Goal: Information Seeking & Learning: Learn about a topic

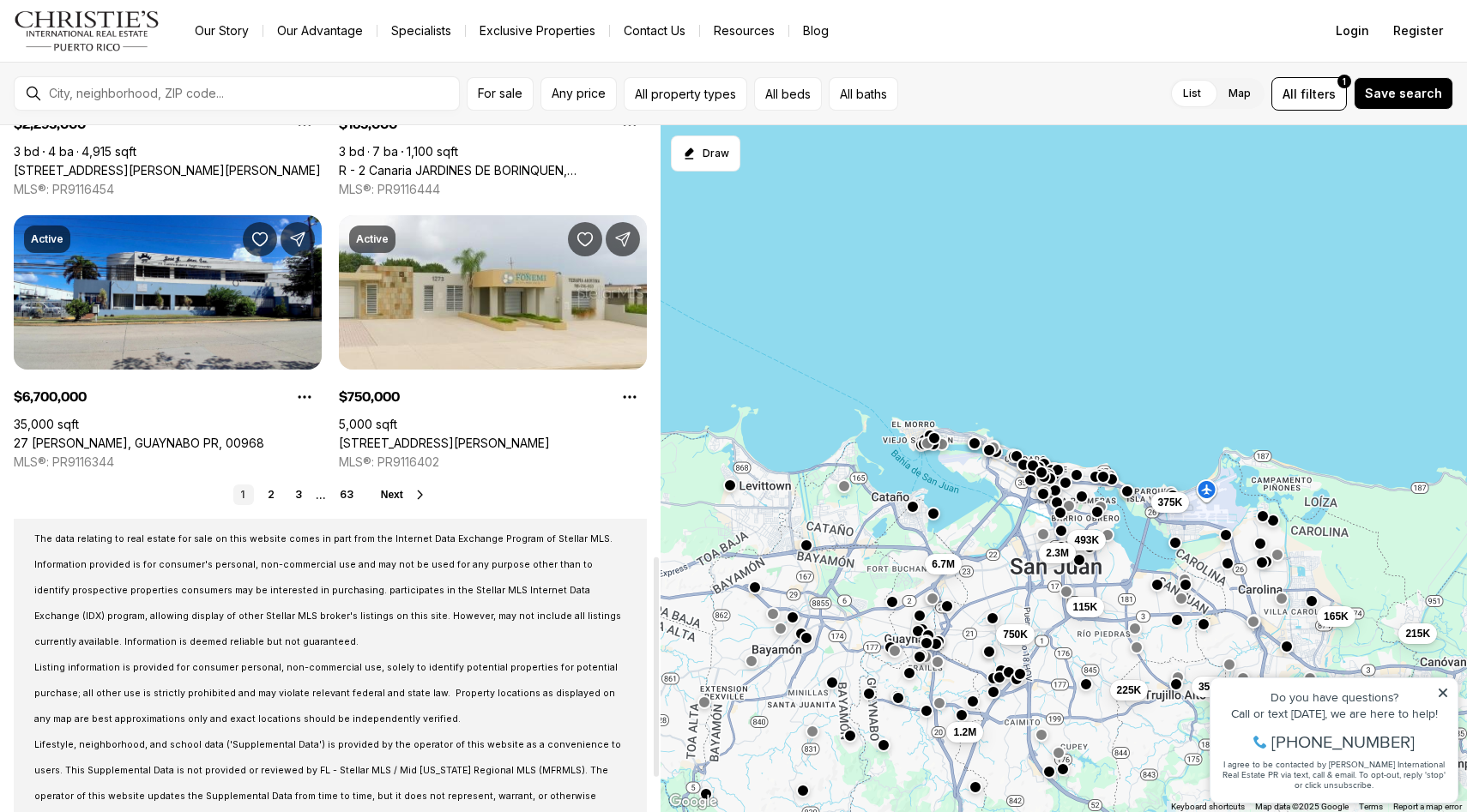
scroll to position [1347, 0]
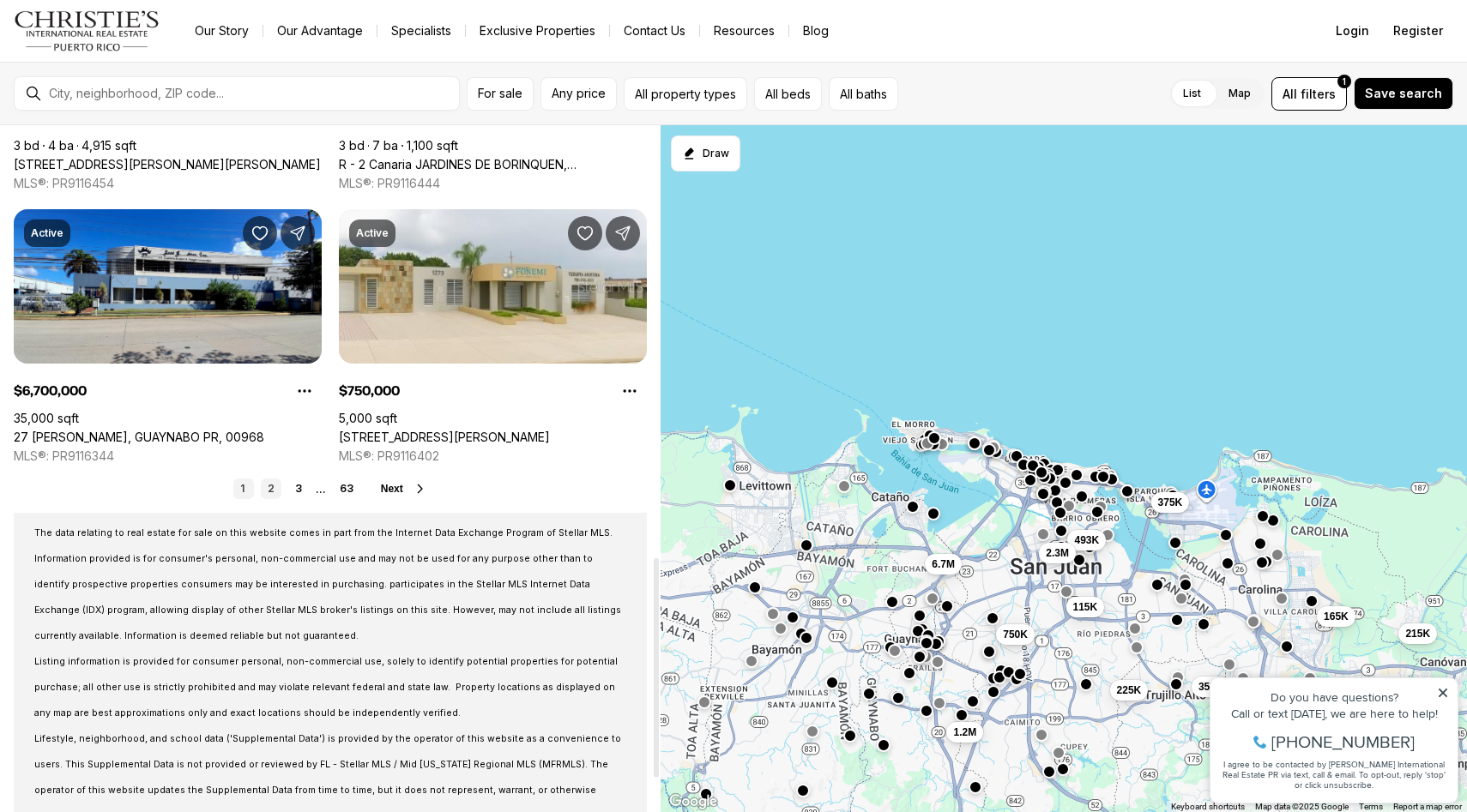
click at [277, 485] on link "2" at bounding box center [271, 489] width 21 height 21
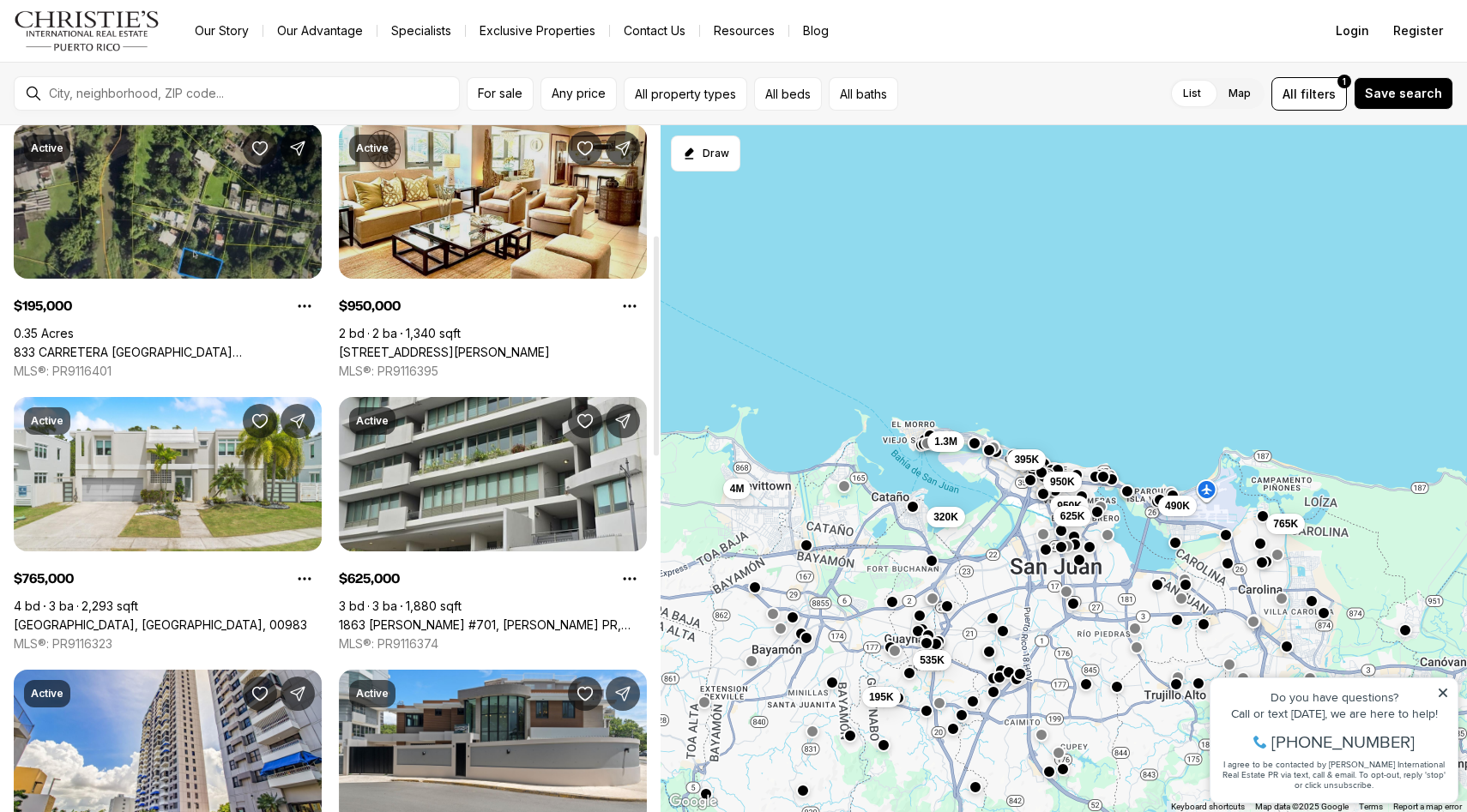
scroll to position [342, 0]
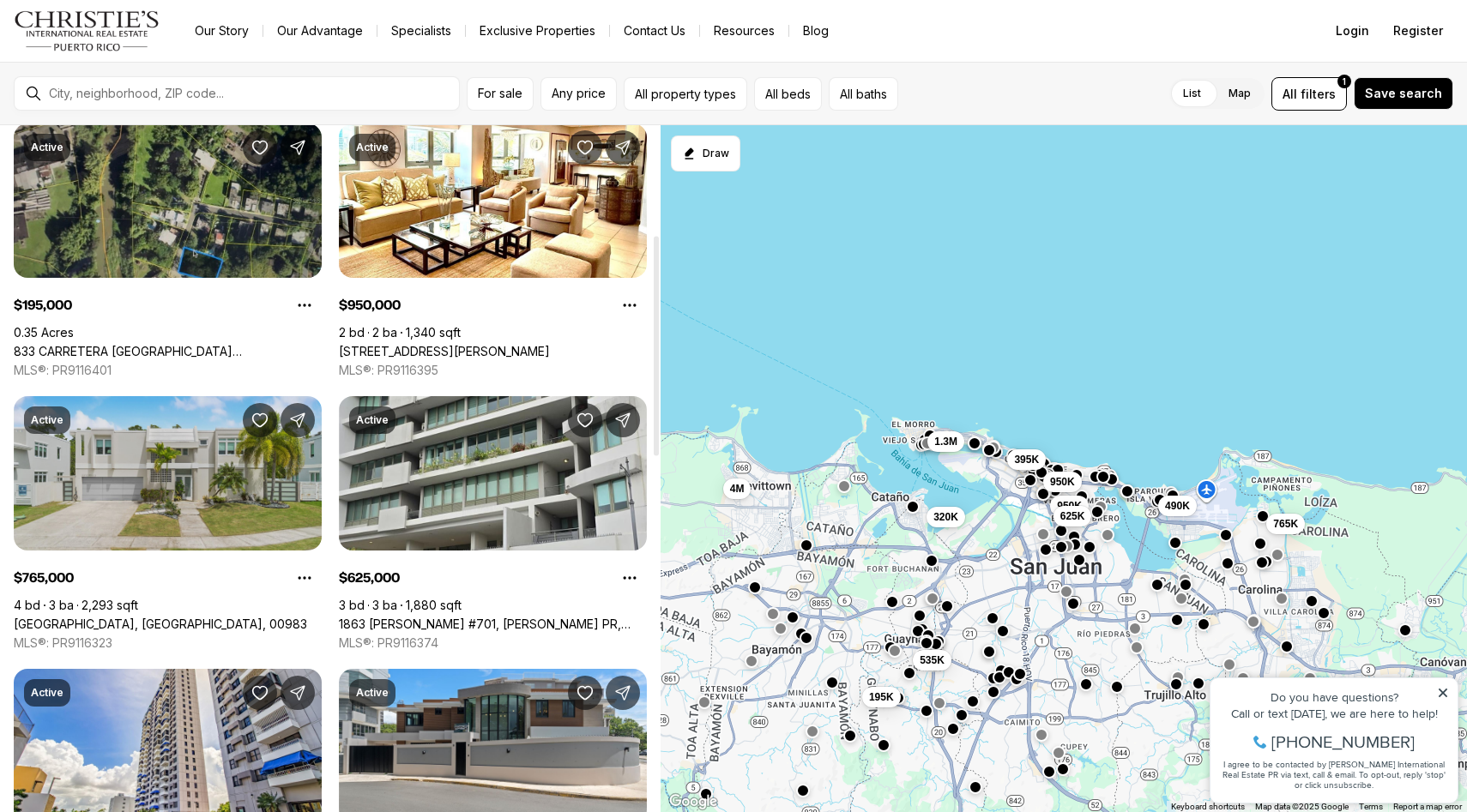
click at [175, 617] on link "[GEOGRAPHIC_DATA], [GEOGRAPHIC_DATA], 00983" at bounding box center [160, 624] width 293 height 15
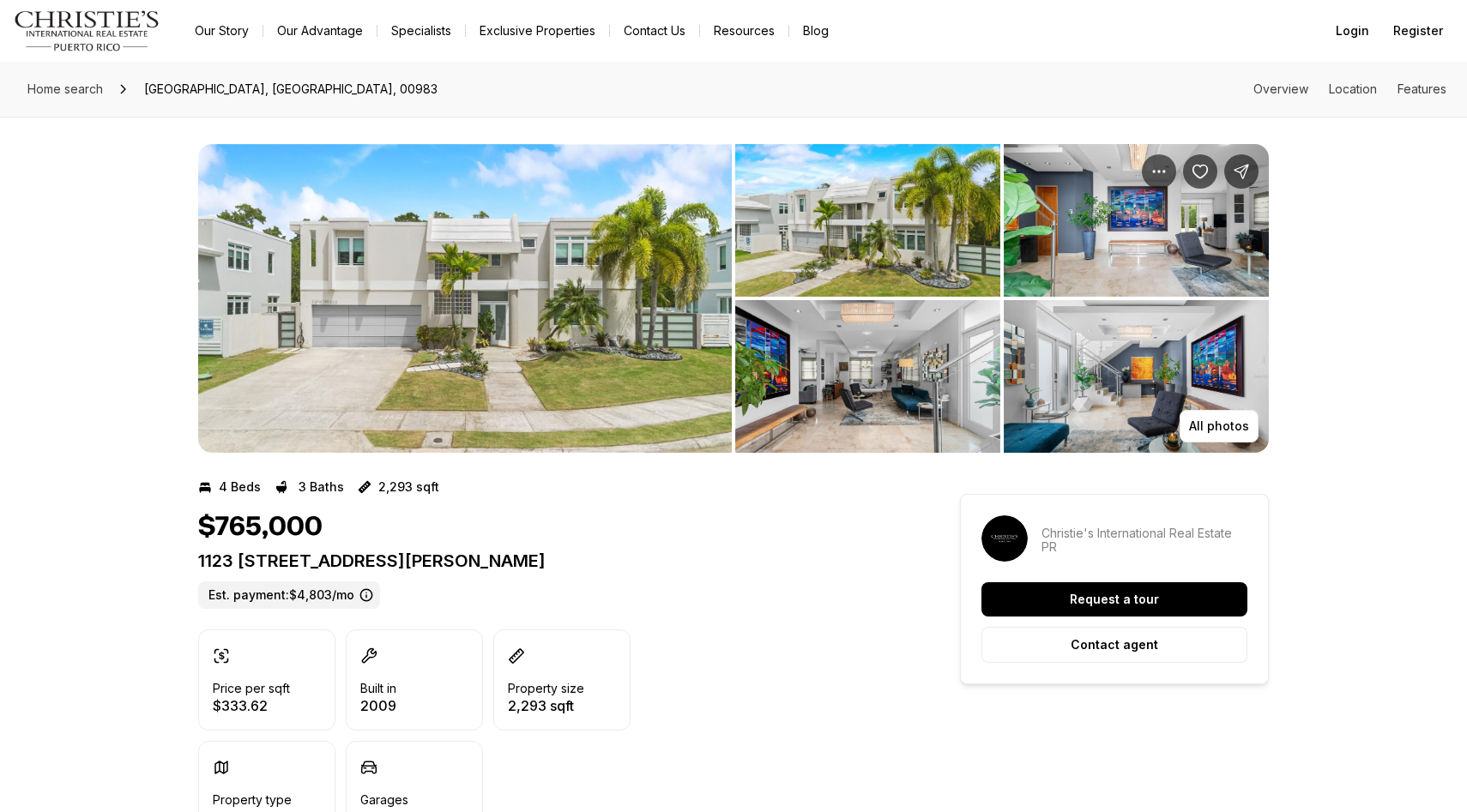
click at [550, 319] on img "View image gallery" at bounding box center [465, 298] width 533 height 308
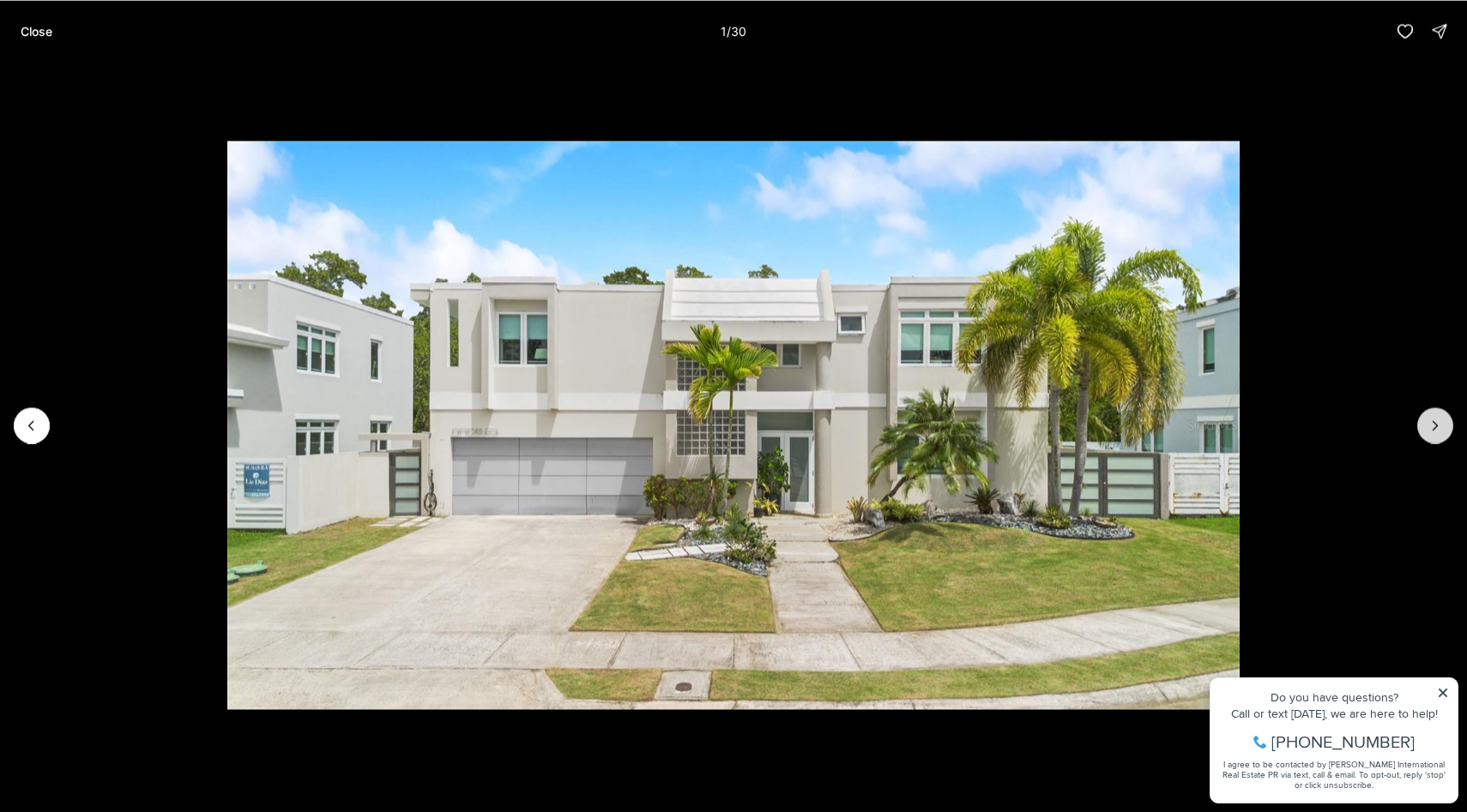
click at [1429, 425] on icon "Next slide" at bounding box center [1435, 426] width 17 height 17
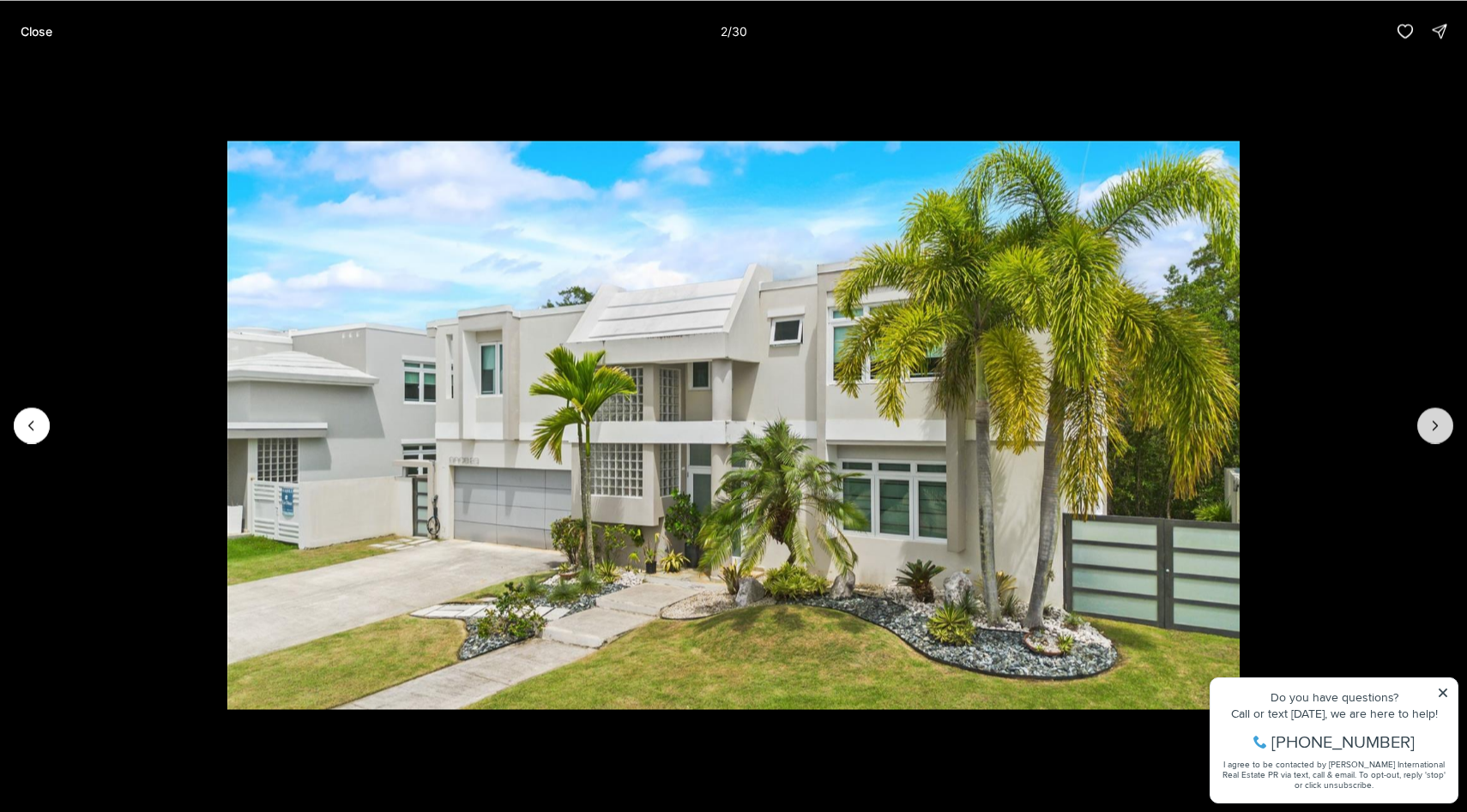
click at [1429, 425] on icon "Next slide" at bounding box center [1435, 426] width 17 height 17
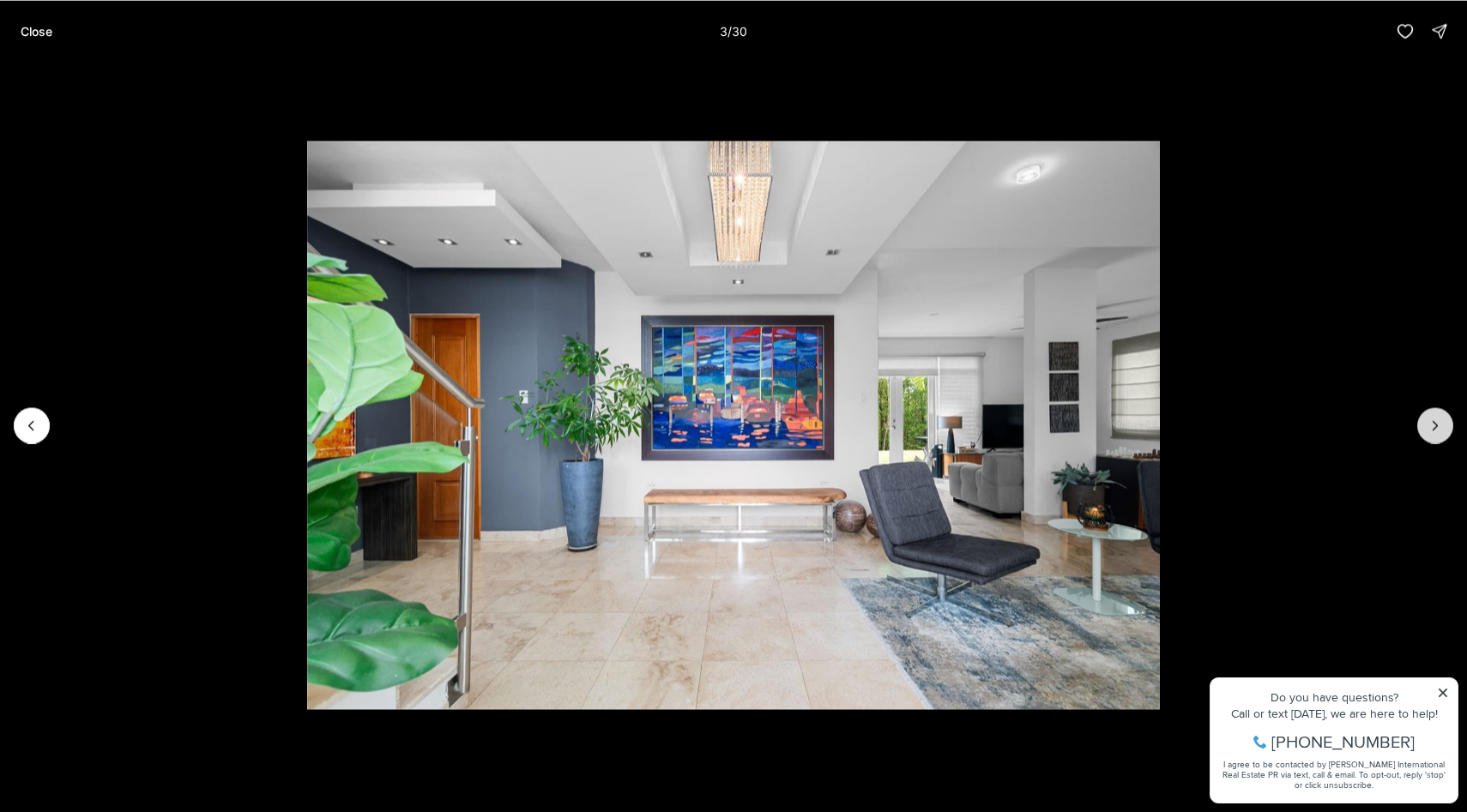
click at [1429, 425] on icon "Next slide" at bounding box center [1435, 426] width 17 height 17
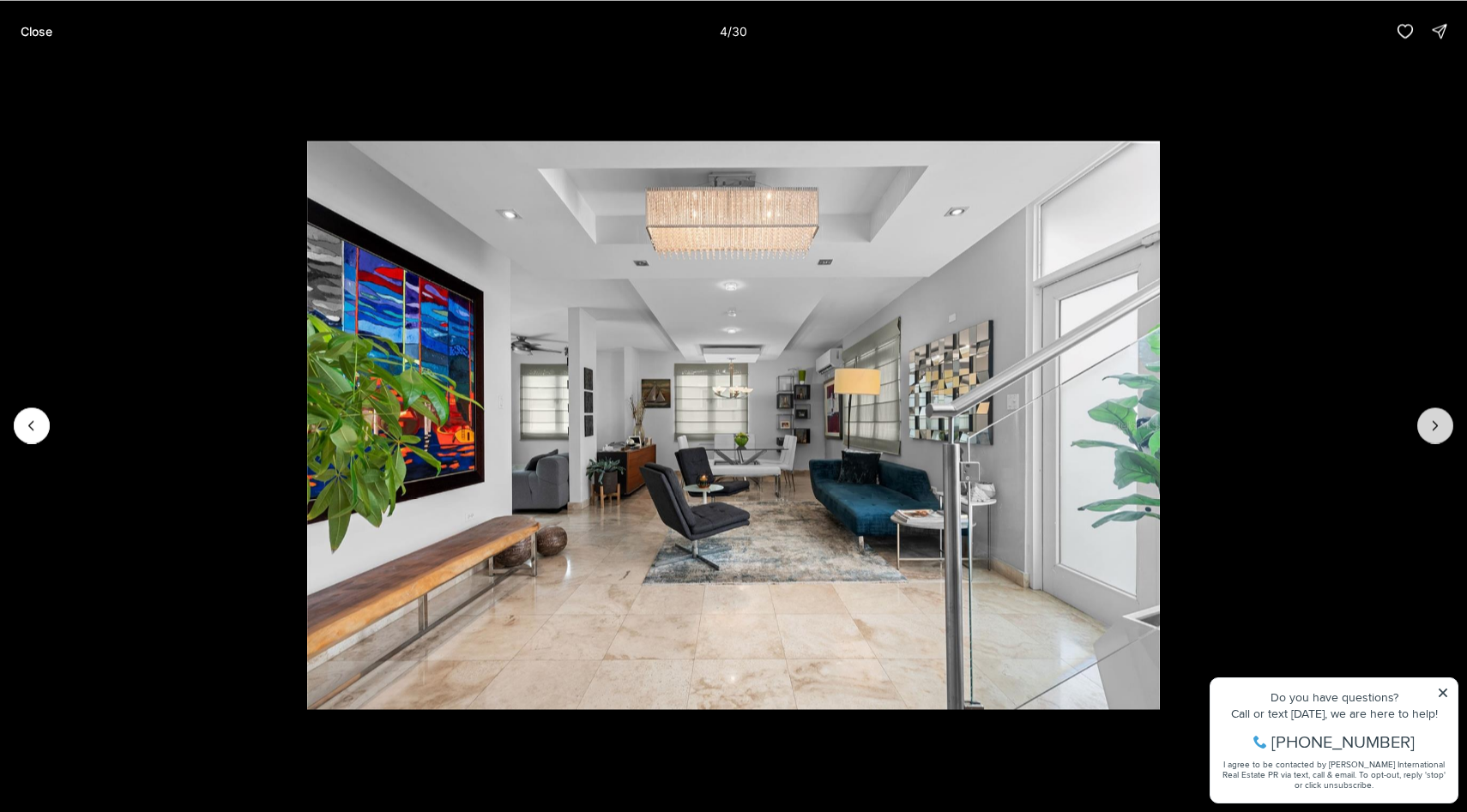
click at [1429, 425] on icon "Next slide" at bounding box center [1435, 426] width 17 height 17
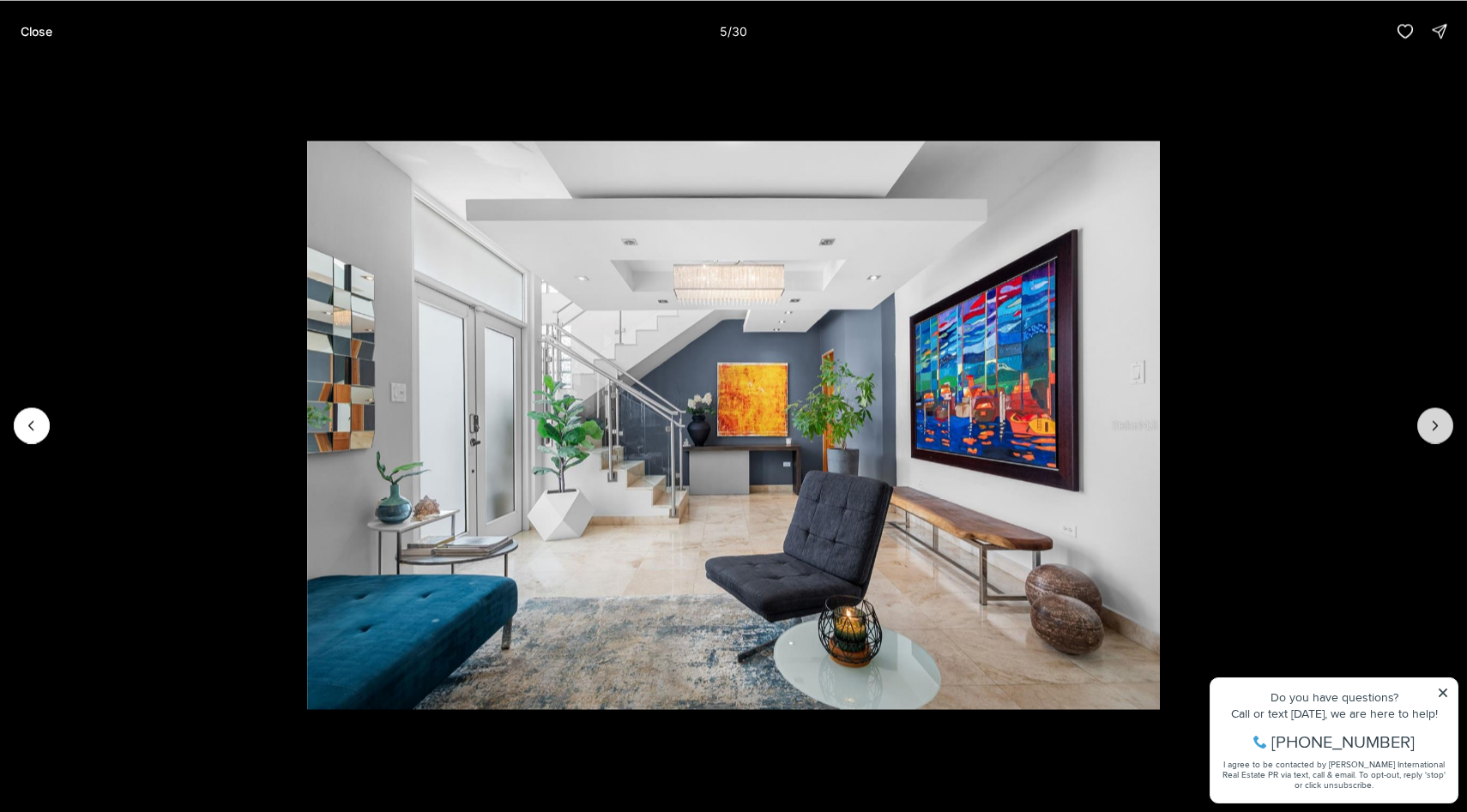
click at [1429, 425] on icon "Next slide" at bounding box center [1435, 426] width 17 height 17
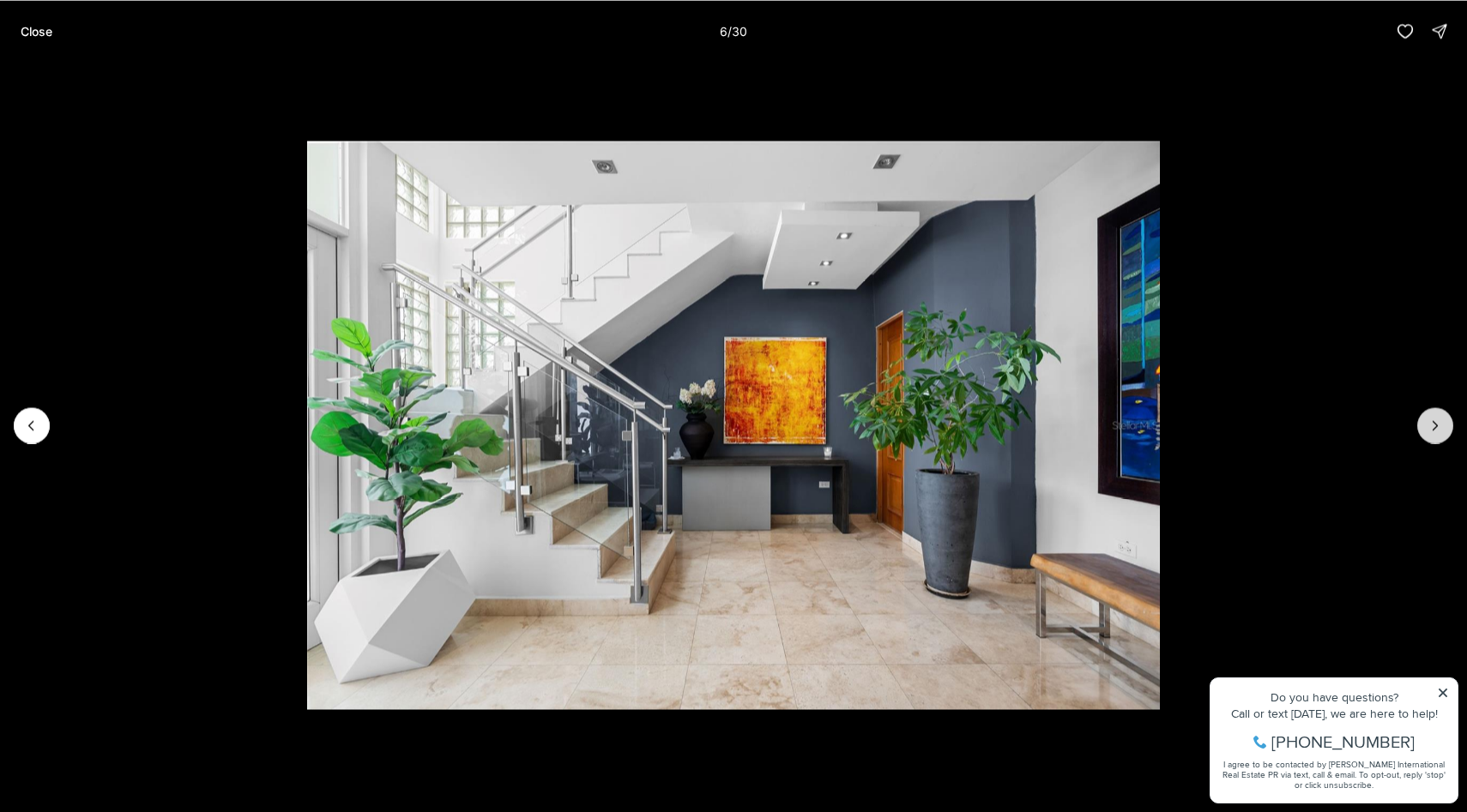
click at [1429, 425] on icon "Next slide" at bounding box center [1435, 426] width 17 height 17
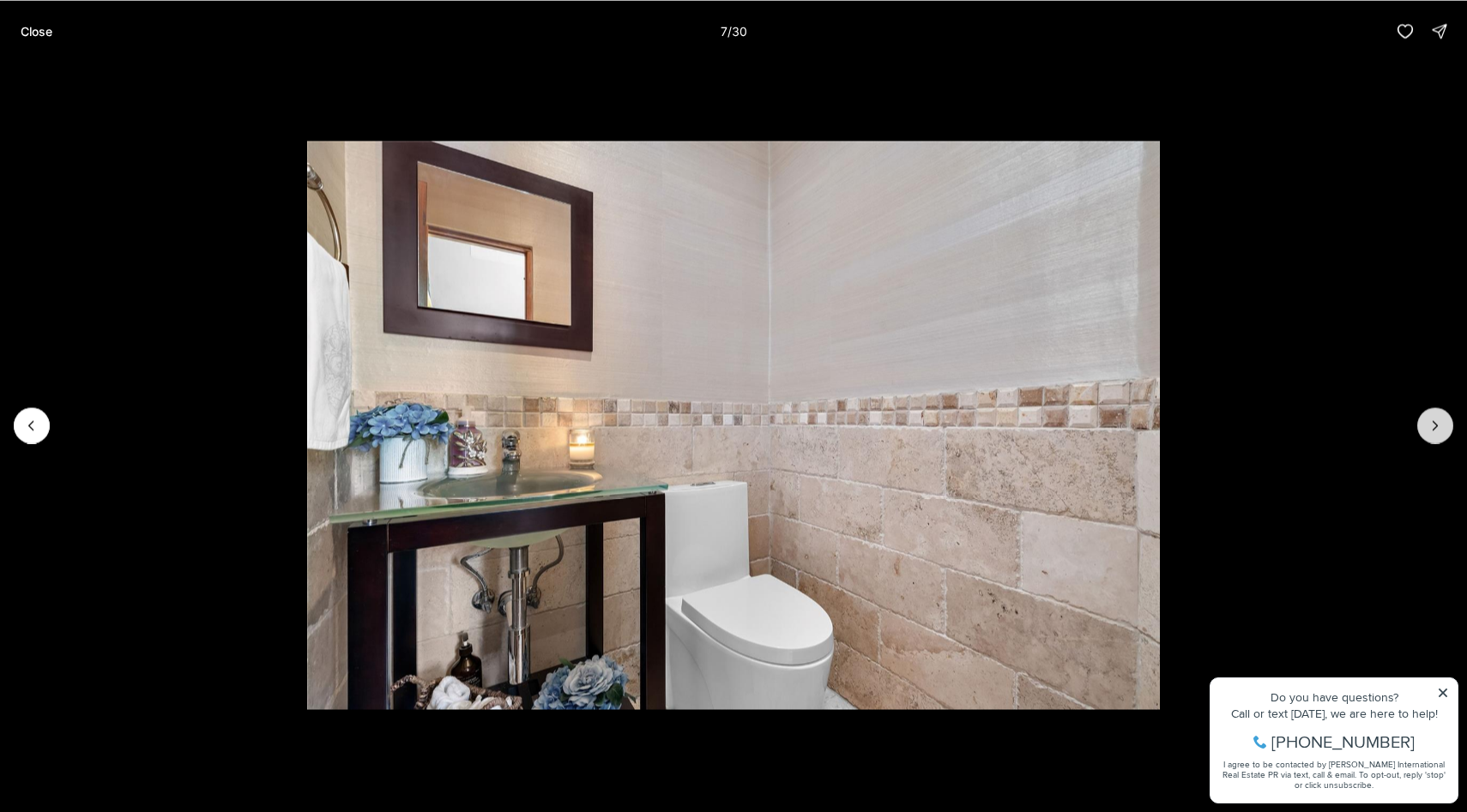
click at [1429, 425] on icon "Next slide" at bounding box center [1435, 426] width 17 height 17
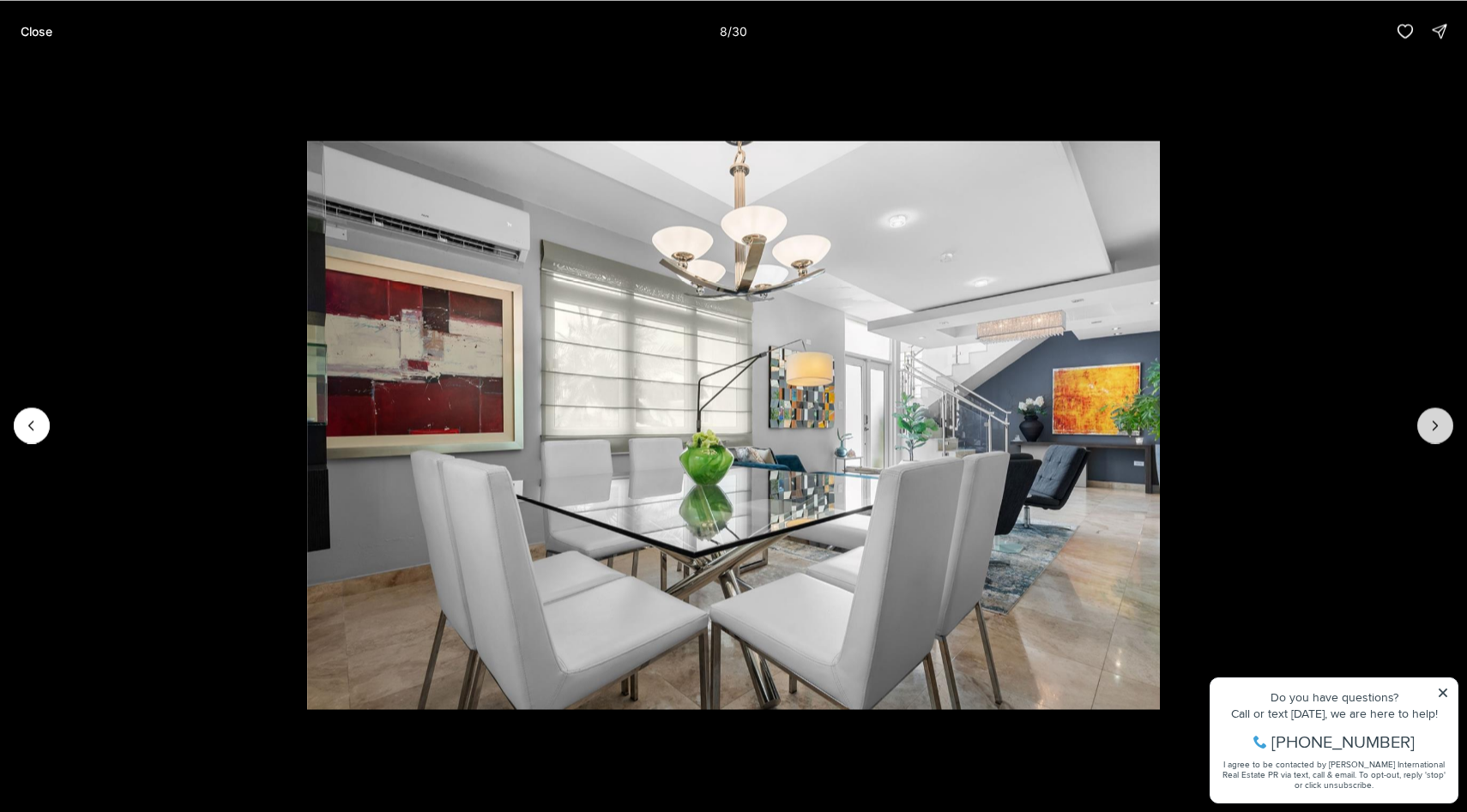
click at [1429, 425] on icon "Next slide" at bounding box center [1435, 426] width 17 height 17
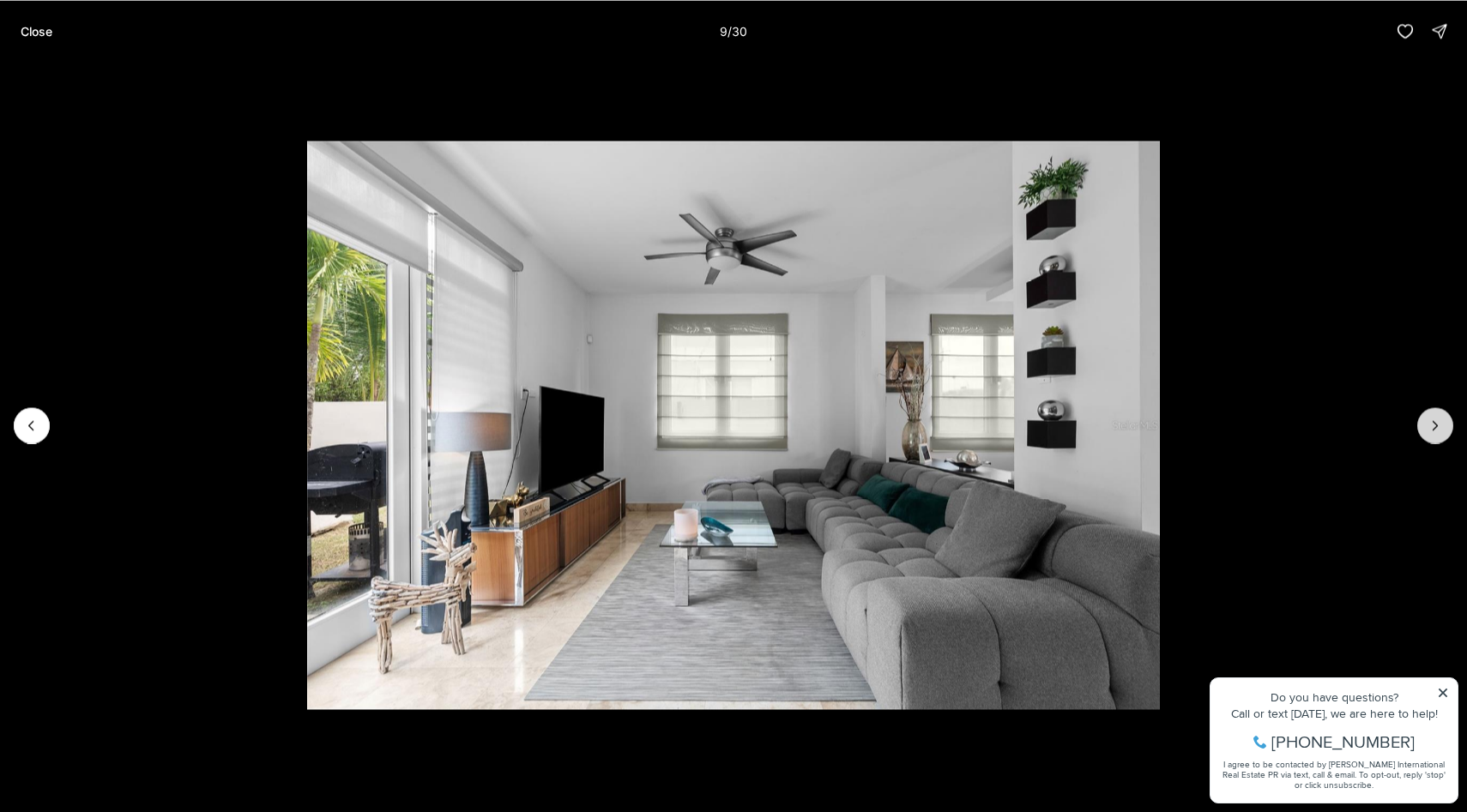
click at [1429, 425] on icon "Next slide" at bounding box center [1435, 426] width 17 height 17
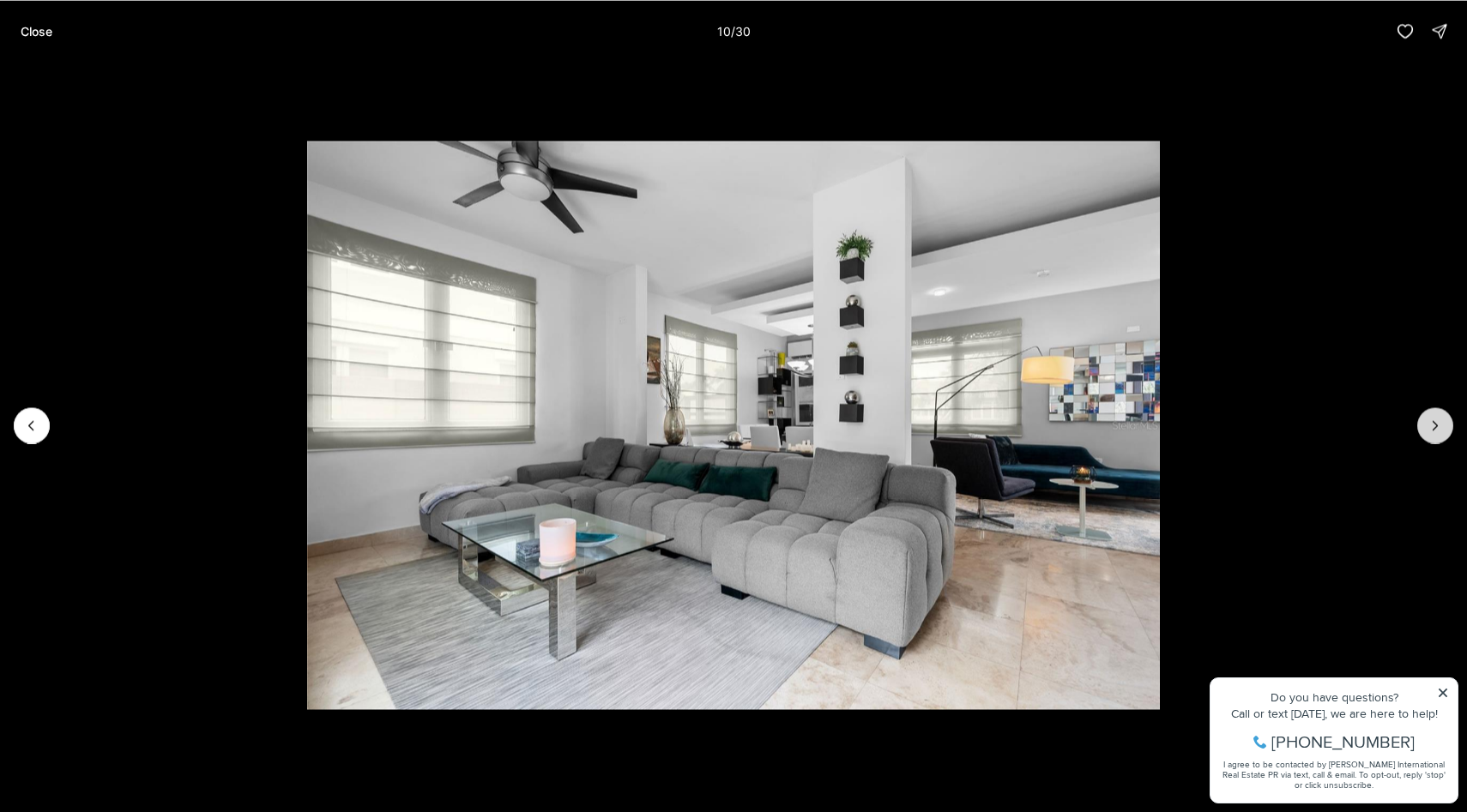
click at [1429, 425] on icon "Next slide" at bounding box center [1435, 426] width 17 height 17
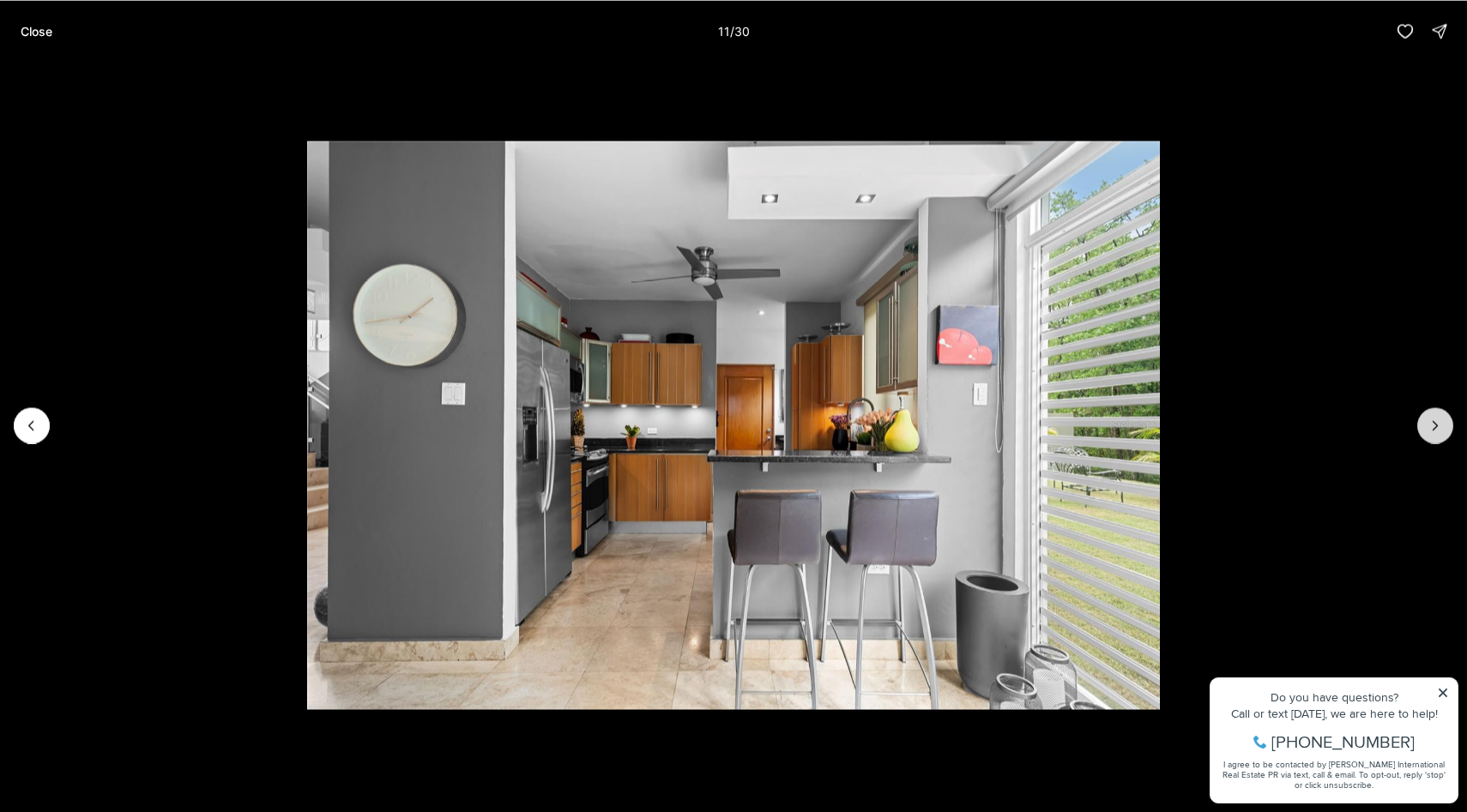
click at [1429, 425] on icon "Next slide" at bounding box center [1435, 426] width 17 height 17
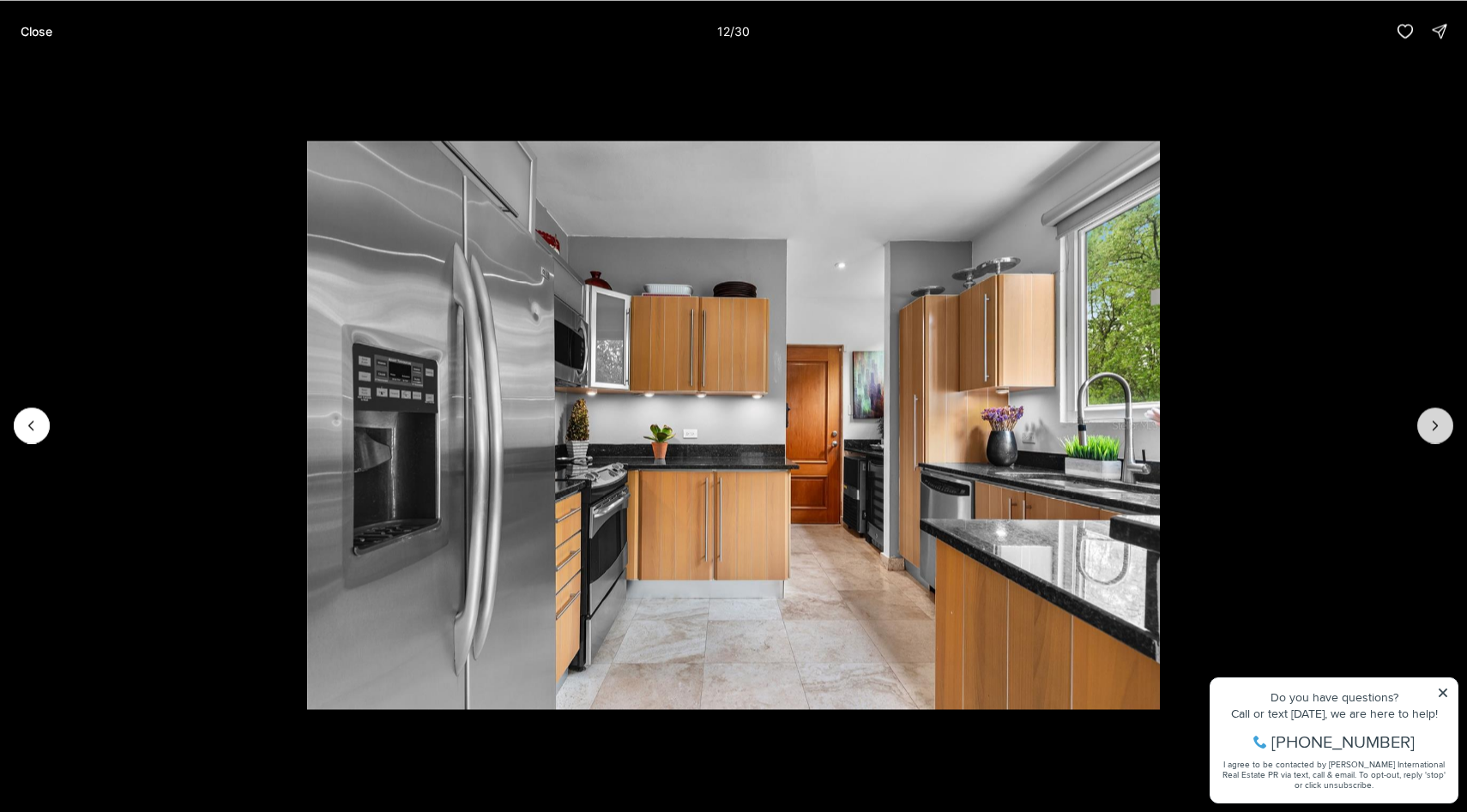
click at [1429, 425] on icon "Next slide" at bounding box center [1435, 426] width 17 height 17
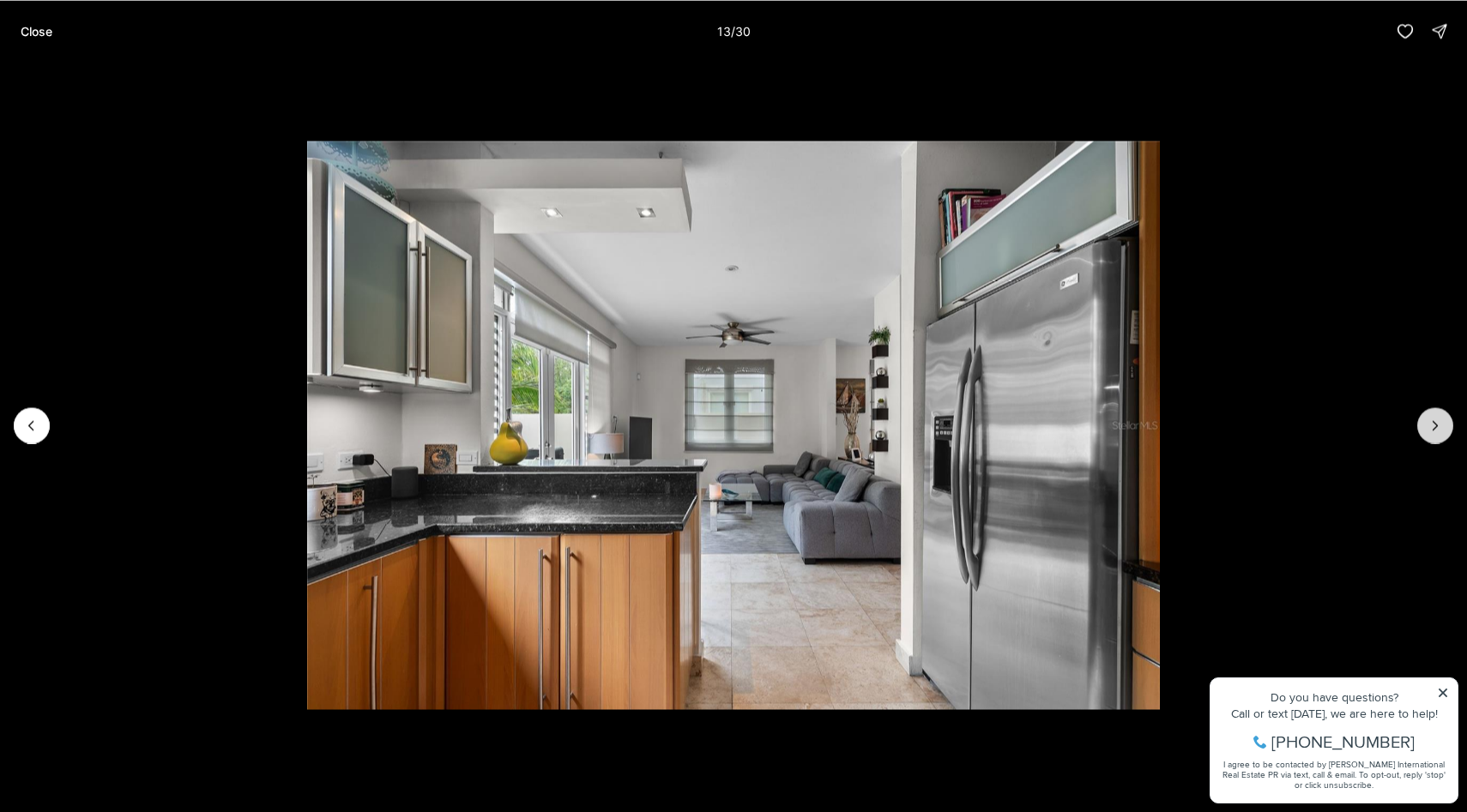
click at [1429, 425] on icon "Next slide" at bounding box center [1435, 426] width 17 height 17
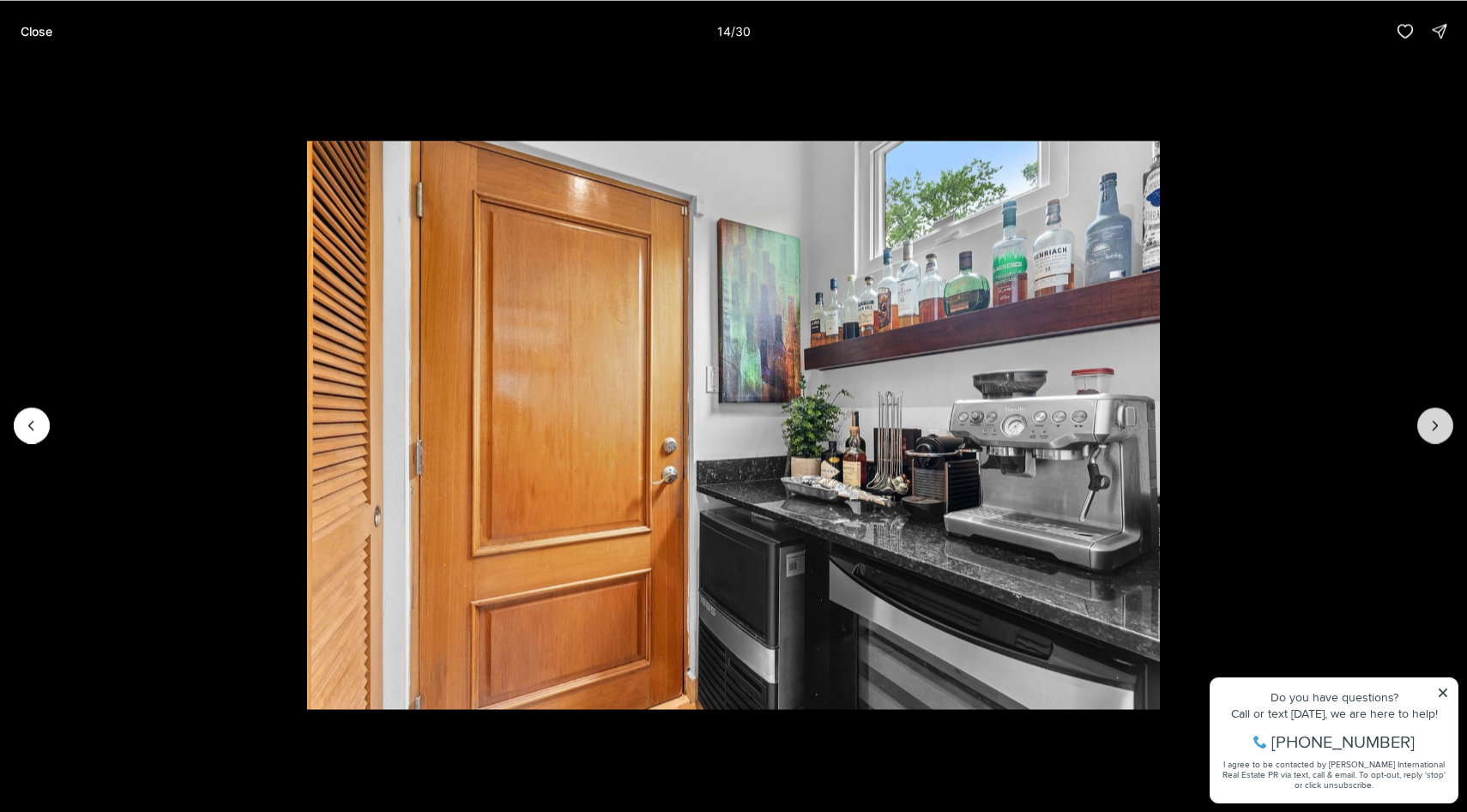
click at [1429, 425] on icon "Next slide" at bounding box center [1435, 426] width 17 height 17
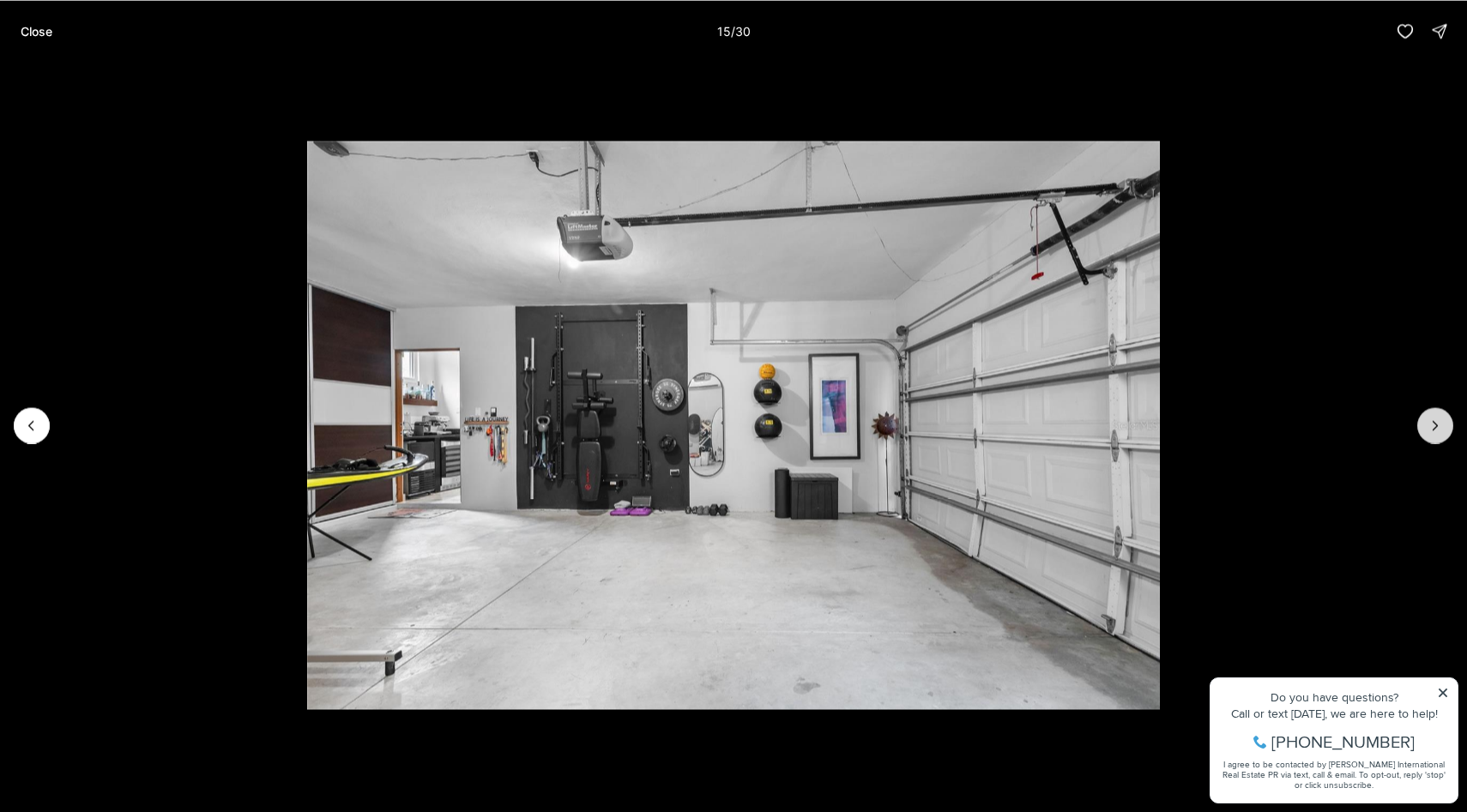
click at [1429, 425] on icon "Next slide" at bounding box center [1435, 426] width 17 height 17
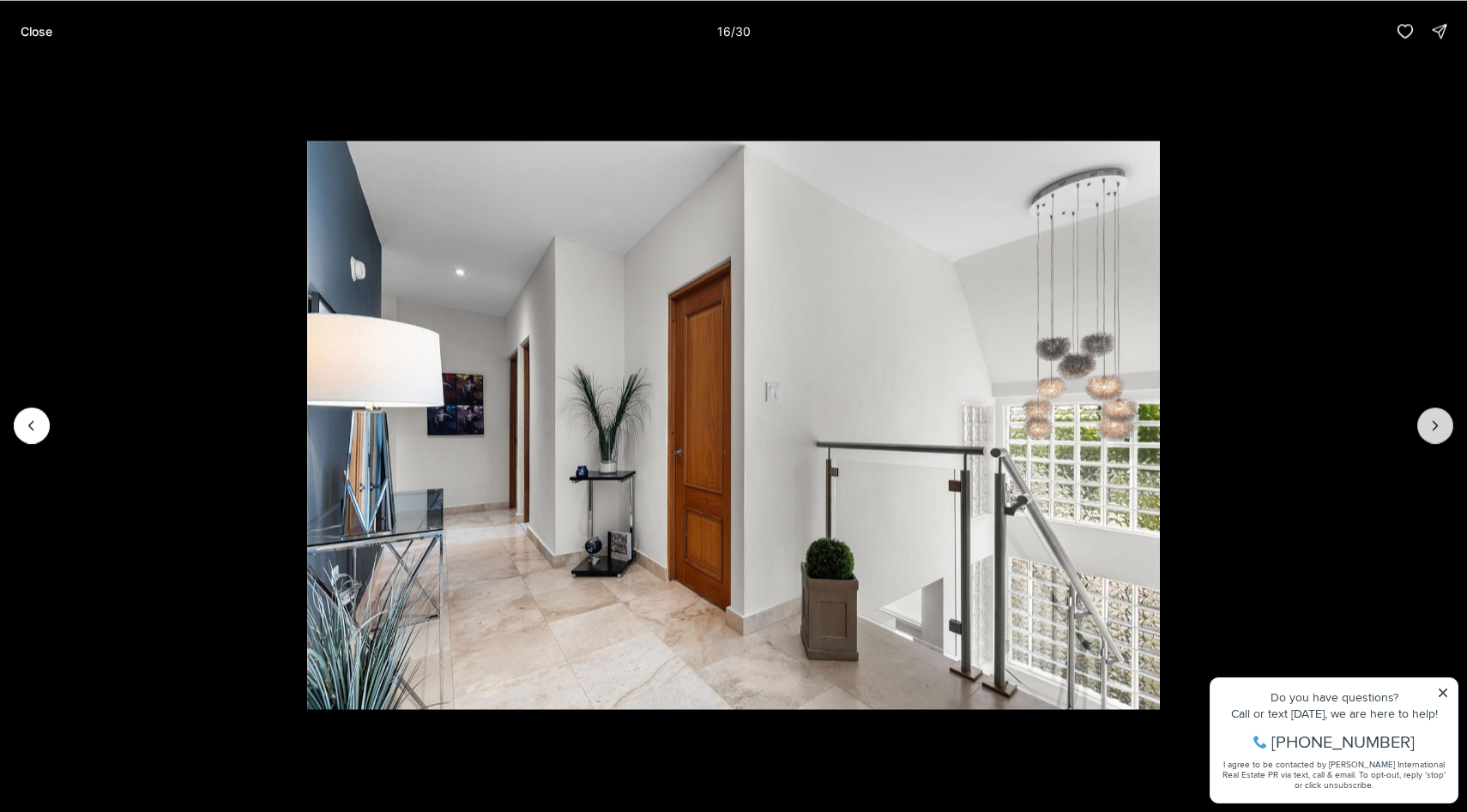
click at [1429, 425] on icon "Next slide" at bounding box center [1435, 426] width 17 height 17
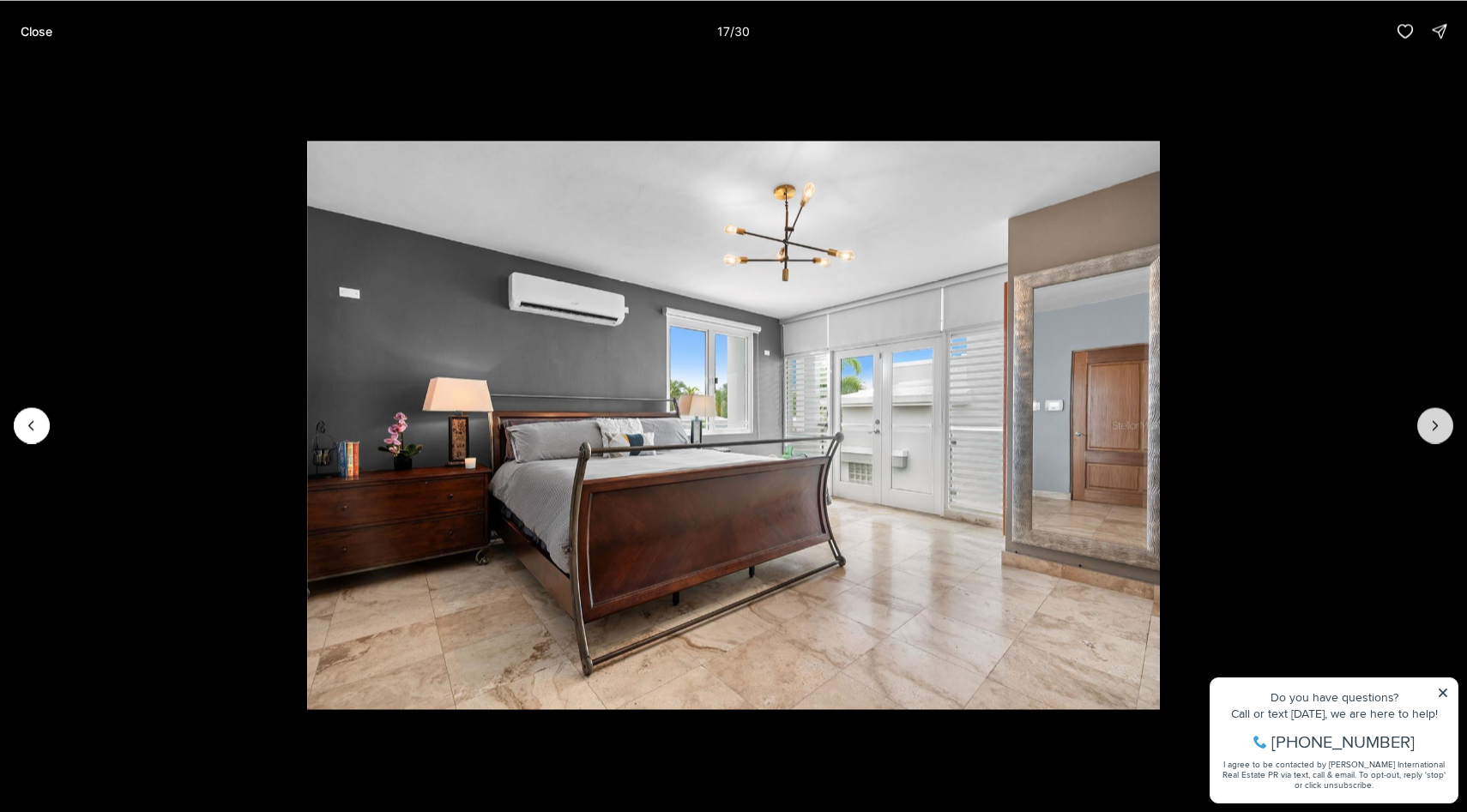
click at [1429, 425] on icon "Next slide" at bounding box center [1435, 426] width 17 height 17
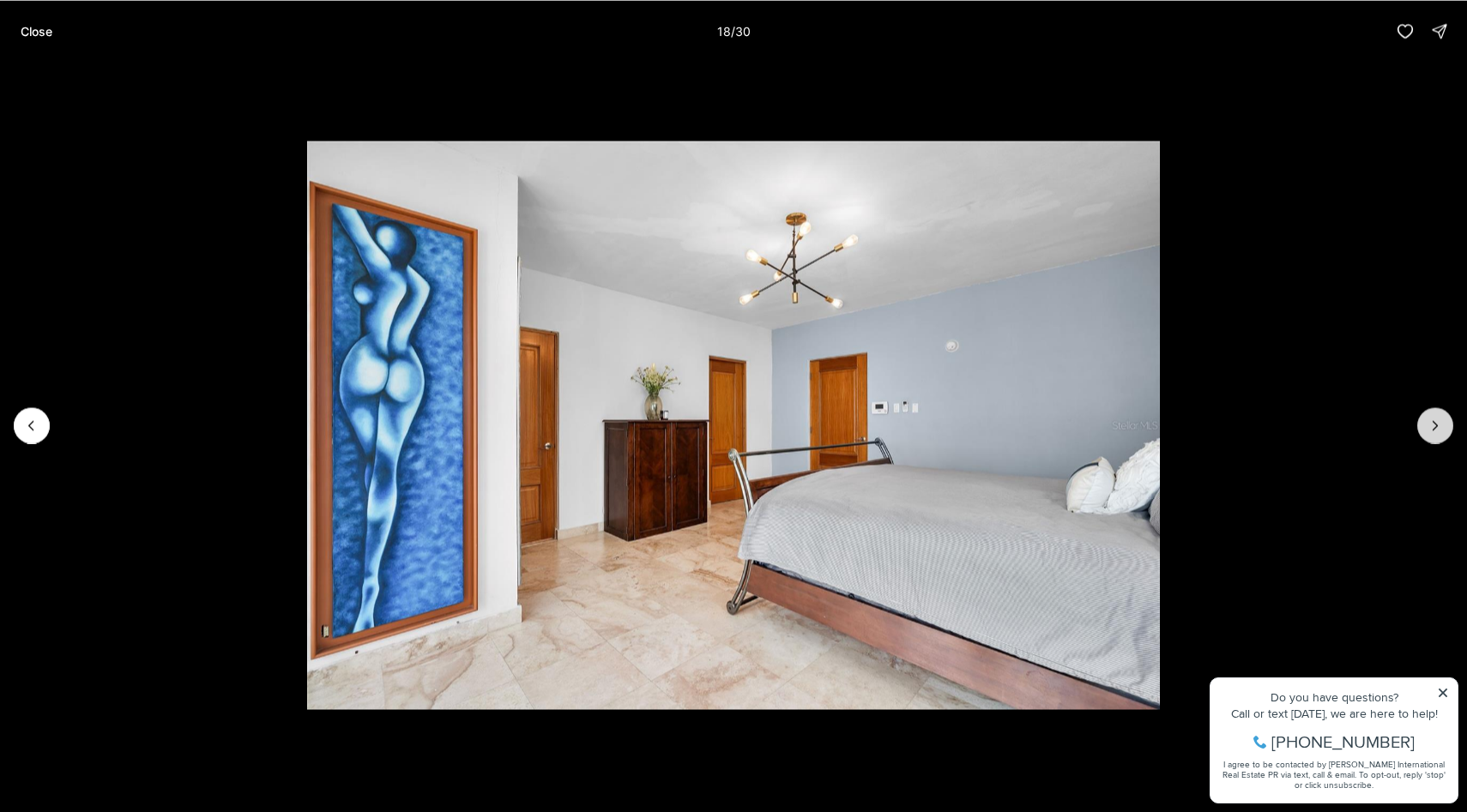
click at [1429, 425] on icon "Next slide" at bounding box center [1435, 426] width 17 height 17
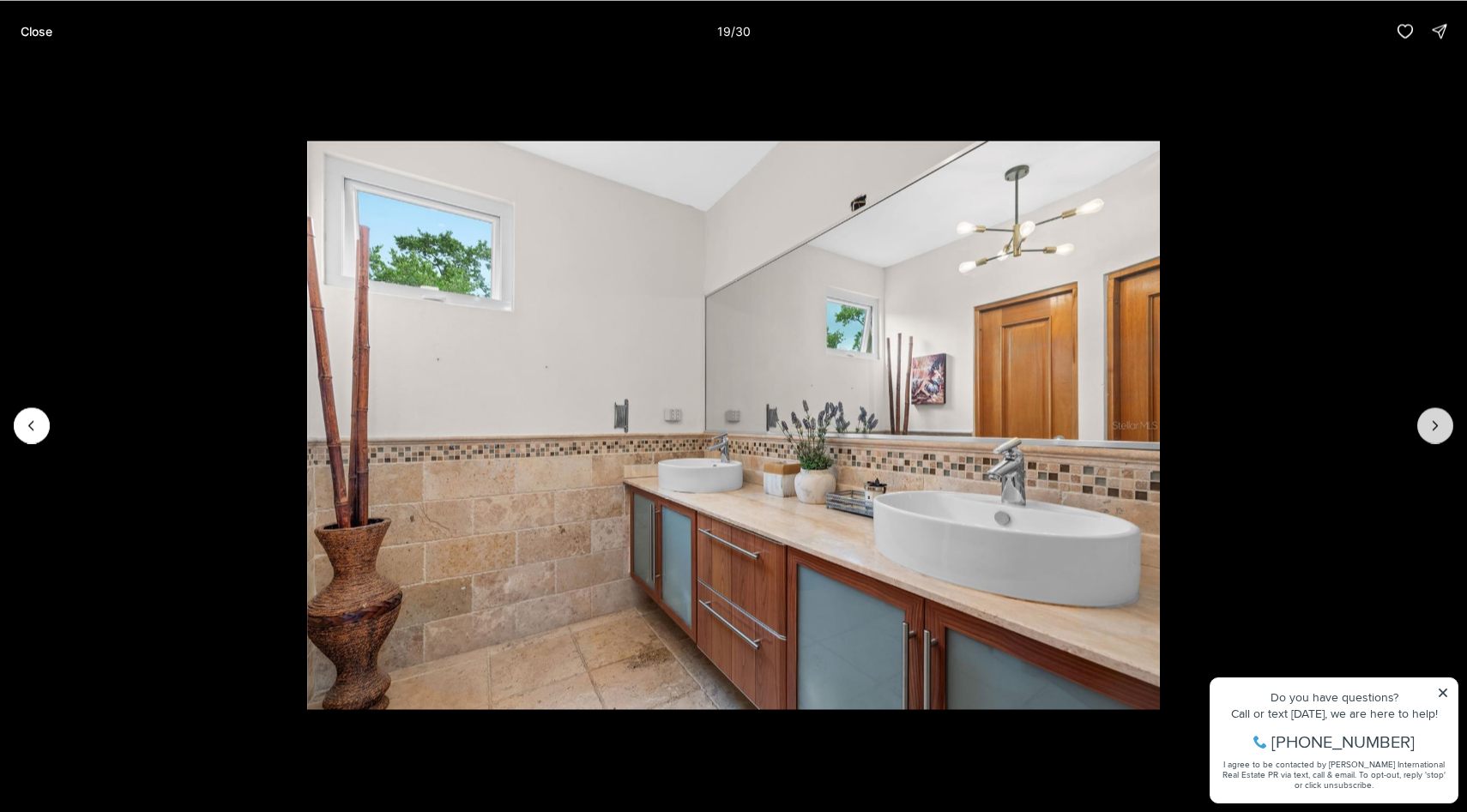
click at [1429, 425] on icon "Next slide" at bounding box center [1435, 426] width 17 height 17
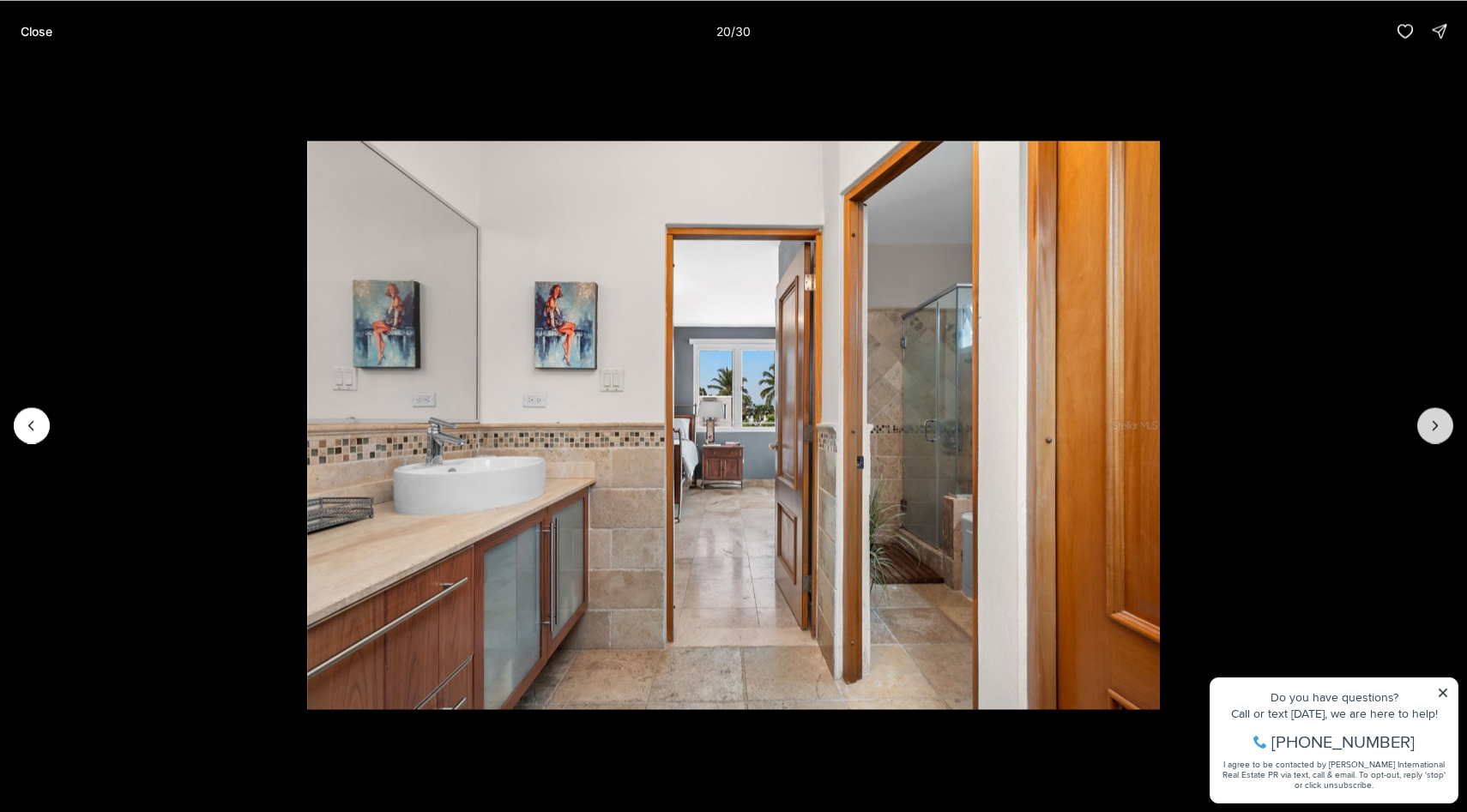
click at [1429, 425] on icon "Next slide" at bounding box center [1435, 426] width 17 height 17
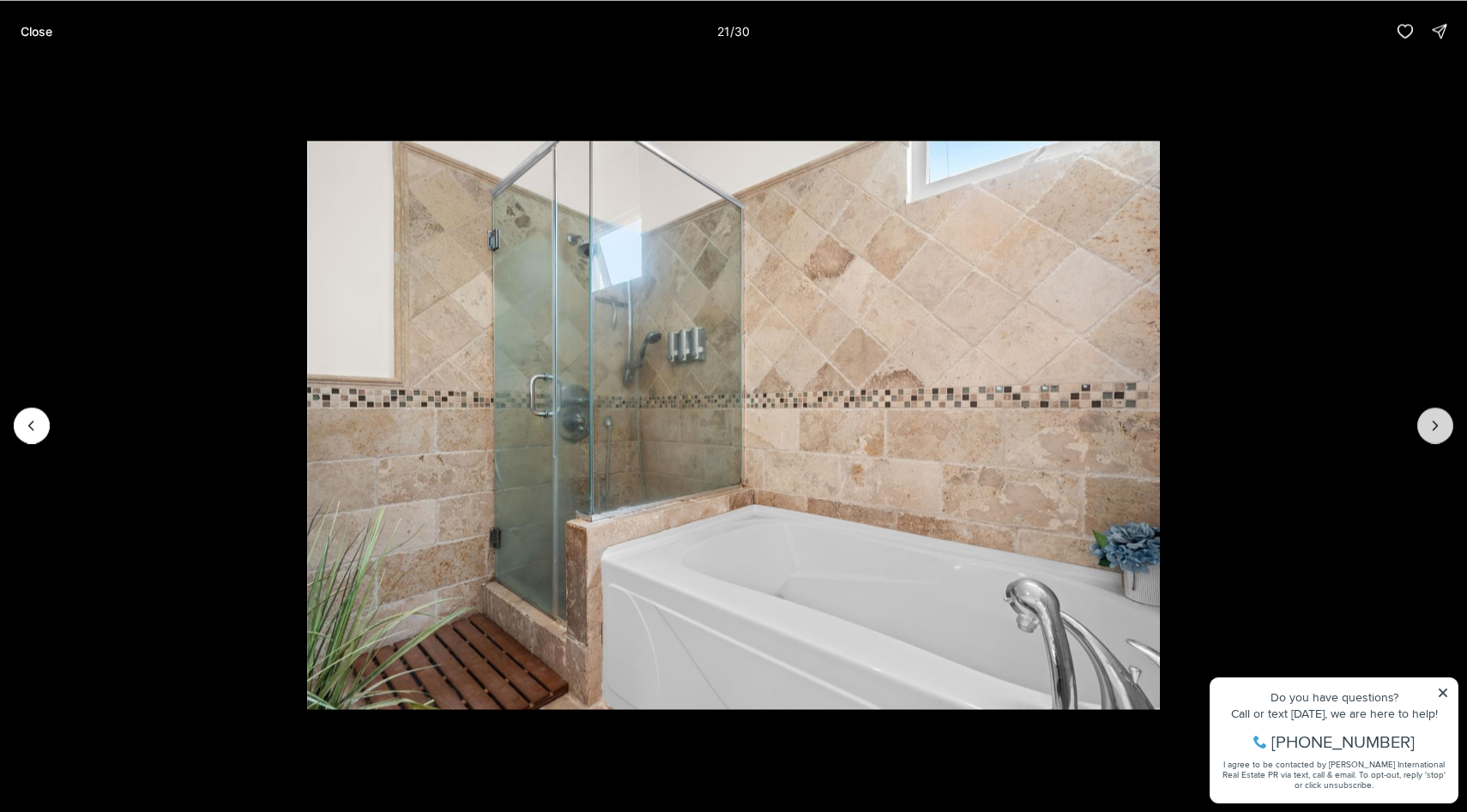
click at [1429, 425] on icon "Next slide" at bounding box center [1435, 426] width 17 height 17
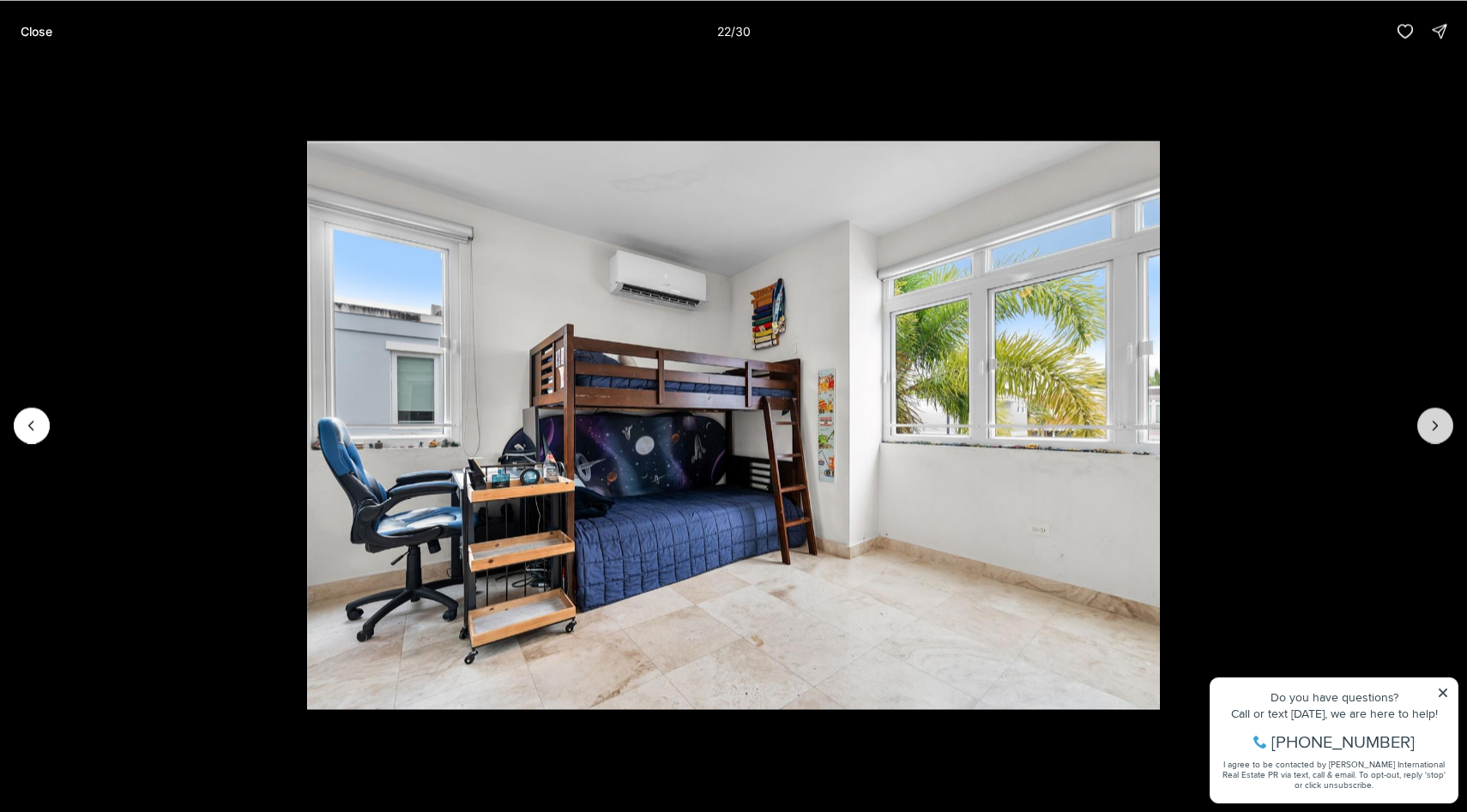
click at [1429, 425] on icon "Next slide" at bounding box center [1435, 426] width 17 height 17
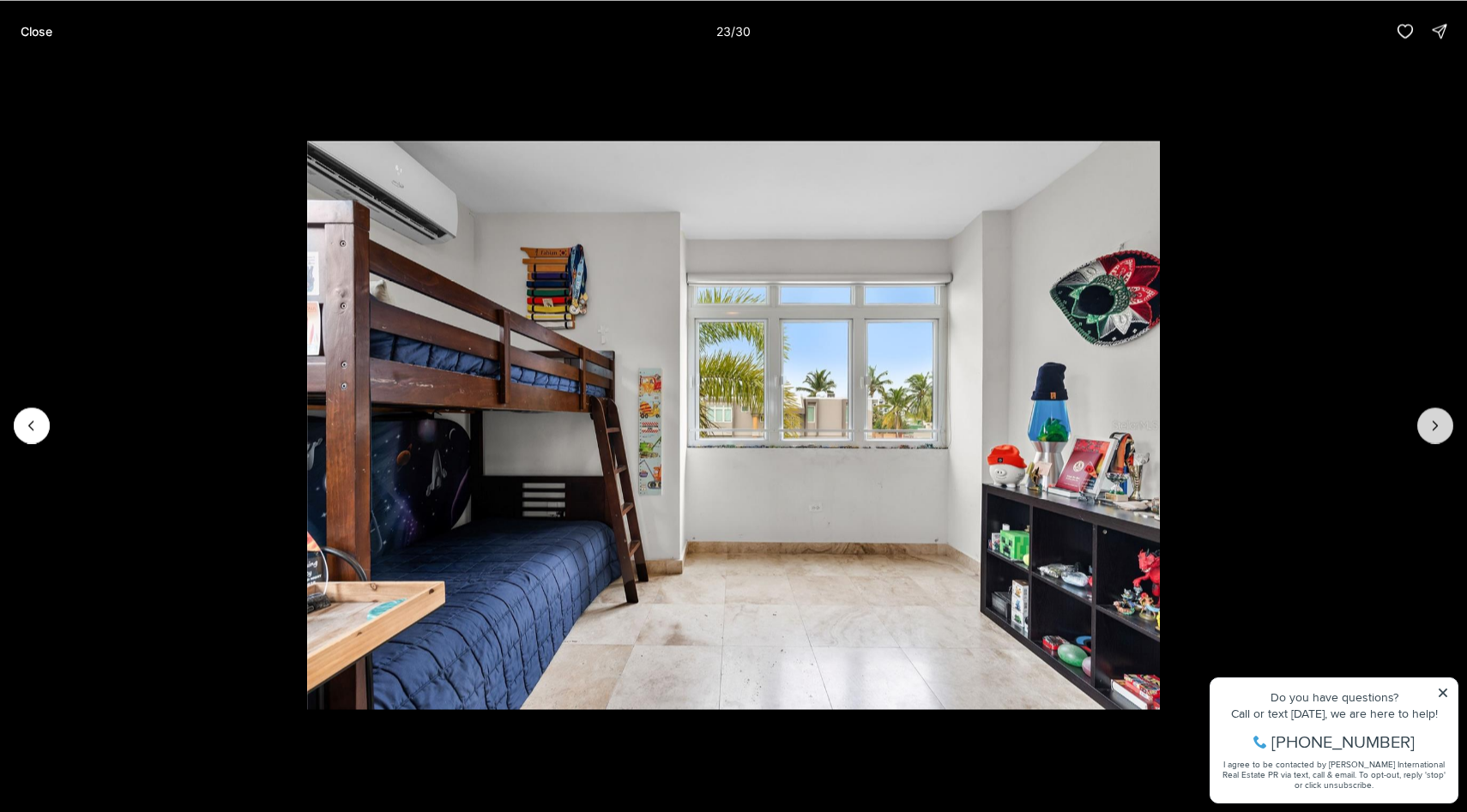
click at [1429, 425] on icon "Next slide" at bounding box center [1435, 426] width 17 height 17
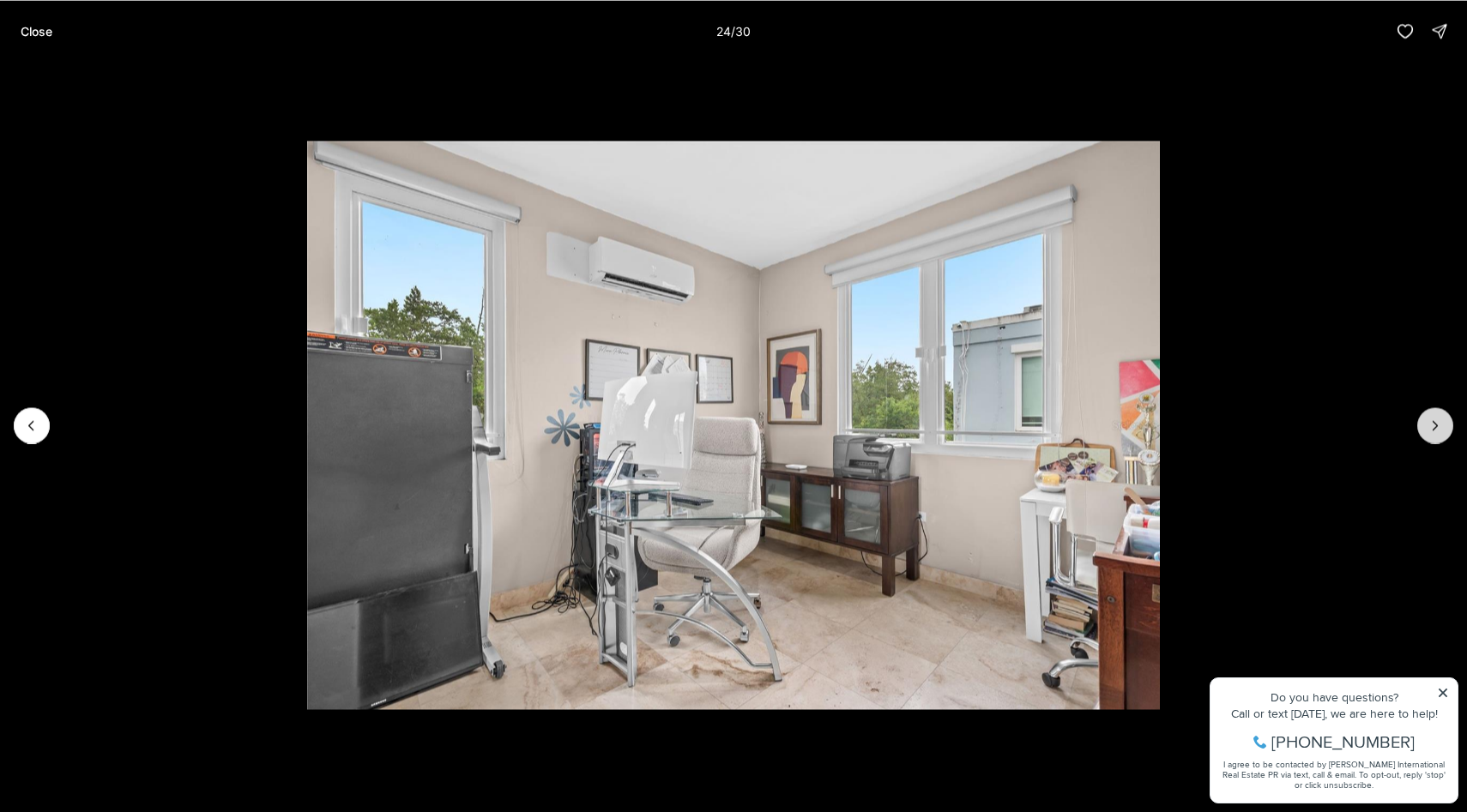
click at [1429, 425] on icon "Next slide" at bounding box center [1435, 426] width 17 height 17
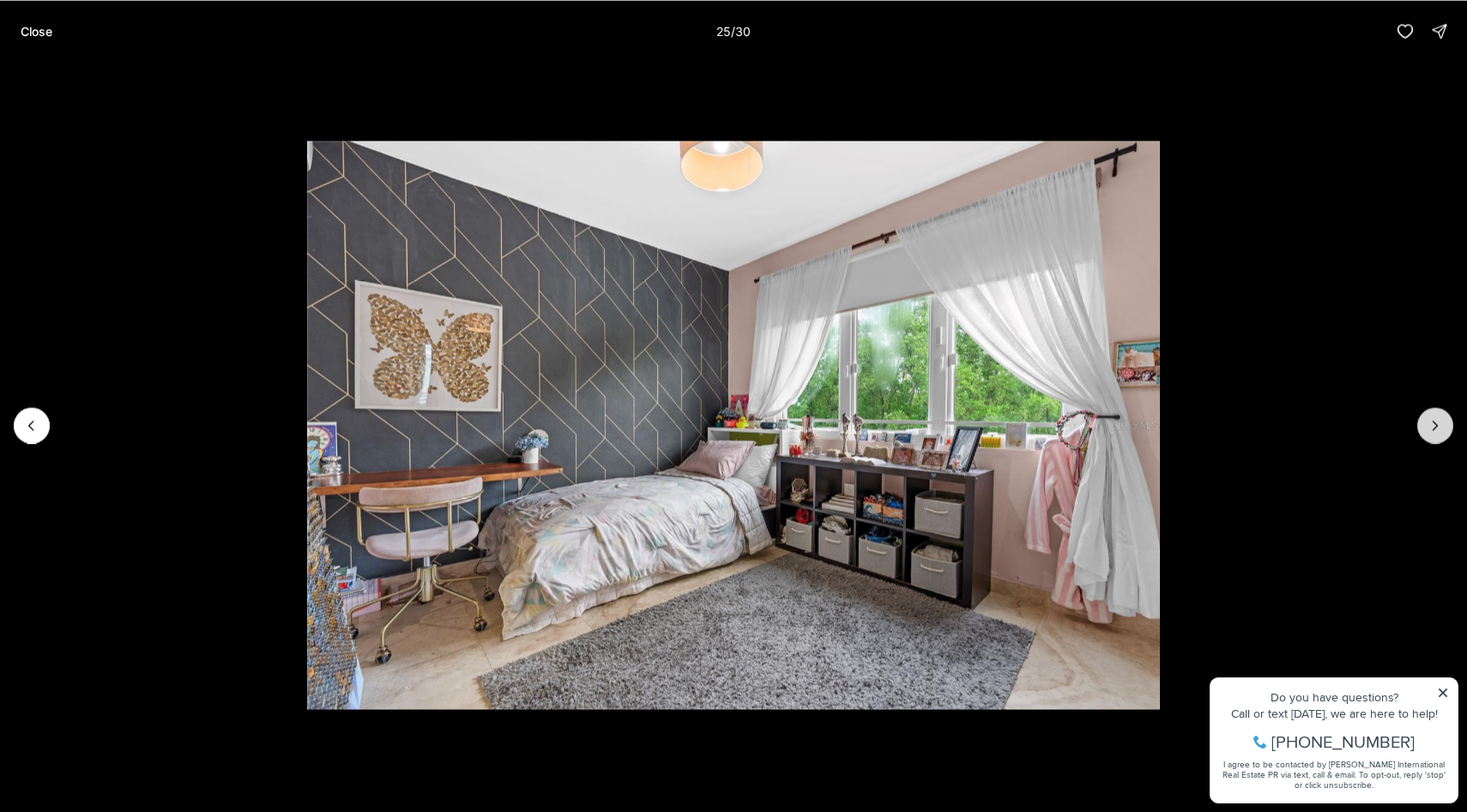
click at [1429, 425] on icon "Next slide" at bounding box center [1435, 426] width 17 height 17
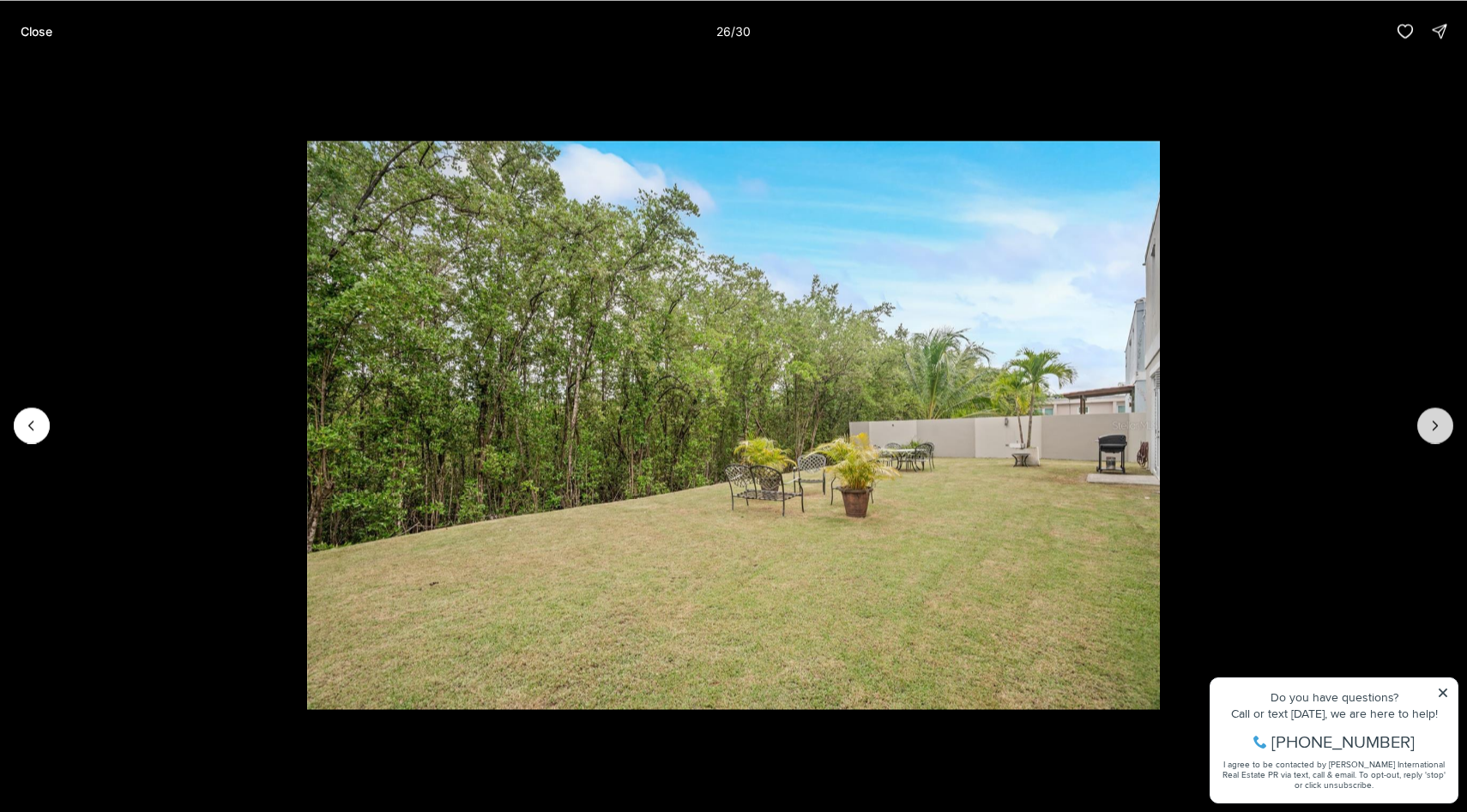
click at [1429, 425] on icon "Next slide" at bounding box center [1435, 426] width 17 height 17
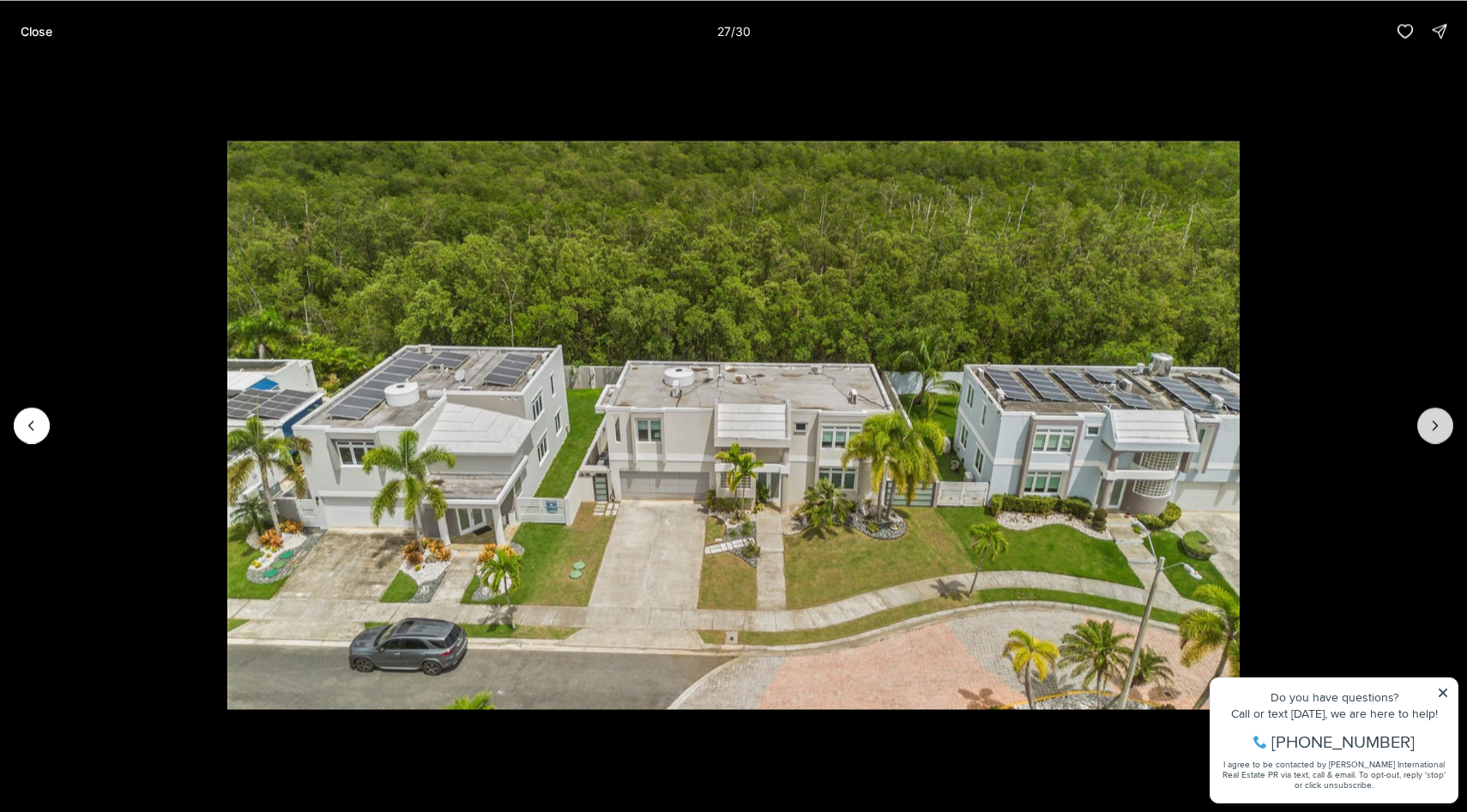
click at [1429, 425] on icon "Next slide" at bounding box center [1435, 426] width 17 height 17
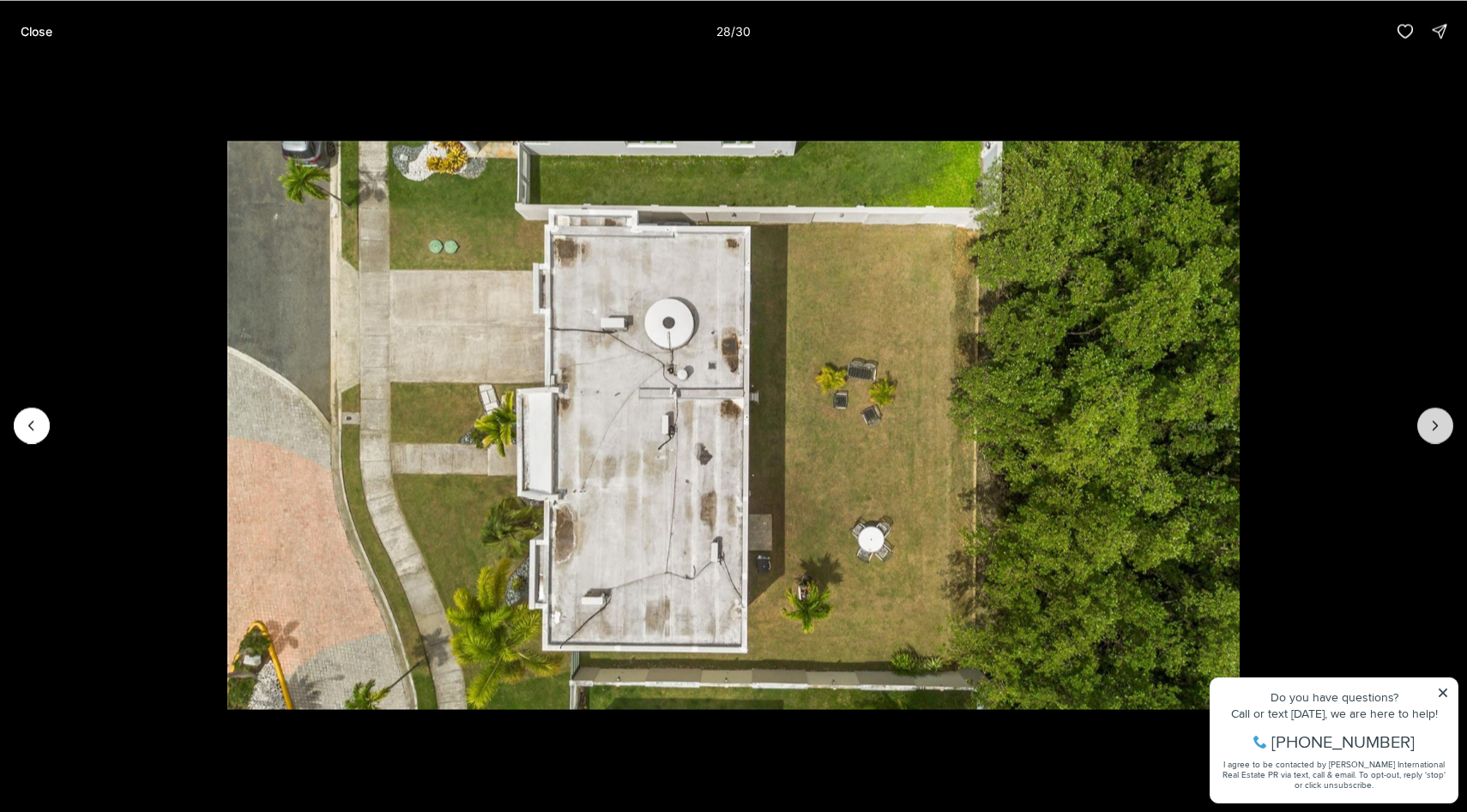
click at [1429, 425] on icon "Next slide" at bounding box center [1435, 426] width 17 height 17
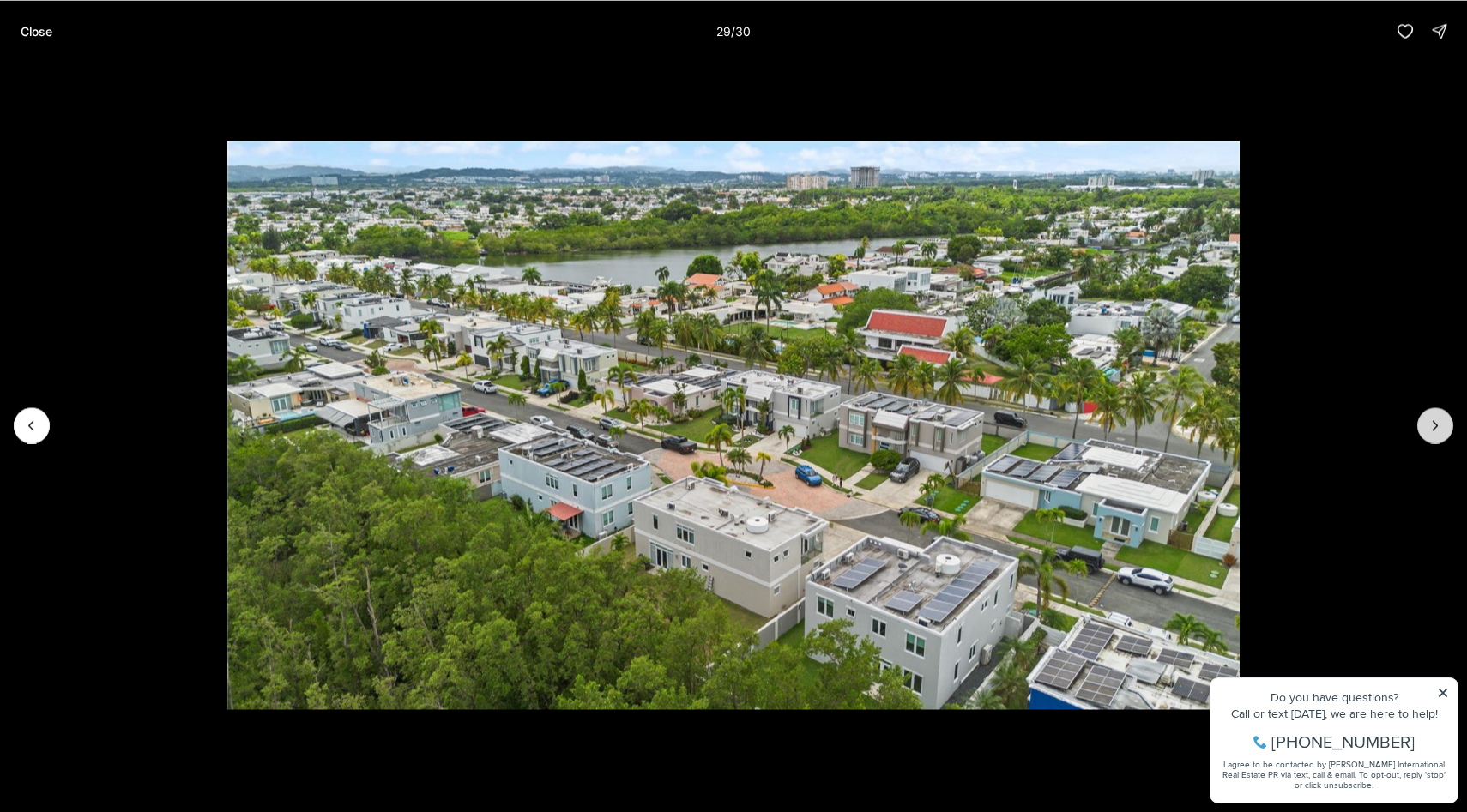
click at [1429, 425] on icon "Next slide" at bounding box center [1435, 426] width 17 height 17
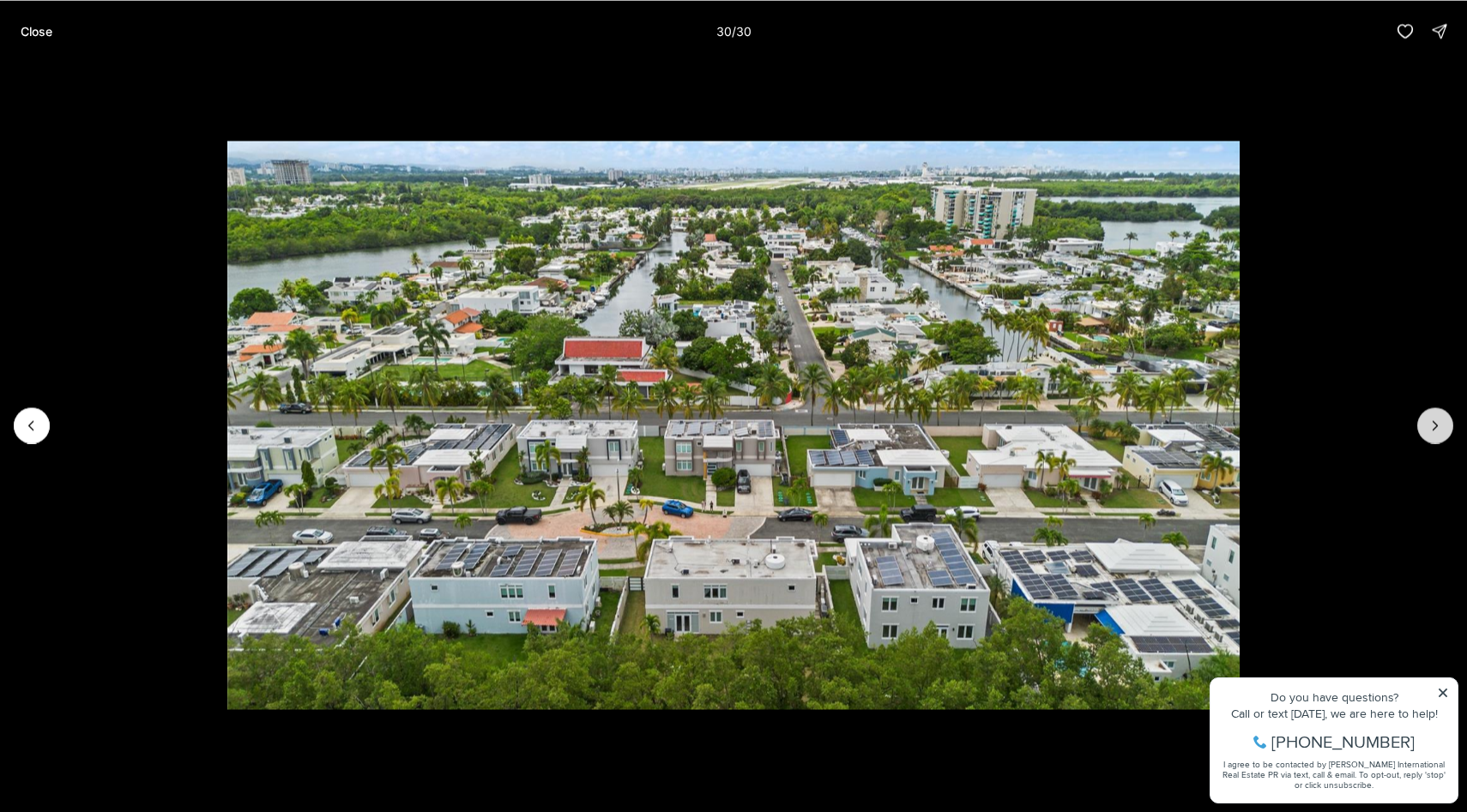
click at [1429, 425] on div at bounding box center [1436, 426] width 36 height 36
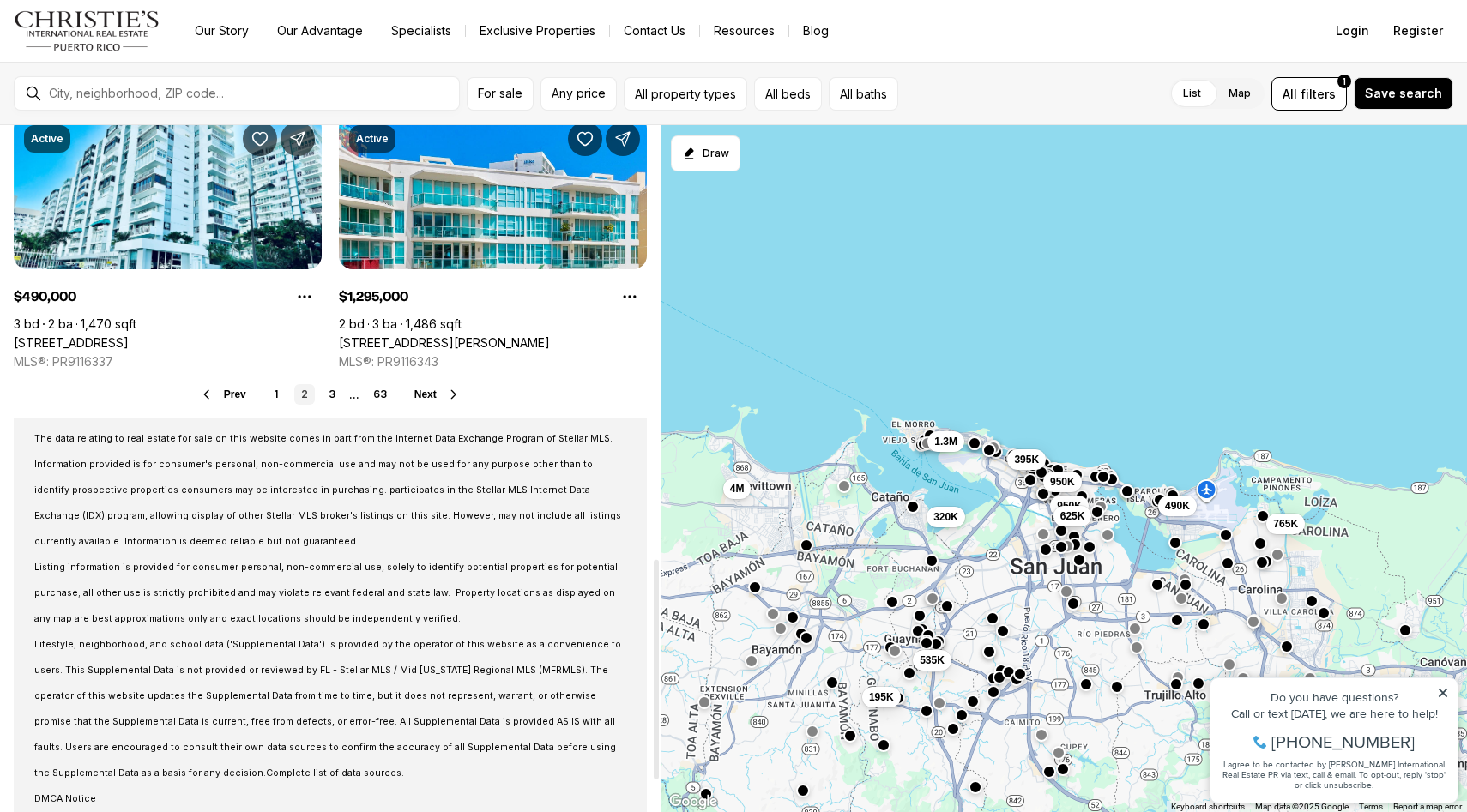
scroll to position [1448, 0]
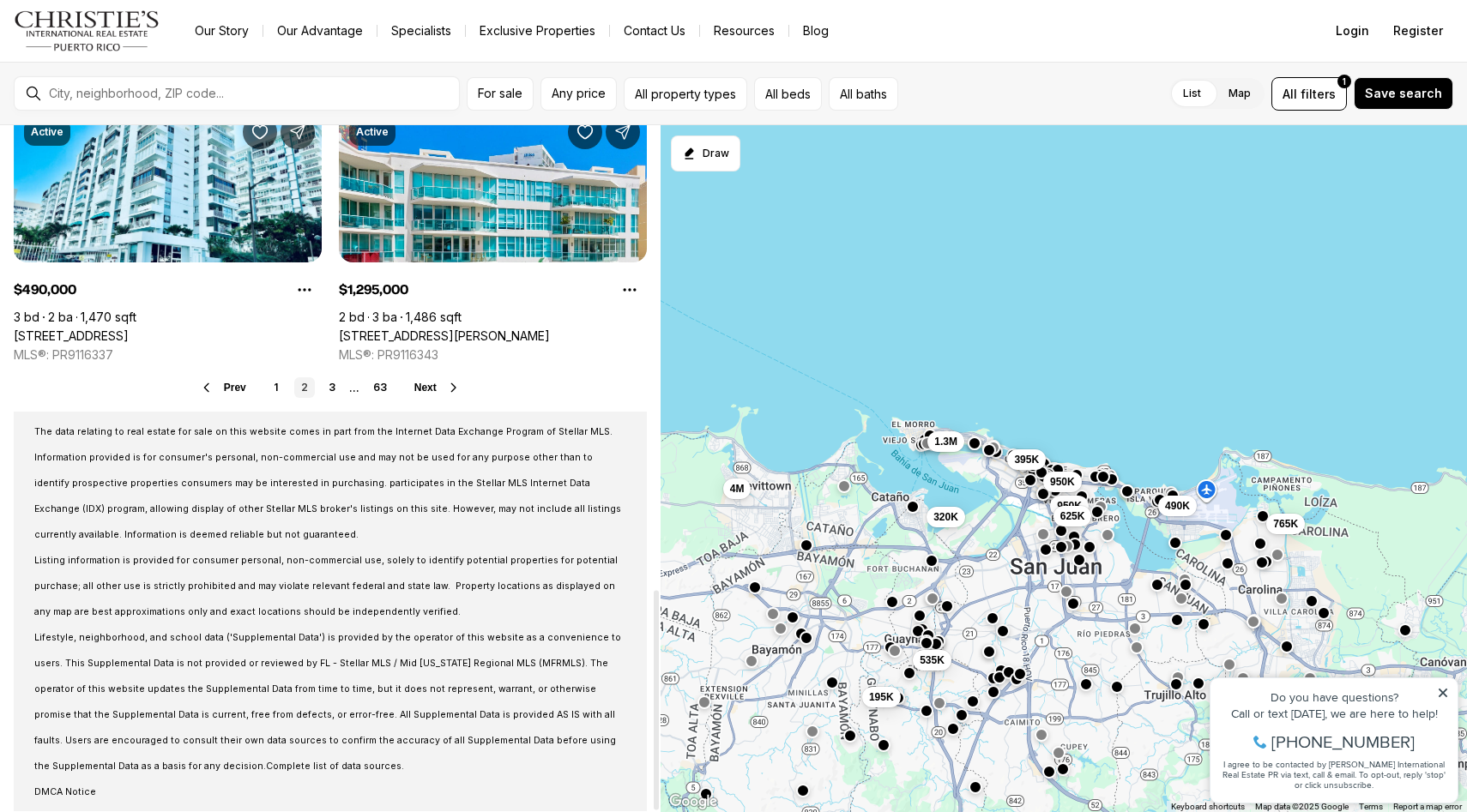
click at [430, 386] on span "Next" at bounding box center [425, 387] width 22 height 12
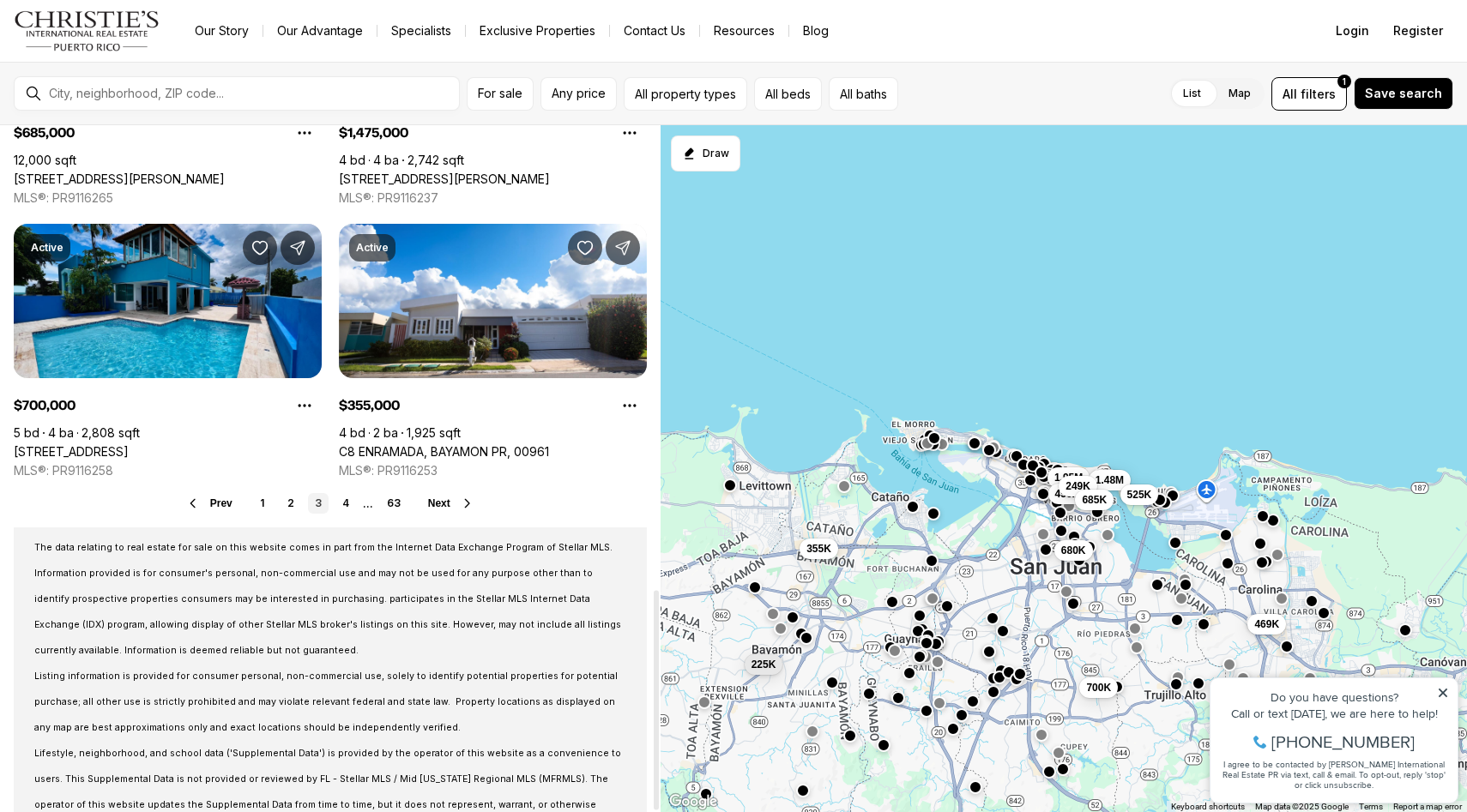
scroll to position [1448, 0]
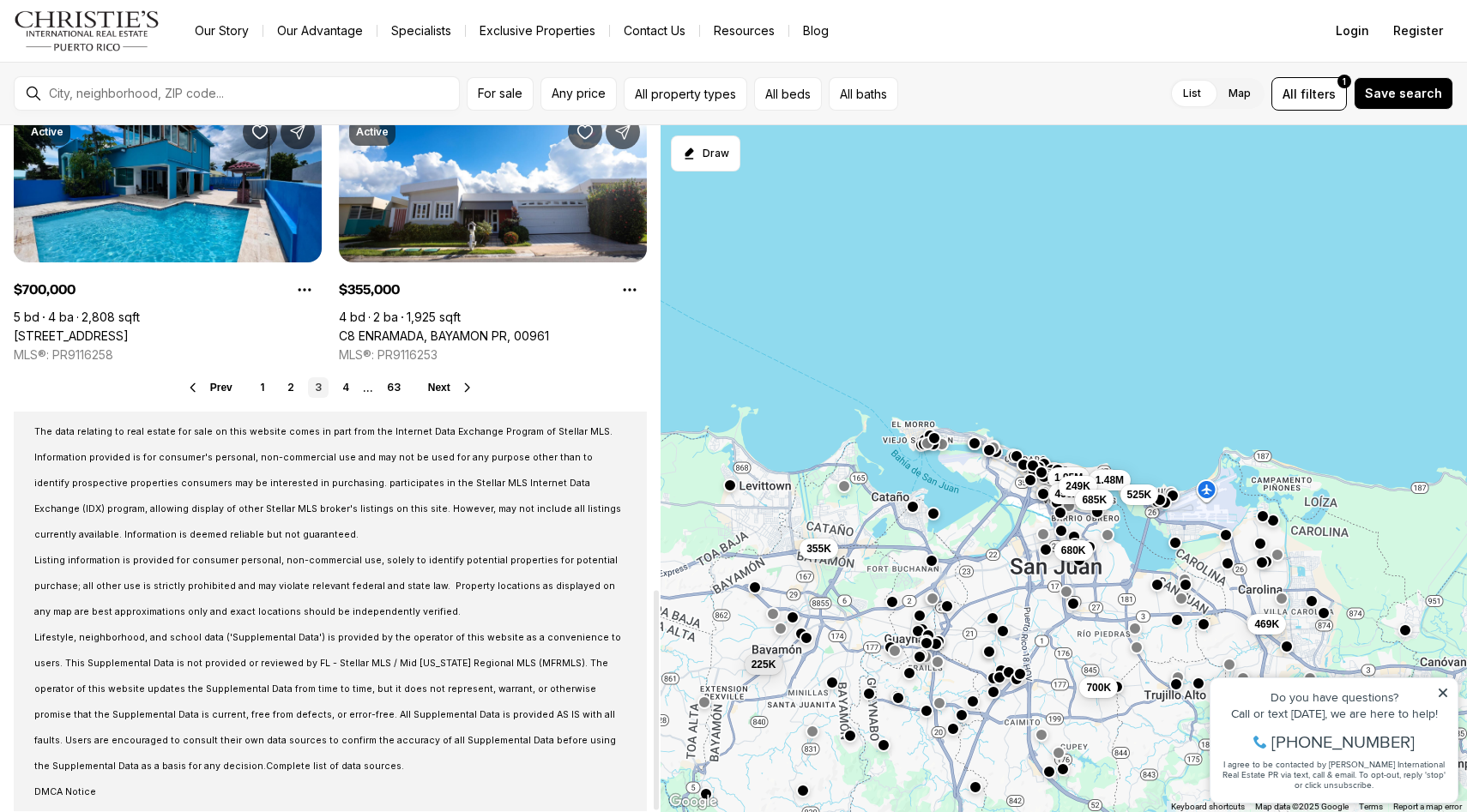
click at [435, 385] on span "Next" at bounding box center [439, 387] width 22 height 12
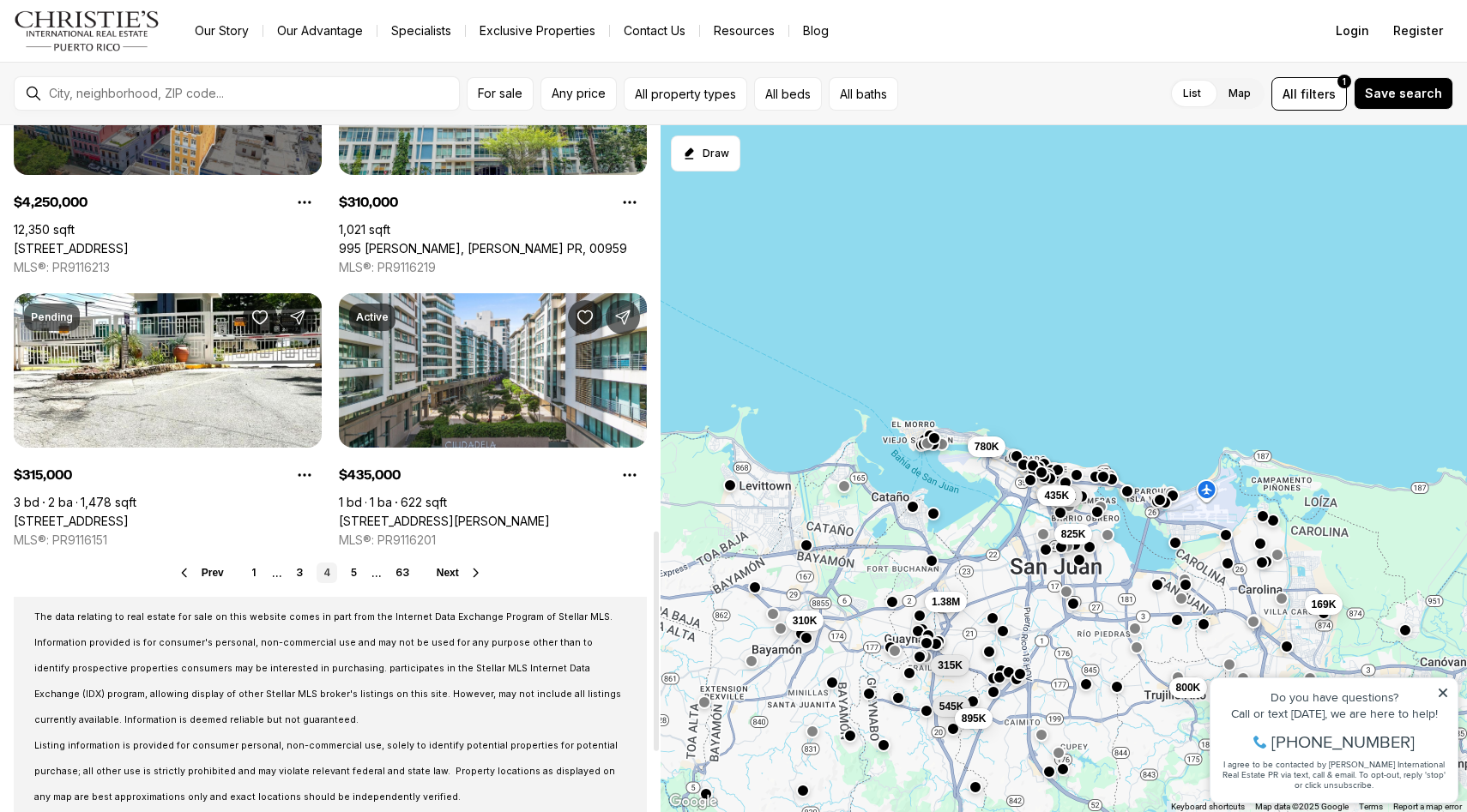
scroll to position [1263, 0]
click at [435, 513] on link "1509 PONCE DE LEON #1162, SANTURCE PR, 00909" at bounding box center [445, 521] width 211 height 15
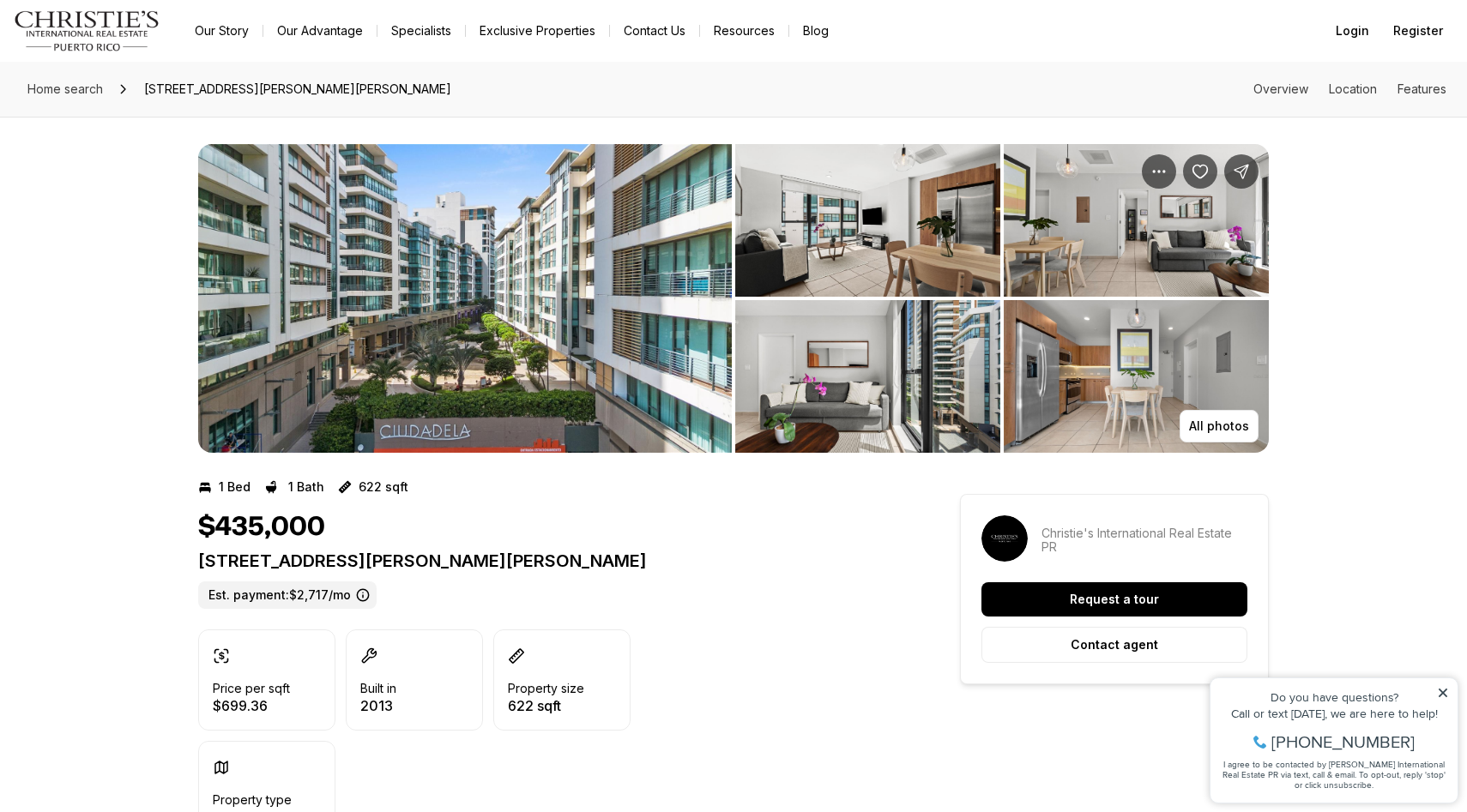
click at [855, 195] on img "View image gallery" at bounding box center [867, 220] width 265 height 152
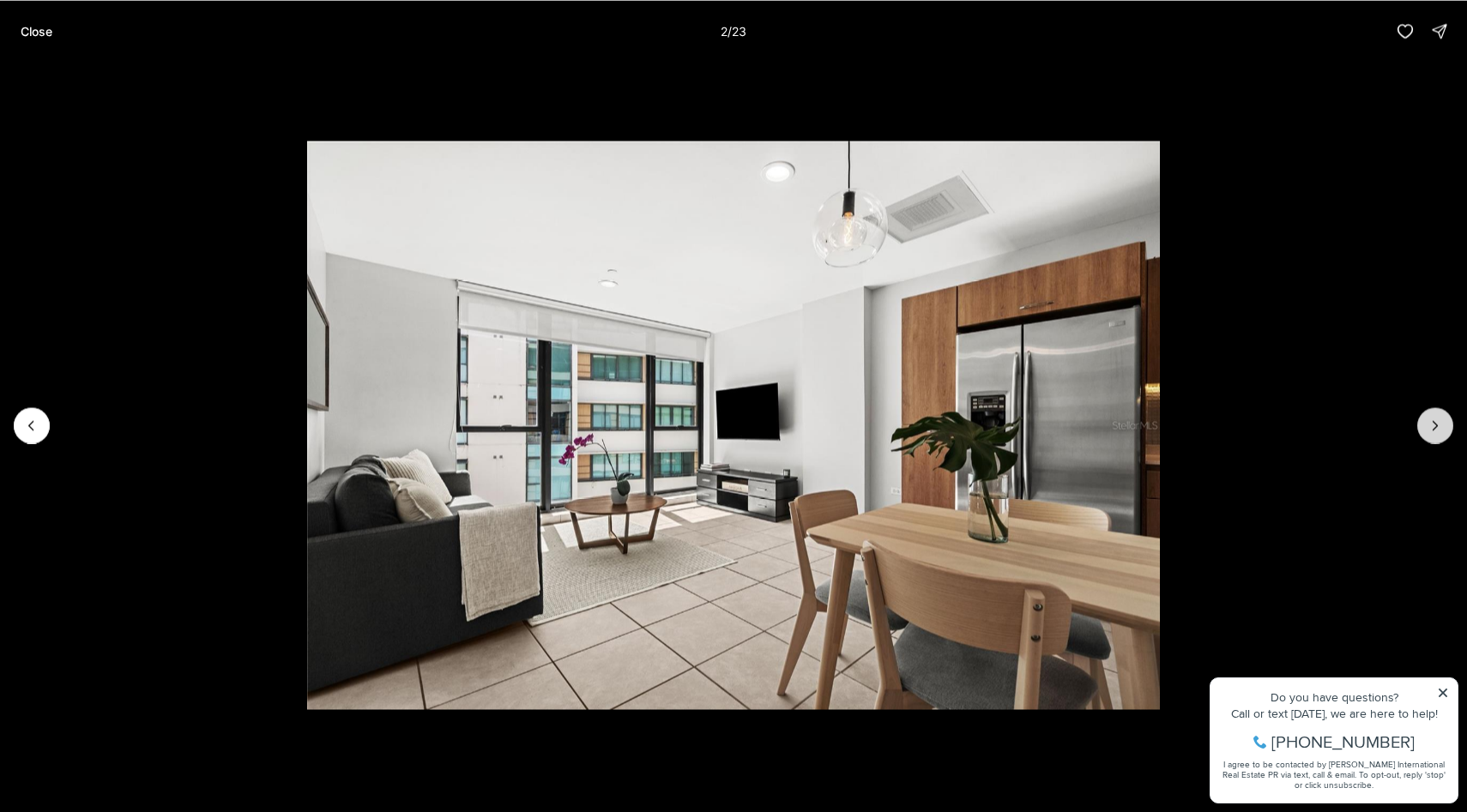
click at [1433, 419] on icon "Next slide" at bounding box center [1435, 426] width 17 height 17
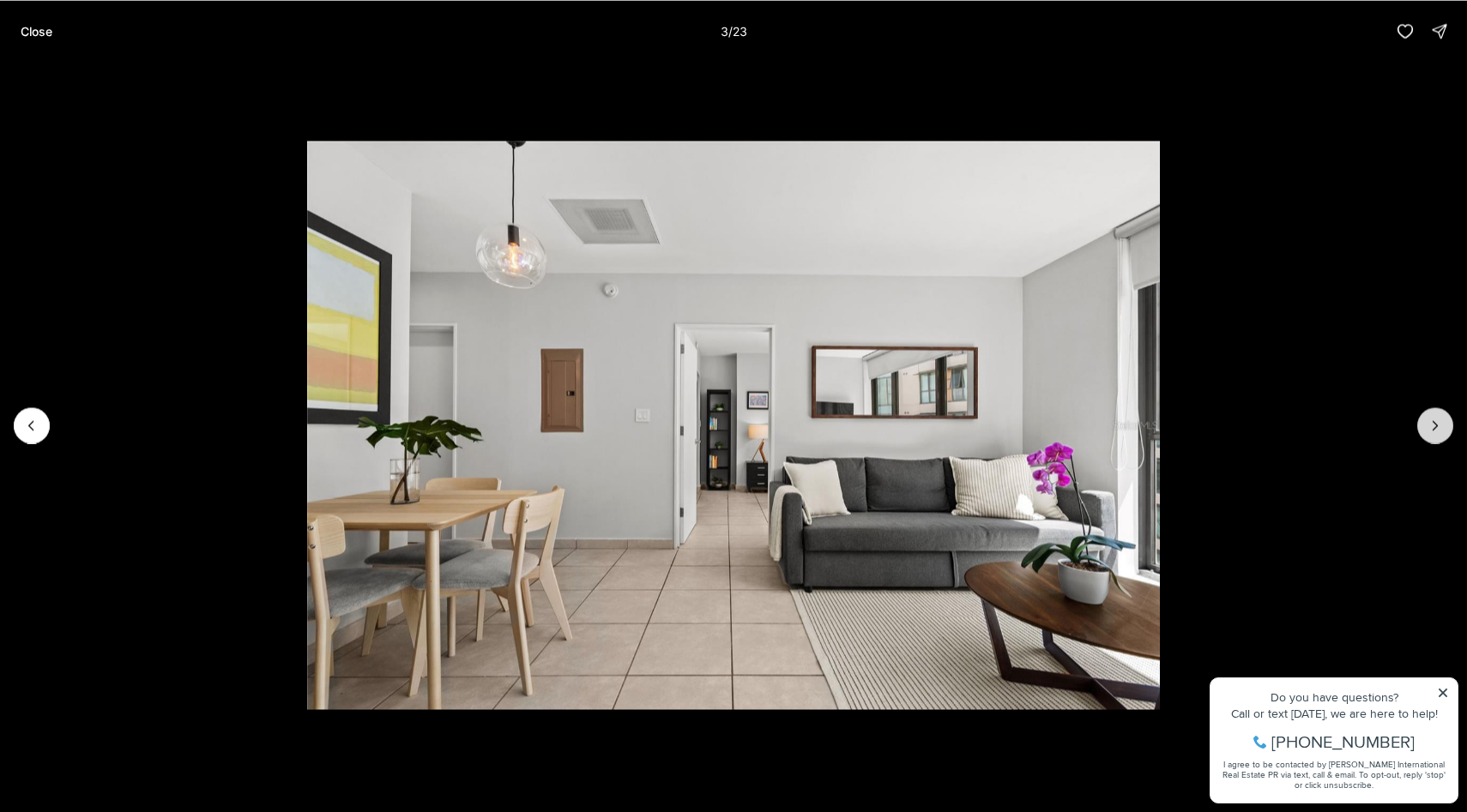
click at [1433, 419] on icon "Next slide" at bounding box center [1435, 426] width 17 height 17
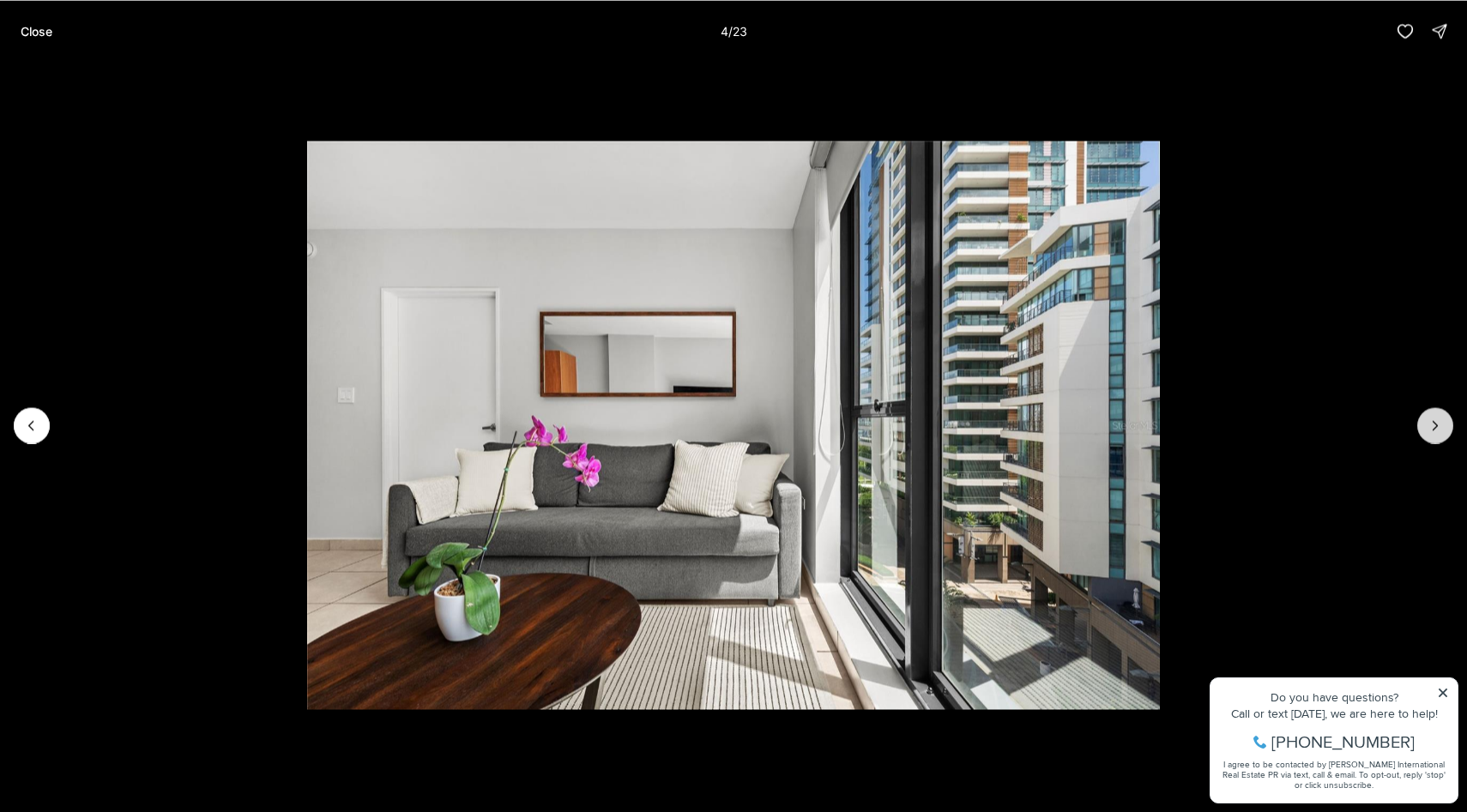
click at [1433, 419] on icon "Next slide" at bounding box center [1435, 426] width 17 height 17
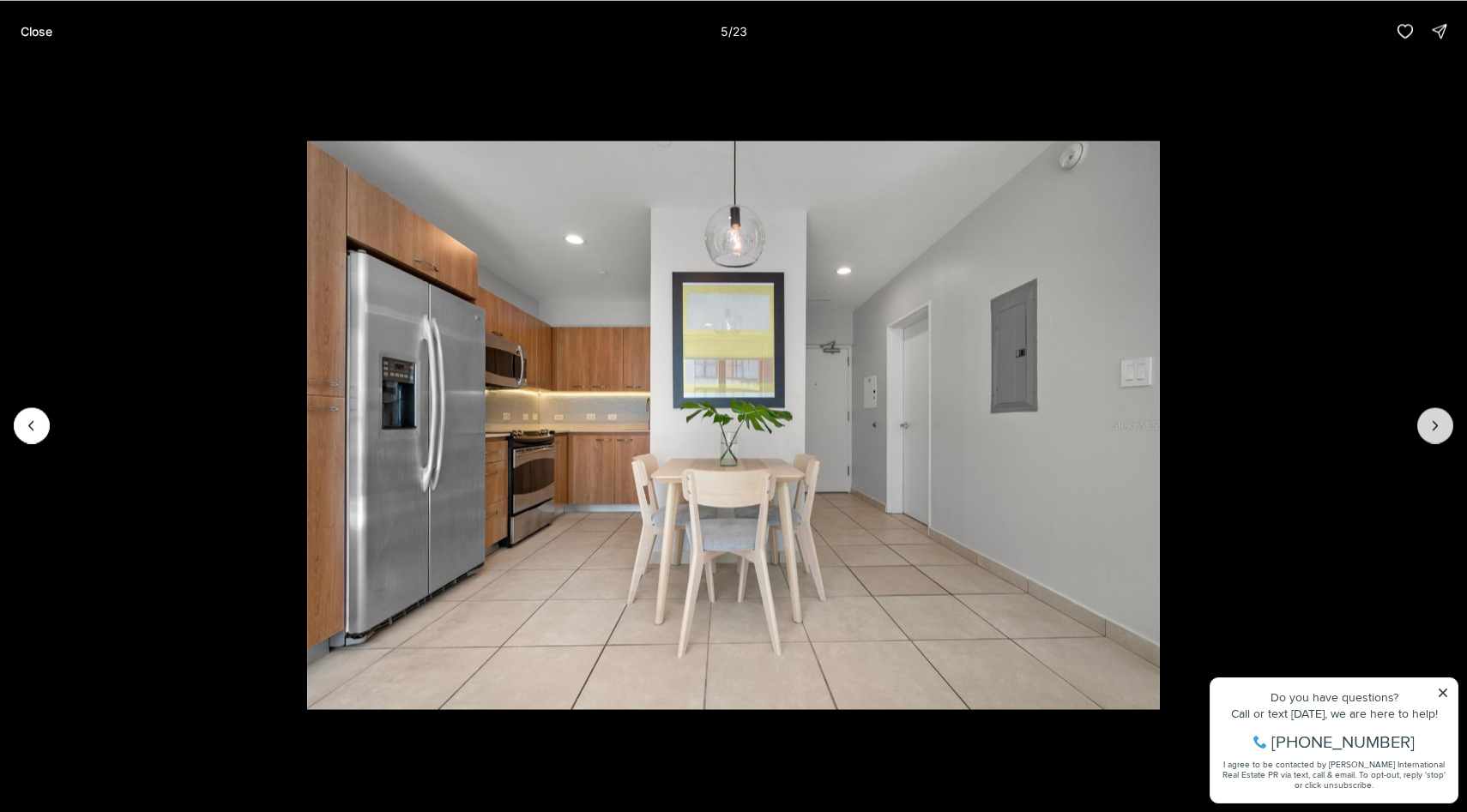
click at [1433, 419] on icon "Next slide" at bounding box center [1435, 426] width 17 height 17
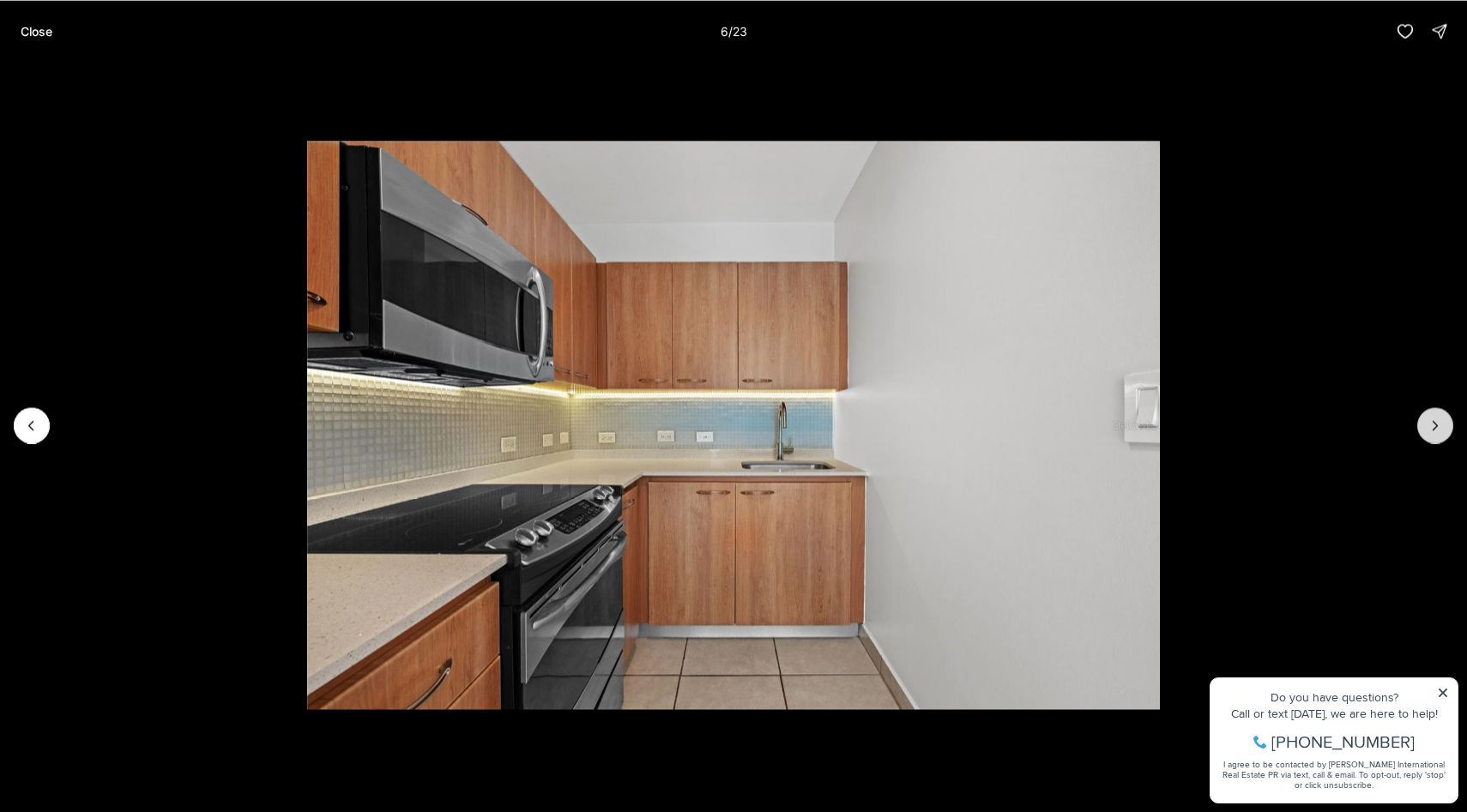
click at [1433, 419] on icon "Next slide" at bounding box center [1435, 426] width 17 height 17
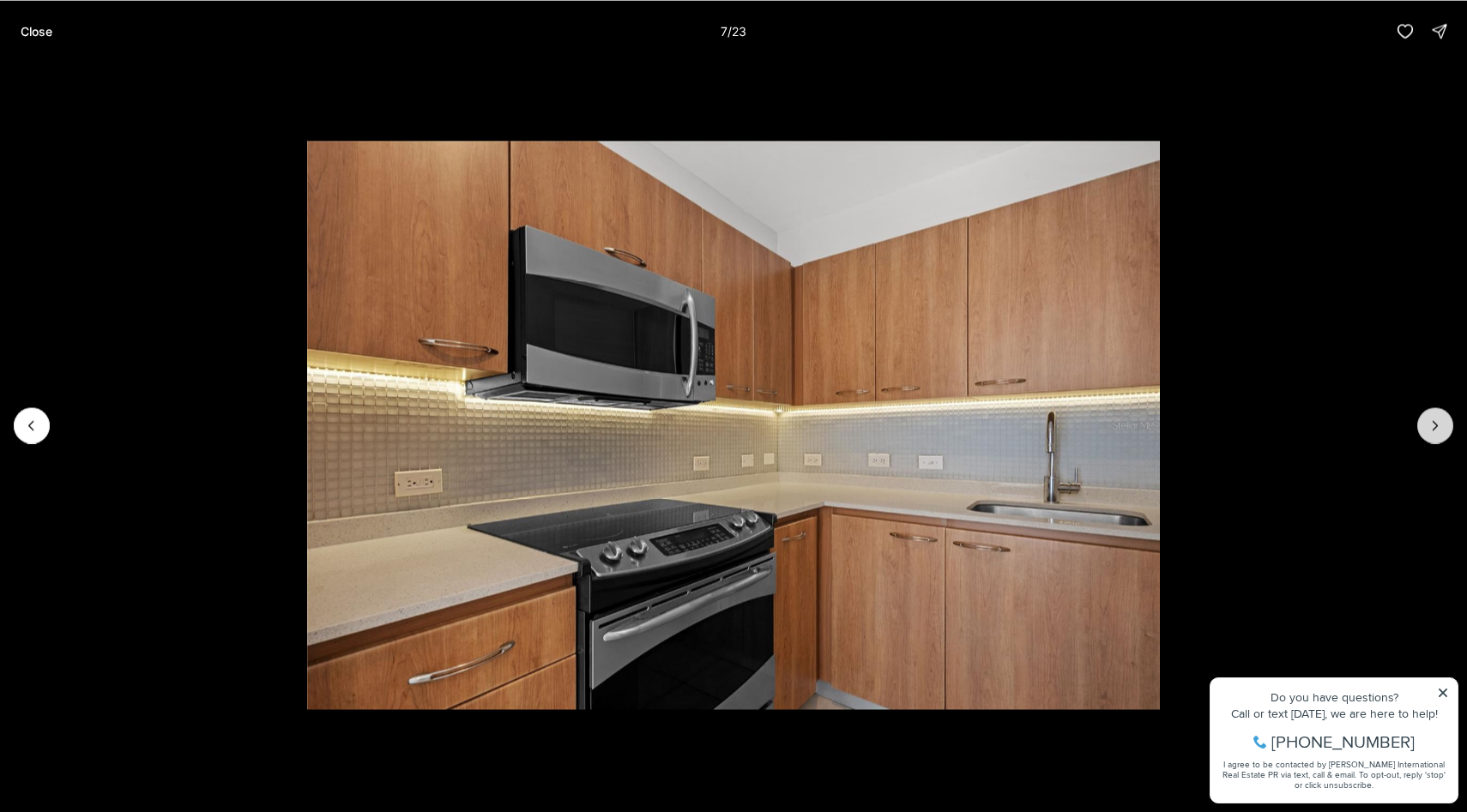
click at [1433, 419] on icon "Next slide" at bounding box center [1435, 426] width 17 height 17
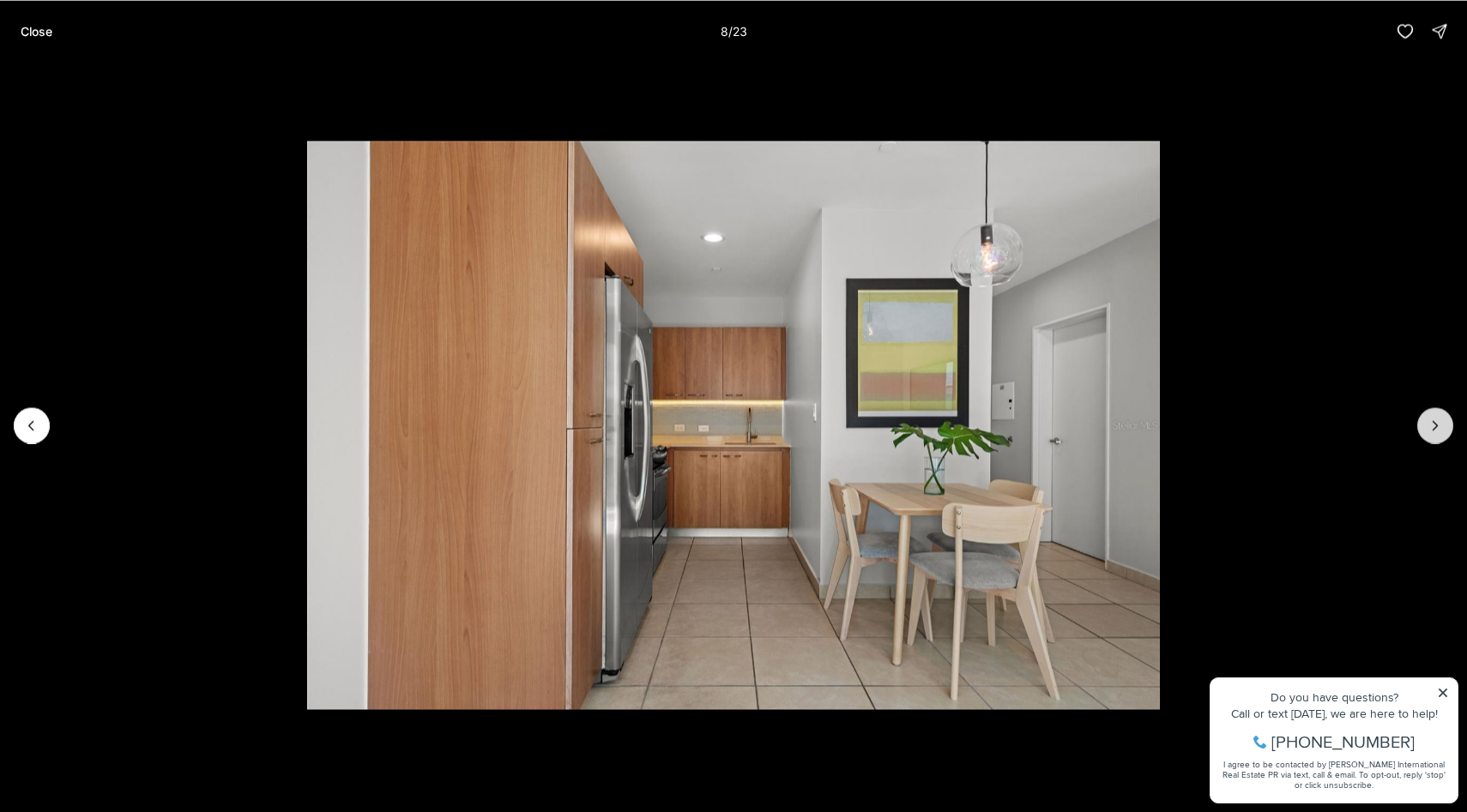
click at [1433, 419] on icon "Next slide" at bounding box center [1435, 426] width 17 height 17
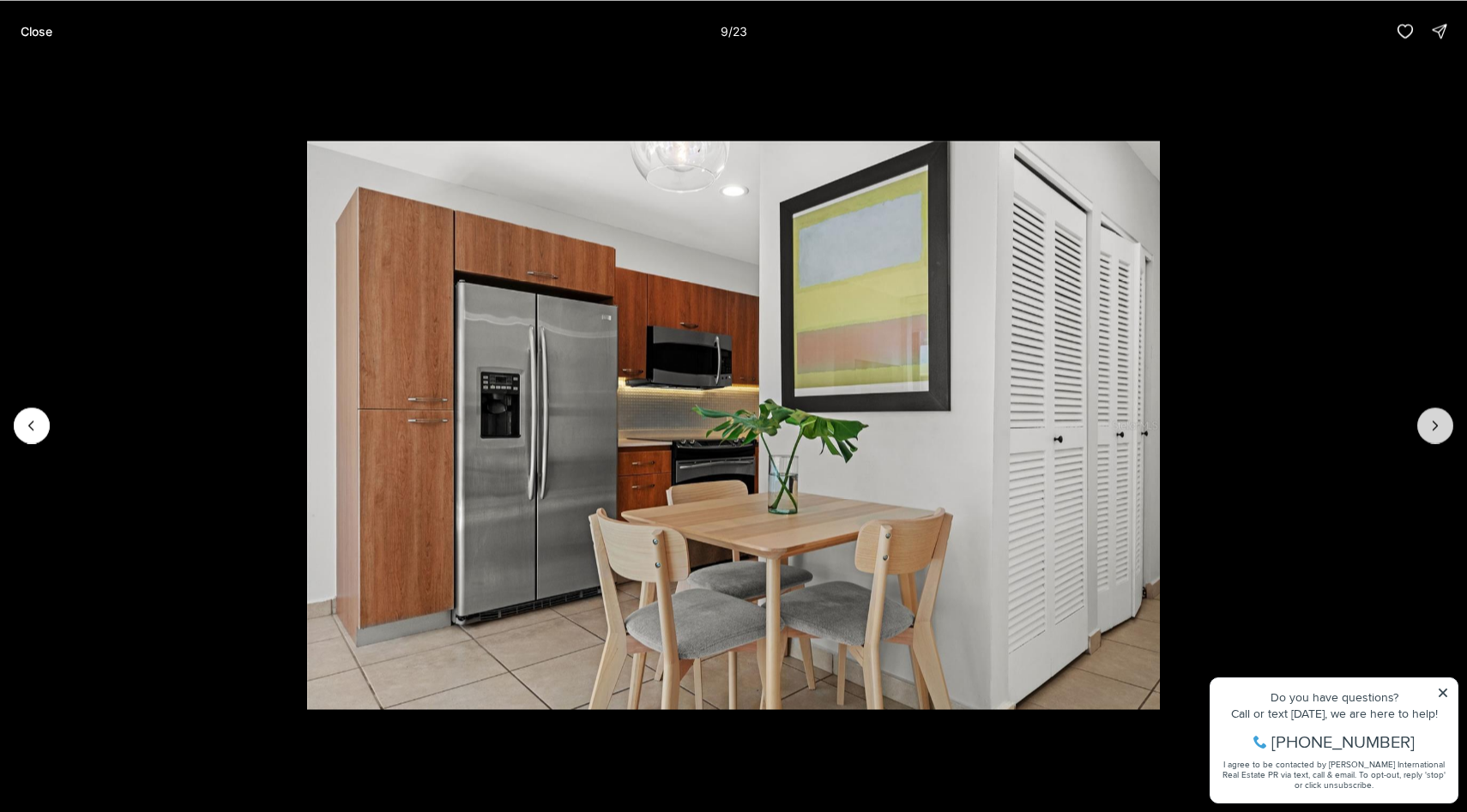
click at [1433, 419] on icon "Next slide" at bounding box center [1435, 426] width 17 height 17
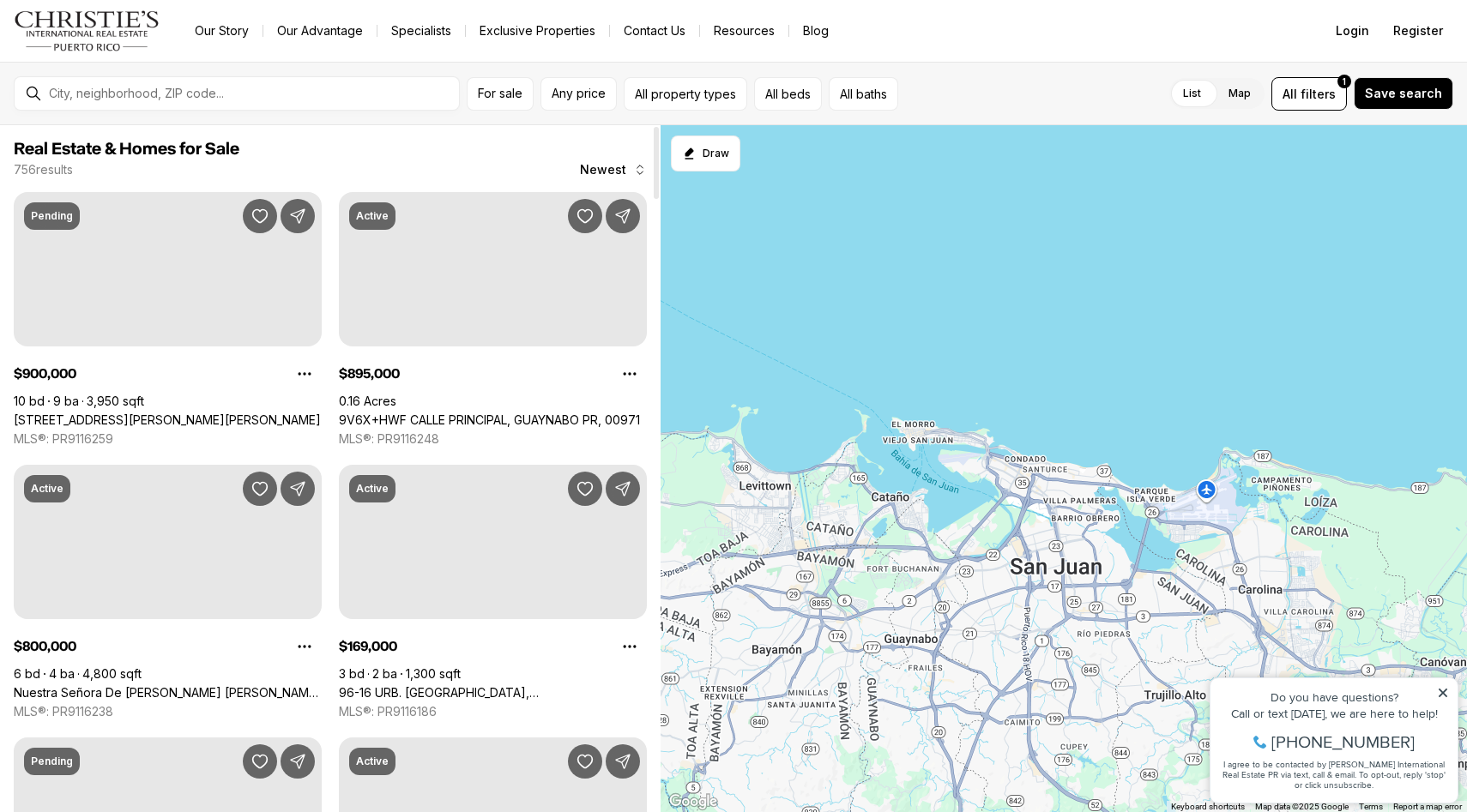
scroll to position [1263, 0]
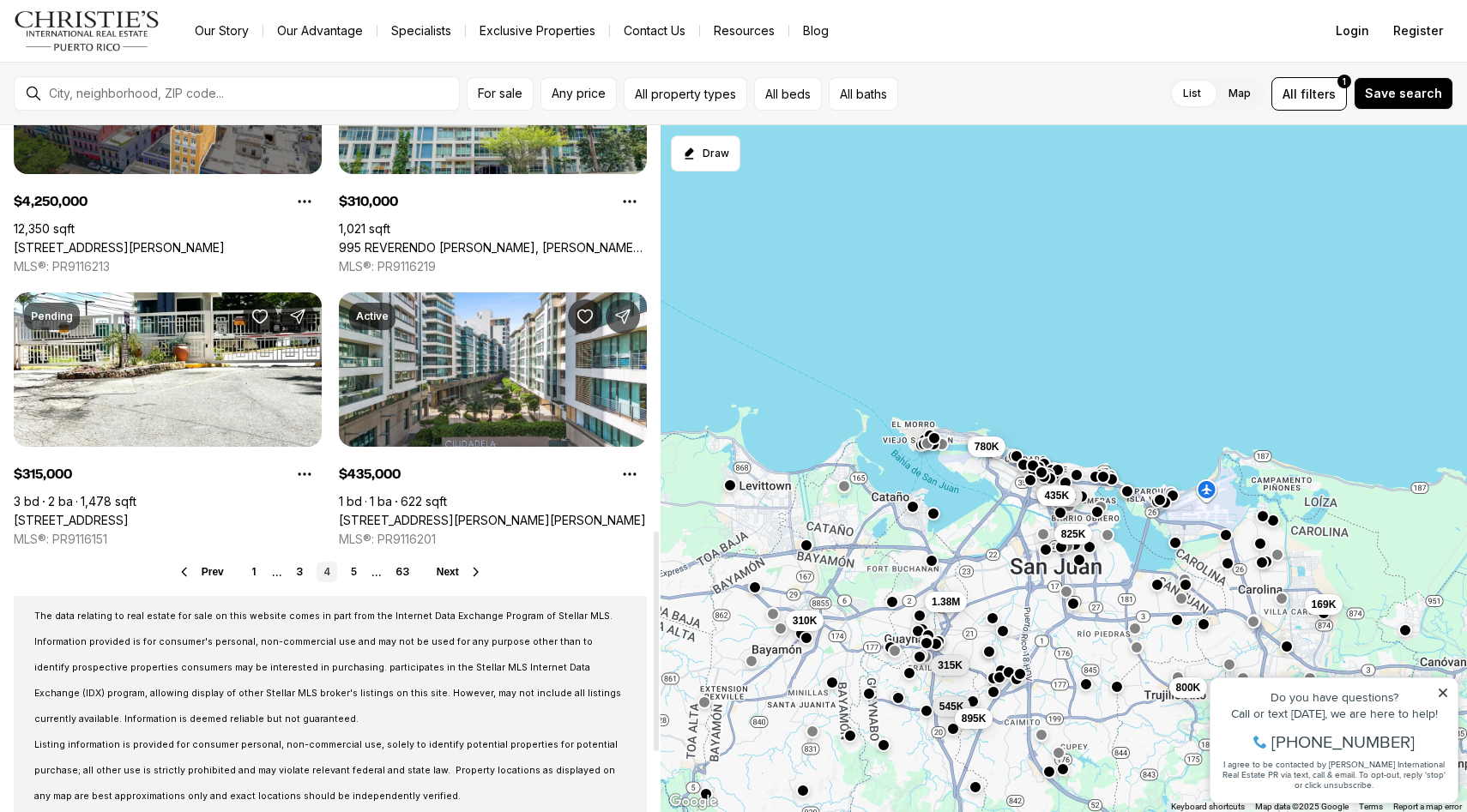
click at [450, 570] on span "Next" at bounding box center [447, 572] width 22 height 12
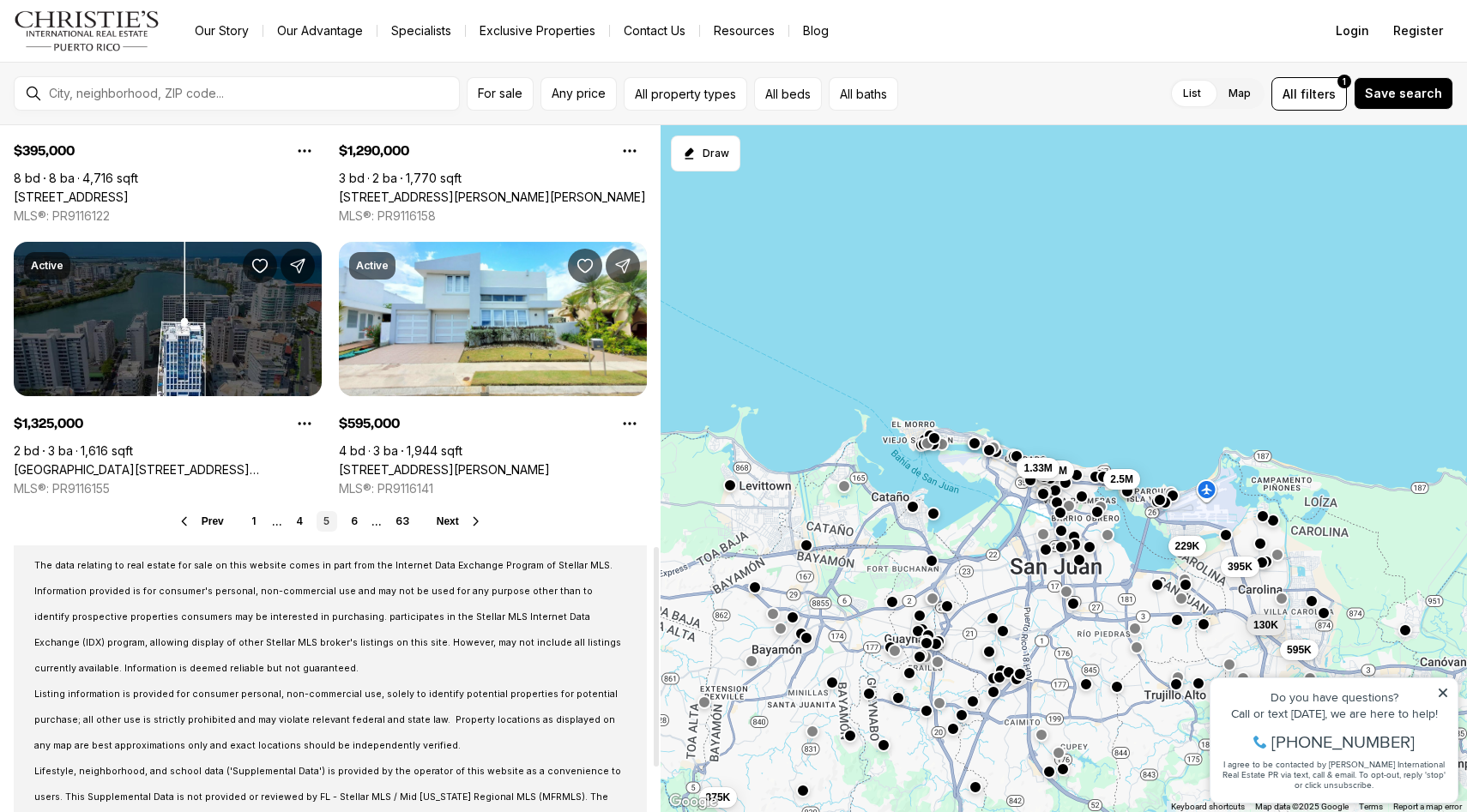
scroll to position [1317, 0]
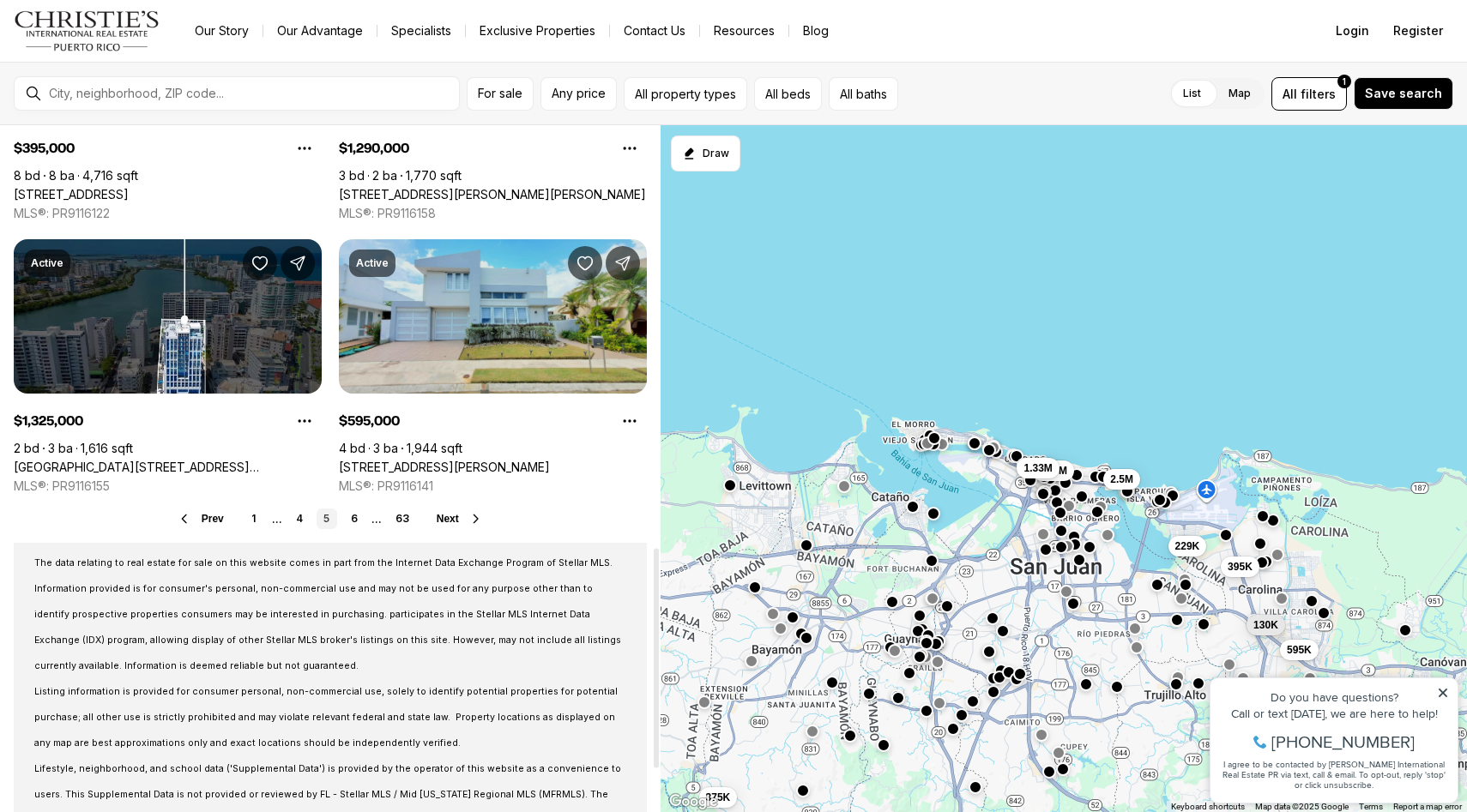
click at [480, 460] on link "[STREET_ADDRESS][PERSON_NAME]" at bounding box center [445, 467] width 211 height 15
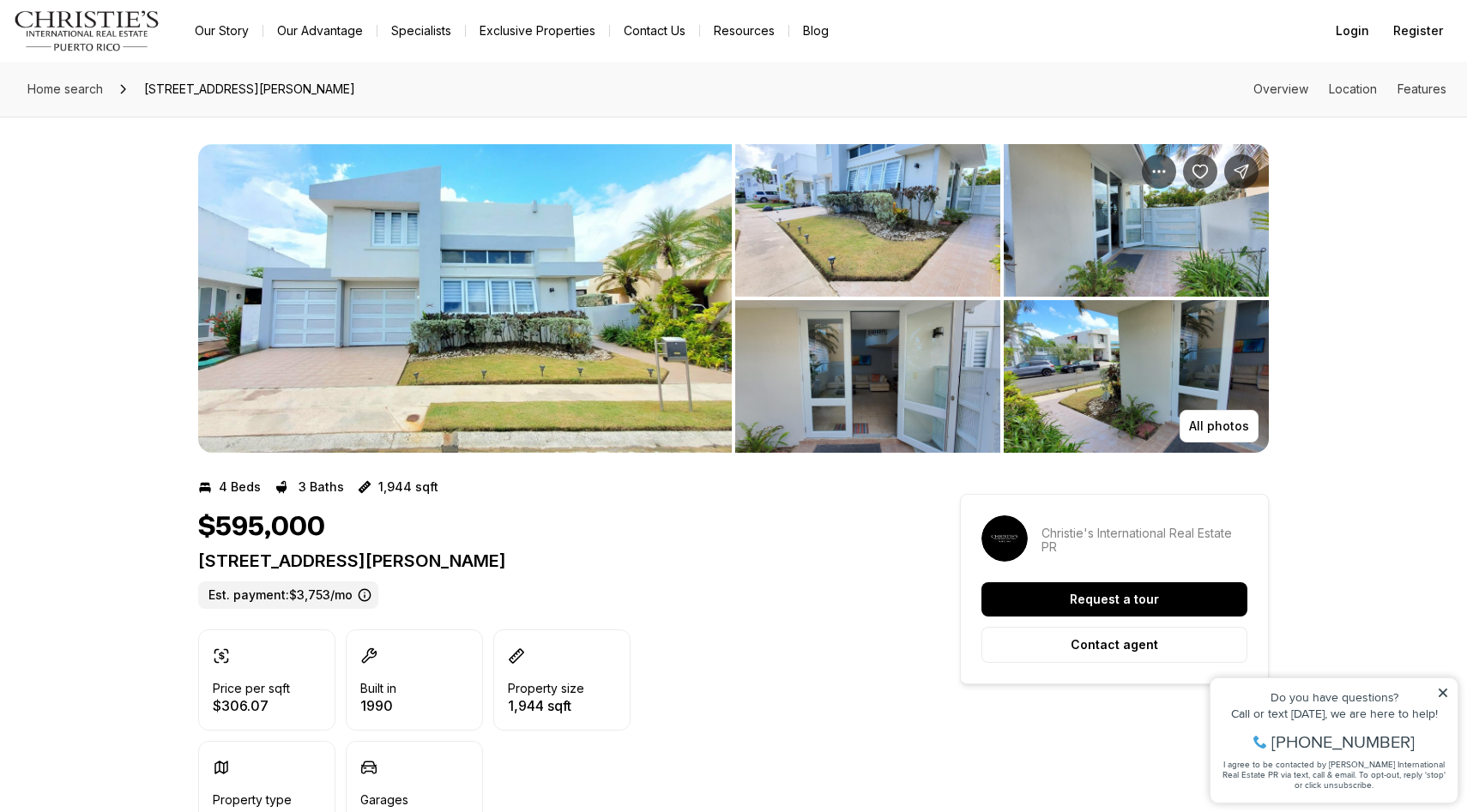
click at [621, 293] on img "View image gallery" at bounding box center [465, 298] width 533 height 308
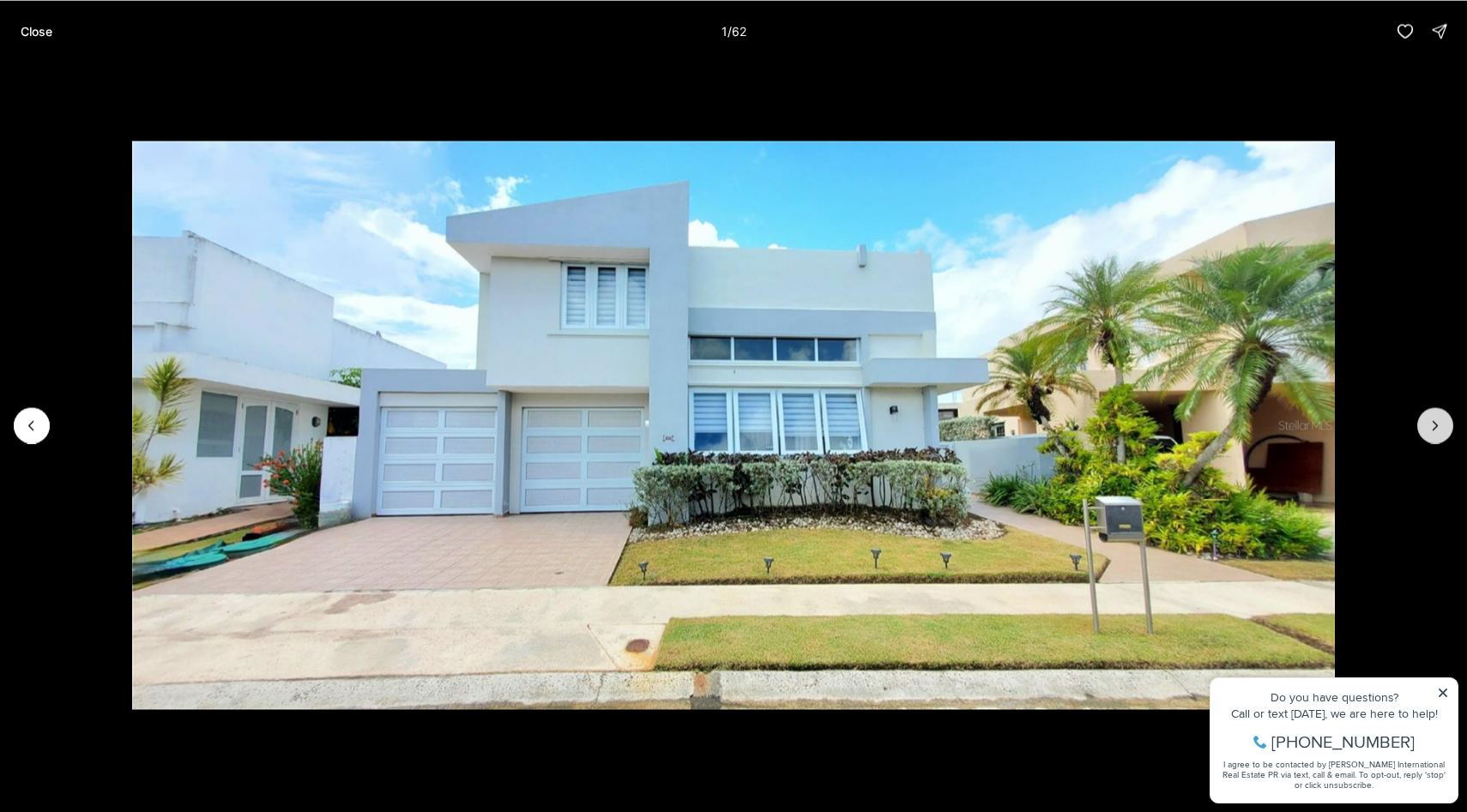
click at [1436, 426] on icon "Next slide" at bounding box center [1436, 425] width 5 height 9
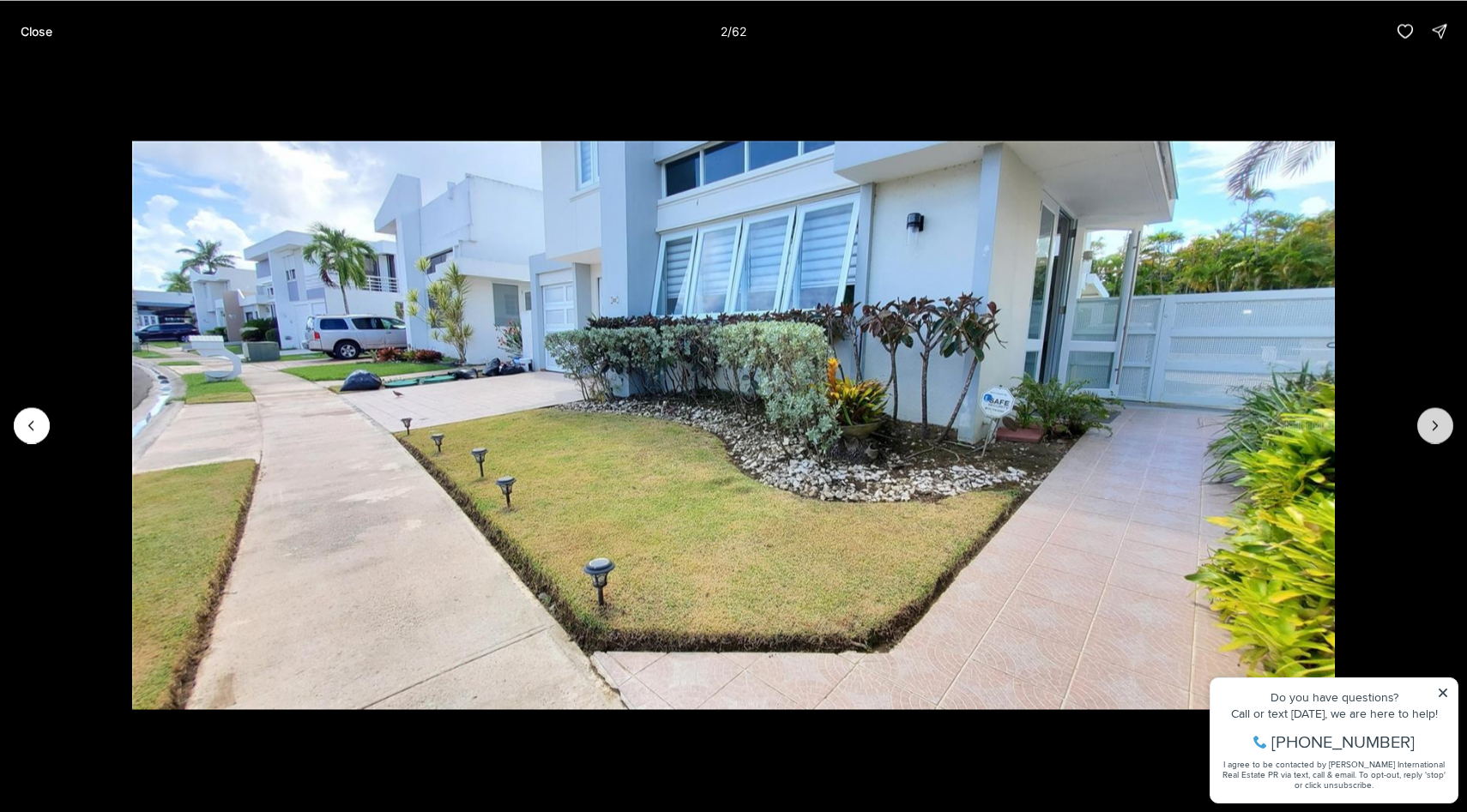
click at [1436, 426] on icon "Next slide" at bounding box center [1436, 425] width 5 height 9
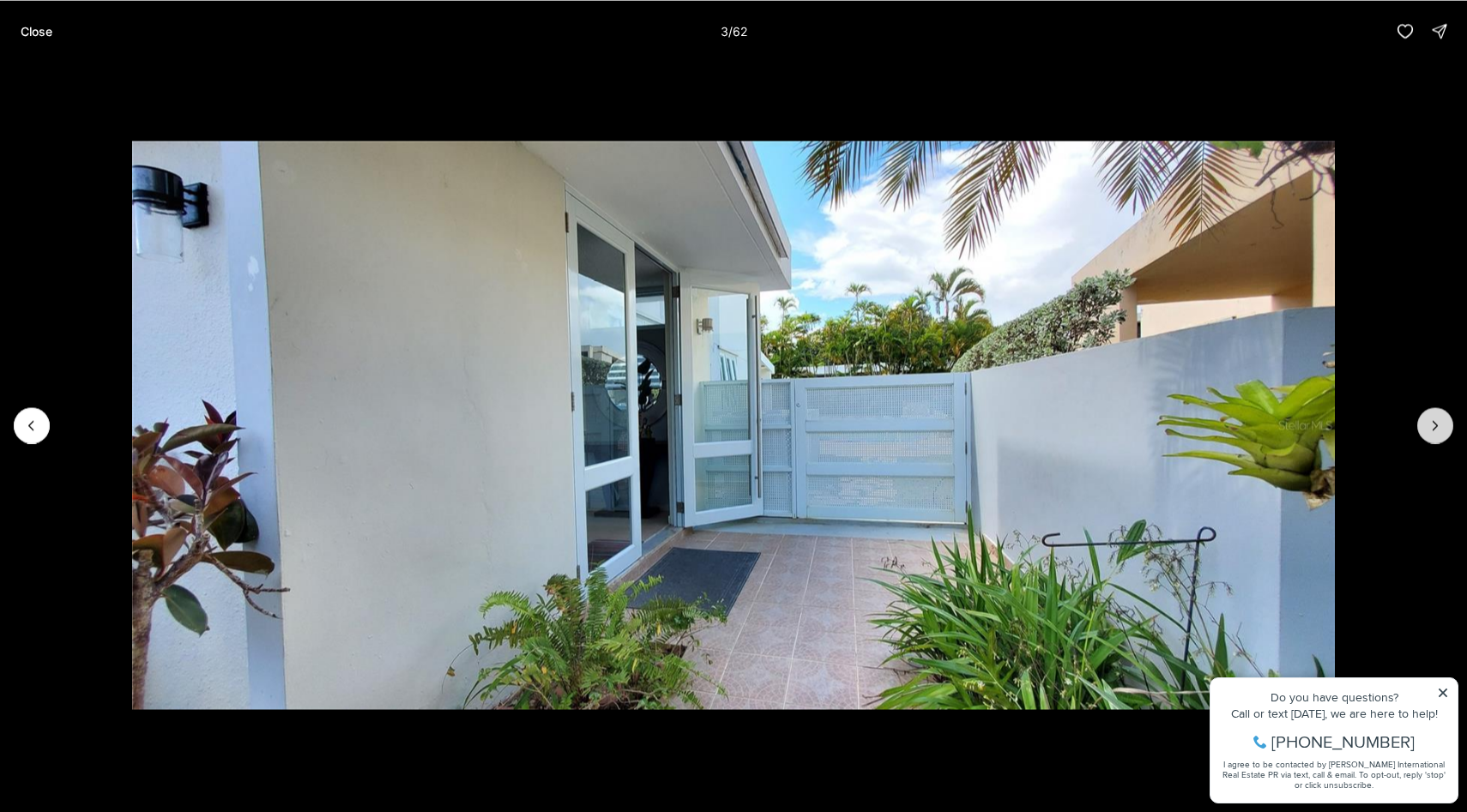
click at [1436, 426] on icon "Next slide" at bounding box center [1436, 425] width 5 height 9
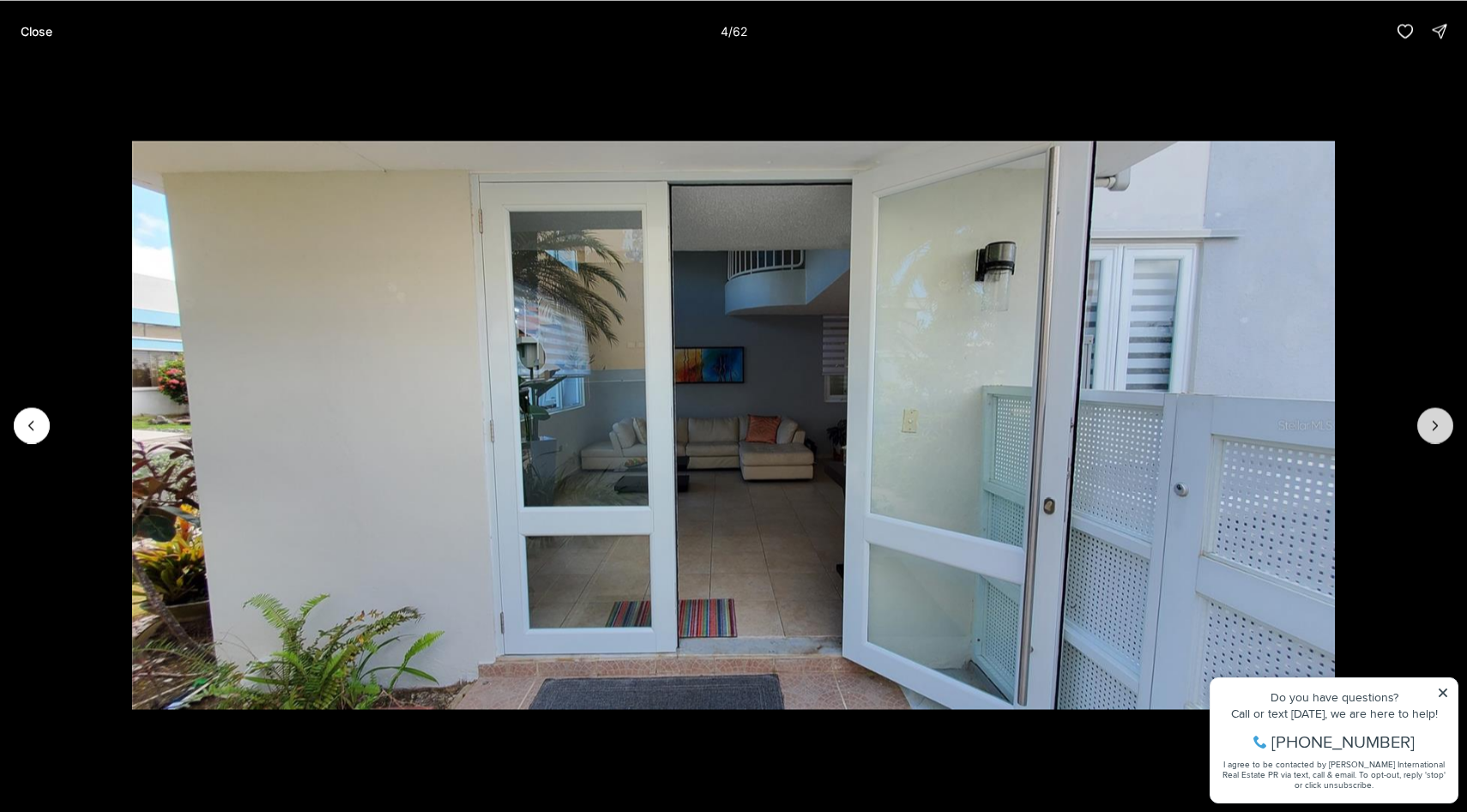
click at [1436, 426] on icon "Next slide" at bounding box center [1436, 425] width 5 height 9
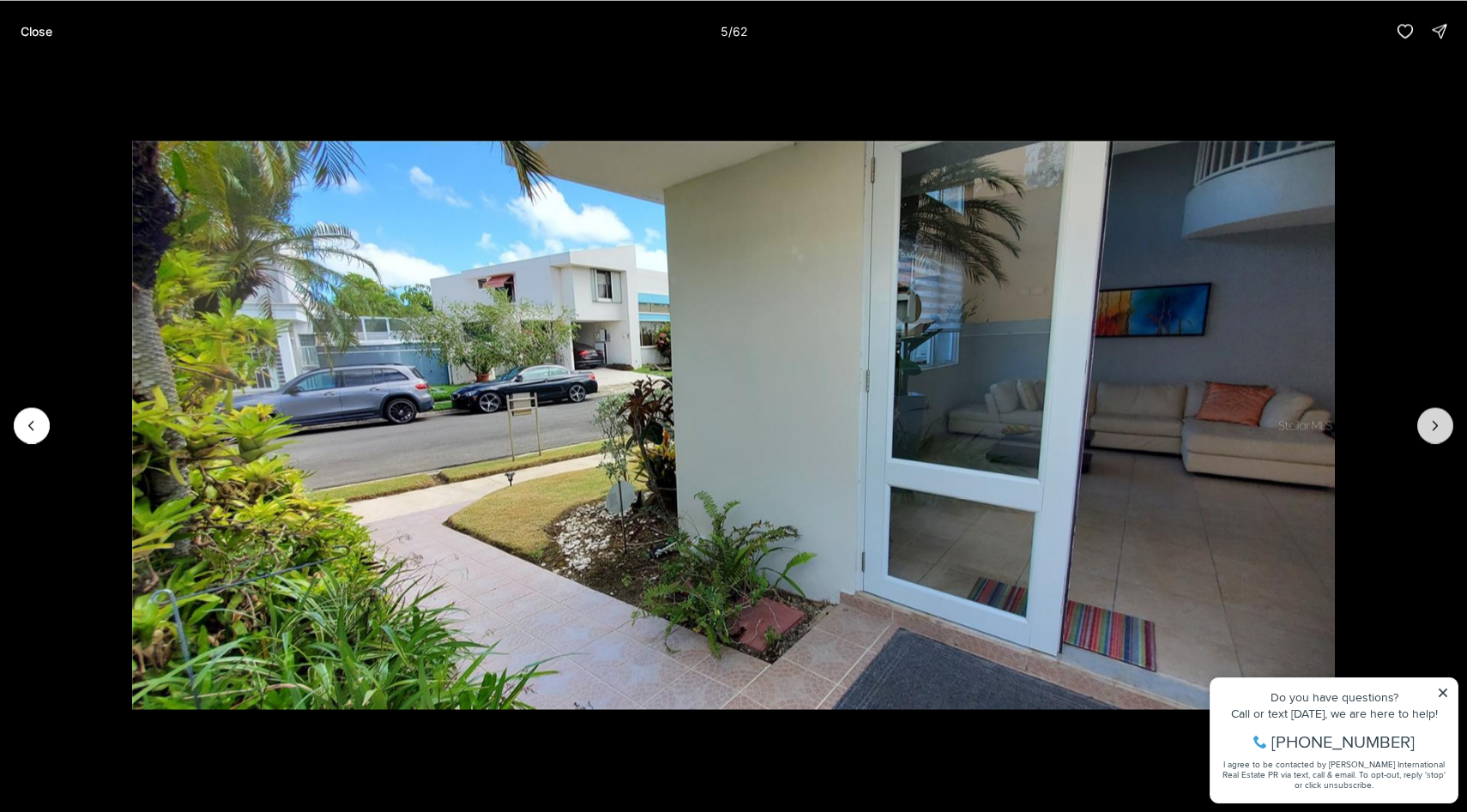
click at [1436, 426] on icon "Next slide" at bounding box center [1436, 425] width 5 height 9
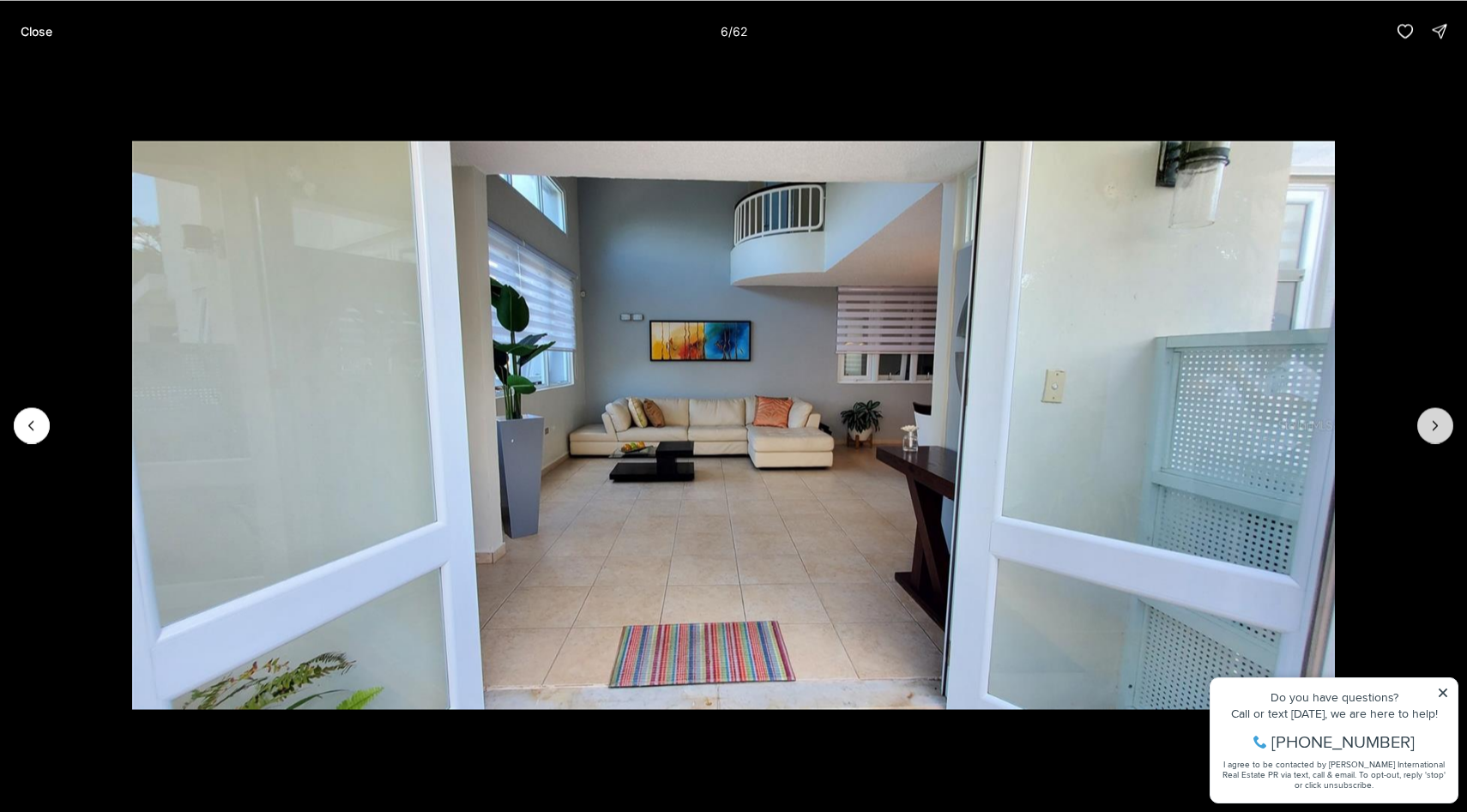
click at [1436, 426] on icon "Next slide" at bounding box center [1436, 425] width 5 height 9
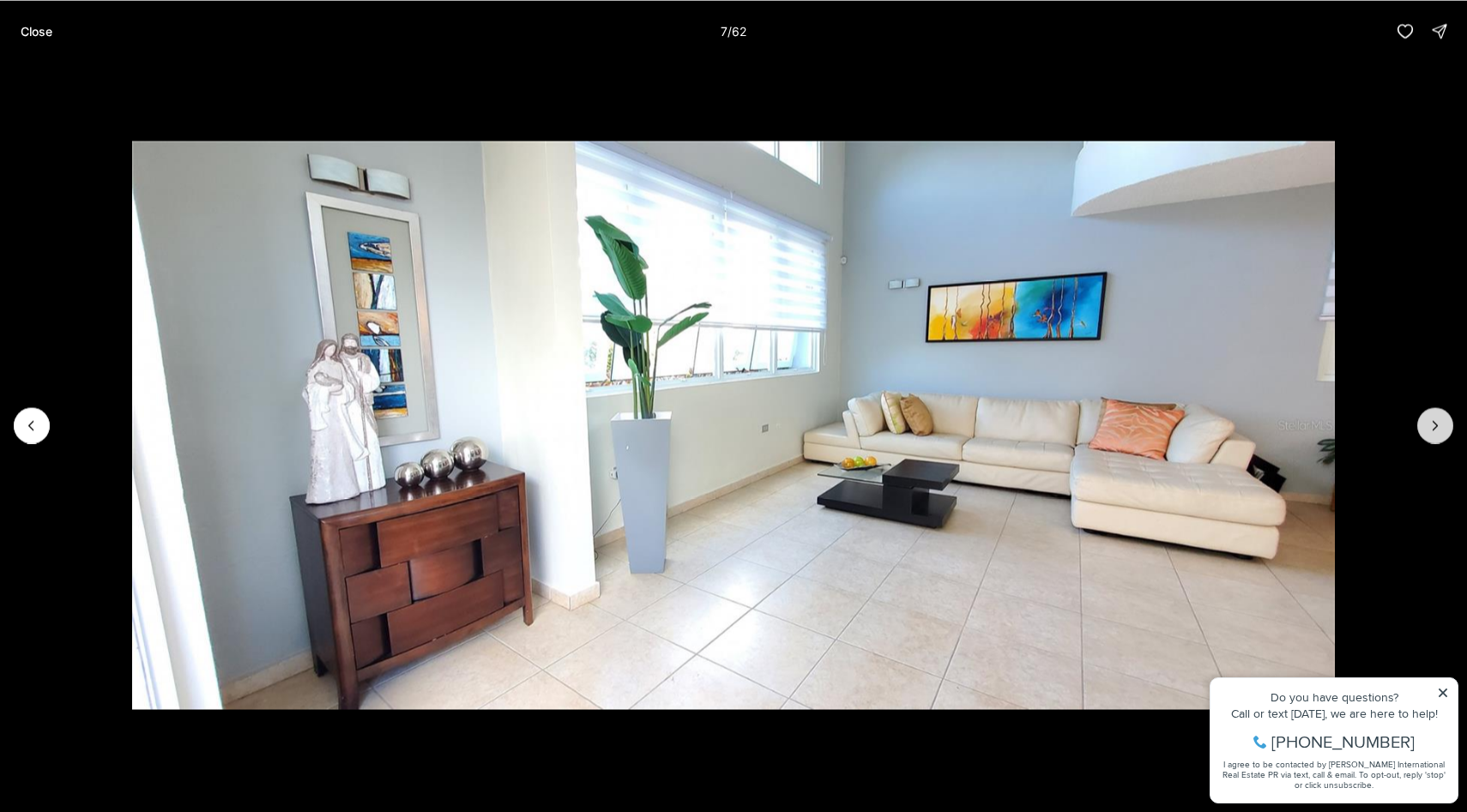
click at [1436, 426] on icon "Next slide" at bounding box center [1436, 425] width 5 height 9
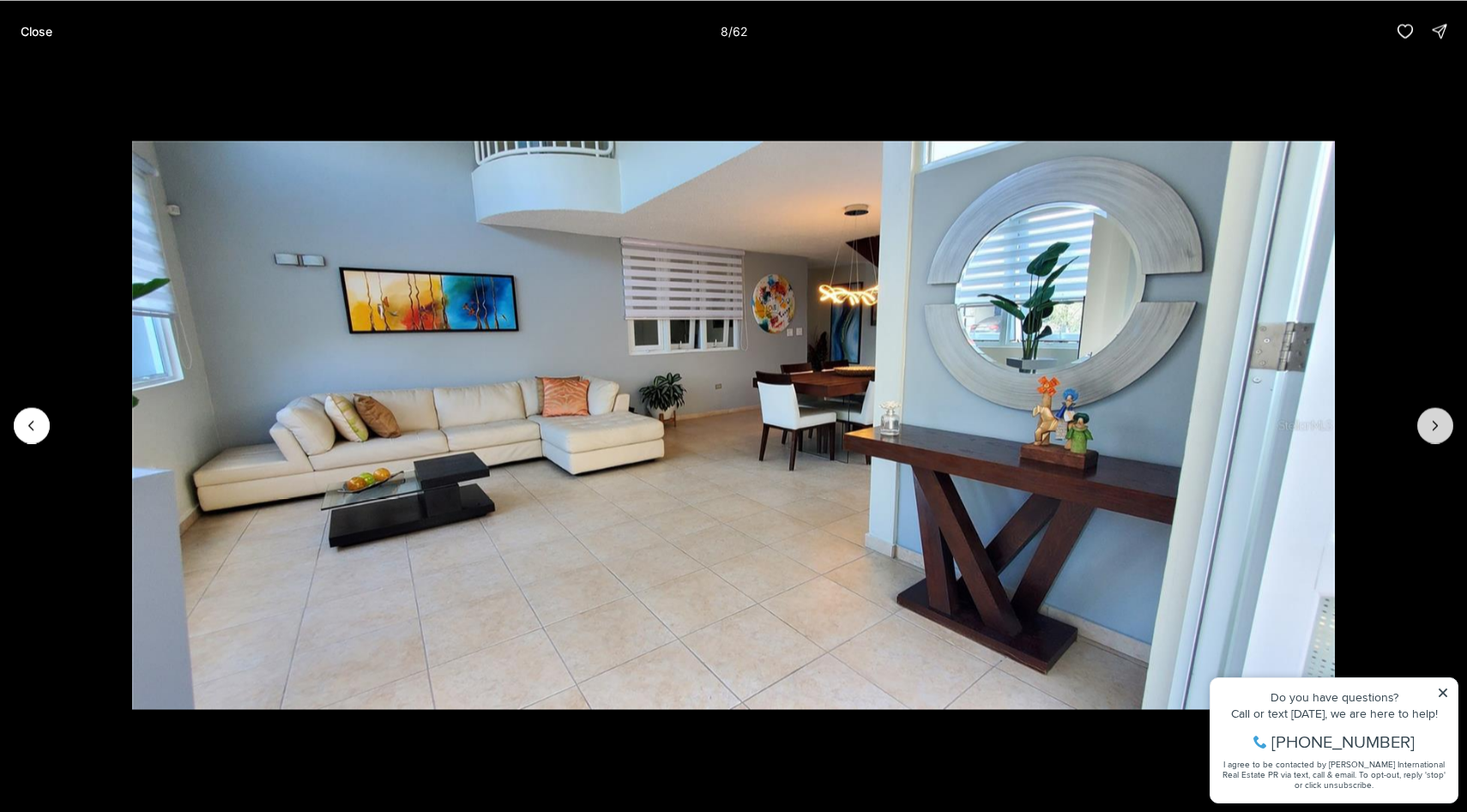
click at [1436, 426] on icon "Next slide" at bounding box center [1436, 425] width 5 height 9
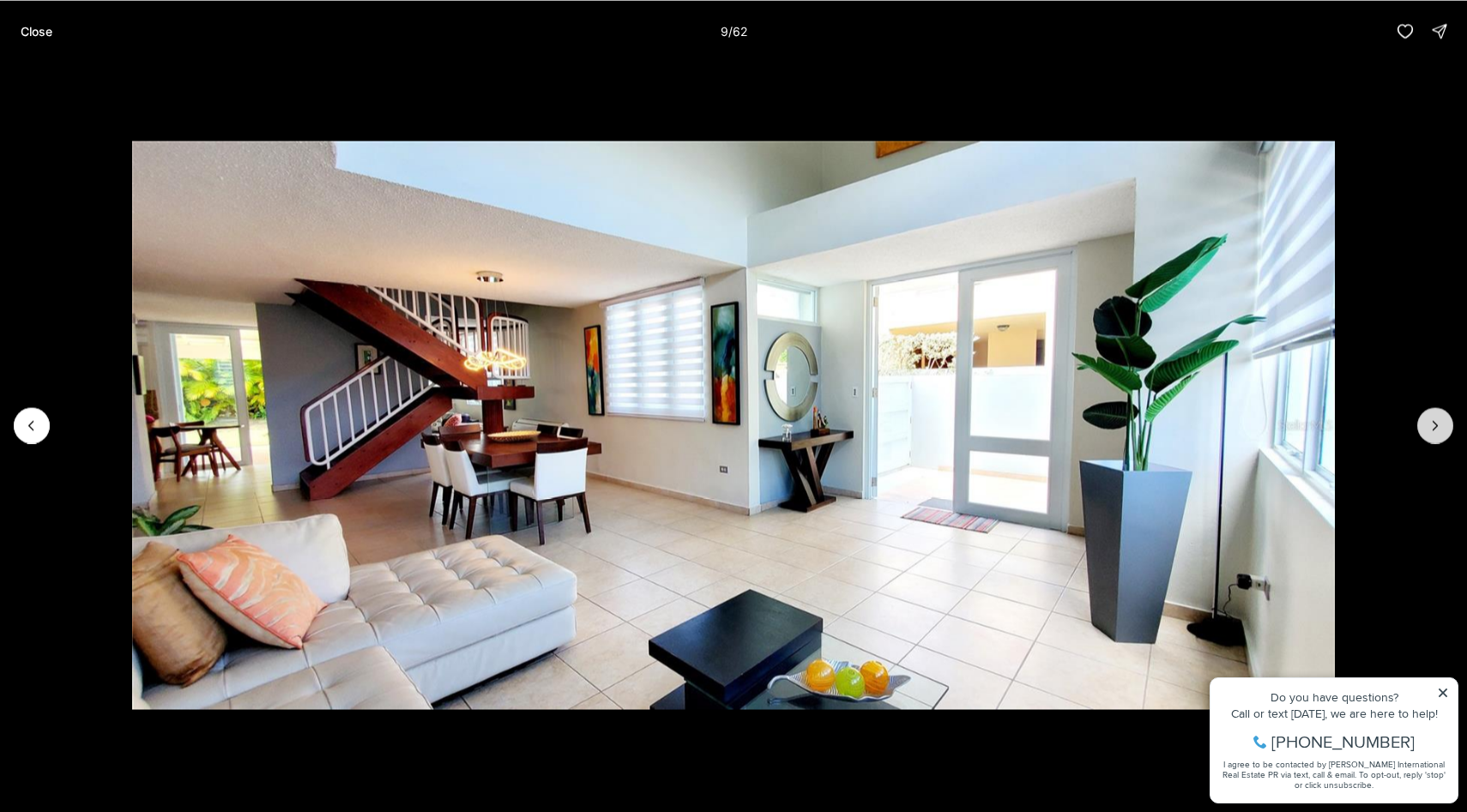
click at [1437, 426] on icon "Next slide" at bounding box center [1435, 426] width 17 height 17
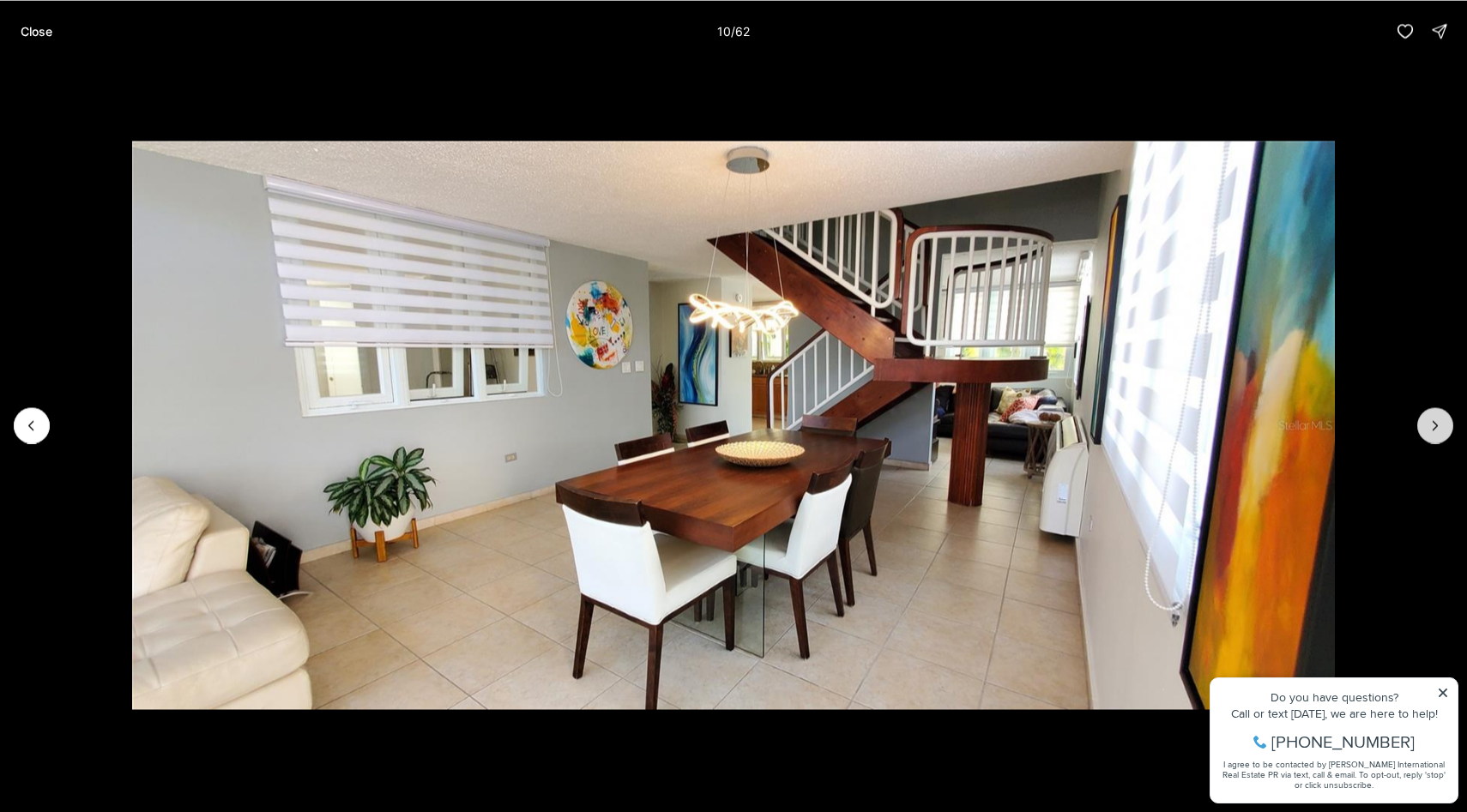
click at [1437, 426] on icon "Next slide" at bounding box center [1436, 425] width 5 height 9
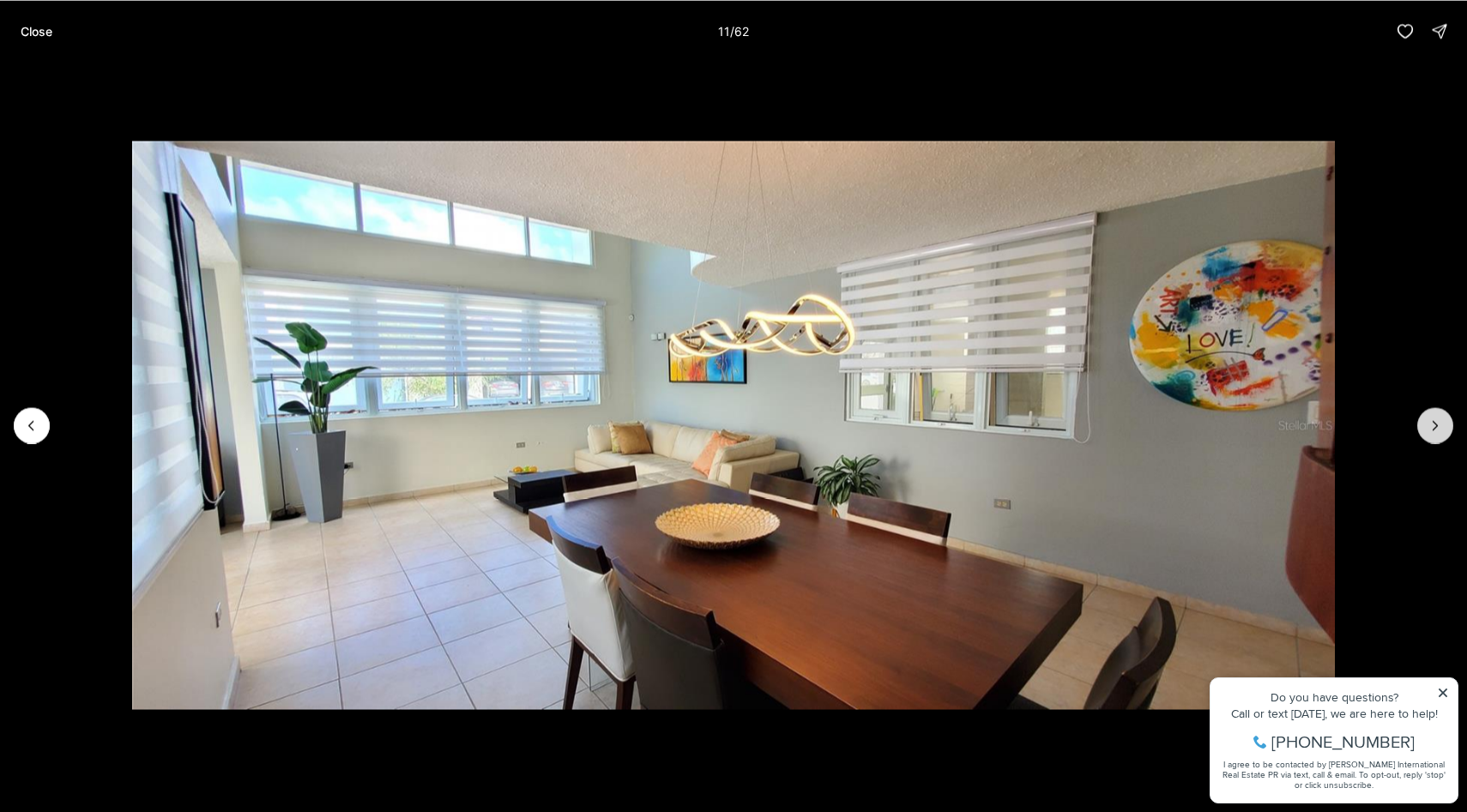
click at [1437, 426] on icon "Next slide" at bounding box center [1436, 425] width 5 height 9
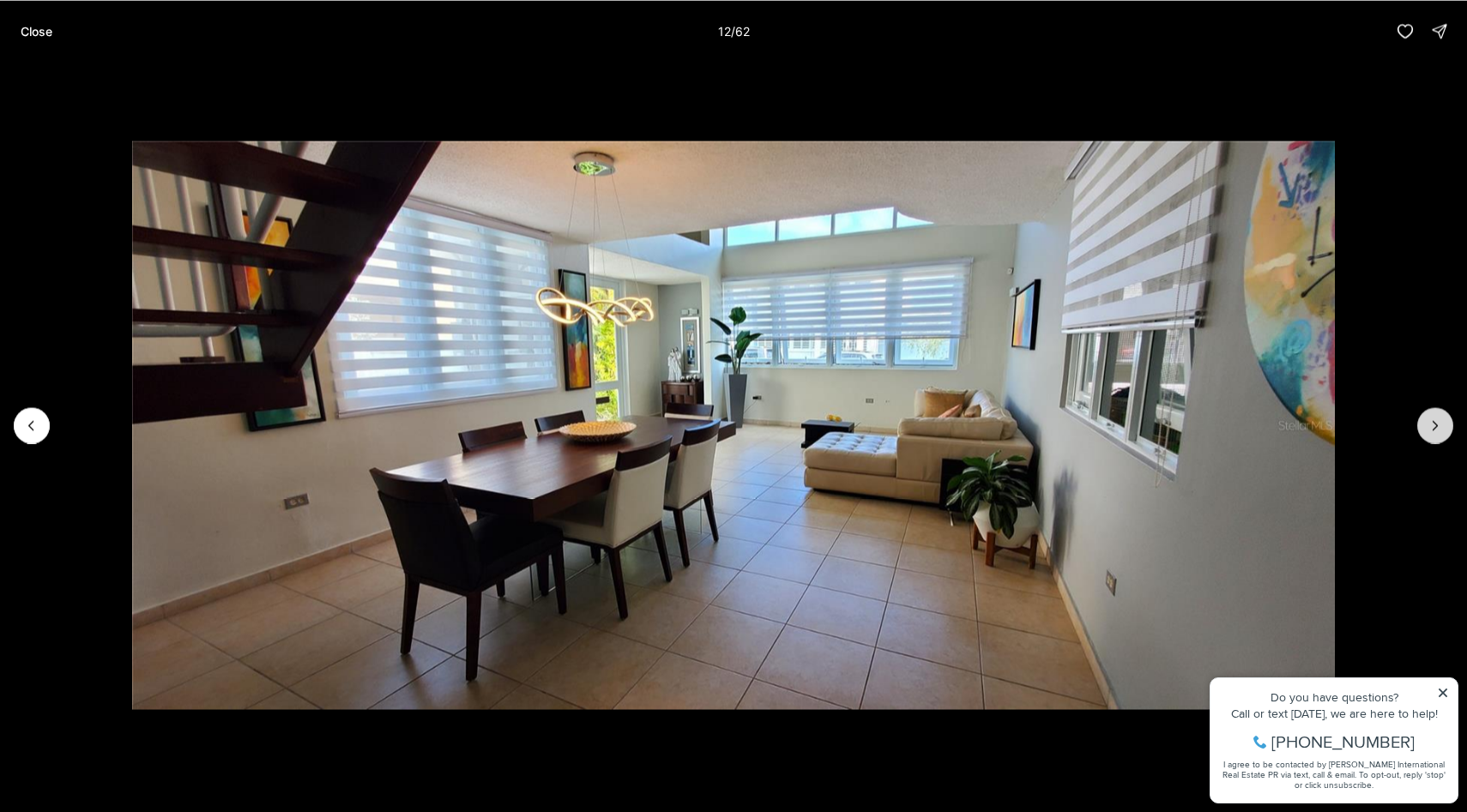
click at [1437, 426] on icon "Next slide" at bounding box center [1436, 425] width 5 height 9
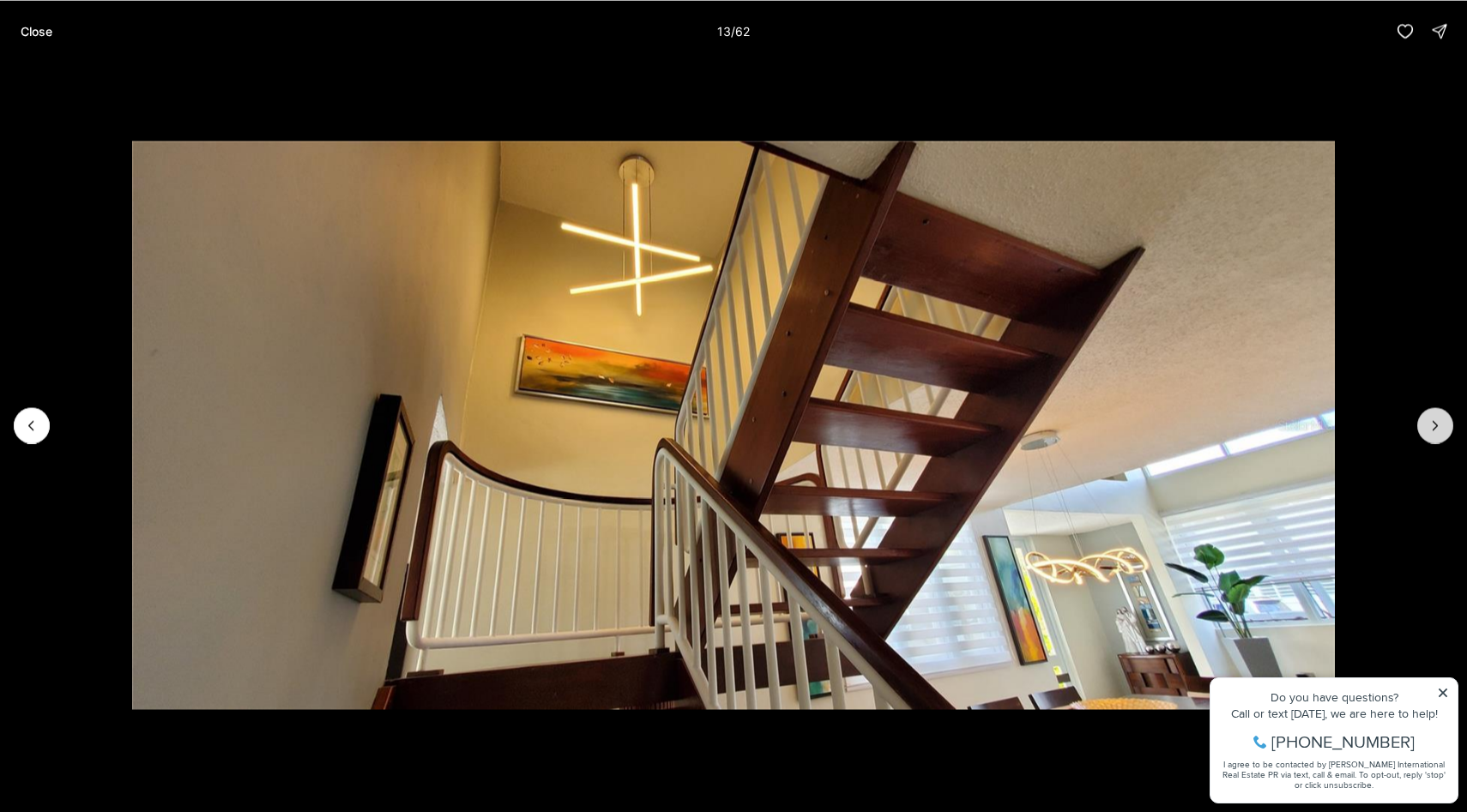
click at [1437, 426] on icon "Next slide" at bounding box center [1435, 426] width 17 height 17
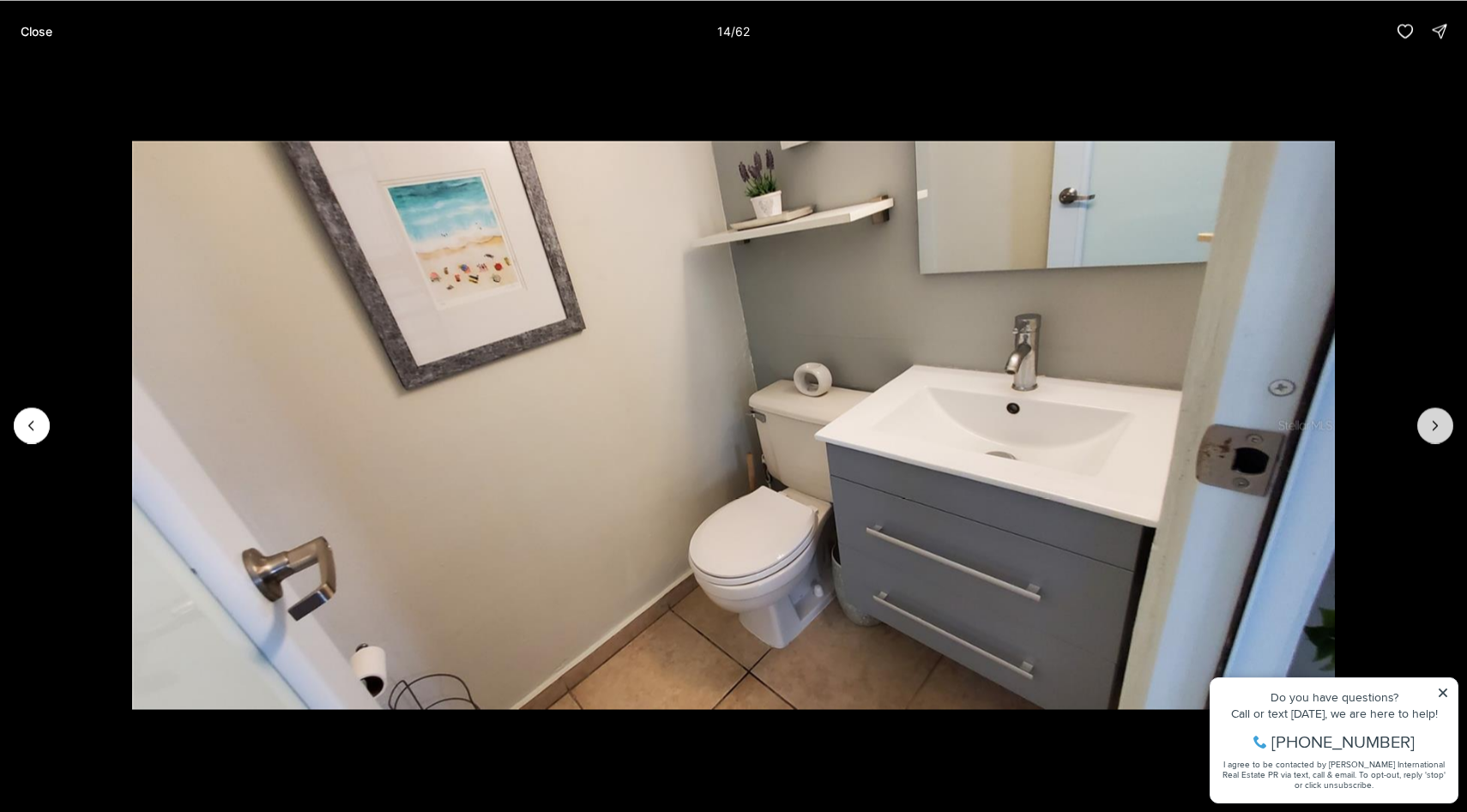
click at [1437, 426] on icon "Next slide" at bounding box center [1435, 426] width 17 height 17
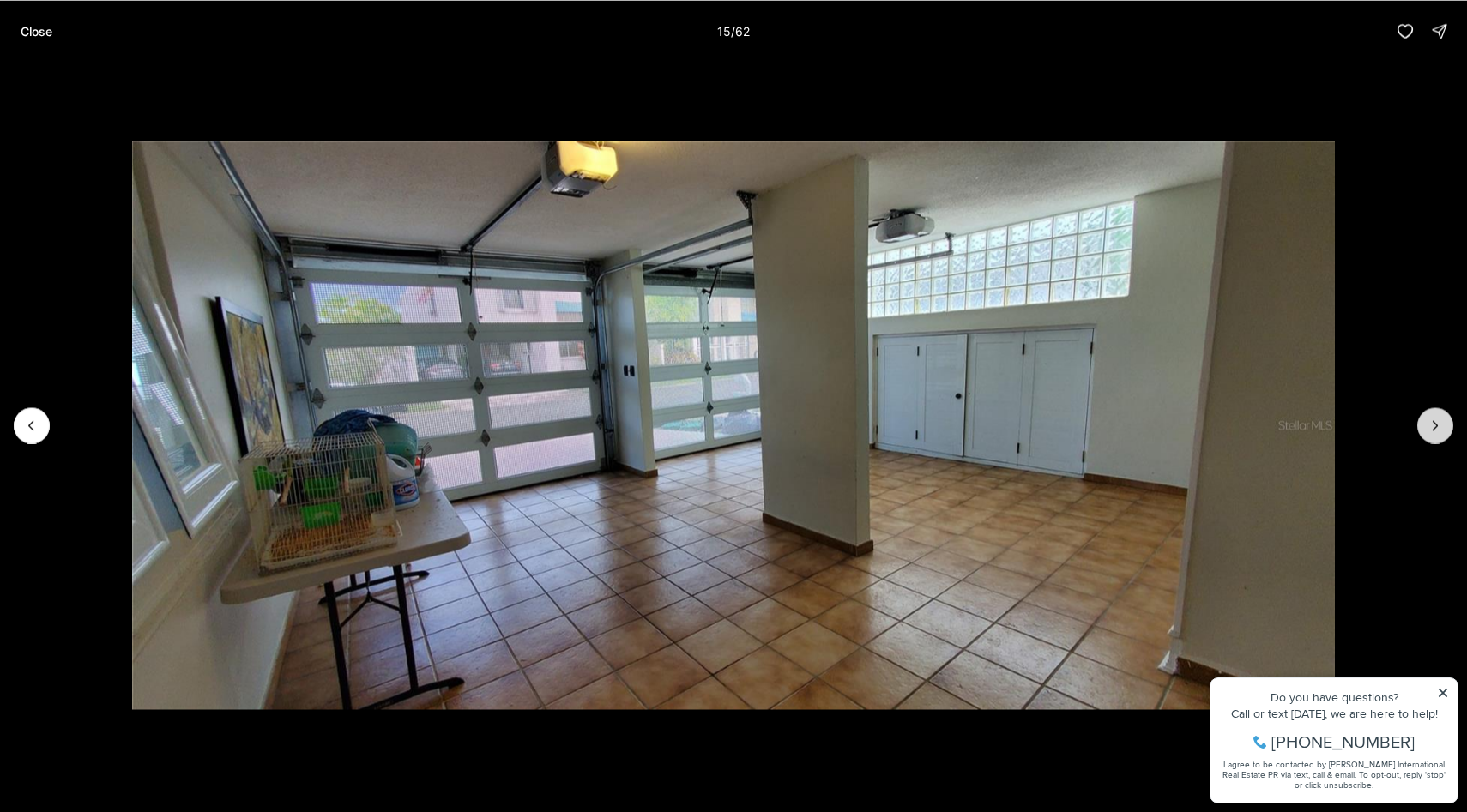
click at [1437, 426] on icon "Next slide" at bounding box center [1435, 426] width 17 height 17
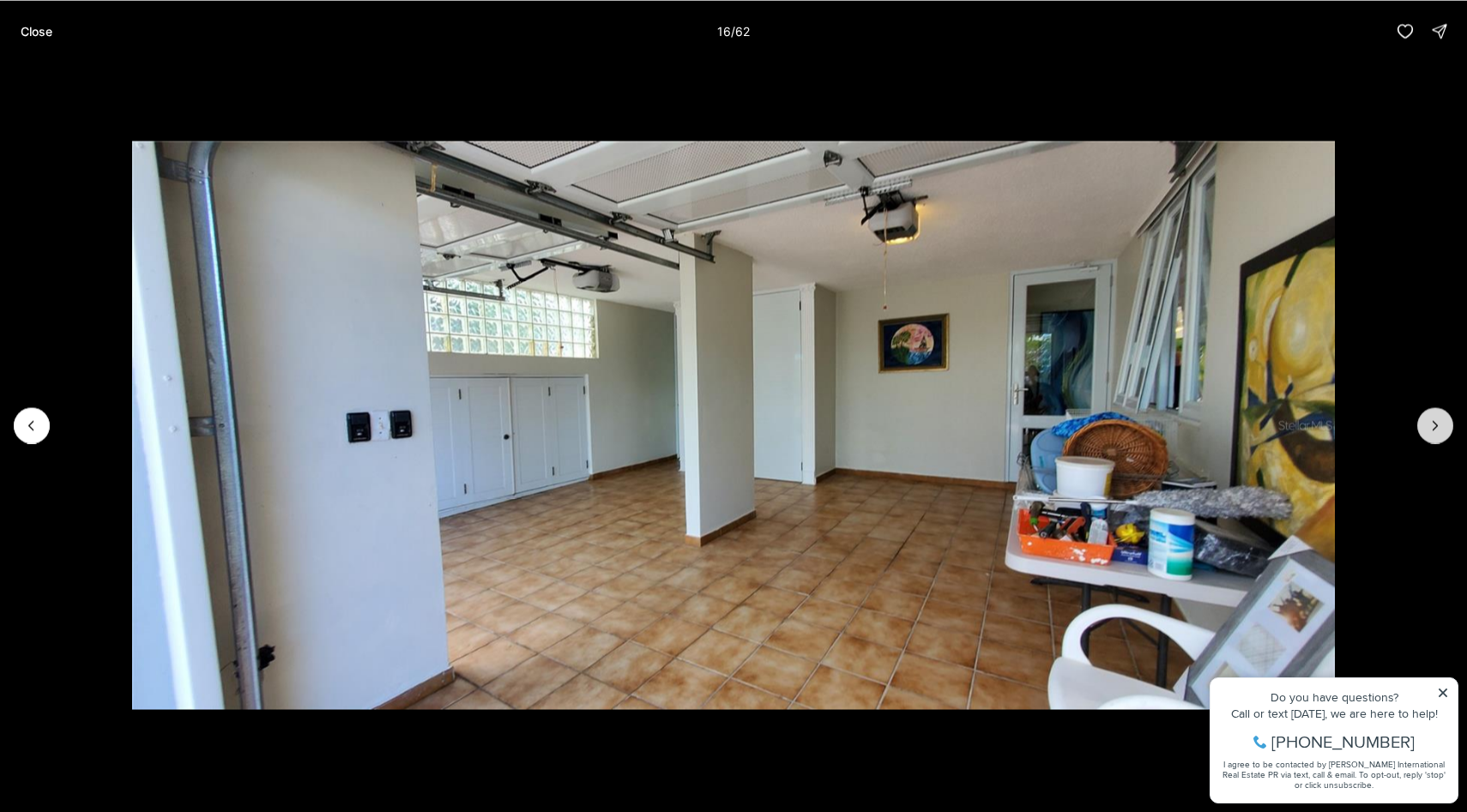
click at [1437, 426] on icon "Next slide" at bounding box center [1435, 426] width 17 height 17
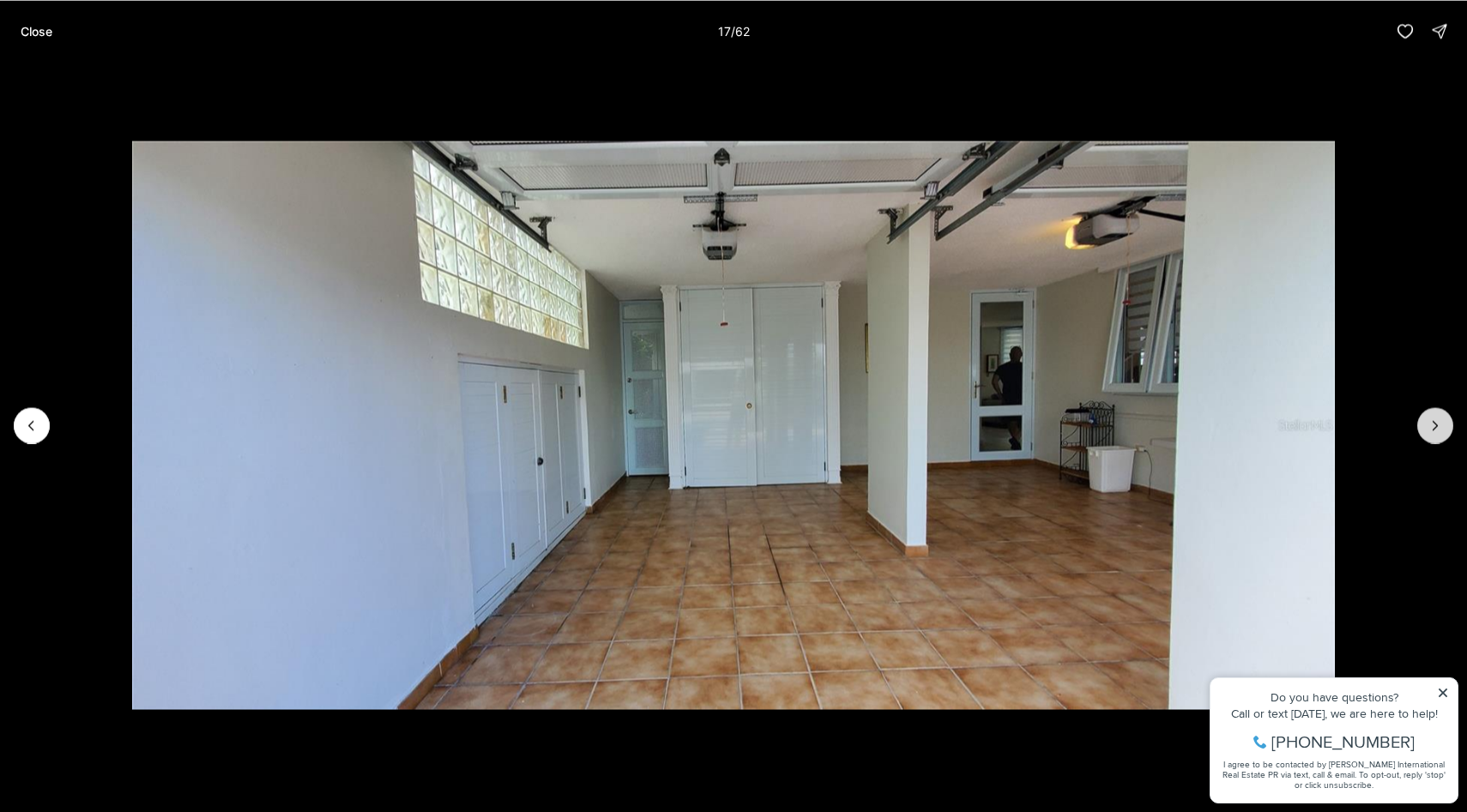
click at [1437, 426] on icon "Next slide" at bounding box center [1435, 426] width 17 height 17
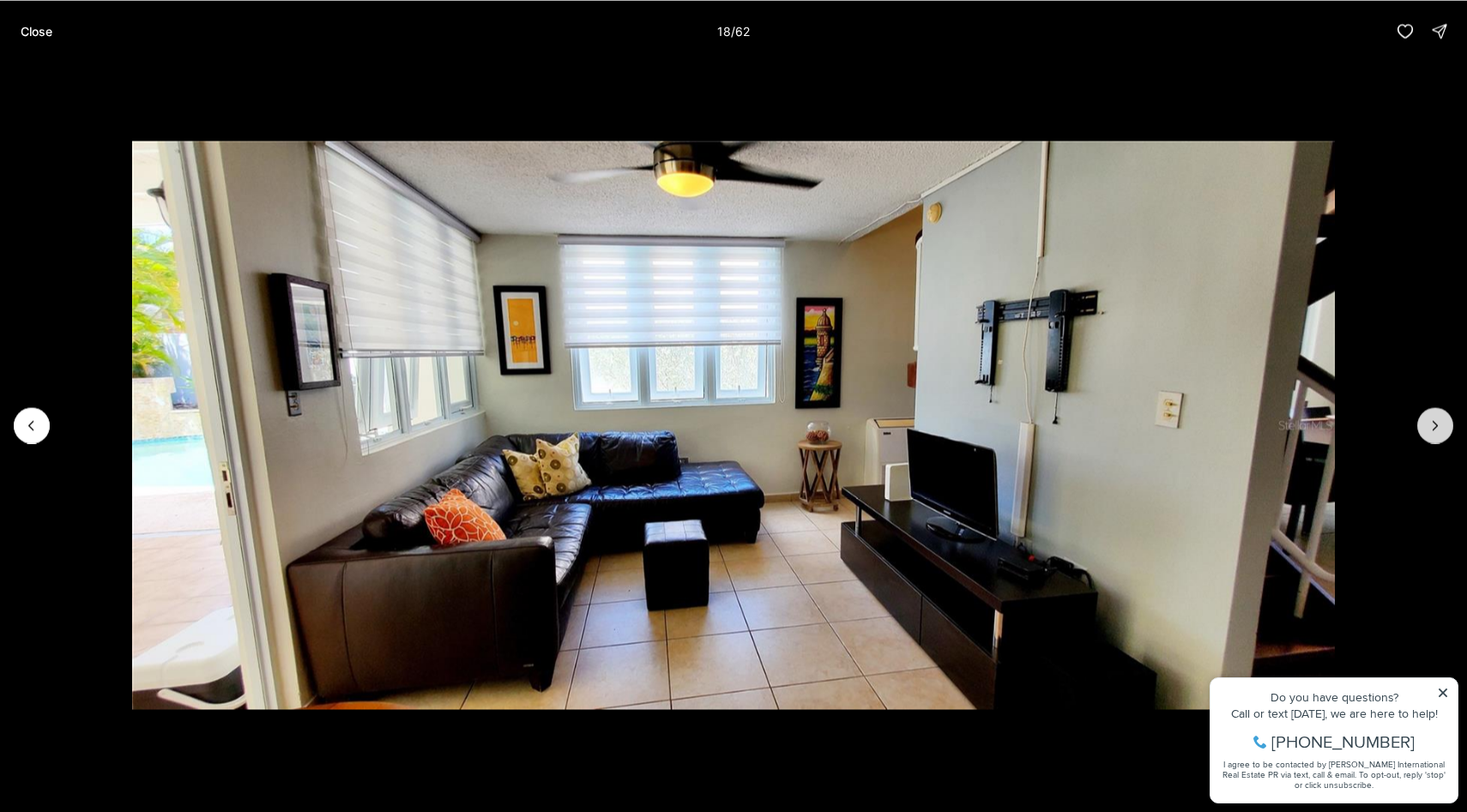
click at [1437, 426] on icon "Next slide" at bounding box center [1435, 426] width 17 height 17
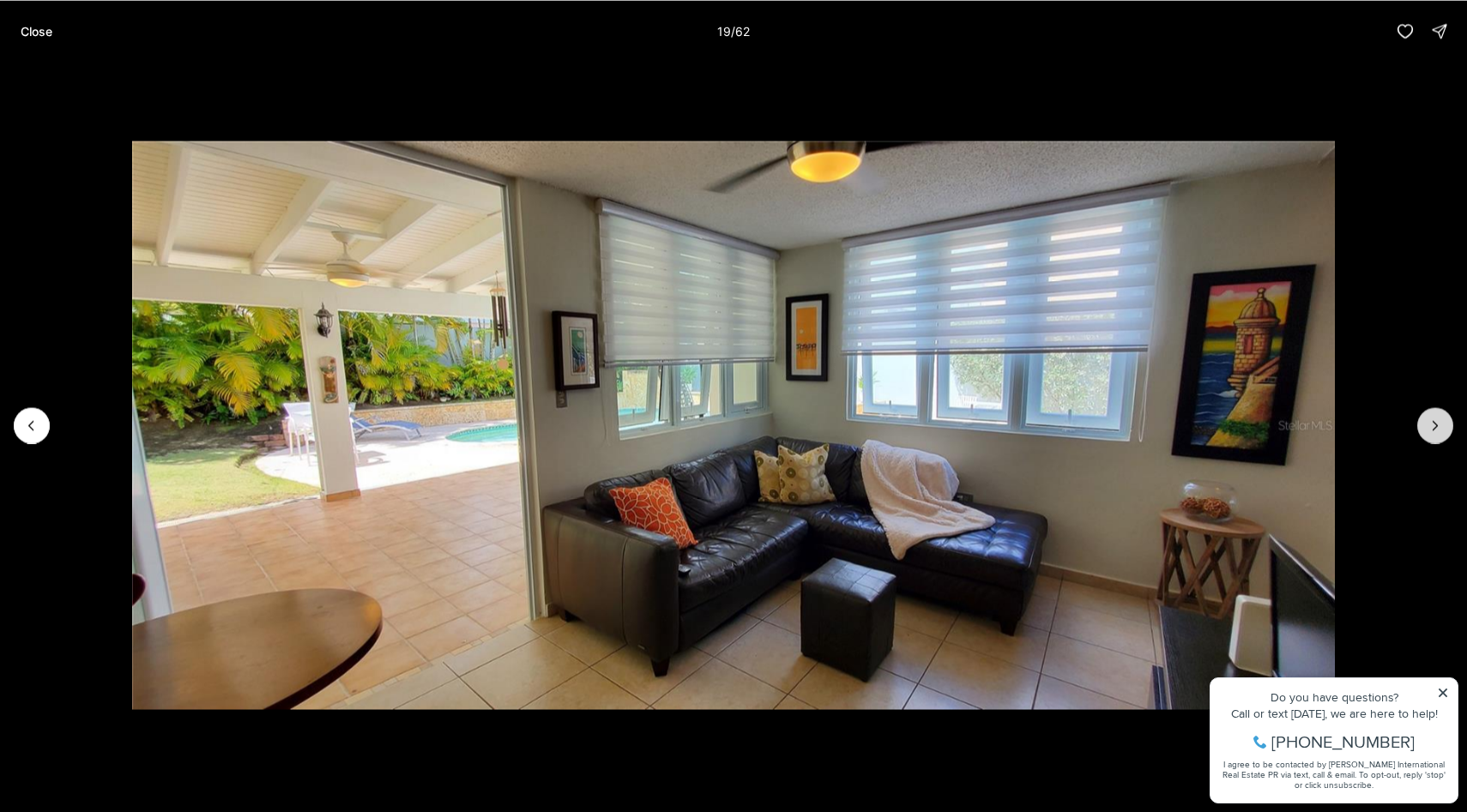
click at [1437, 426] on icon "Next slide" at bounding box center [1435, 426] width 17 height 17
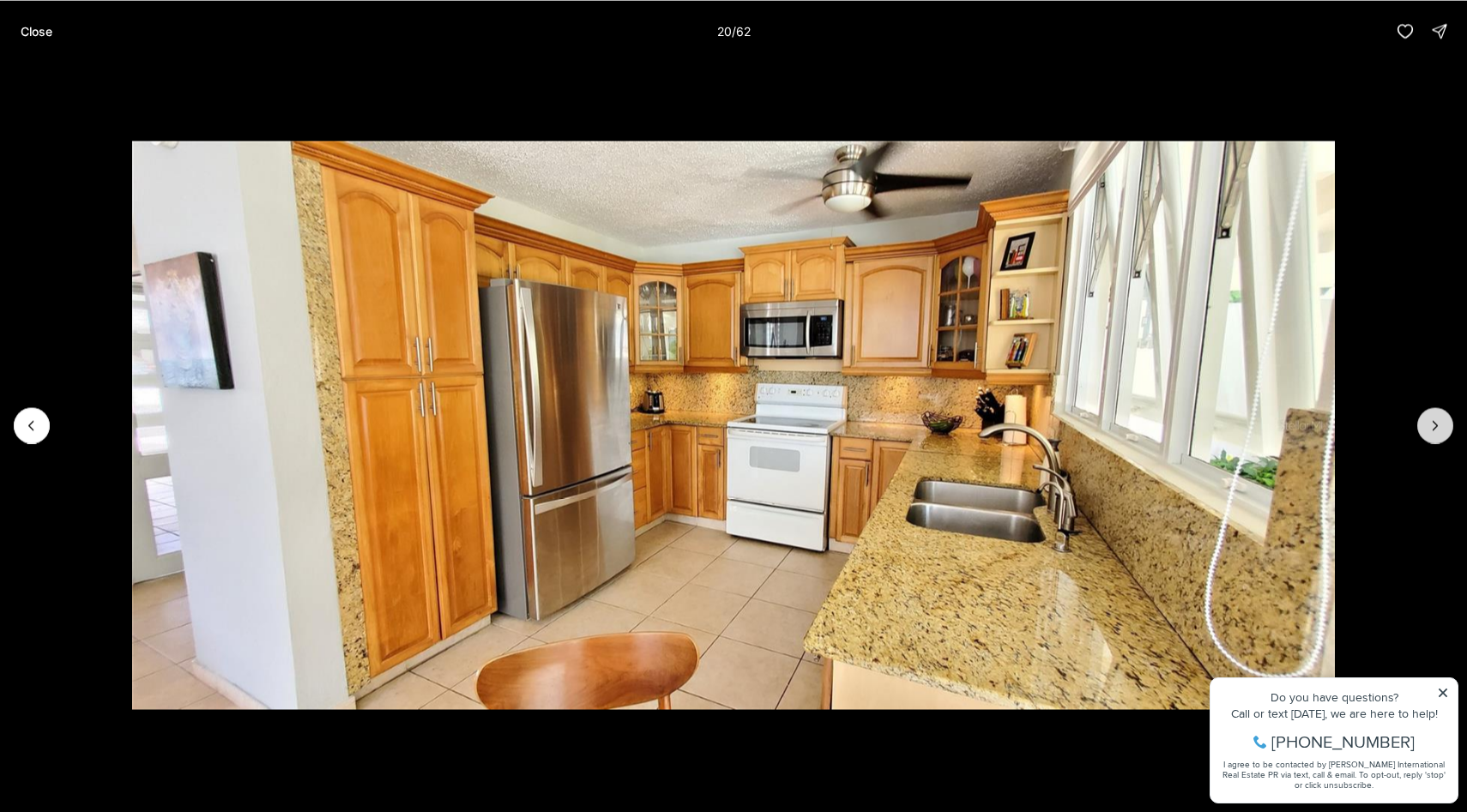
click at [1437, 426] on icon "Next slide" at bounding box center [1435, 426] width 17 height 17
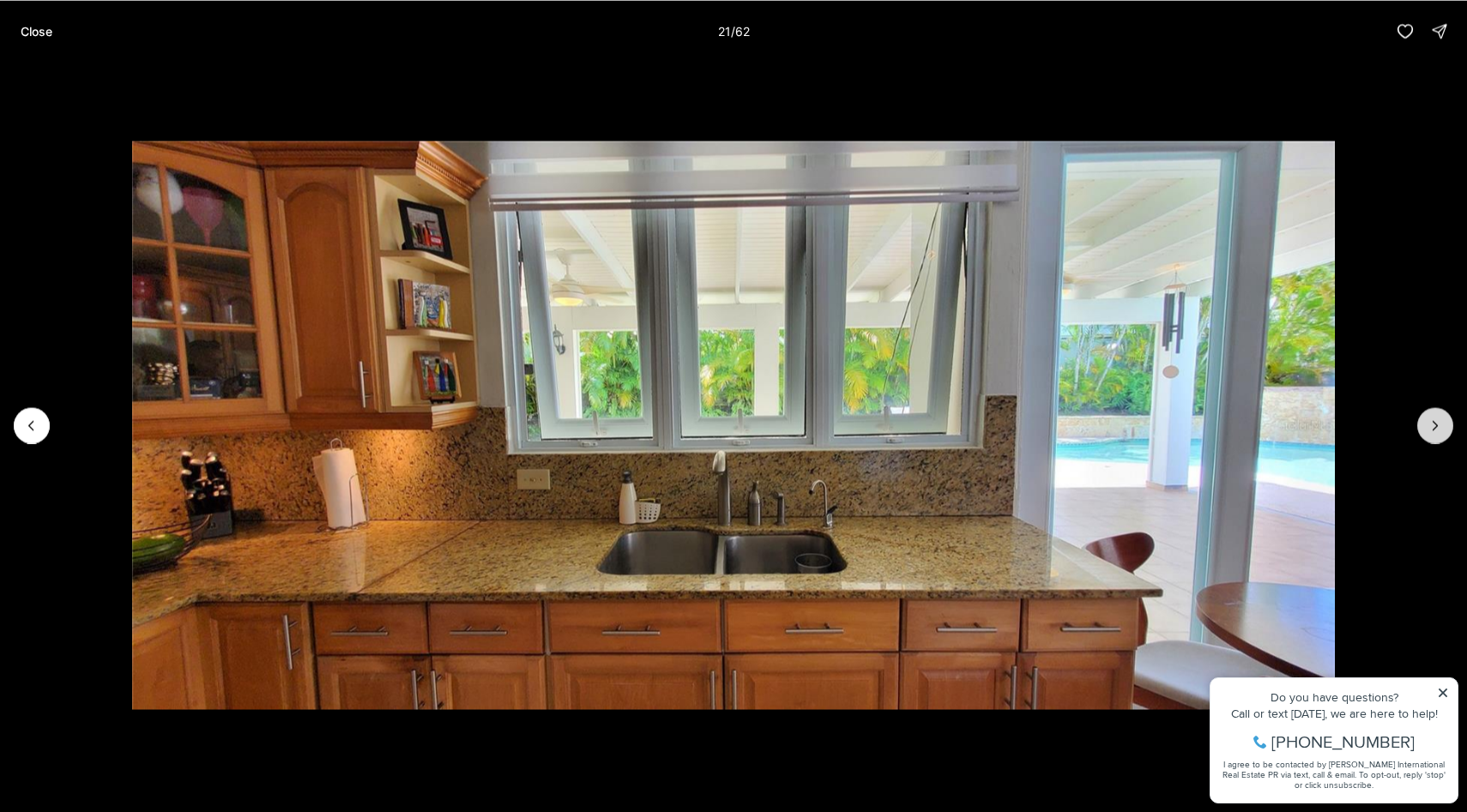
click at [1437, 426] on icon "Next slide" at bounding box center [1435, 426] width 17 height 17
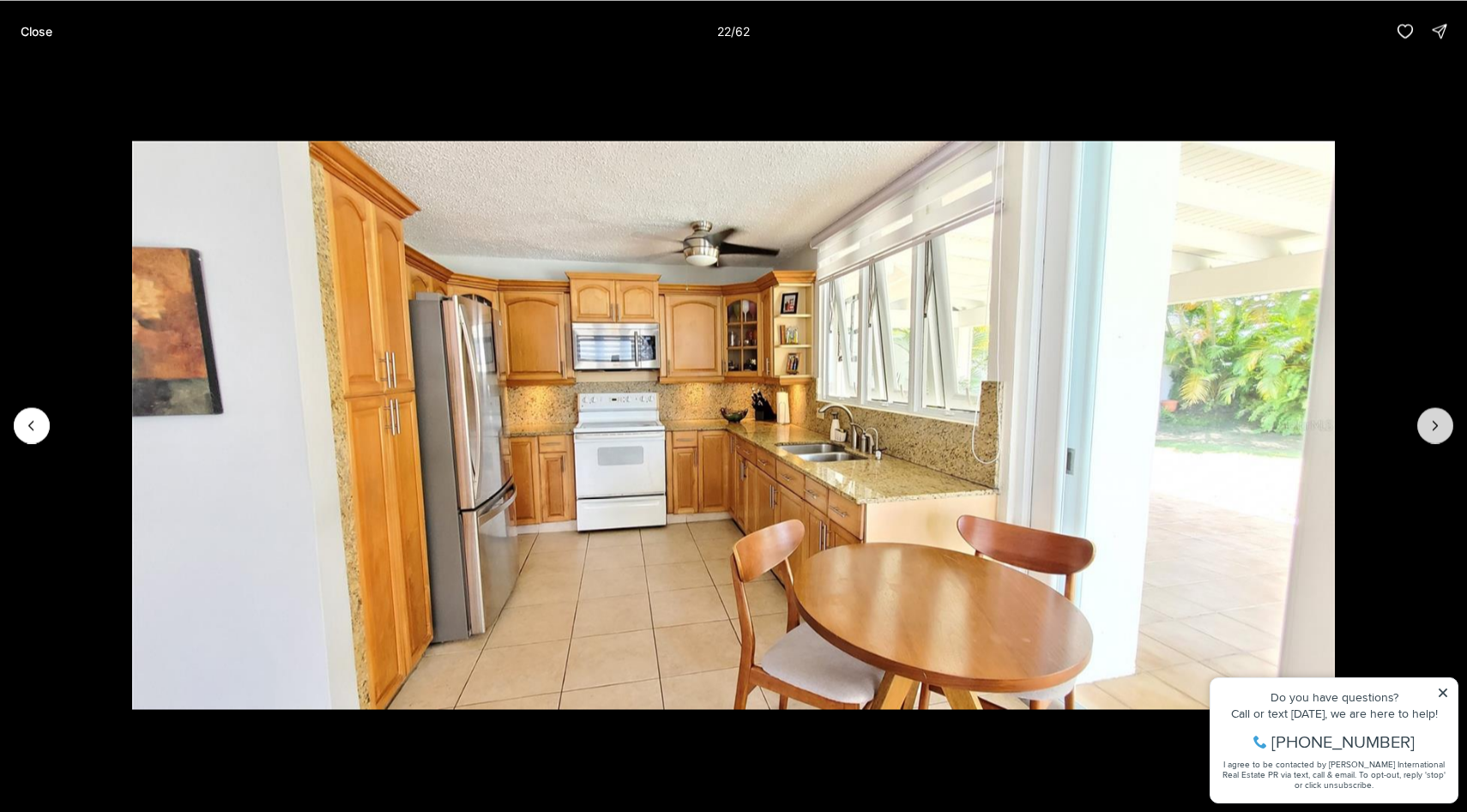
click at [1437, 426] on icon "Next slide" at bounding box center [1435, 426] width 17 height 17
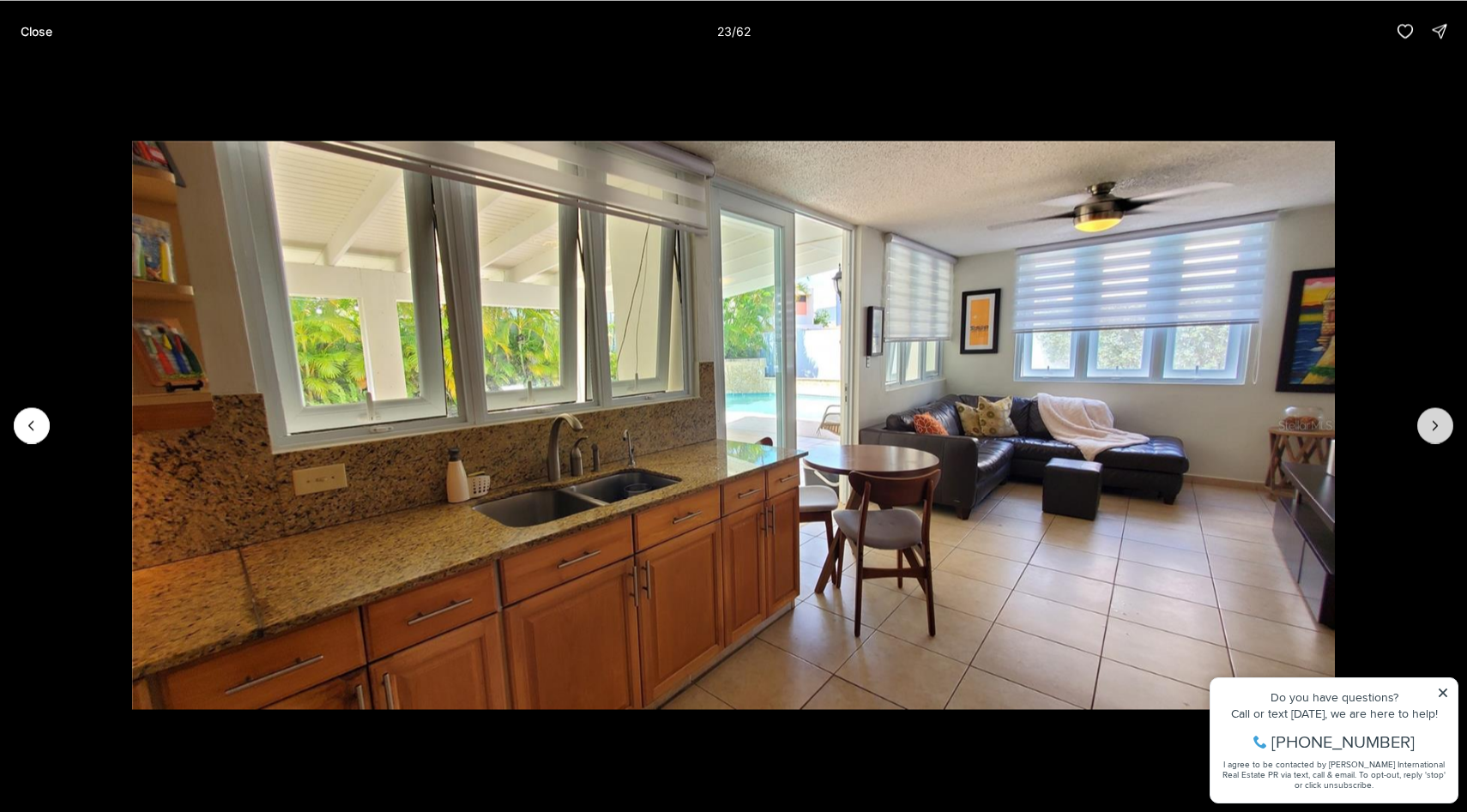
click at [1437, 426] on icon "Next slide" at bounding box center [1435, 426] width 17 height 17
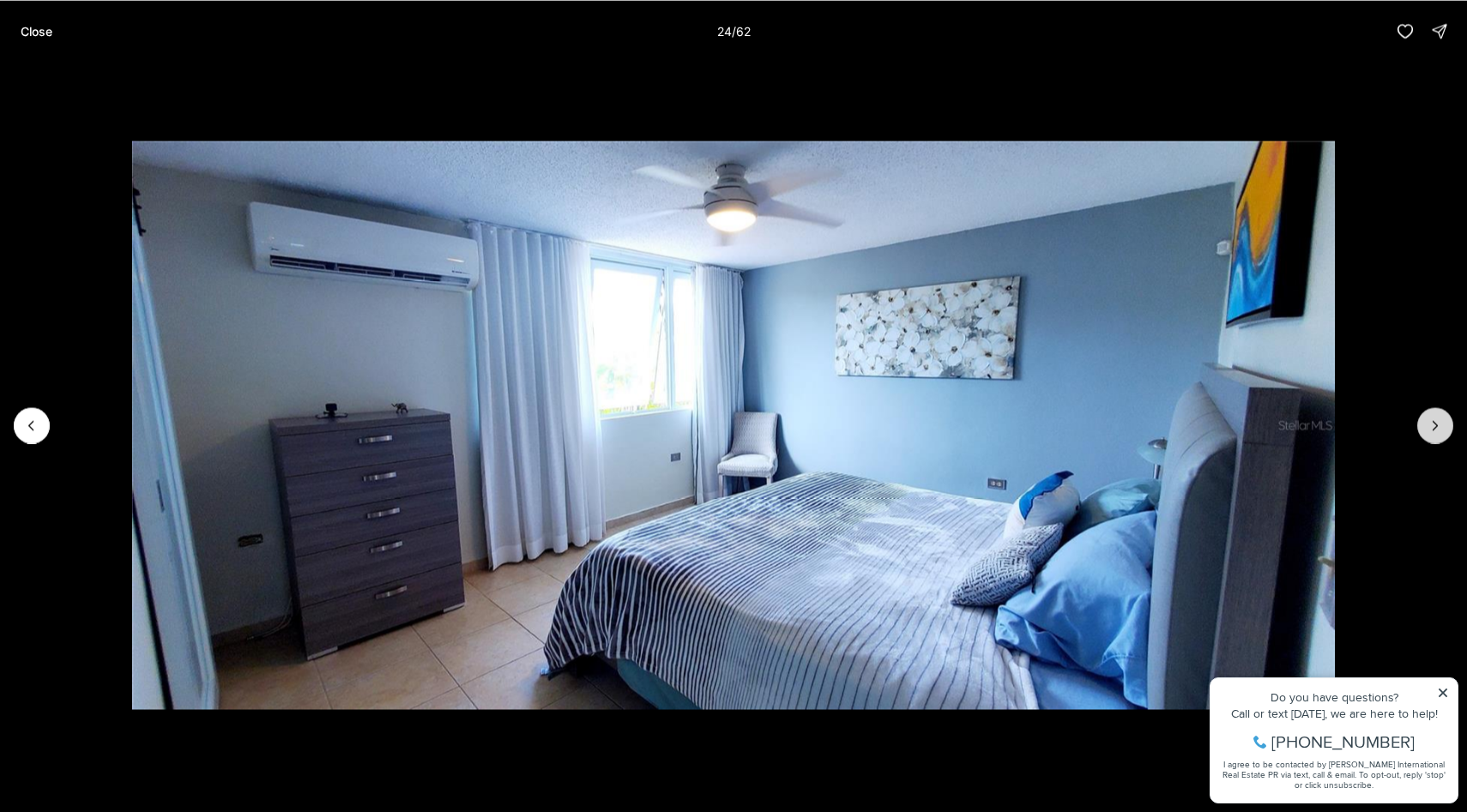
click at [1437, 426] on icon "Next slide" at bounding box center [1435, 426] width 17 height 17
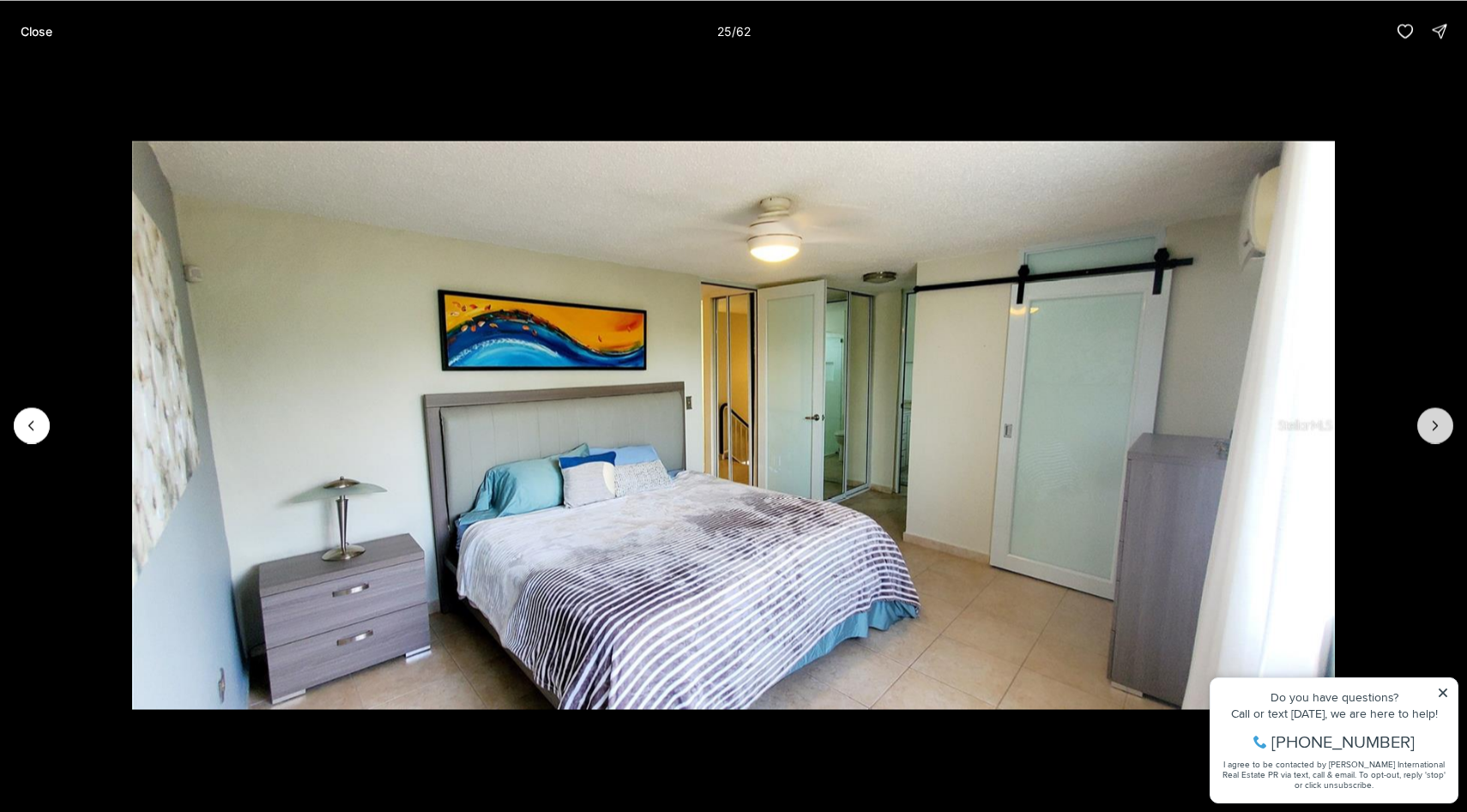
click at [1437, 426] on icon "Next slide" at bounding box center [1435, 426] width 17 height 17
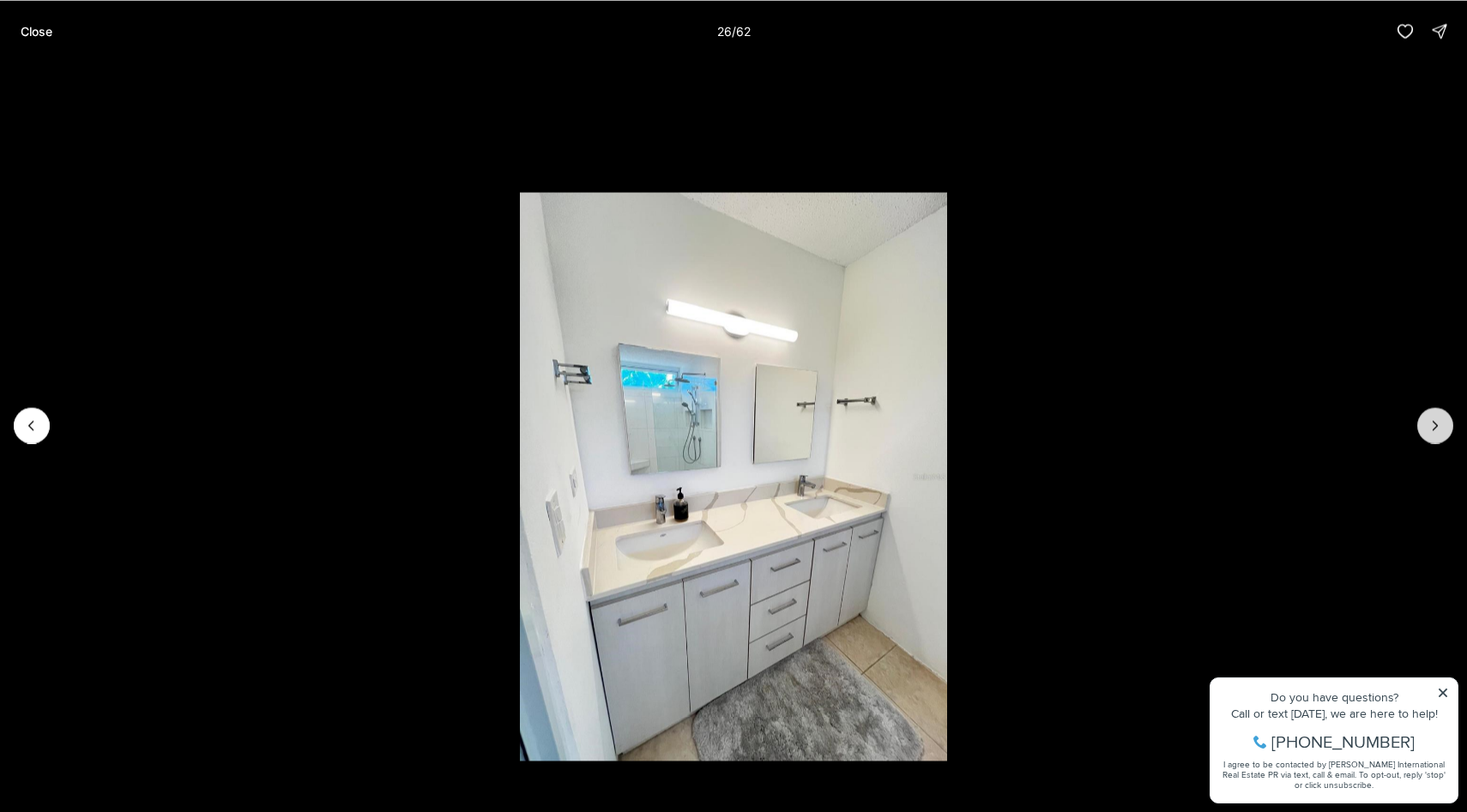
click at [1437, 426] on icon "Next slide" at bounding box center [1435, 426] width 17 height 17
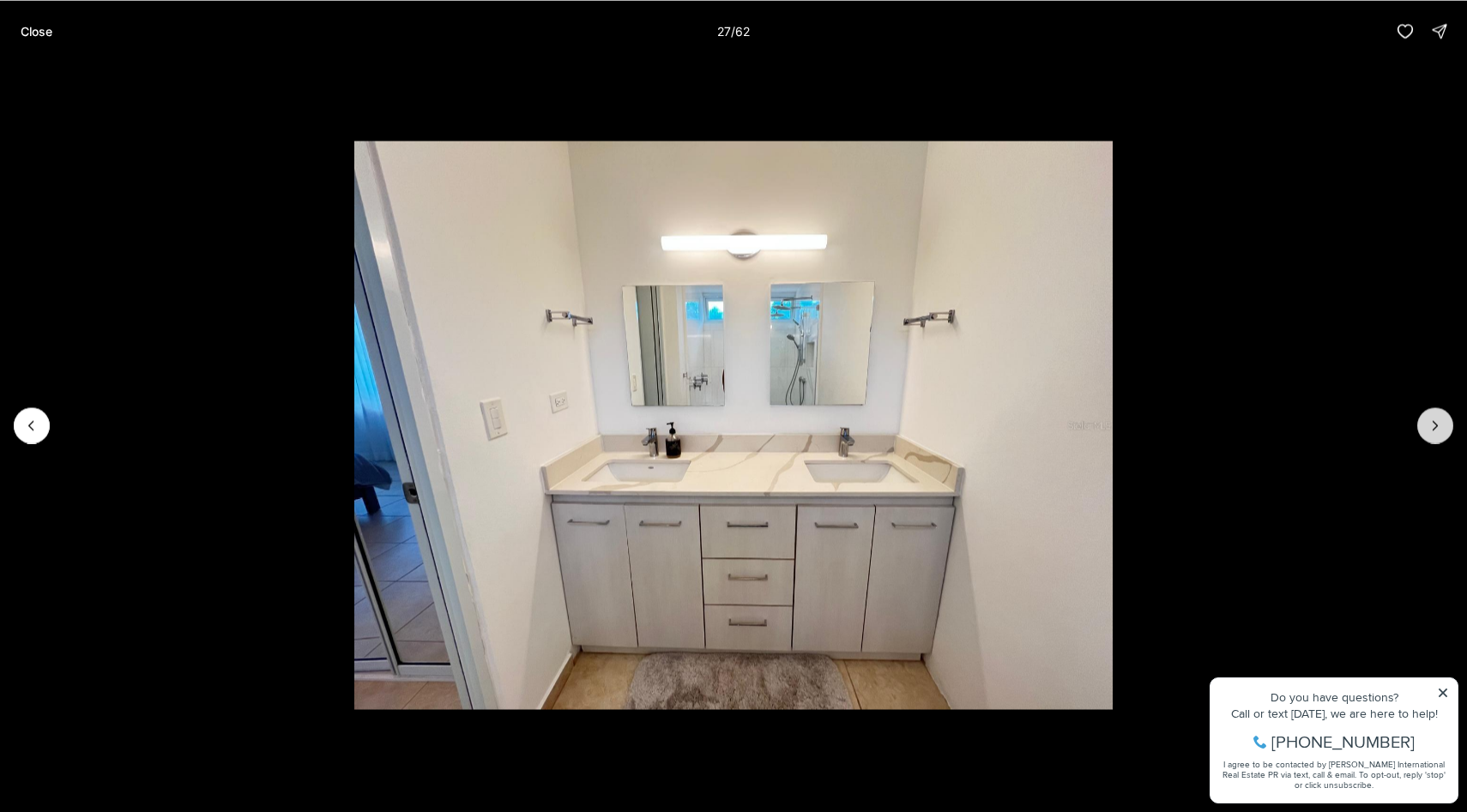
click at [1437, 426] on icon "Next slide" at bounding box center [1435, 426] width 17 height 17
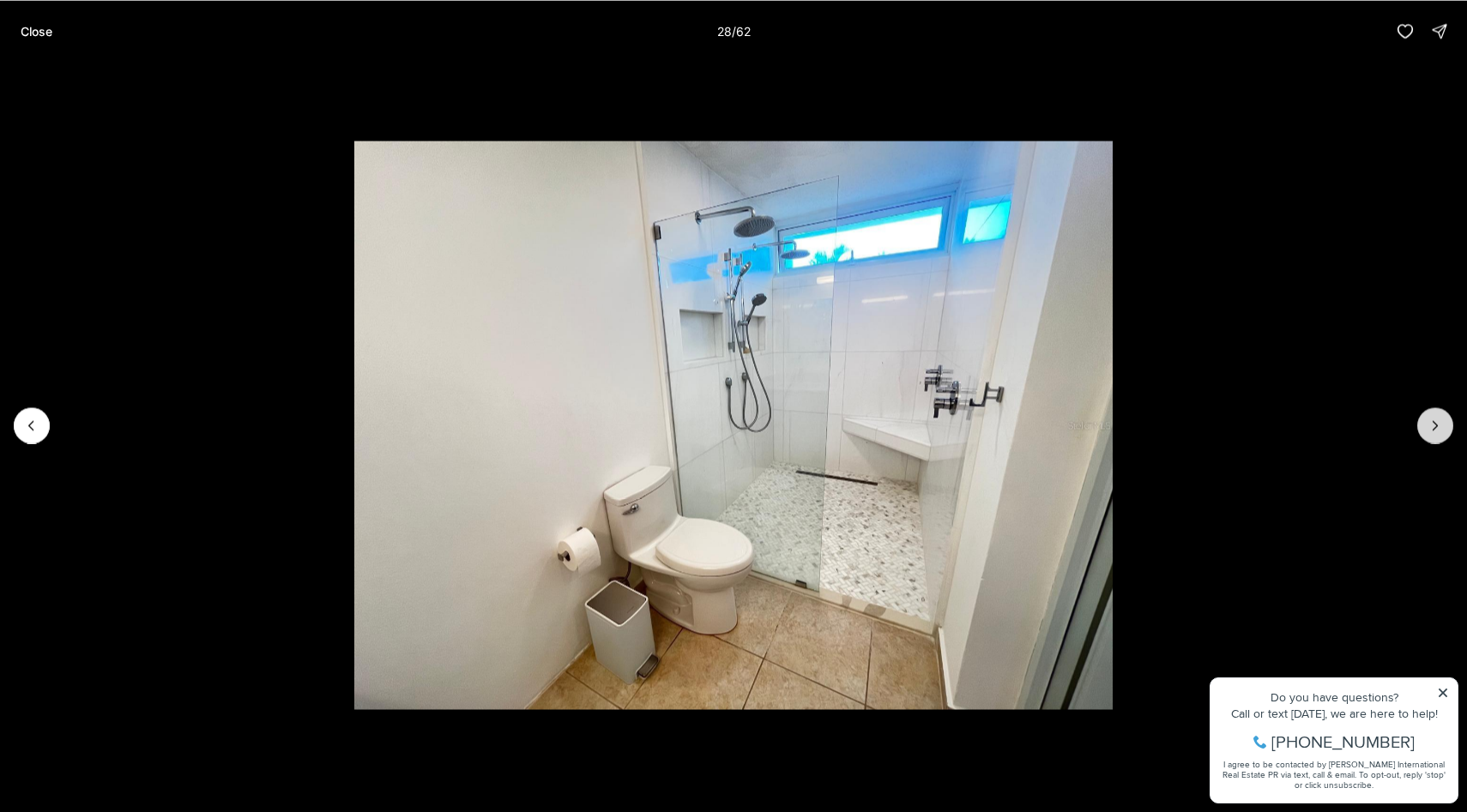
click at [1437, 426] on icon "Next slide" at bounding box center [1435, 426] width 17 height 17
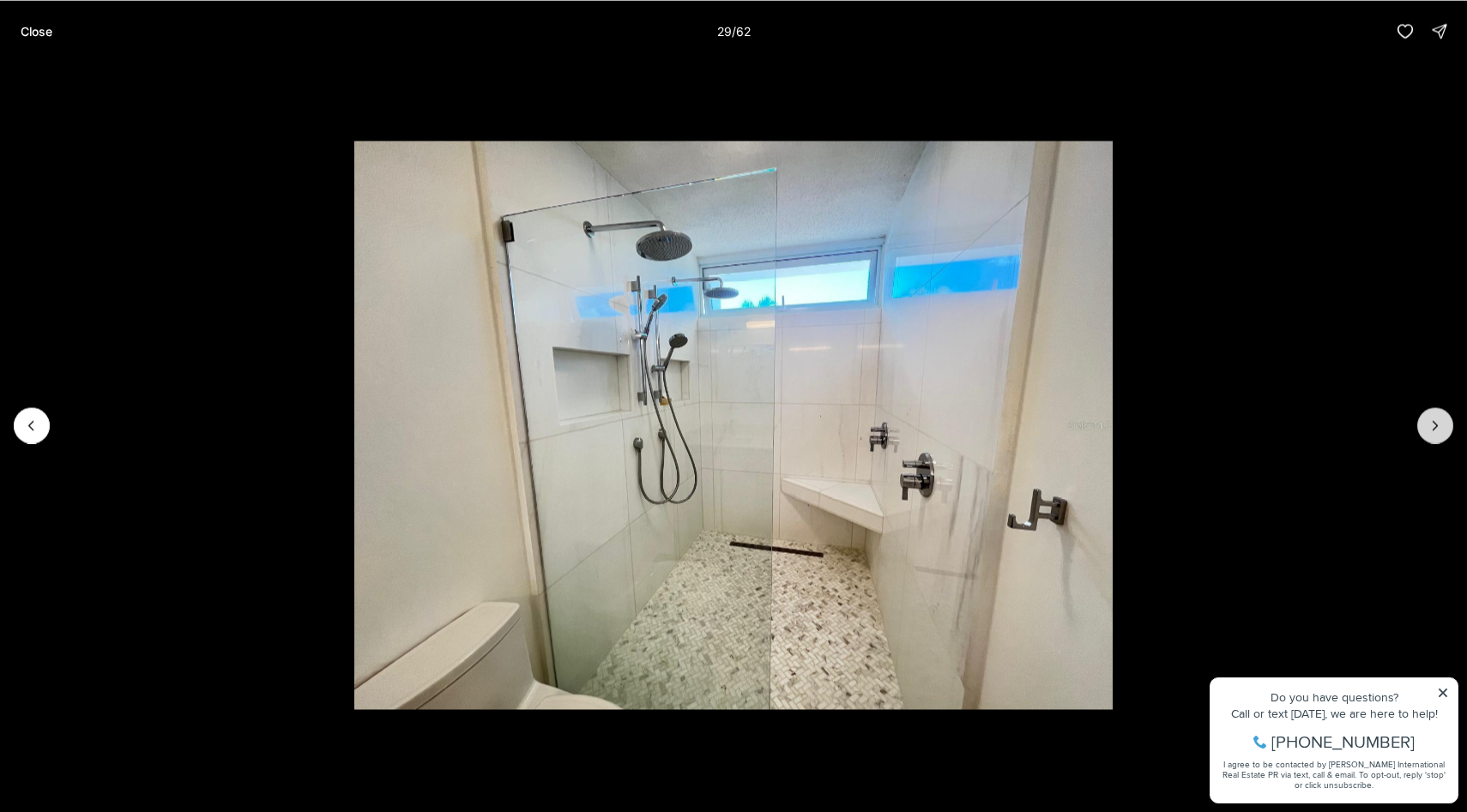
click at [1437, 426] on icon "Next slide" at bounding box center [1435, 426] width 17 height 17
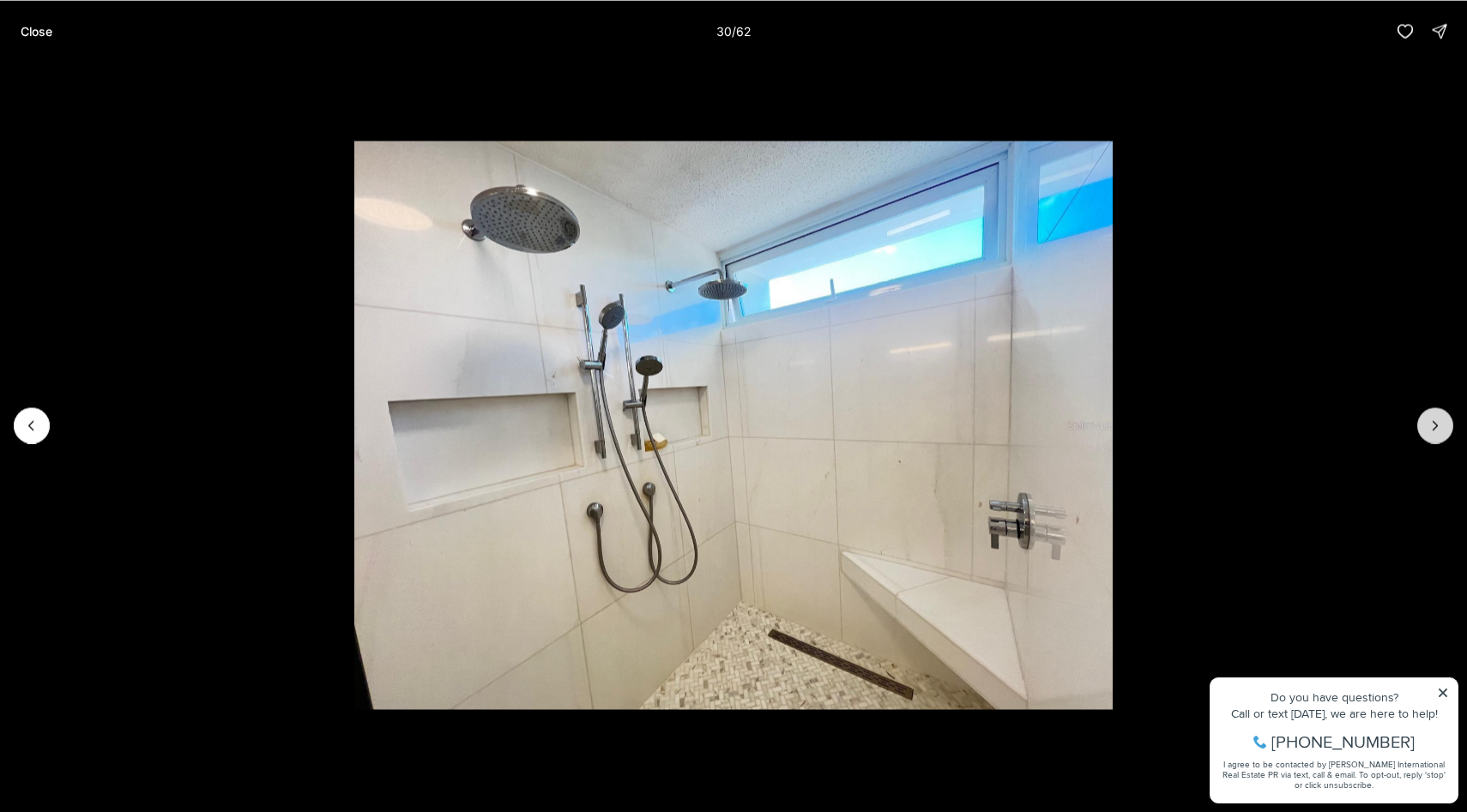
click at [1437, 426] on icon "Next slide" at bounding box center [1435, 426] width 17 height 17
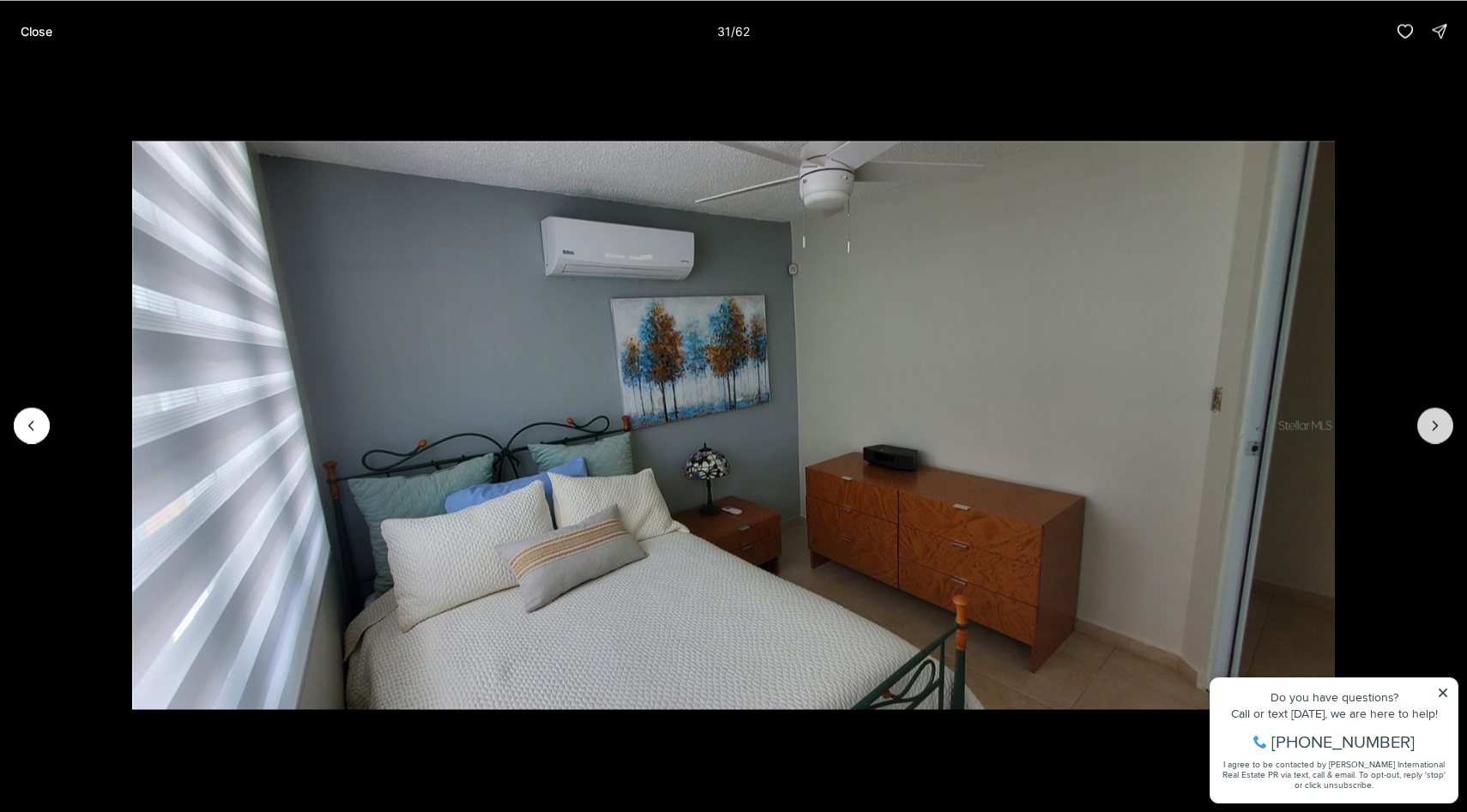
click at [1437, 426] on icon "Next slide" at bounding box center [1435, 426] width 17 height 17
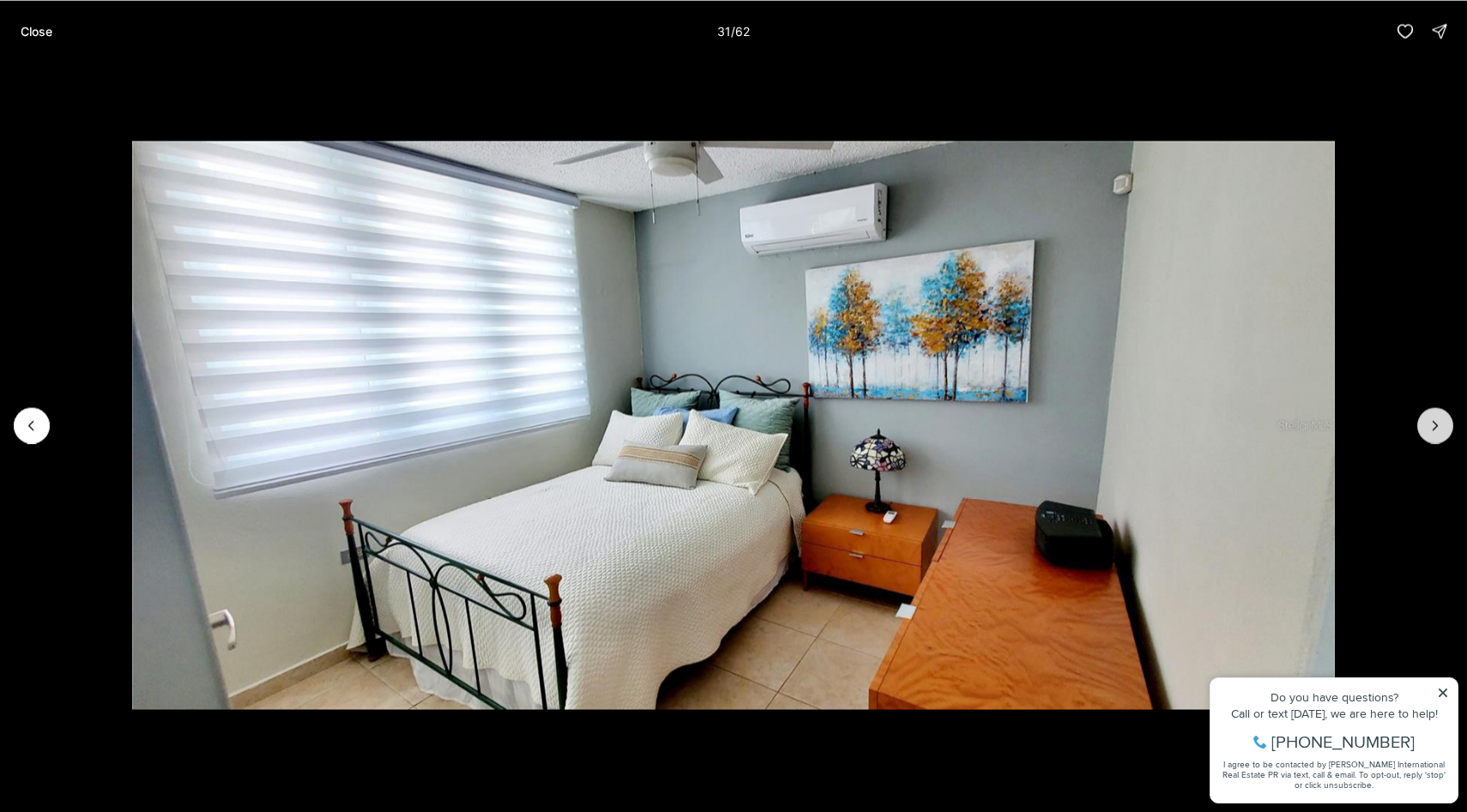
click at [1437, 426] on icon "Next slide" at bounding box center [1435, 426] width 17 height 17
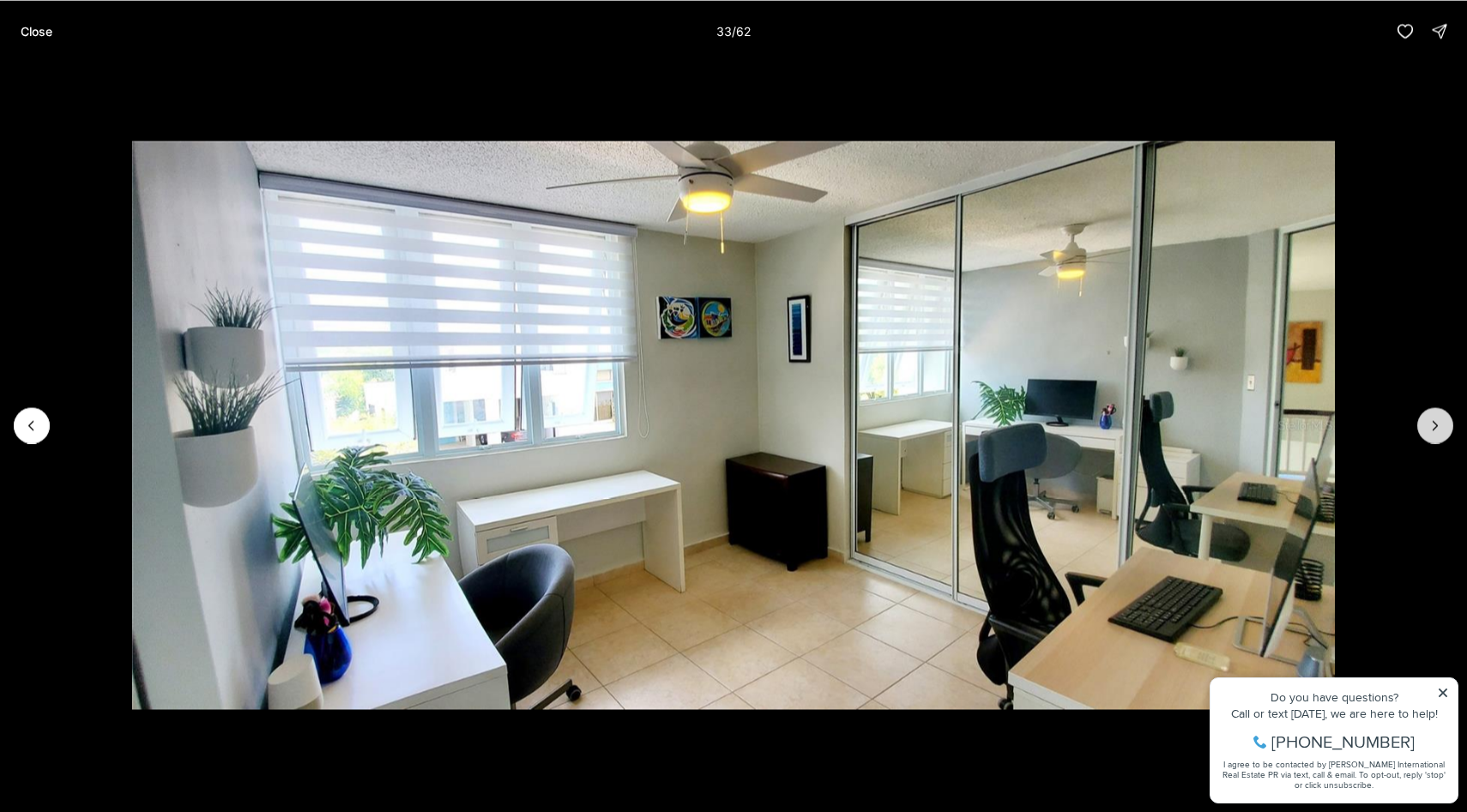
click at [1437, 426] on icon "Next slide" at bounding box center [1435, 426] width 17 height 17
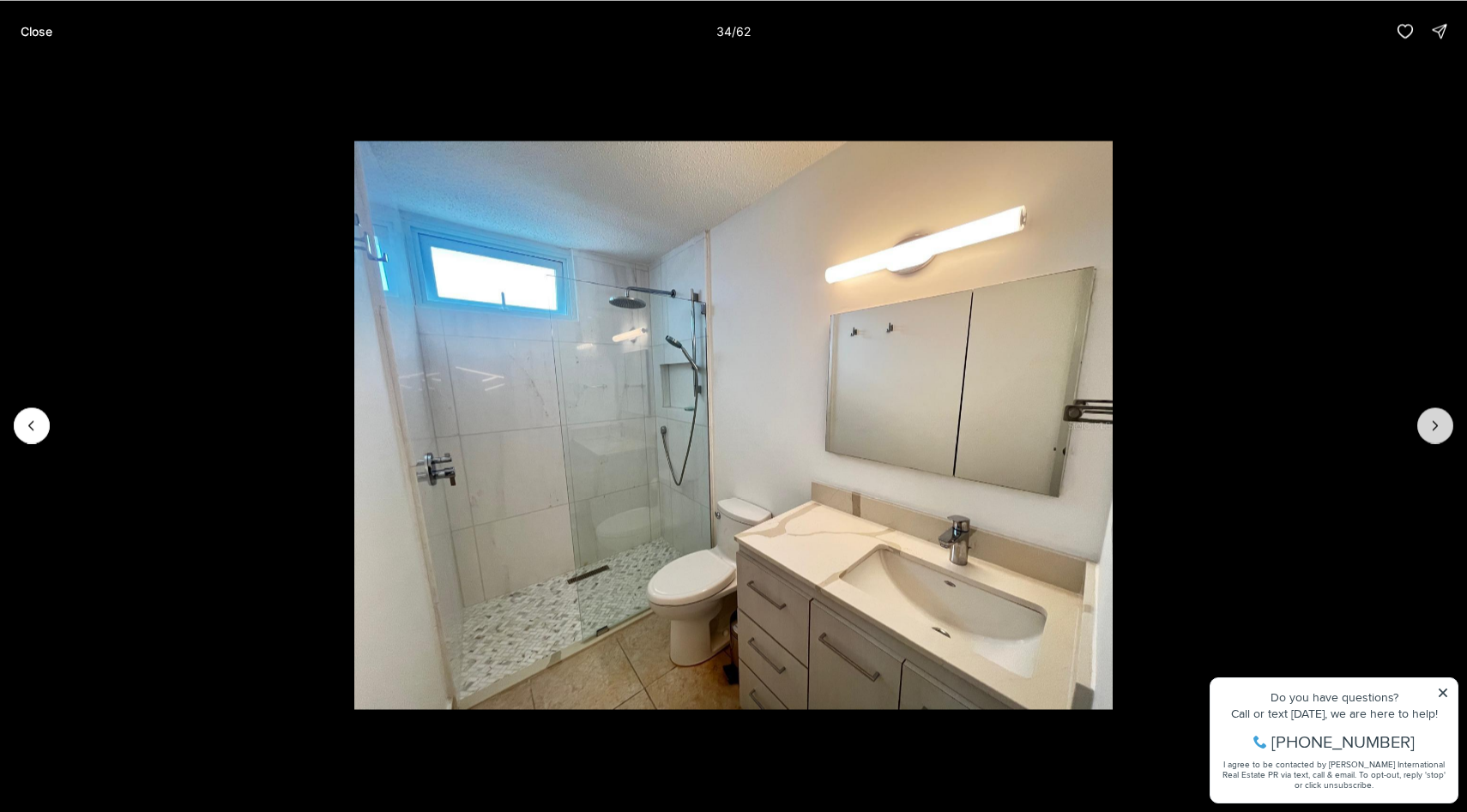
click at [1437, 426] on icon "Next slide" at bounding box center [1435, 426] width 17 height 17
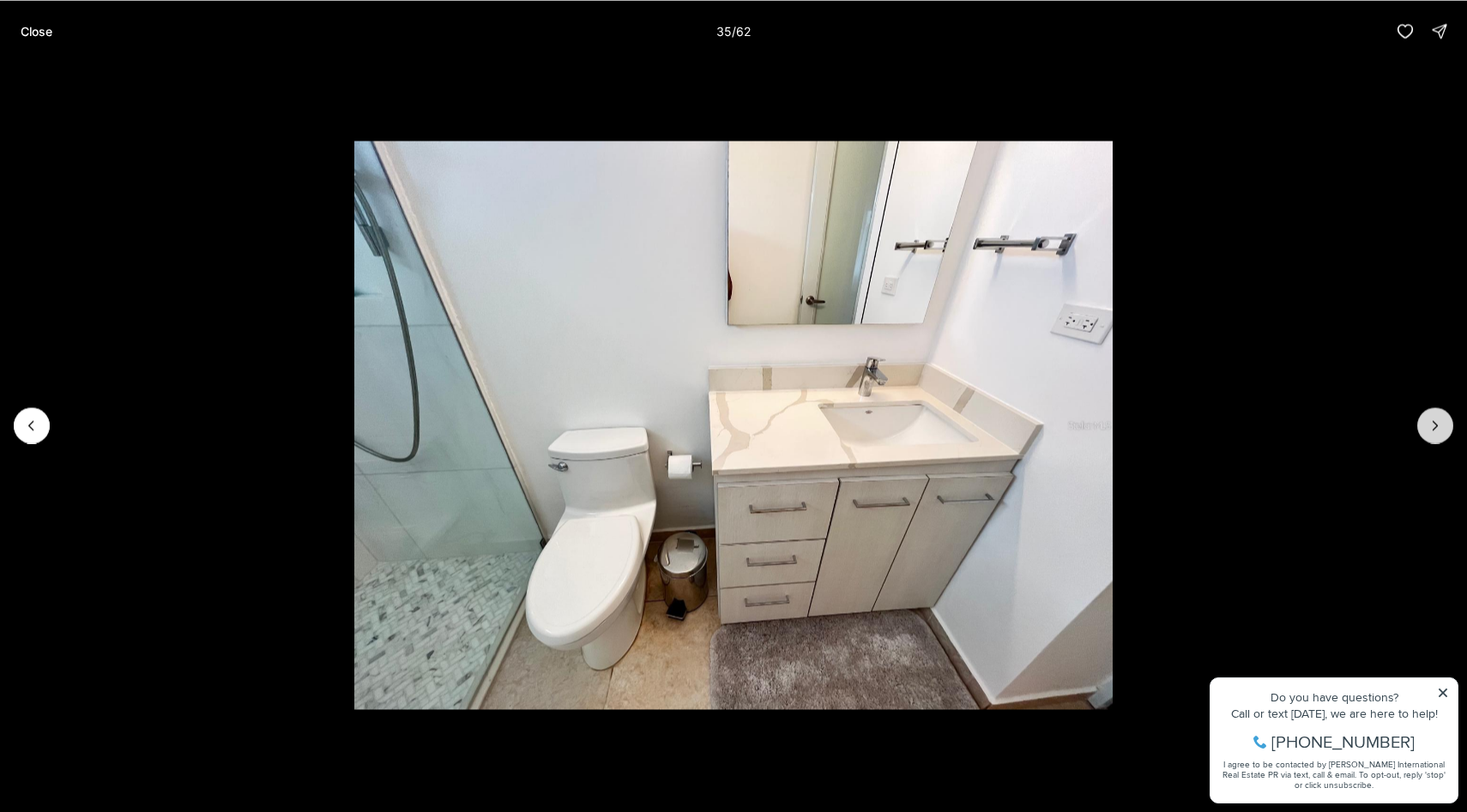
click at [1436, 426] on icon "Next slide" at bounding box center [1436, 425] width 5 height 9
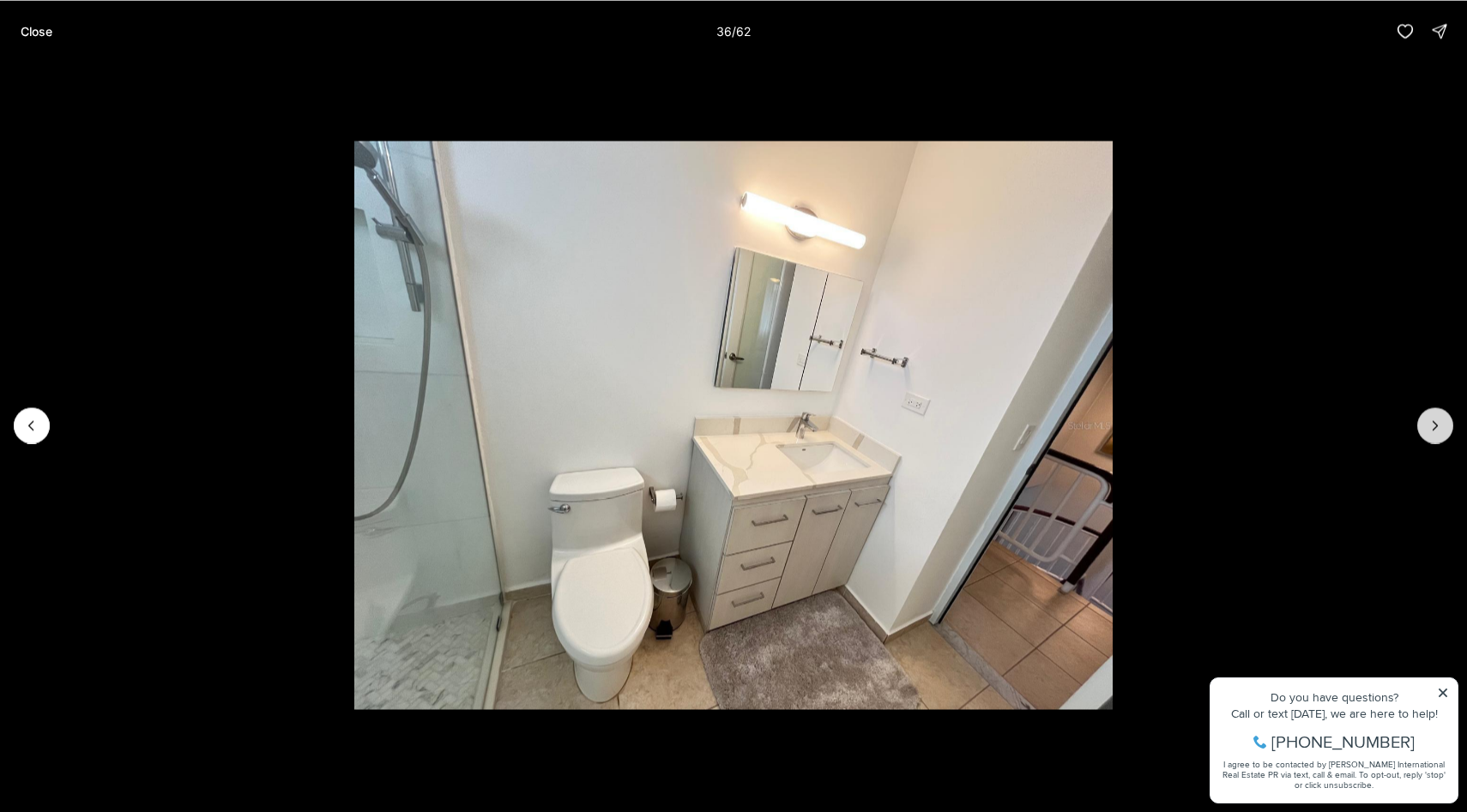
click at [1436, 426] on icon "Next slide" at bounding box center [1436, 425] width 5 height 9
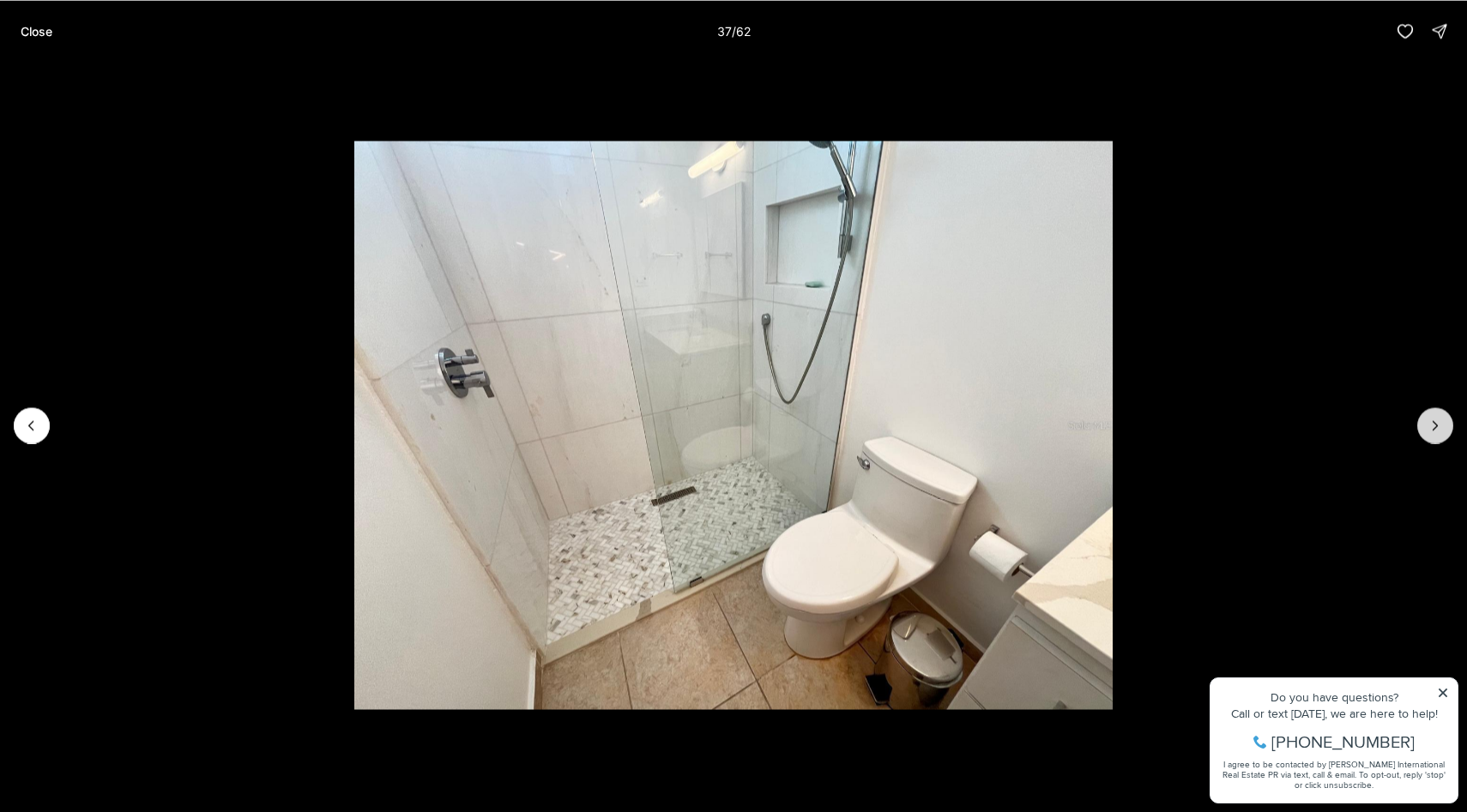
click at [1436, 426] on icon "Next slide" at bounding box center [1436, 425] width 5 height 9
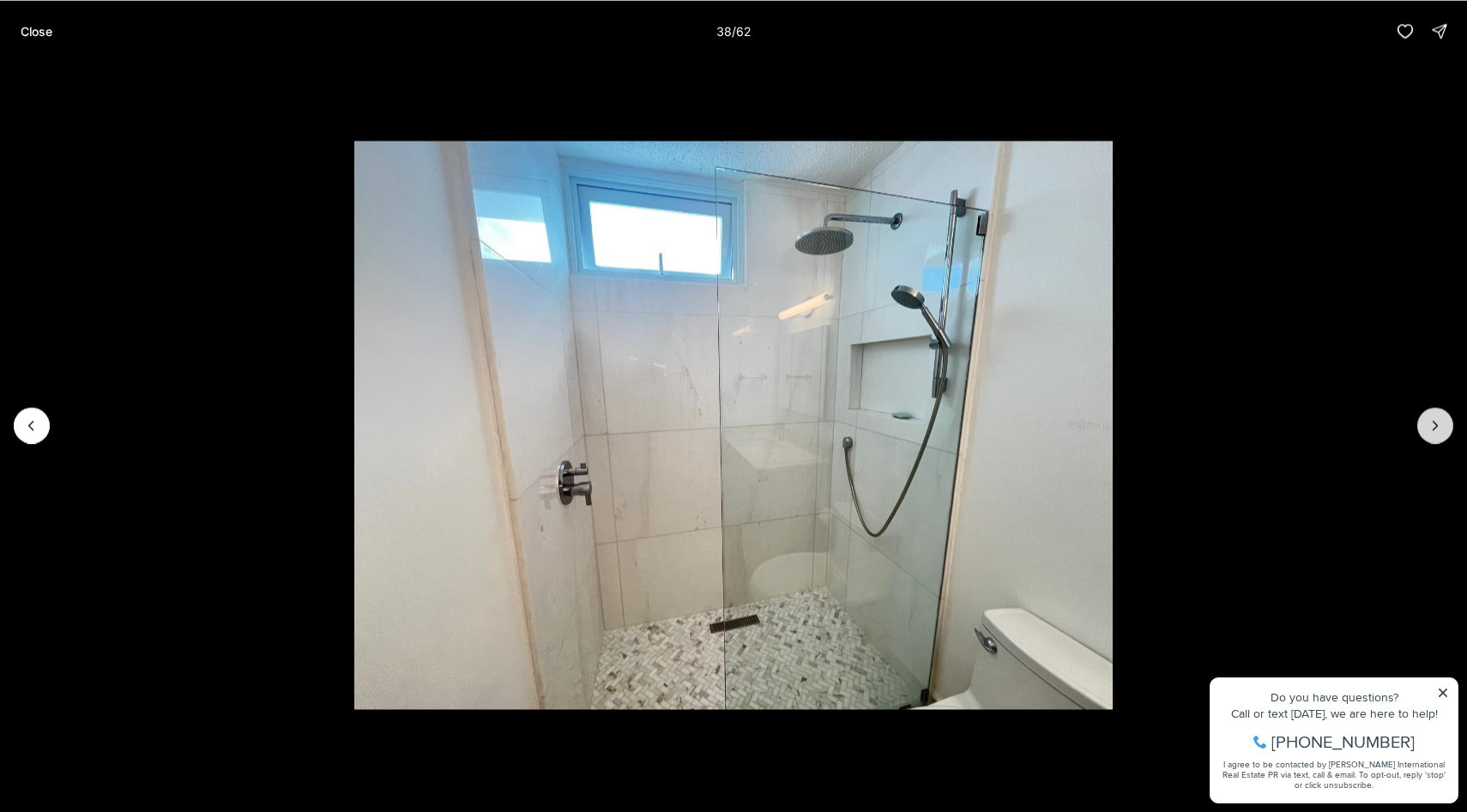
click at [1436, 426] on icon "Next slide" at bounding box center [1436, 425] width 5 height 9
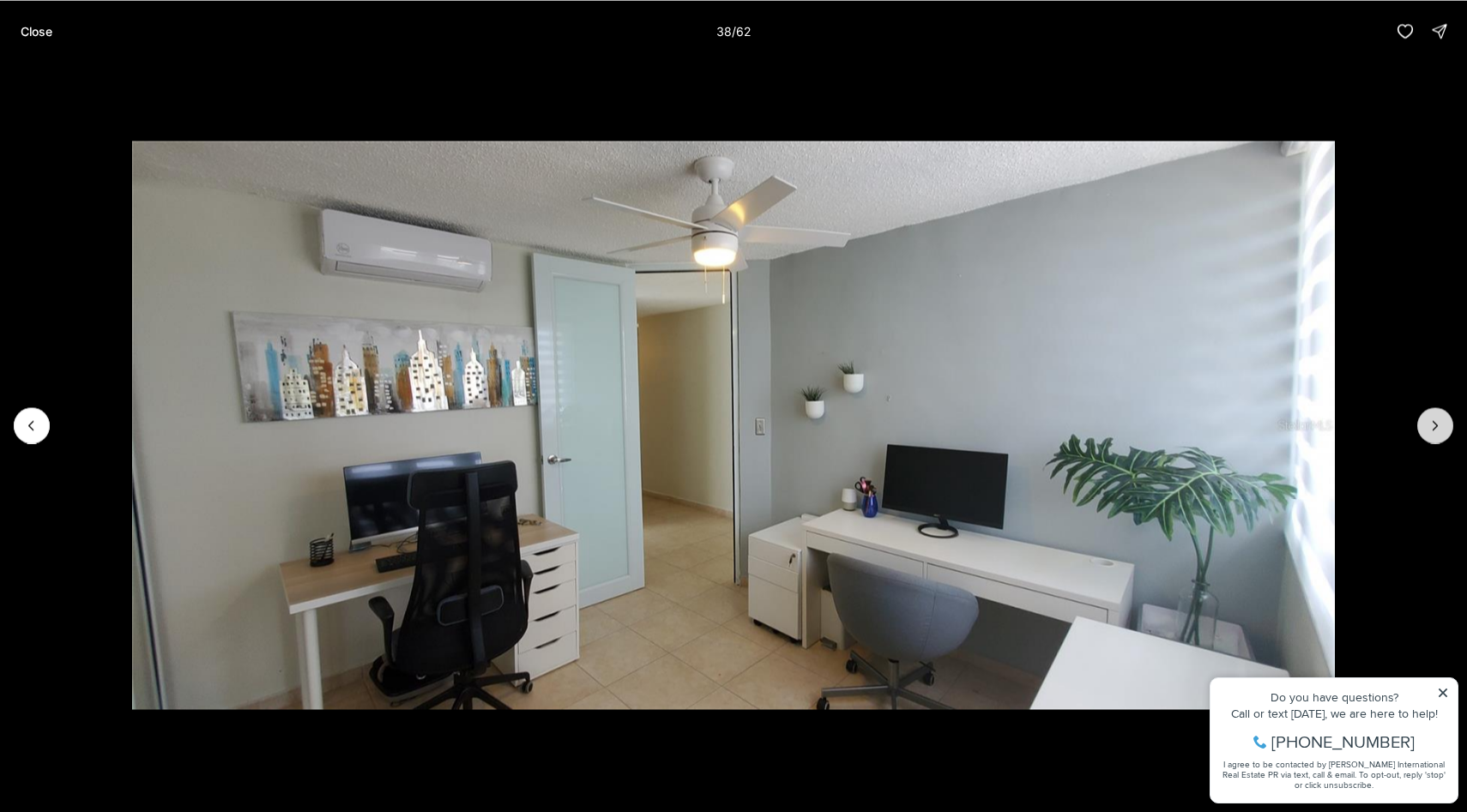
click at [1436, 426] on icon "Next slide" at bounding box center [1436, 425] width 5 height 9
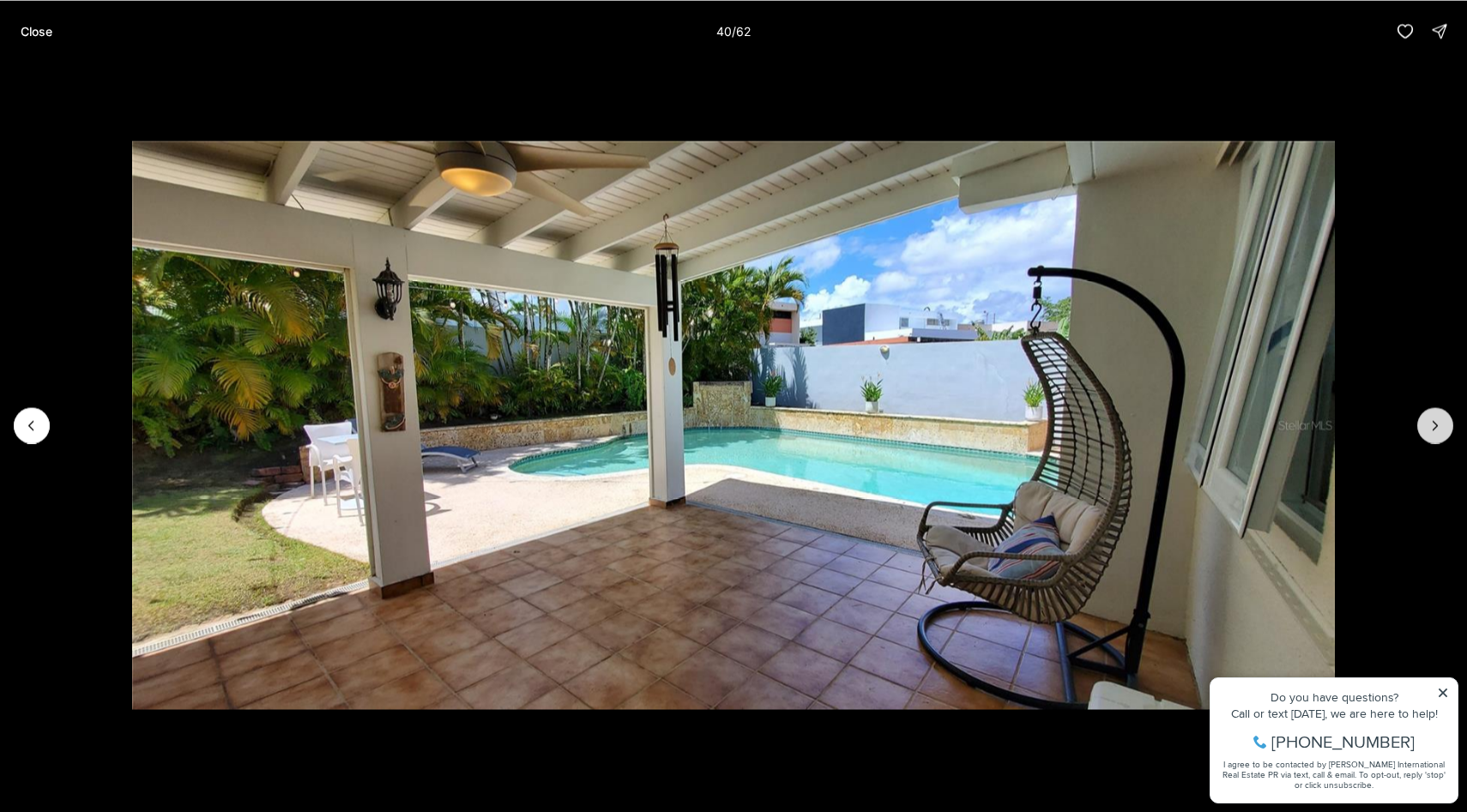
click at [1436, 426] on icon "Next slide" at bounding box center [1436, 425] width 5 height 9
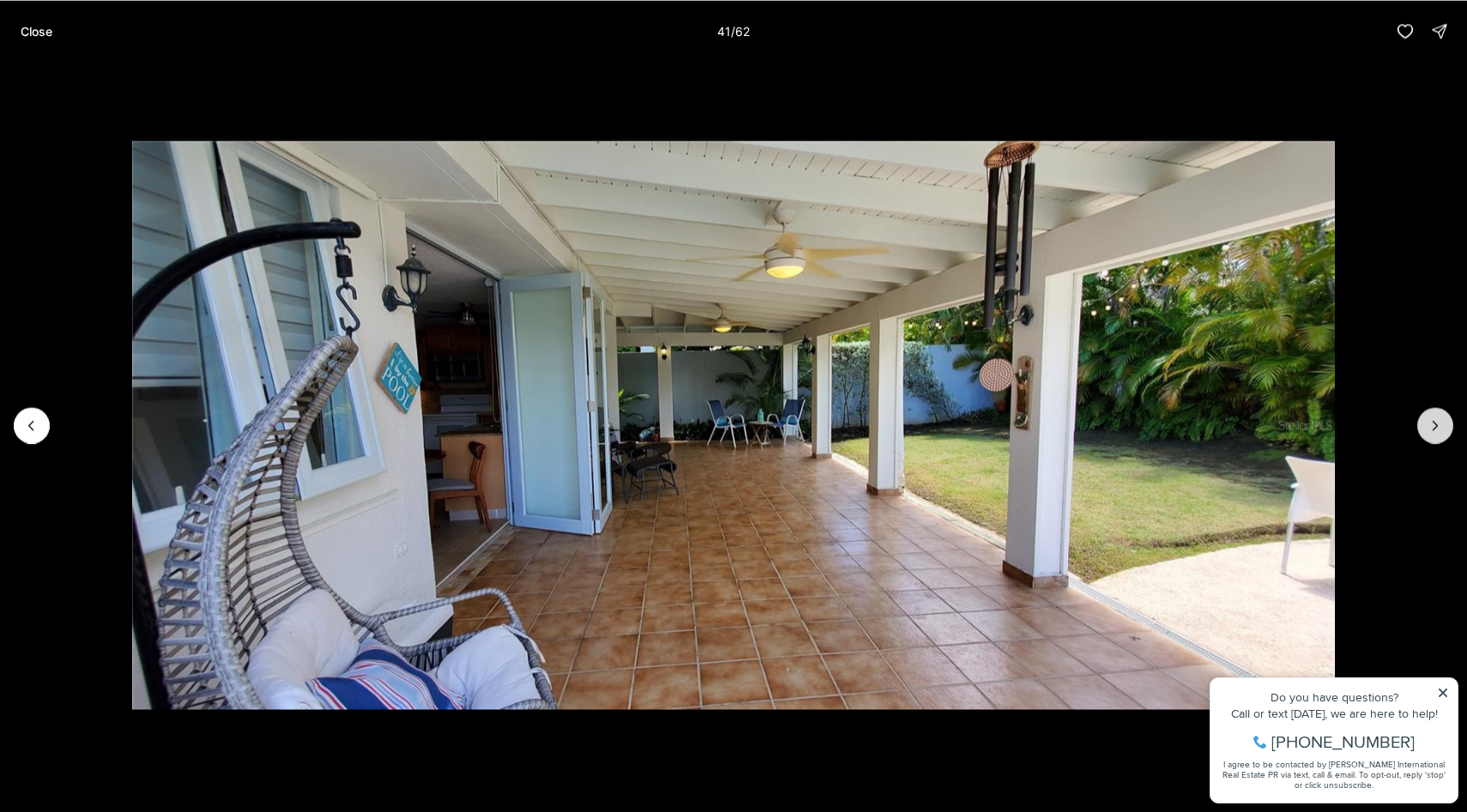
click at [1435, 426] on icon "Next slide" at bounding box center [1436, 425] width 5 height 9
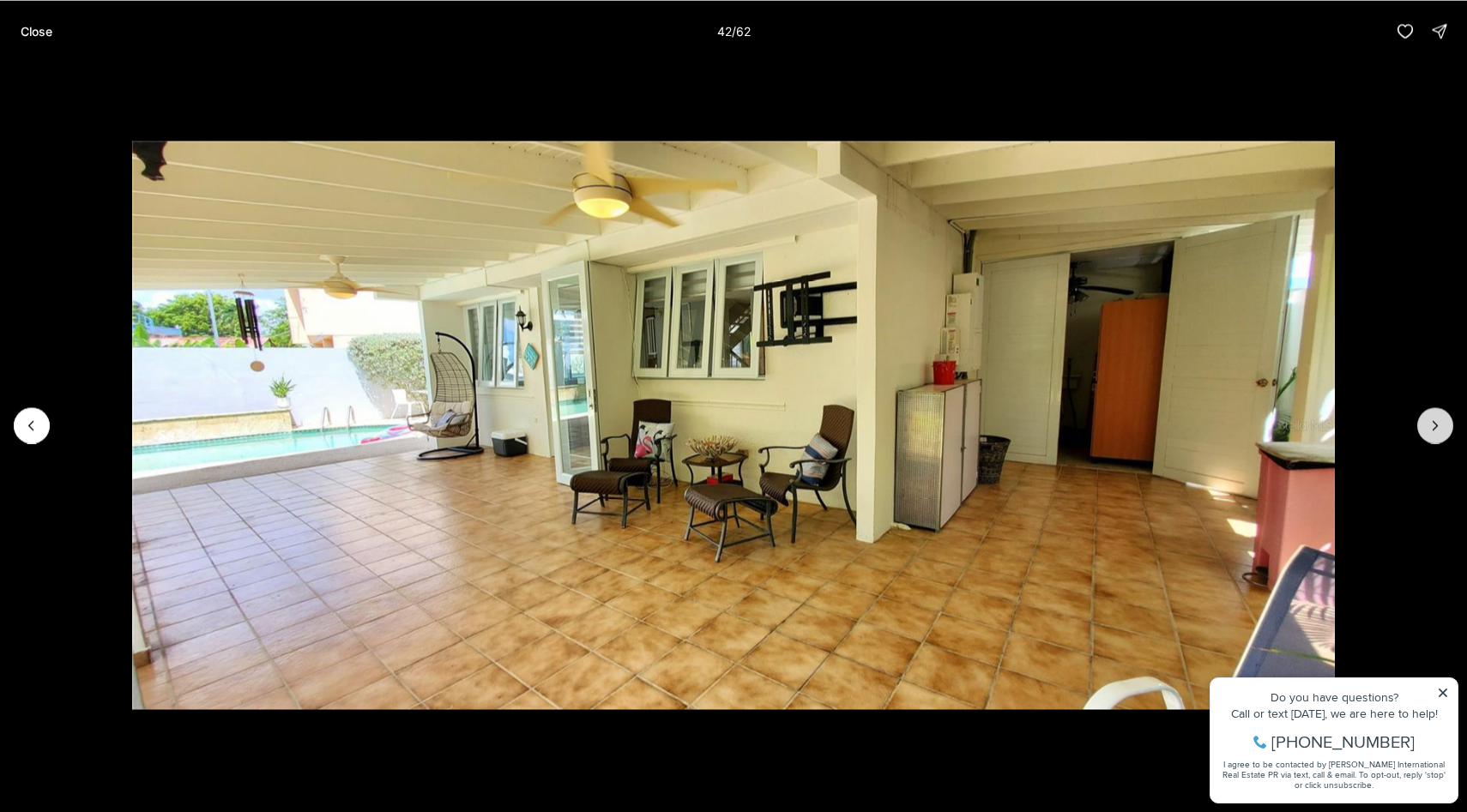
click at [1435, 426] on icon "Next slide" at bounding box center [1436, 425] width 5 height 9
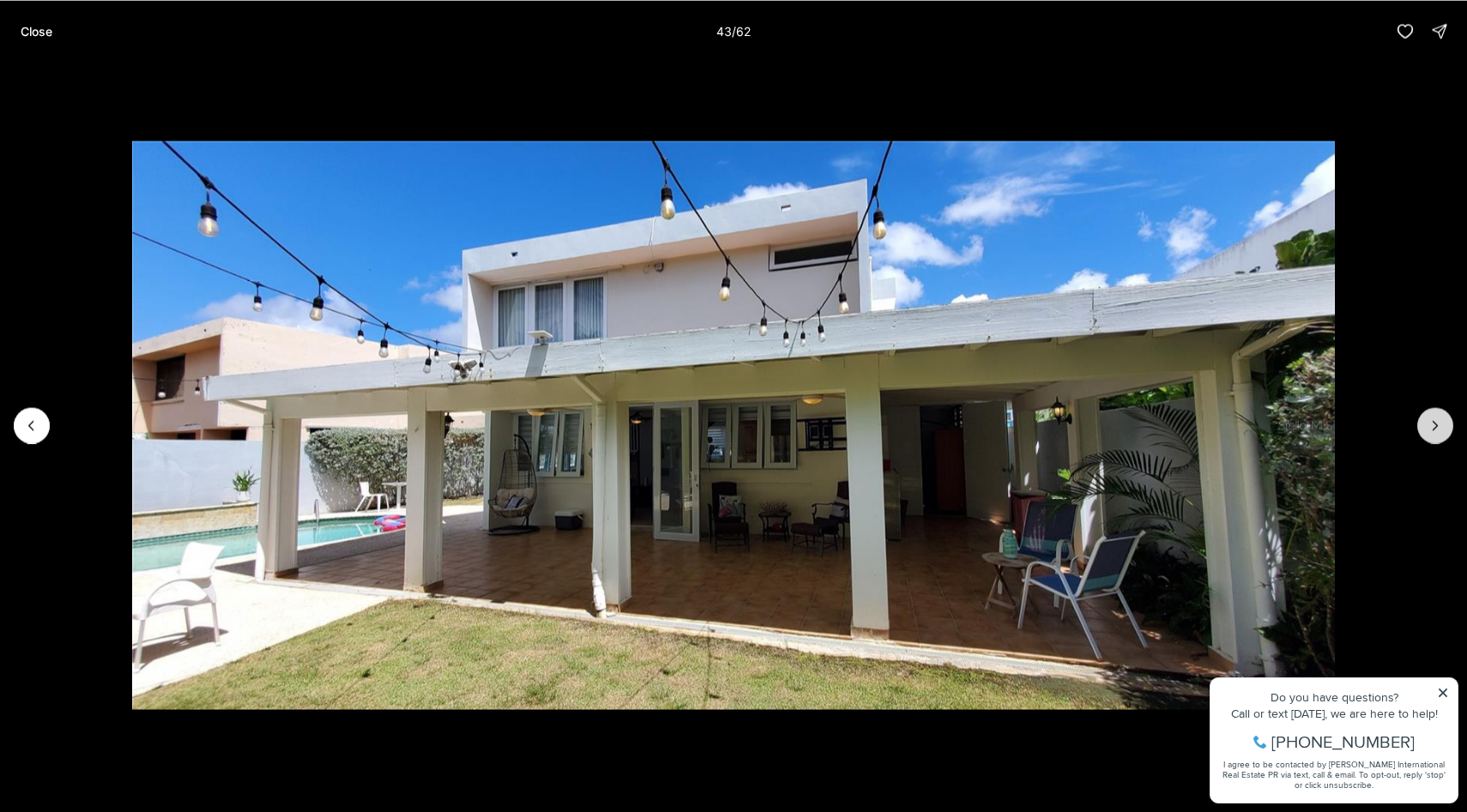
click at [1436, 426] on icon "Next slide" at bounding box center [1436, 425] width 5 height 9
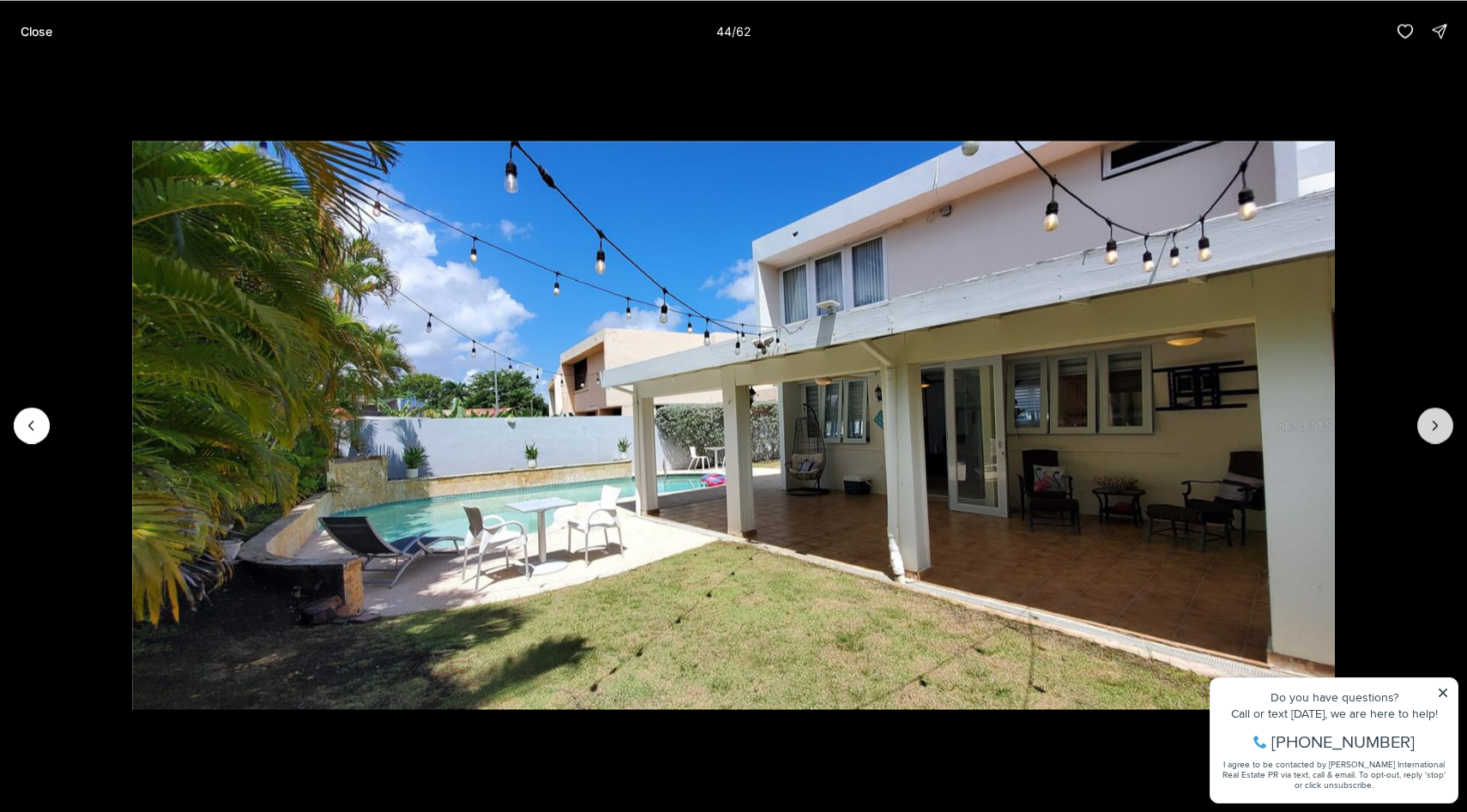
click at [1436, 426] on icon "Next slide" at bounding box center [1436, 425] width 5 height 9
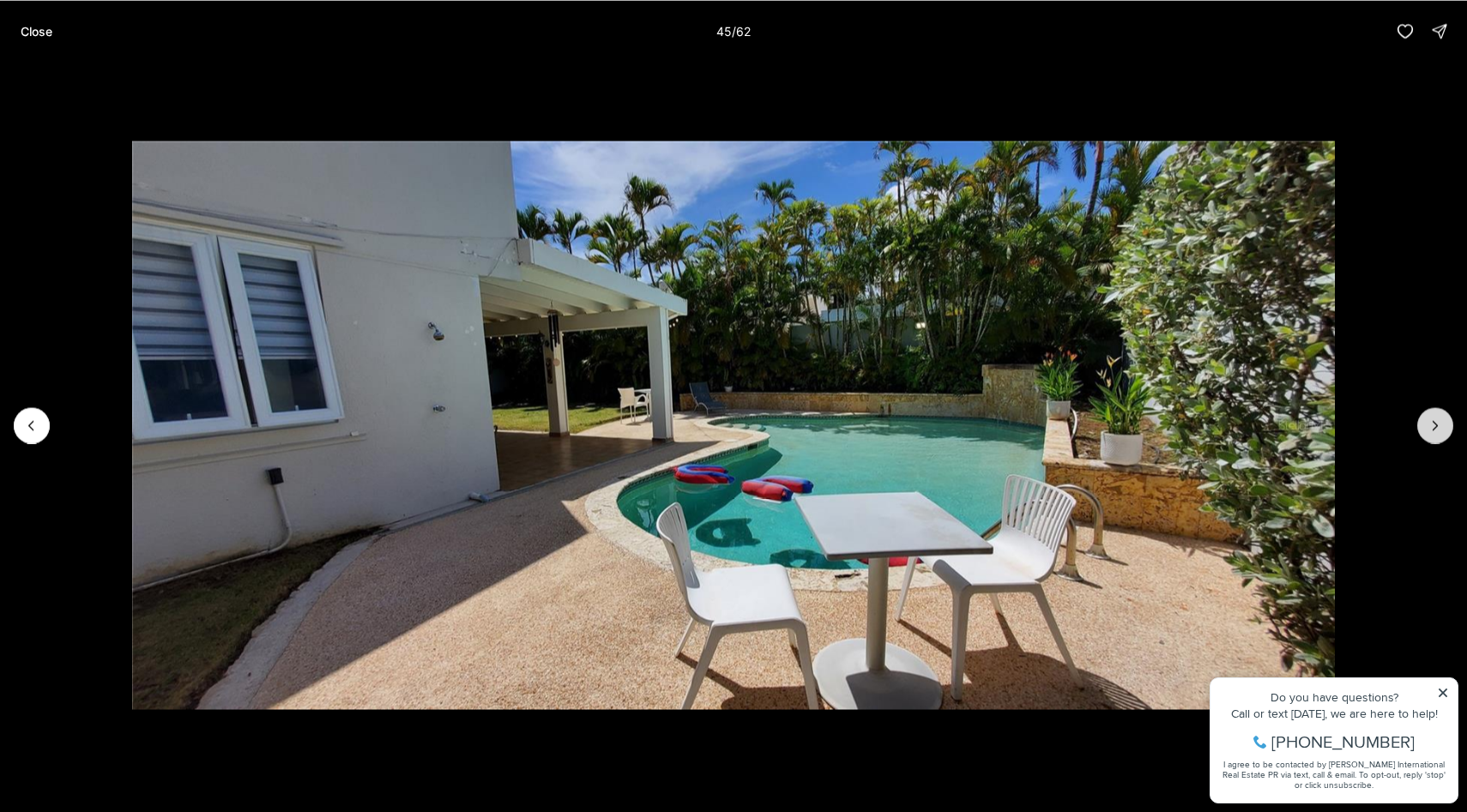
click at [1436, 426] on icon "Next slide" at bounding box center [1436, 425] width 5 height 9
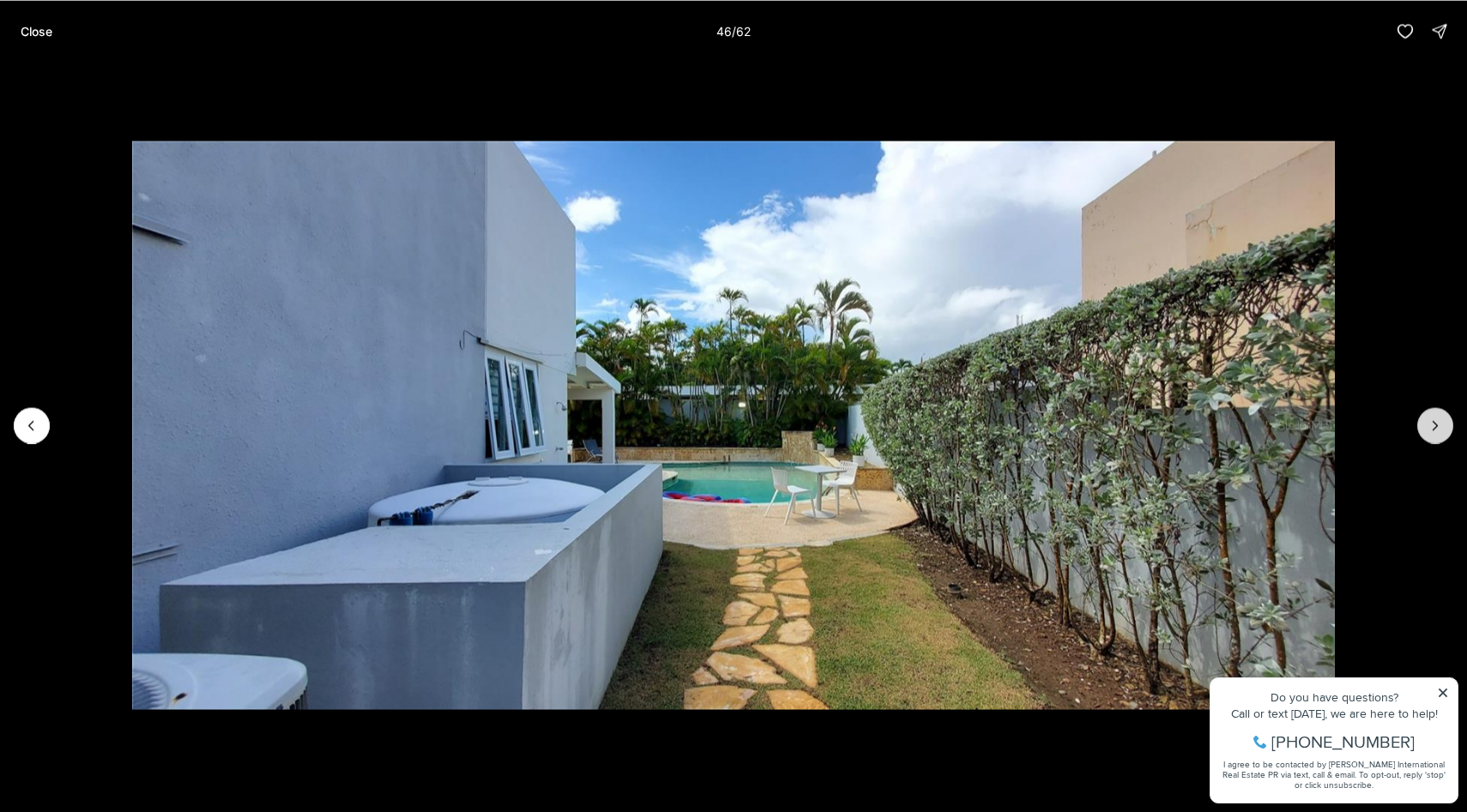
click at [1436, 426] on icon "Next slide" at bounding box center [1436, 425] width 5 height 9
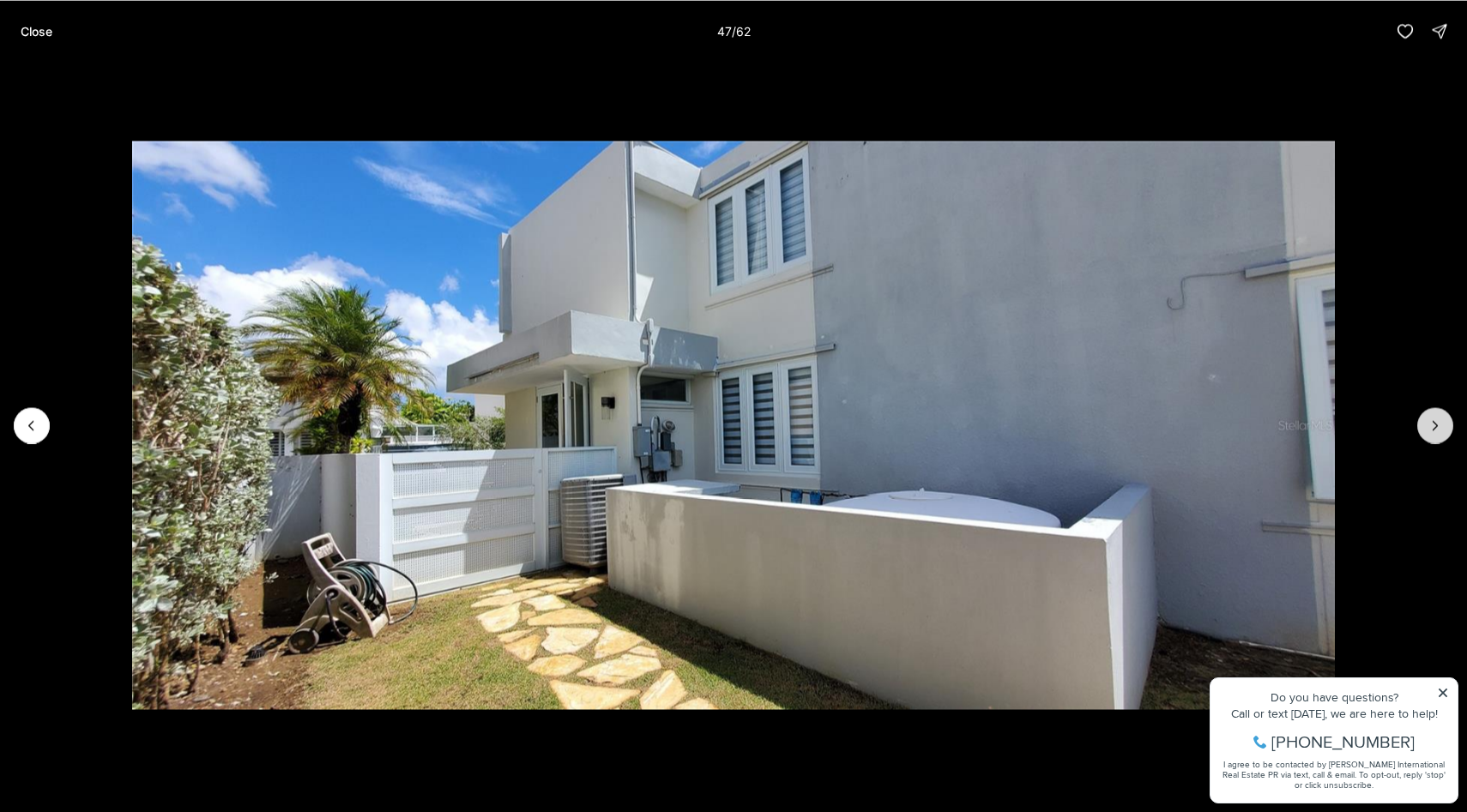
click at [1436, 426] on icon "Next slide" at bounding box center [1436, 425] width 5 height 9
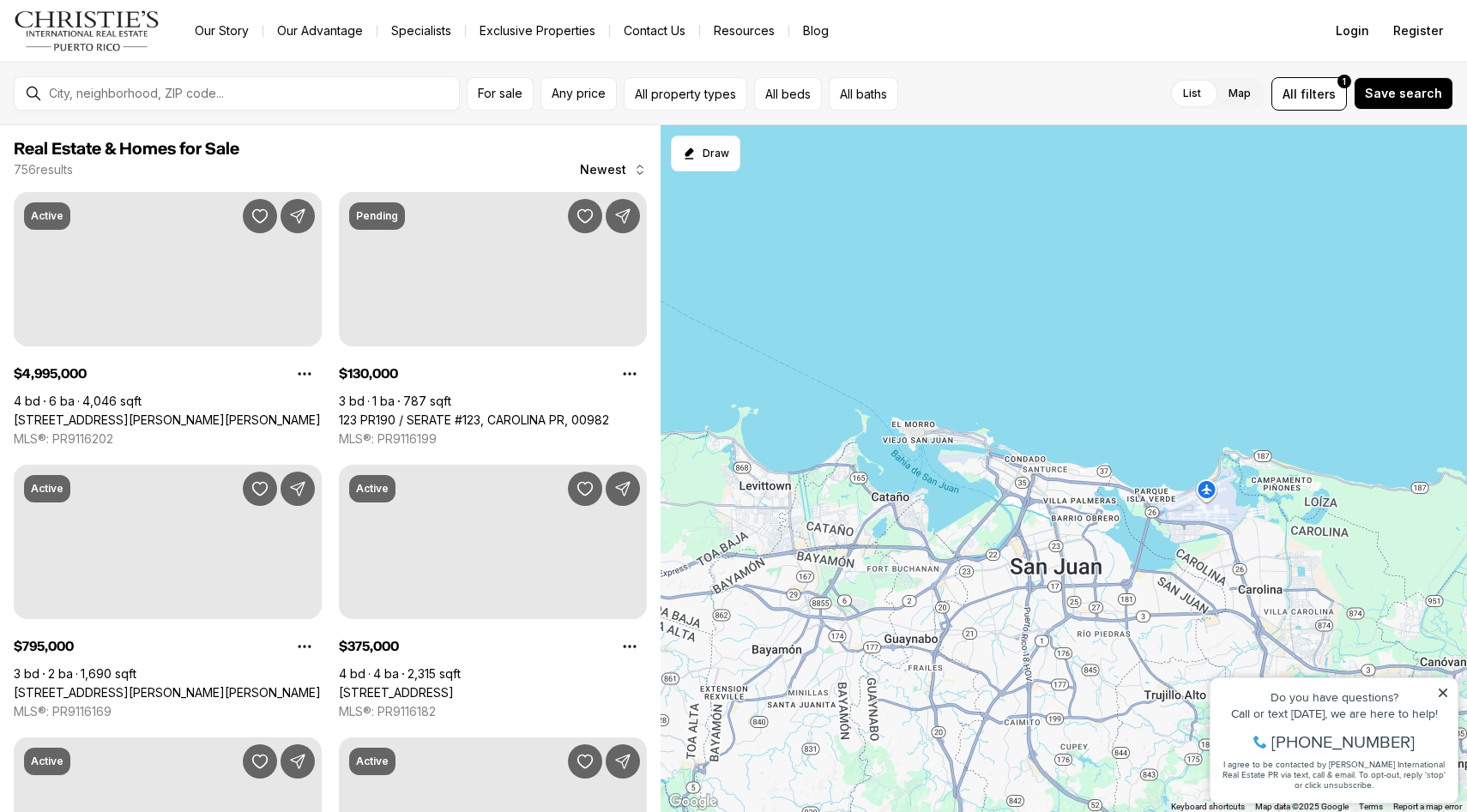
scroll to position [1317, 0]
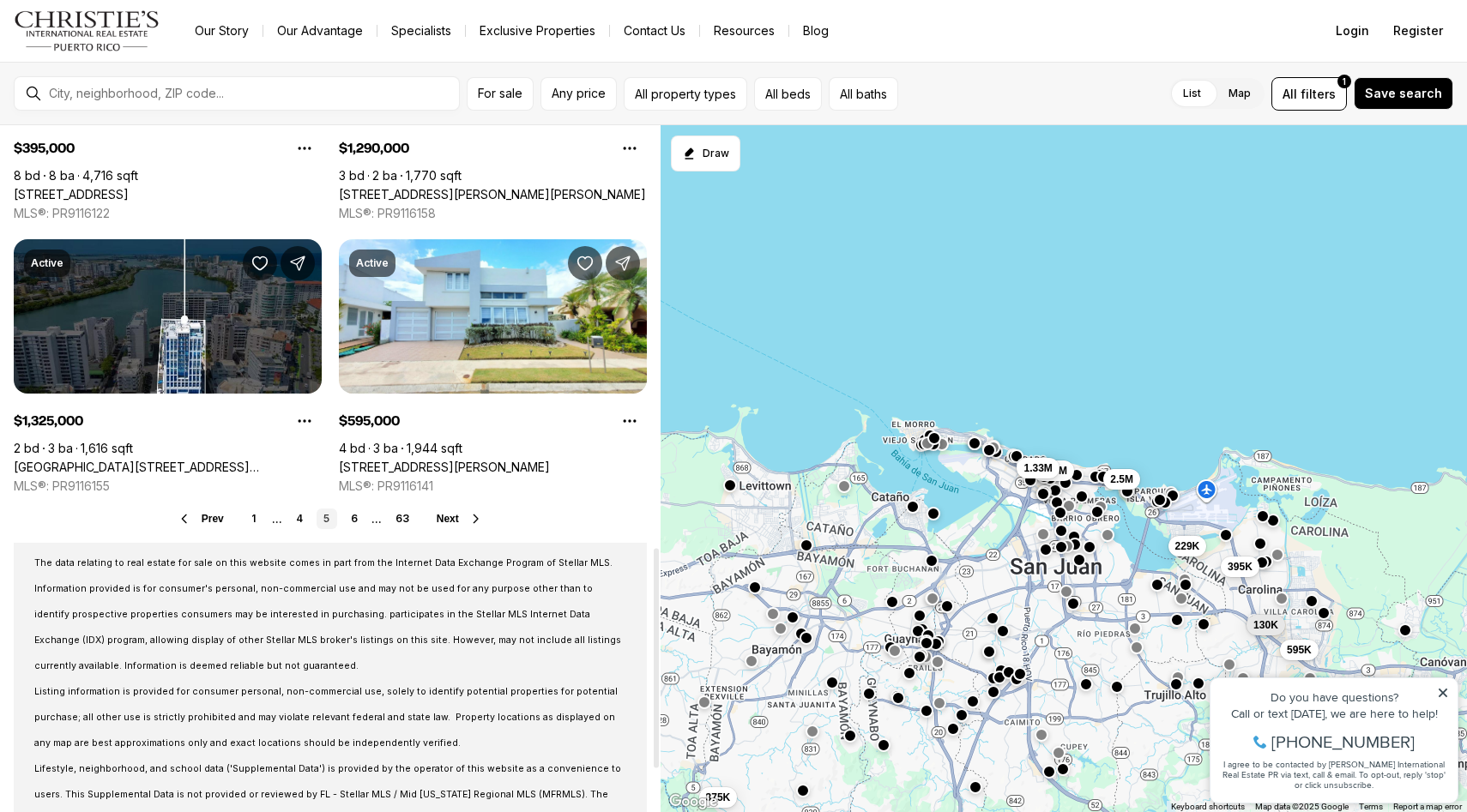
click at [466, 515] on button "Next" at bounding box center [460, 519] width 47 height 13
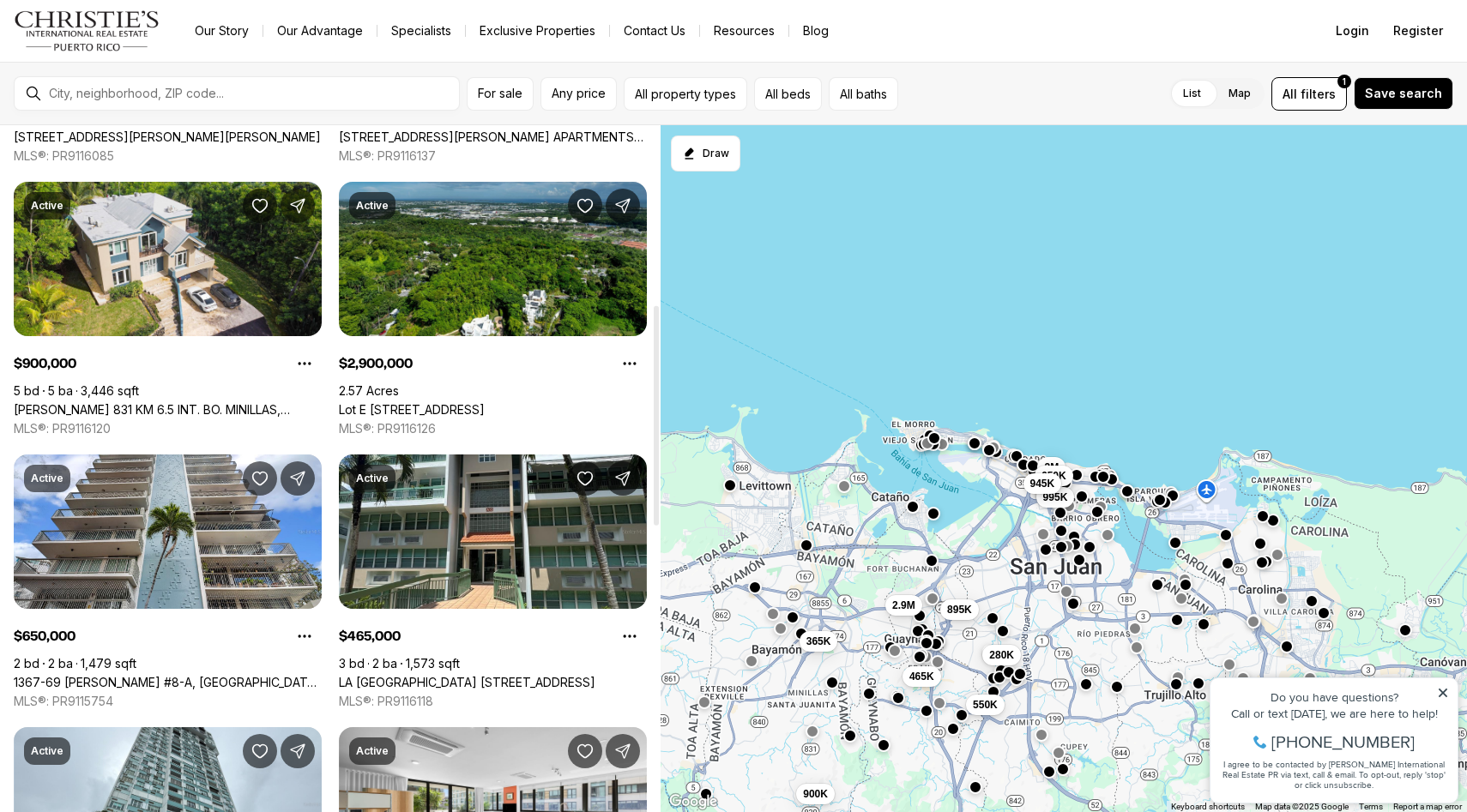
scroll to position [562, 0]
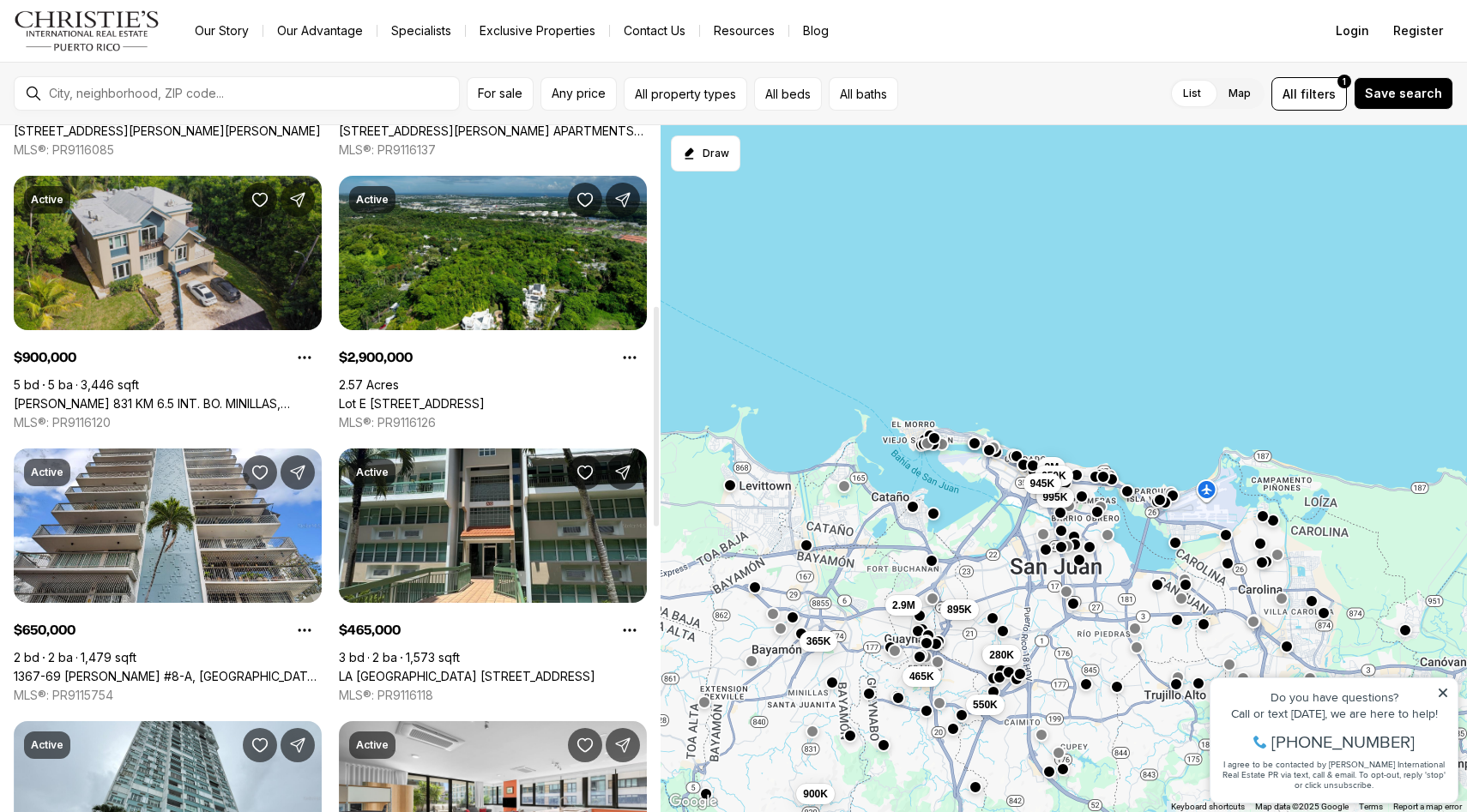
click at [204, 396] on link "[PERSON_NAME] 831 KM 6.5 INT. BO. MINILLAS, BAYAMON PR, 00956" at bounding box center [167, 404] width 307 height 15
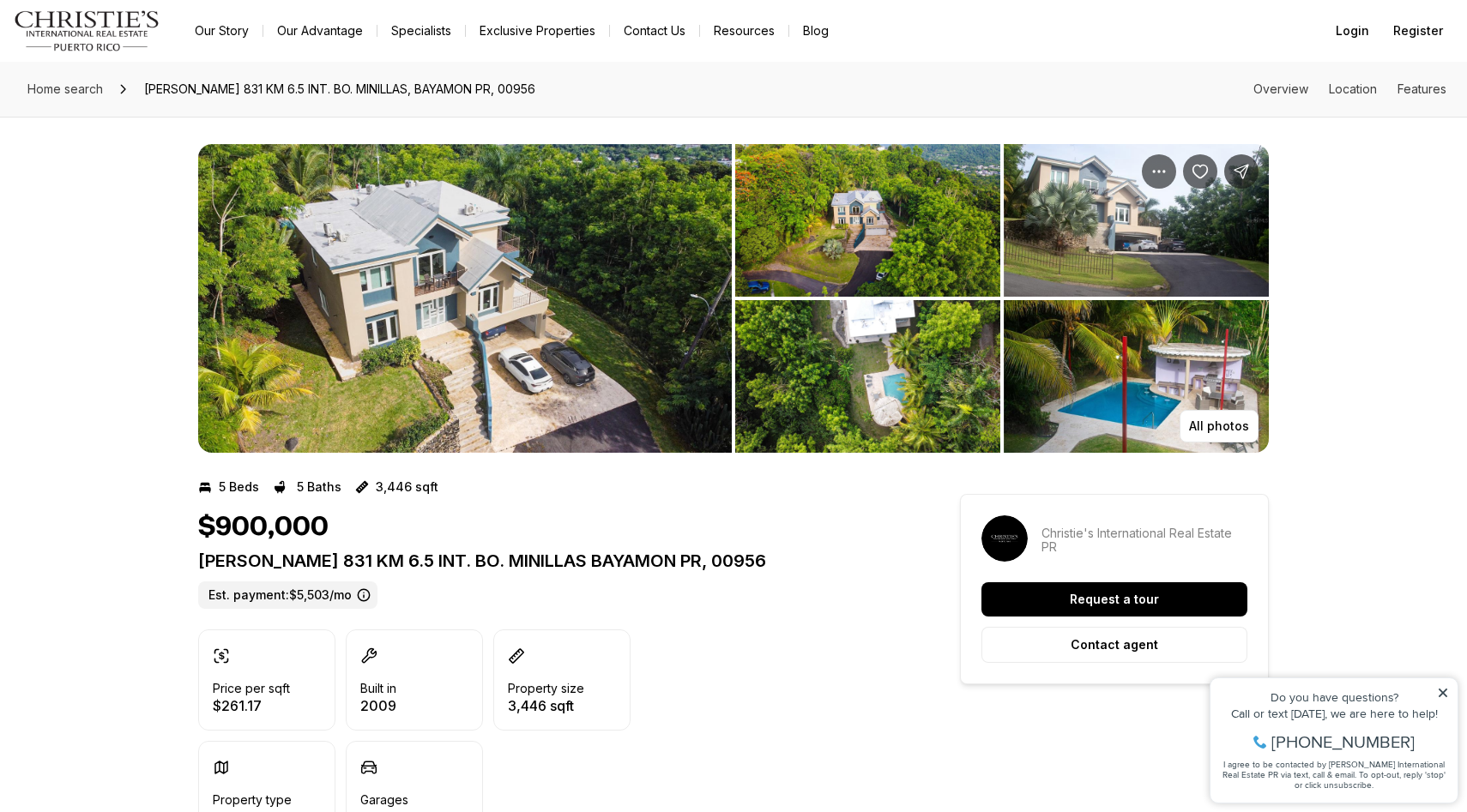
click at [898, 244] on img "View image gallery" at bounding box center [867, 220] width 265 height 152
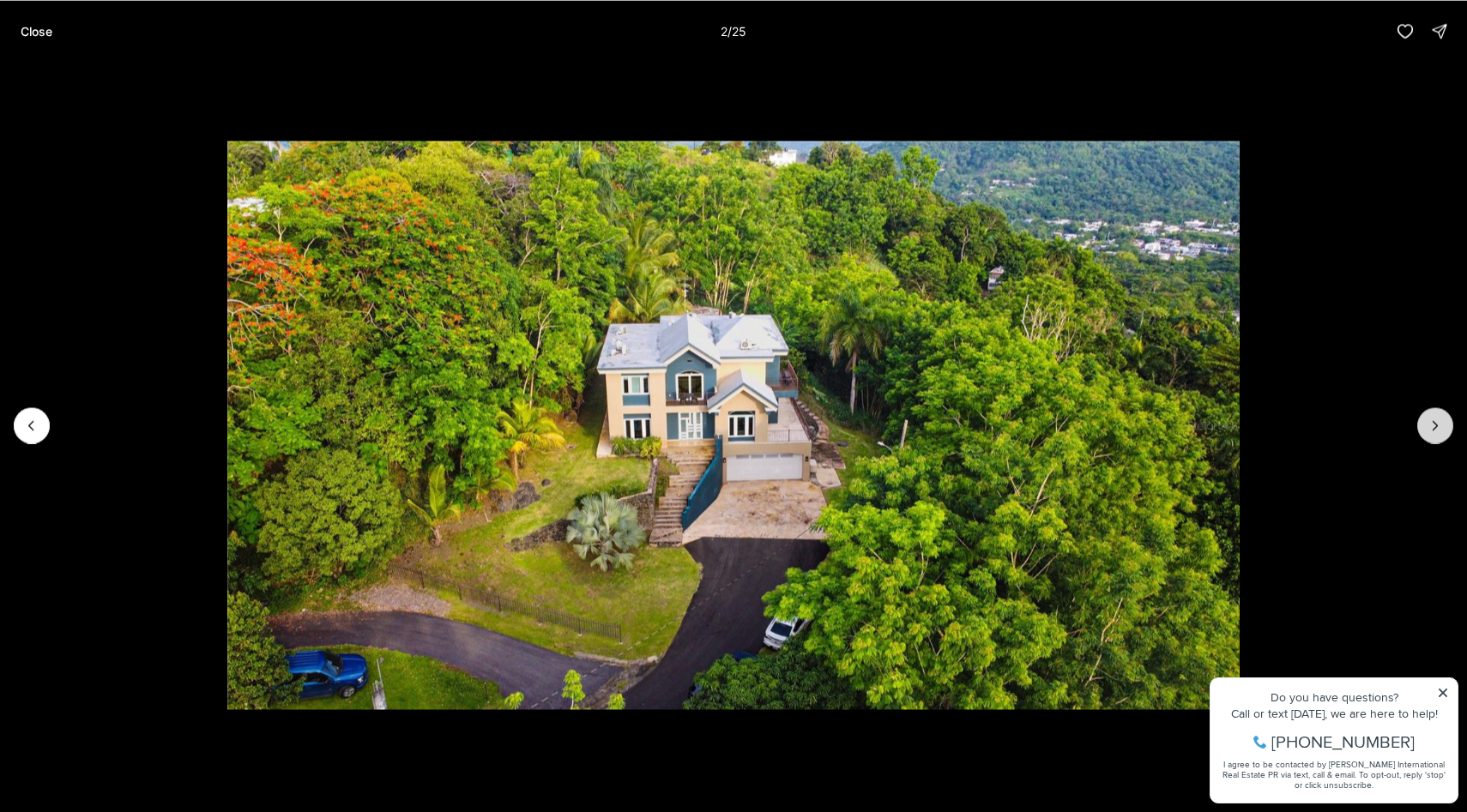
click at [1443, 429] on button "Next slide" at bounding box center [1436, 426] width 36 height 36
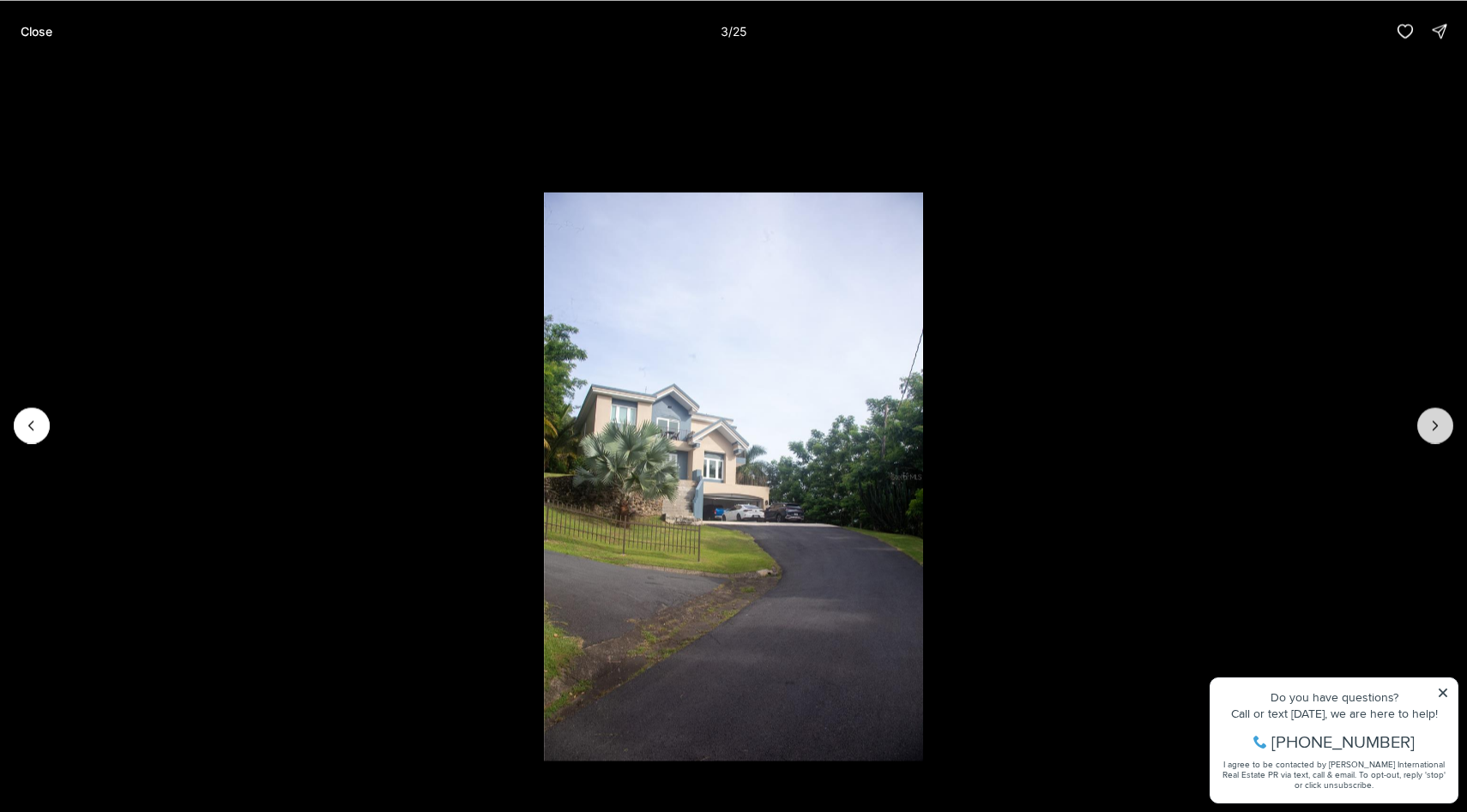
click at [1443, 429] on button "Next slide" at bounding box center [1436, 426] width 36 height 36
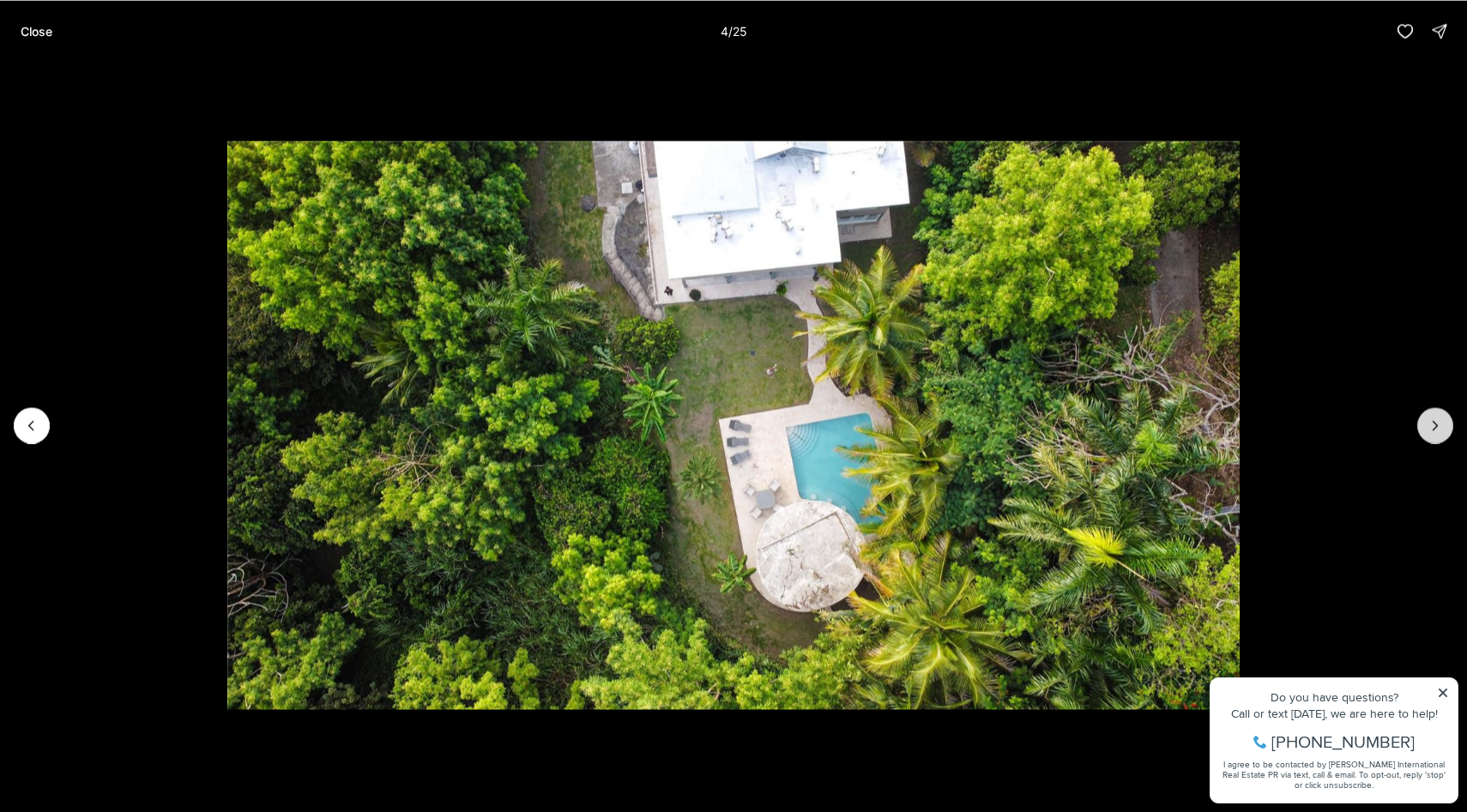
click at [1443, 429] on button "Next slide" at bounding box center [1436, 426] width 36 height 36
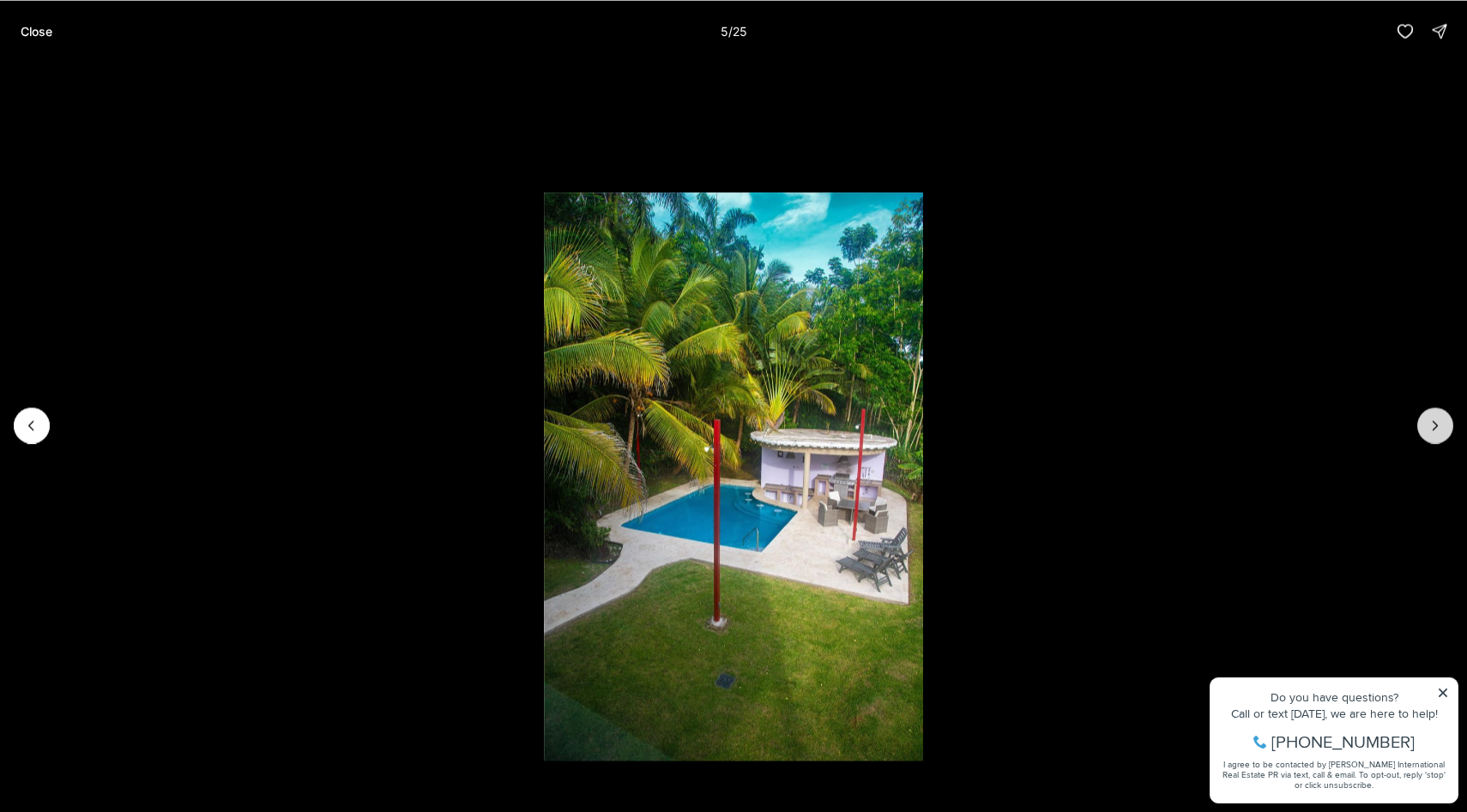
click at [1443, 429] on button "Next slide" at bounding box center [1436, 426] width 36 height 36
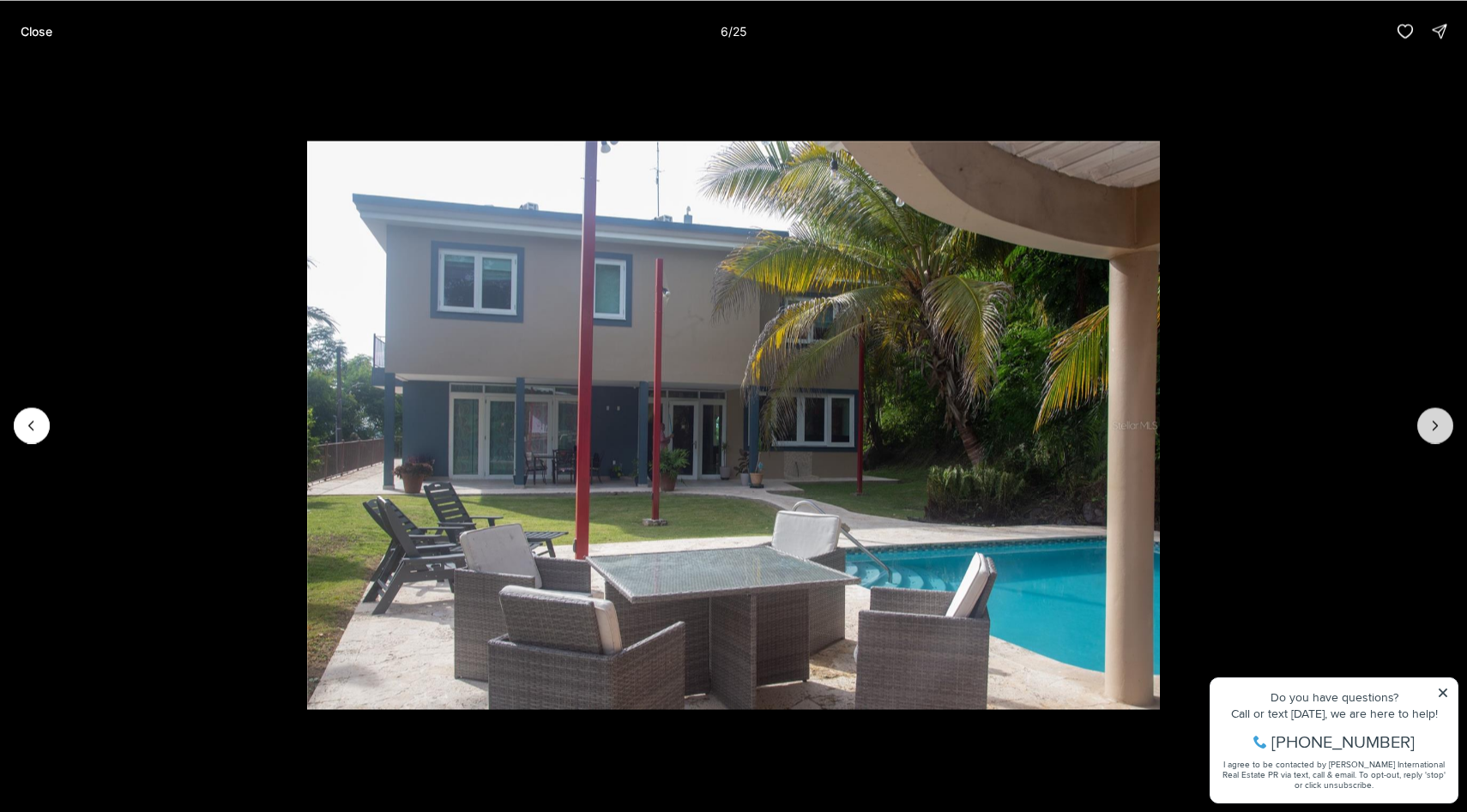
click at [1443, 429] on button "Next slide" at bounding box center [1436, 426] width 36 height 36
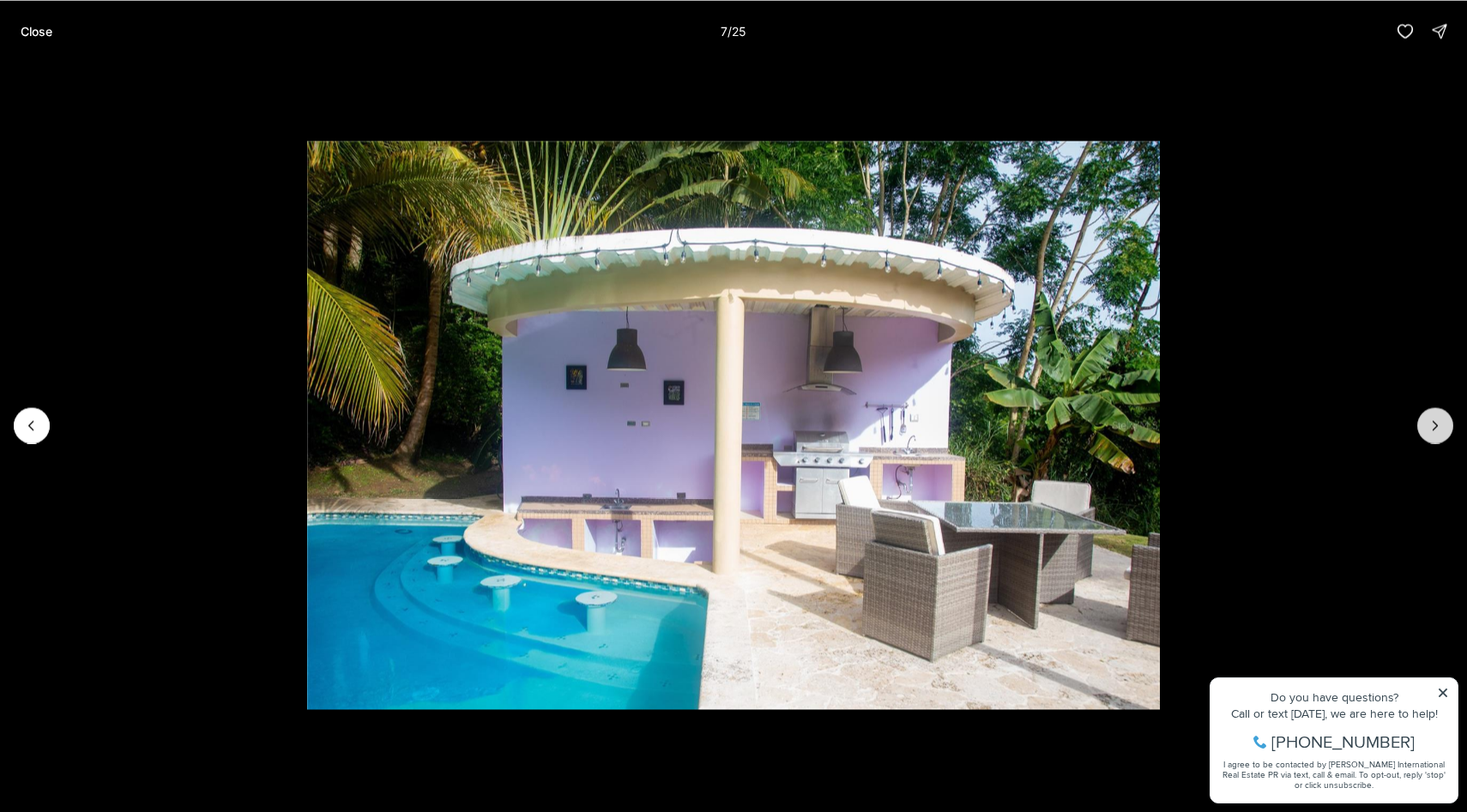
click at [1443, 429] on button "Next slide" at bounding box center [1436, 426] width 36 height 36
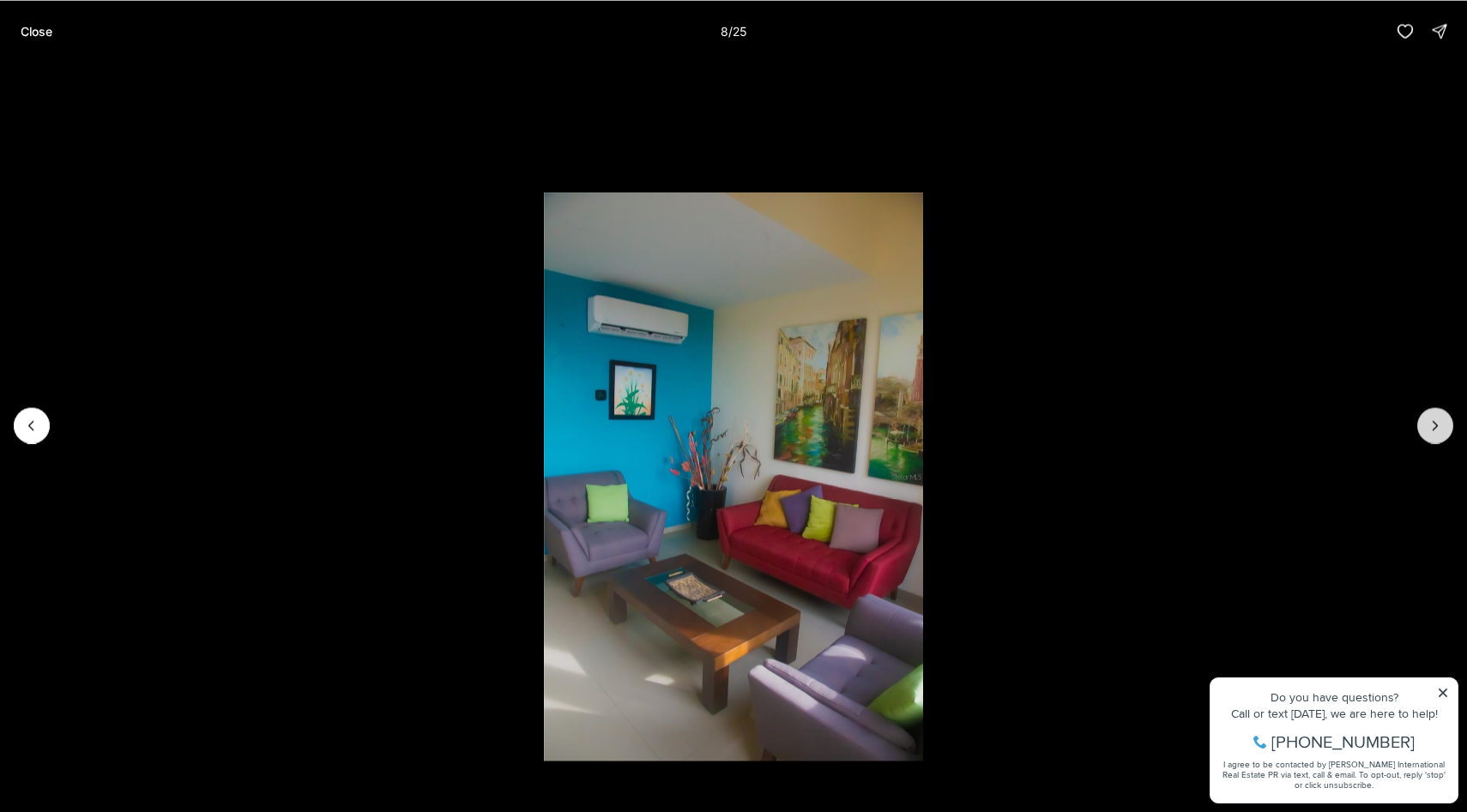
click at [1443, 429] on button "Next slide" at bounding box center [1436, 426] width 36 height 36
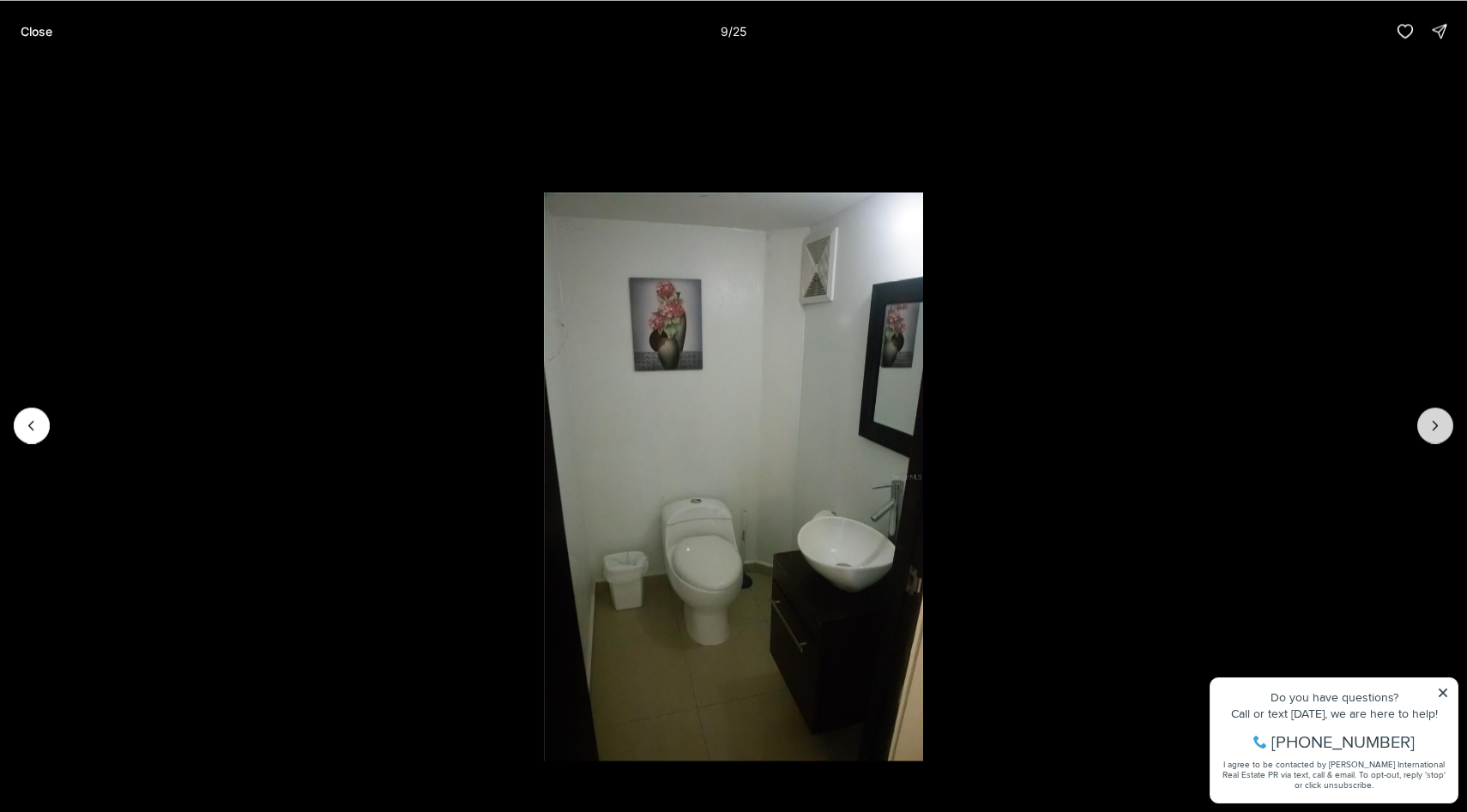
click at [1443, 429] on button "Next slide" at bounding box center [1436, 426] width 36 height 36
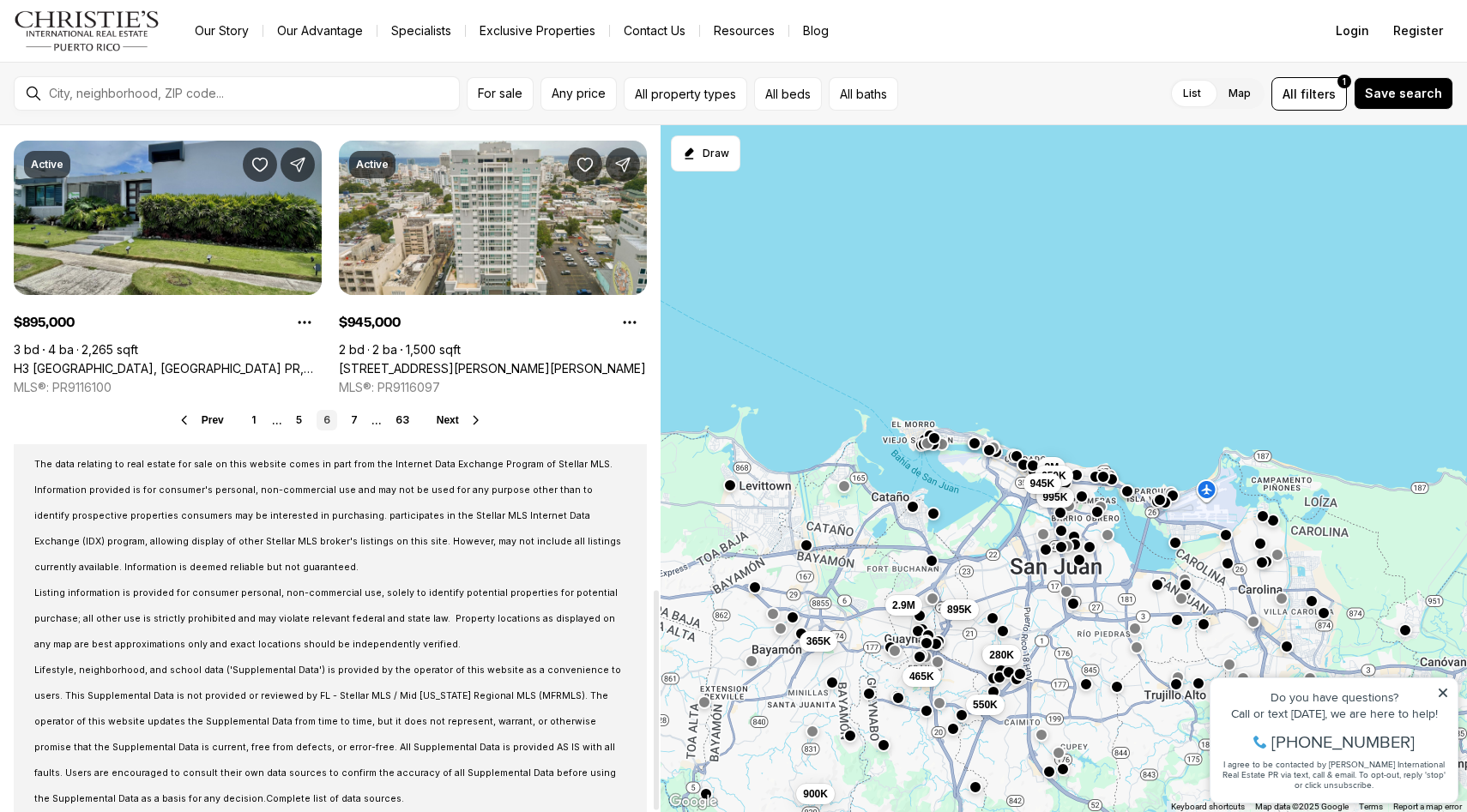
scroll to position [1448, 0]
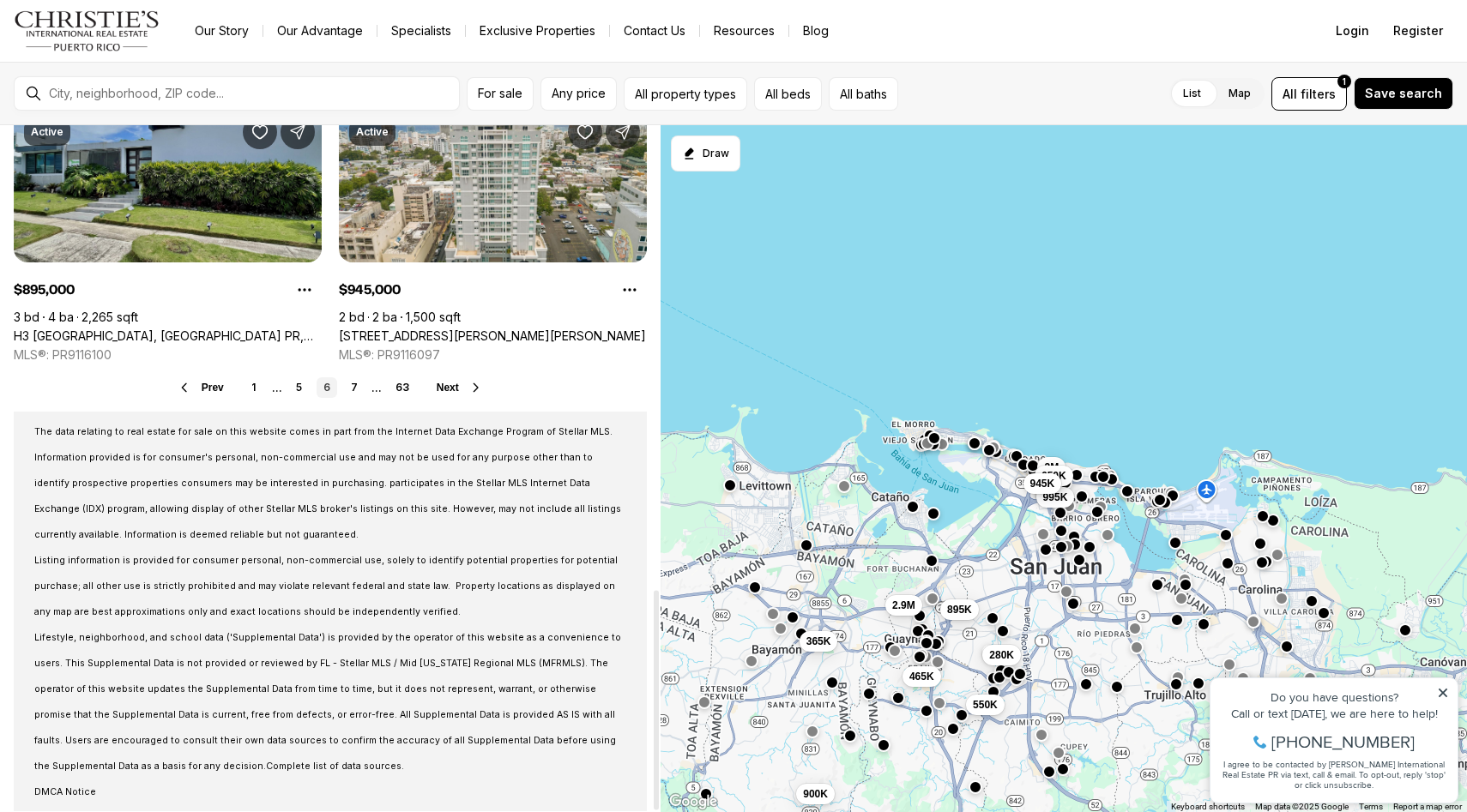
click at [171, 328] on link "H3 [GEOGRAPHIC_DATA], [GEOGRAPHIC_DATA] PR, 00966" at bounding box center [167, 336] width 307 height 15
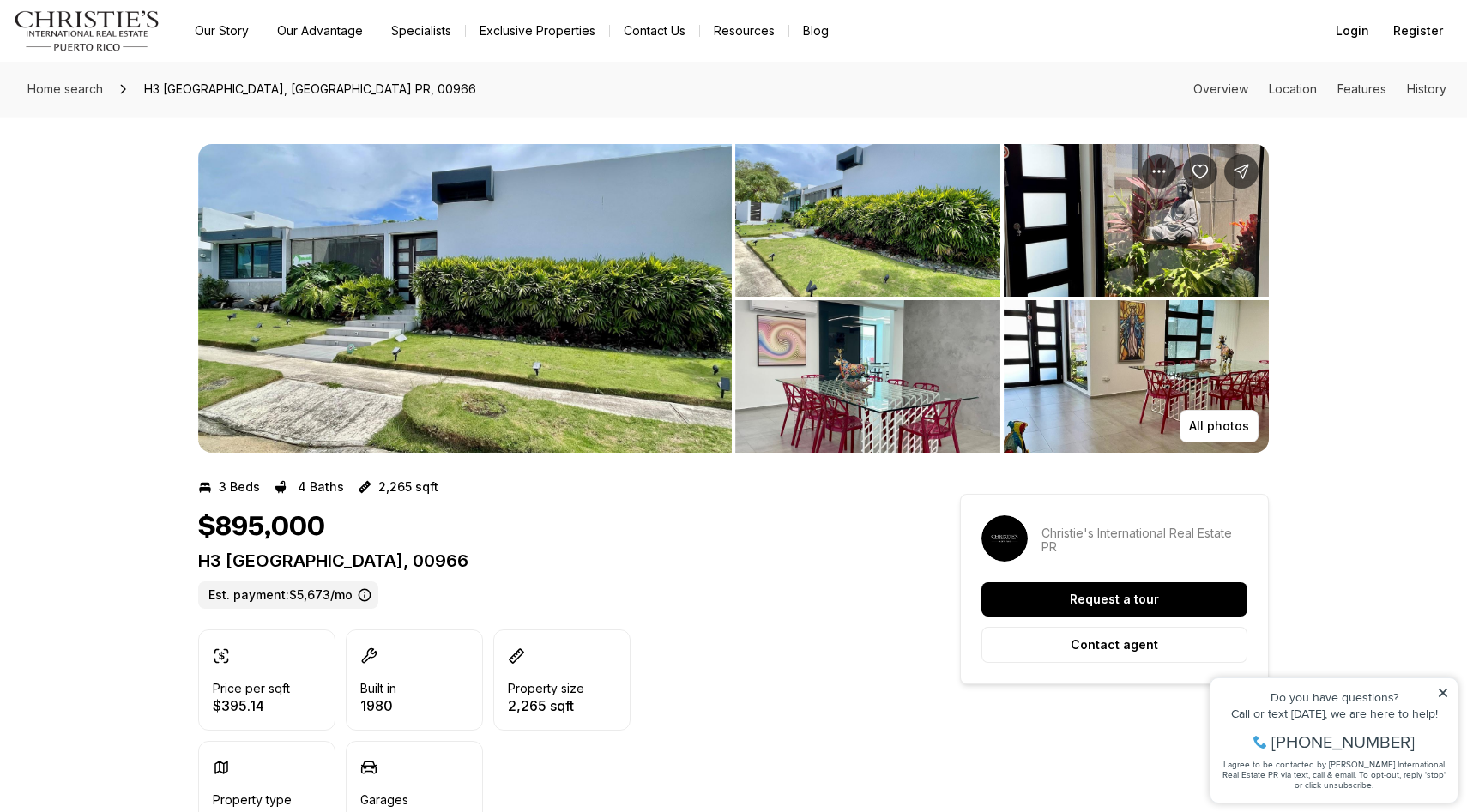
click at [507, 323] on img "View image gallery" at bounding box center [465, 298] width 533 height 308
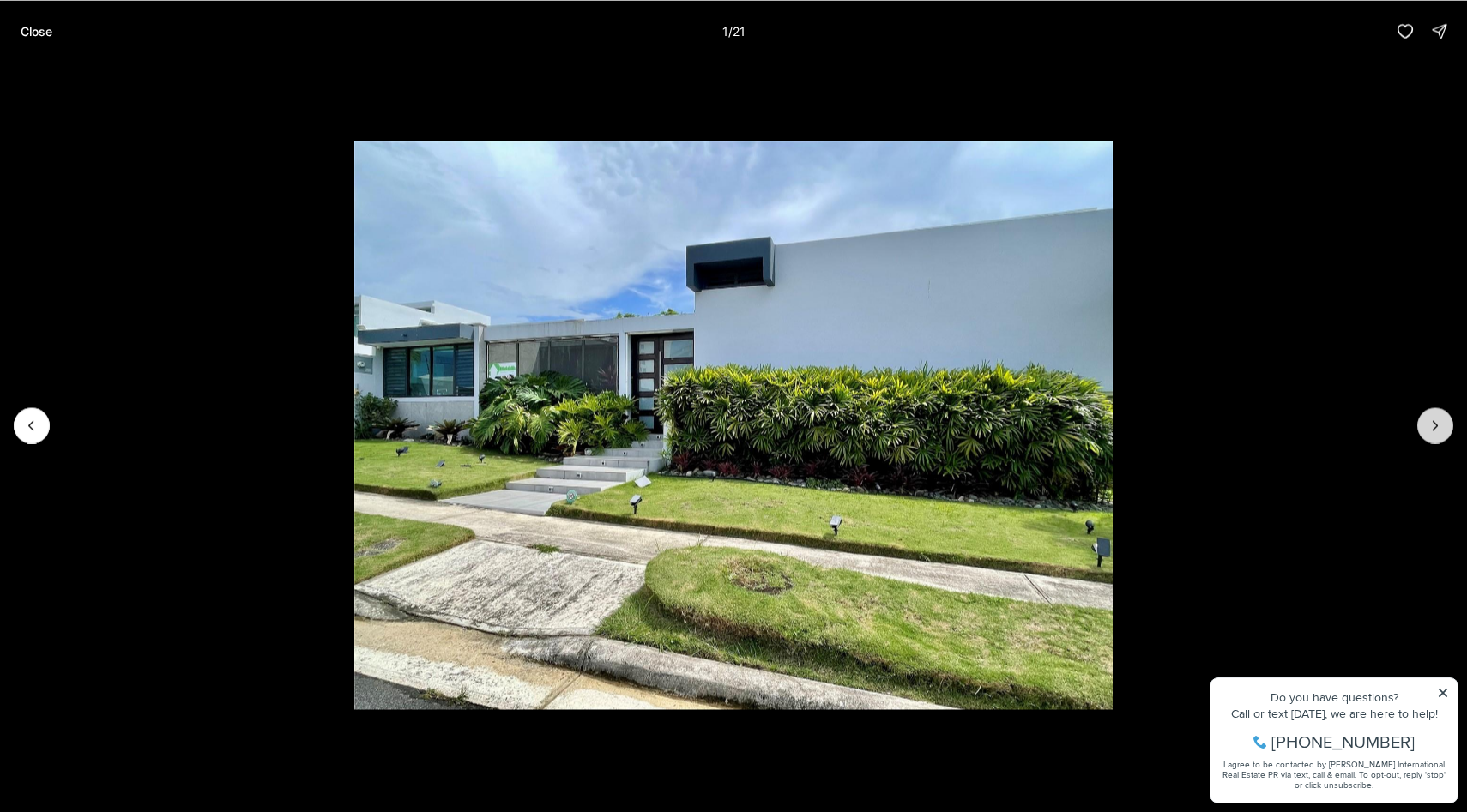
click at [1437, 427] on icon "Next slide" at bounding box center [1435, 426] width 17 height 17
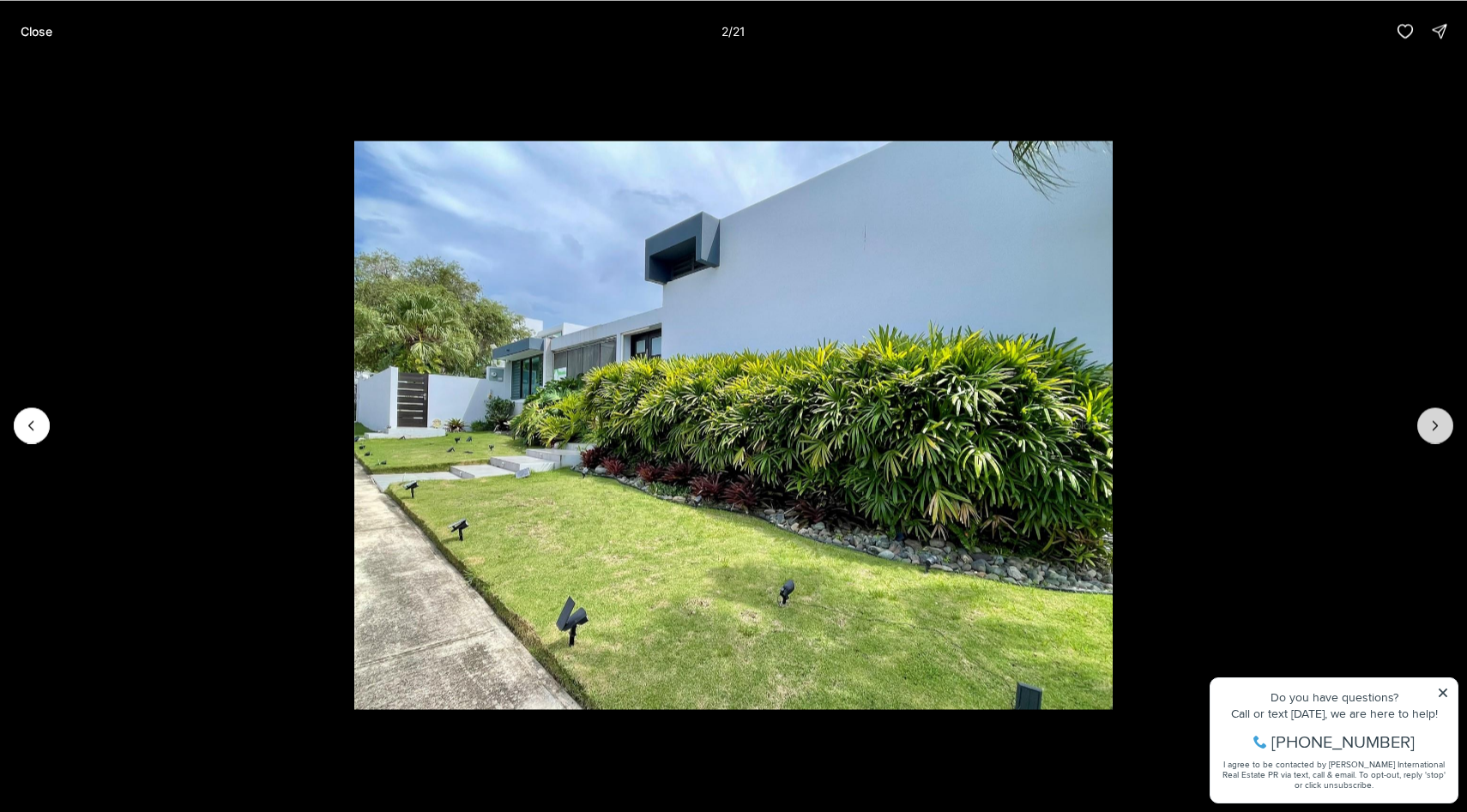
click at [1437, 427] on icon "Next slide" at bounding box center [1435, 426] width 17 height 17
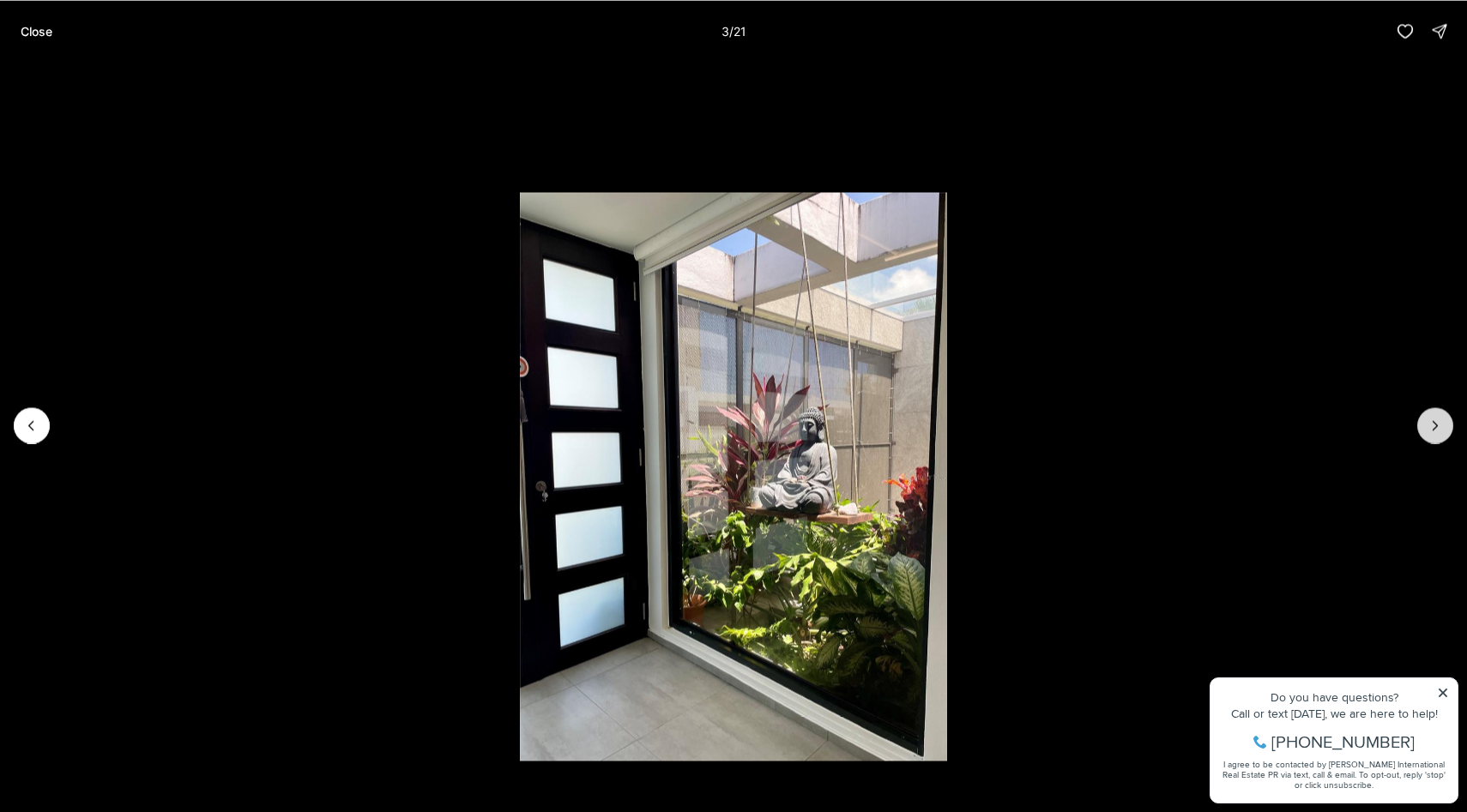
click at [1437, 427] on icon "Next slide" at bounding box center [1435, 426] width 17 height 17
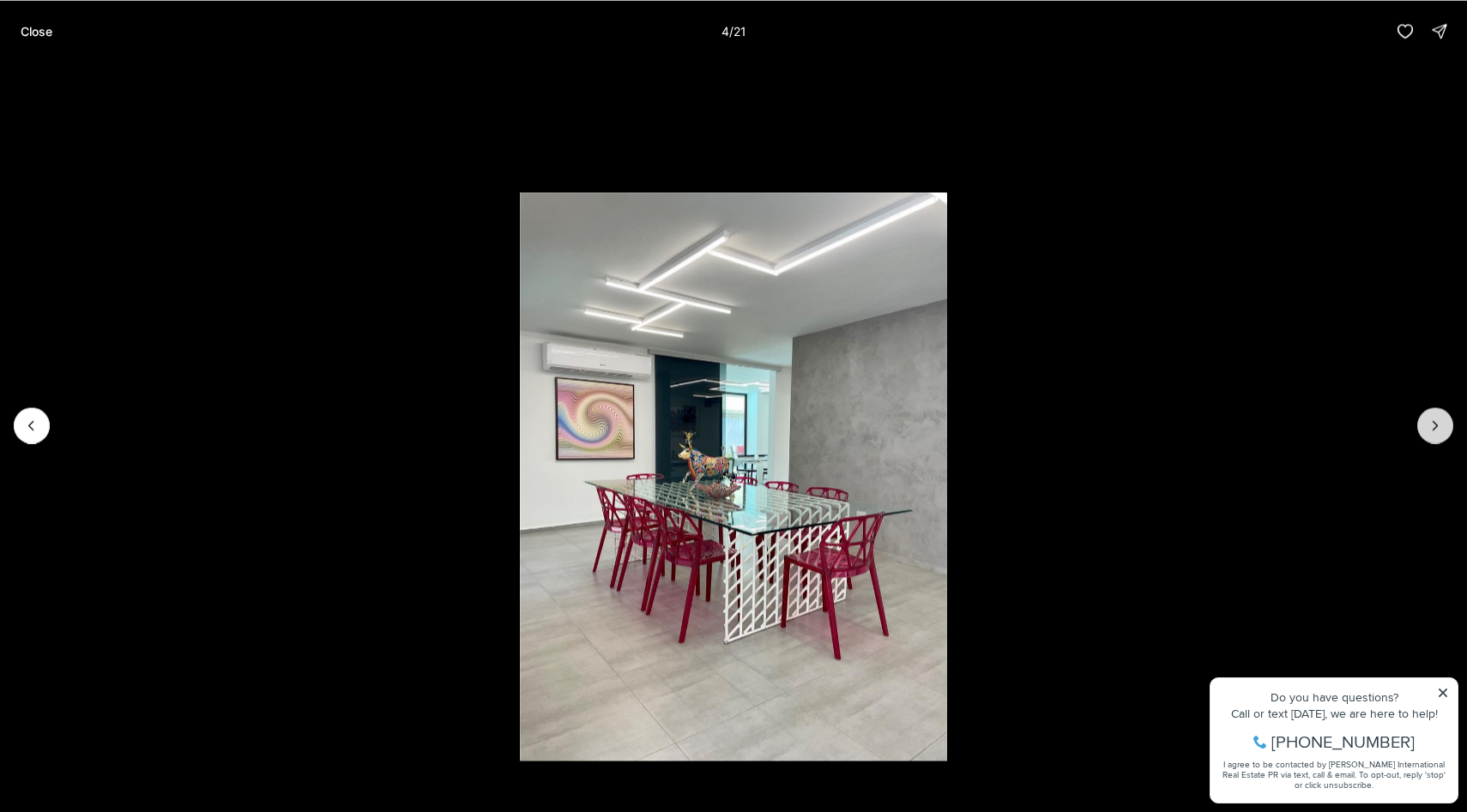
click at [1437, 427] on icon "Next slide" at bounding box center [1435, 426] width 17 height 17
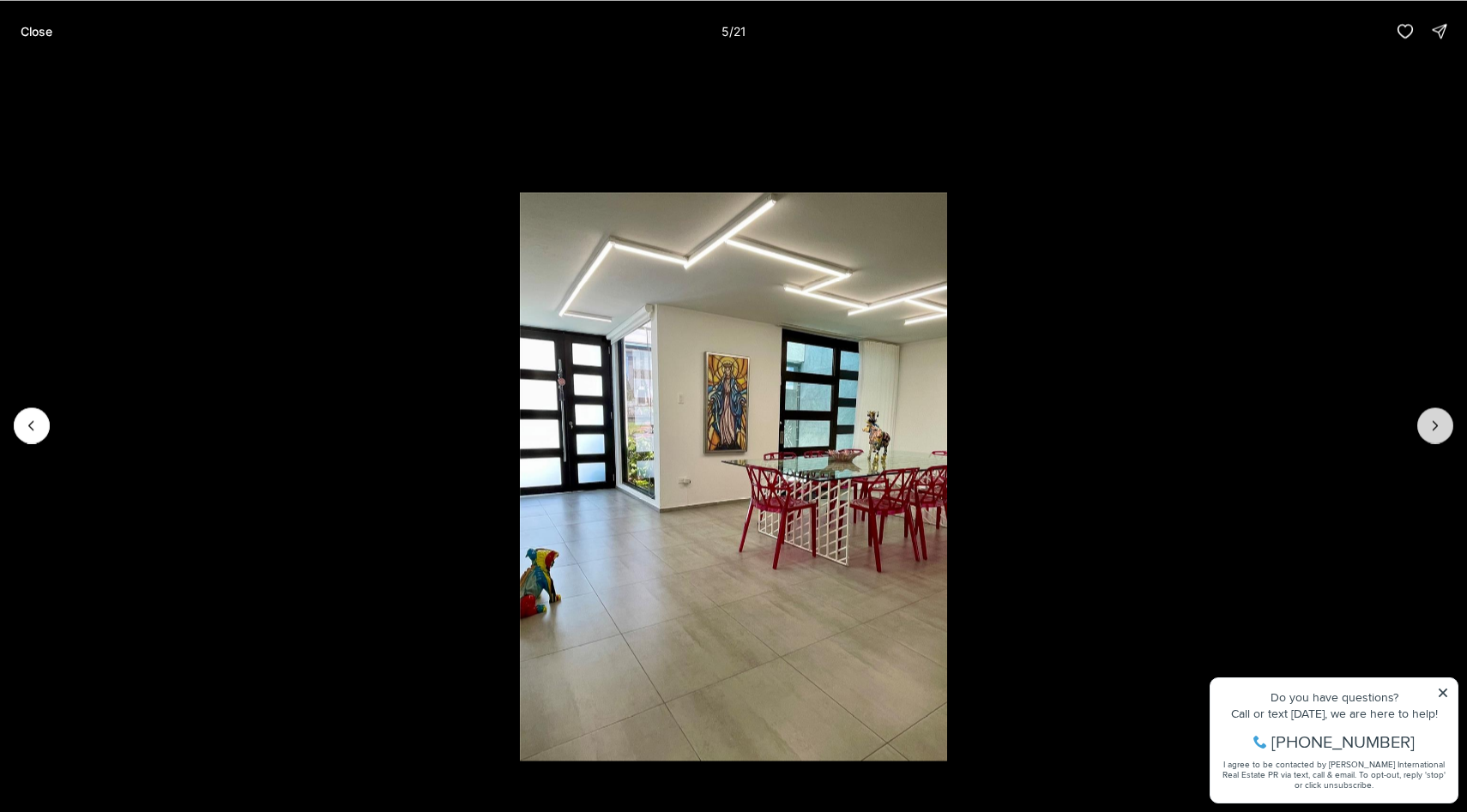
click at [1437, 427] on icon "Next slide" at bounding box center [1435, 426] width 17 height 17
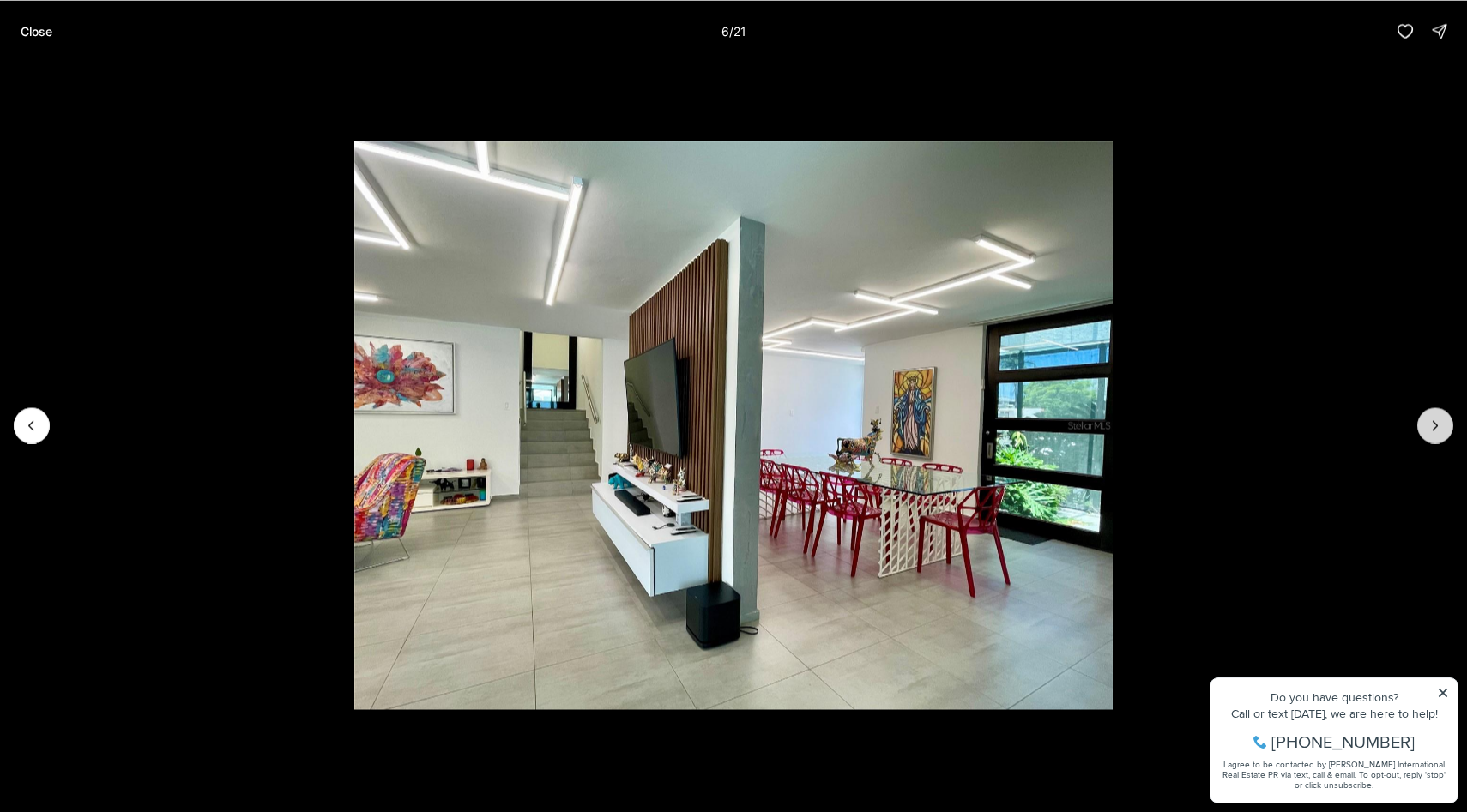
click at [1437, 427] on icon "Next slide" at bounding box center [1435, 426] width 17 height 17
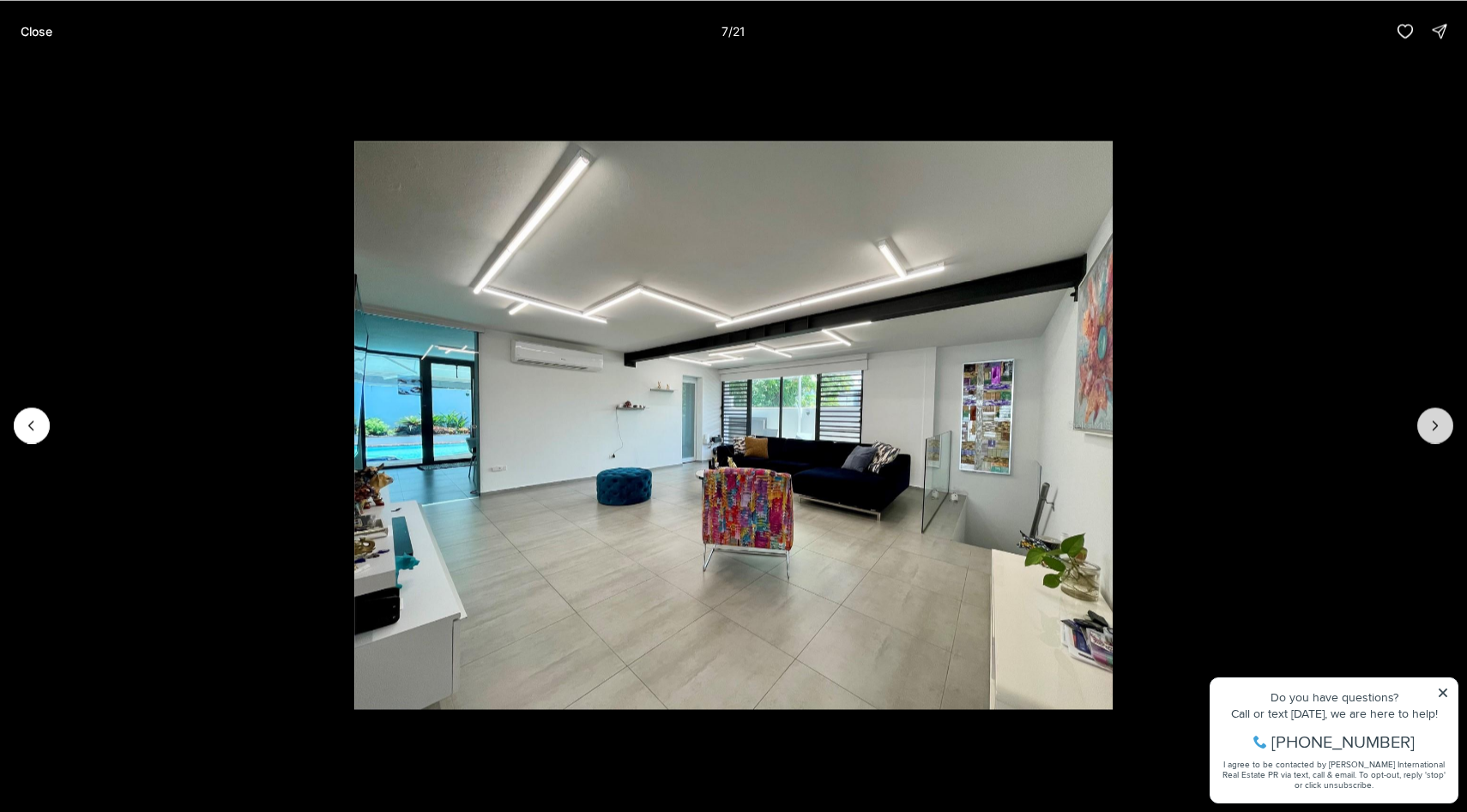
click at [1437, 427] on icon "Next slide" at bounding box center [1435, 426] width 17 height 17
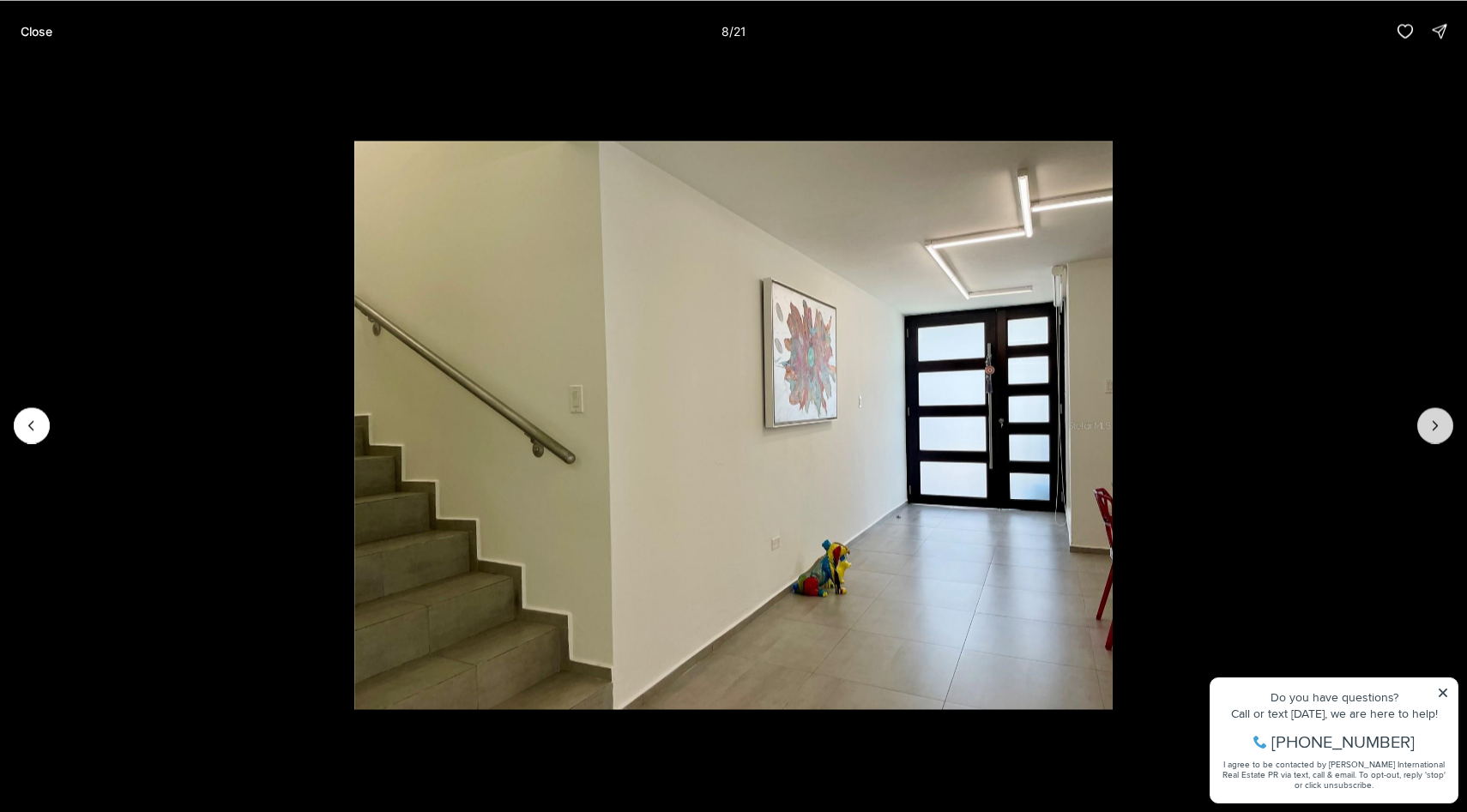
click at [1437, 427] on icon "Next slide" at bounding box center [1435, 426] width 17 height 17
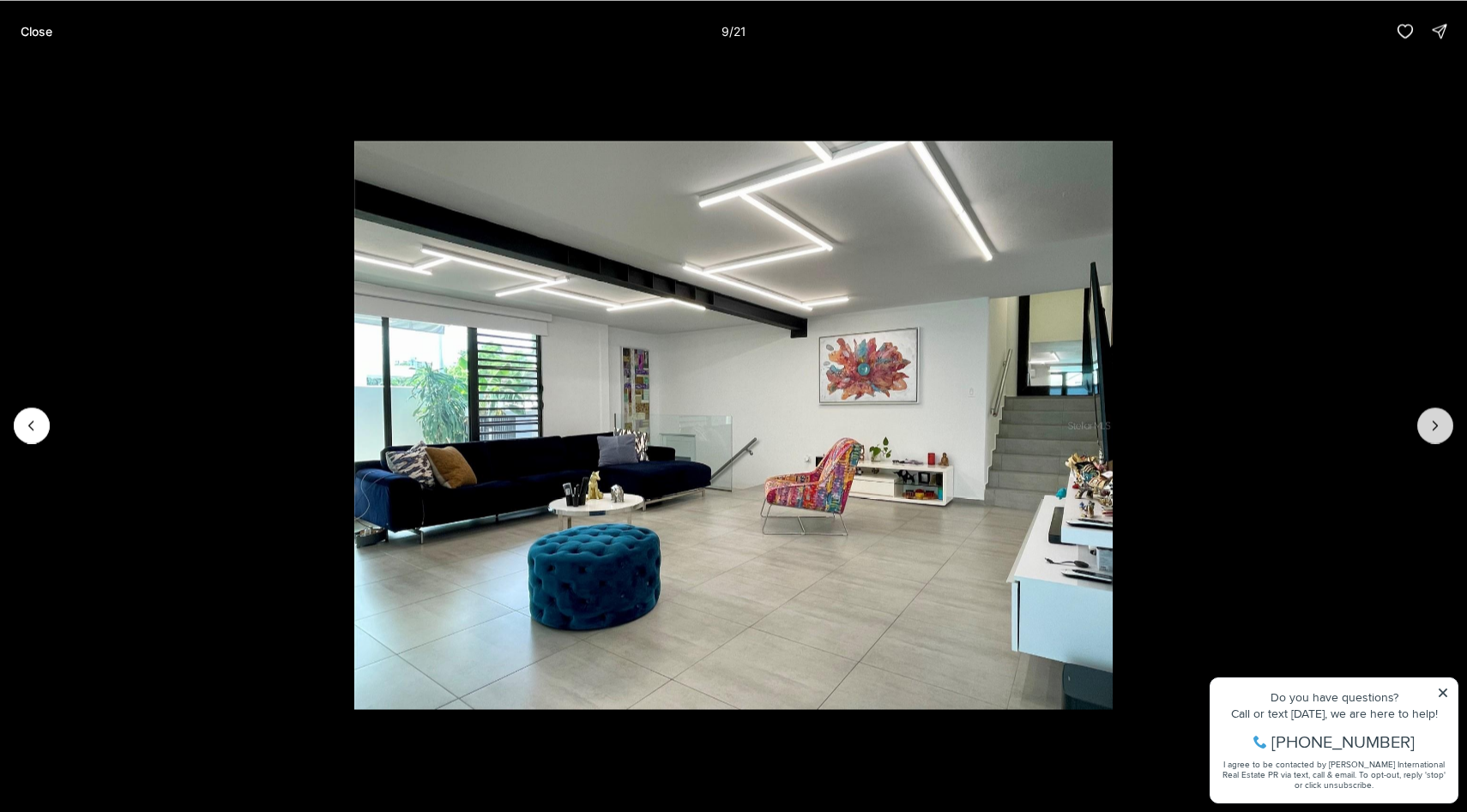
click at [1437, 427] on icon "Next slide" at bounding box center [1435, 426] width 17 height 17
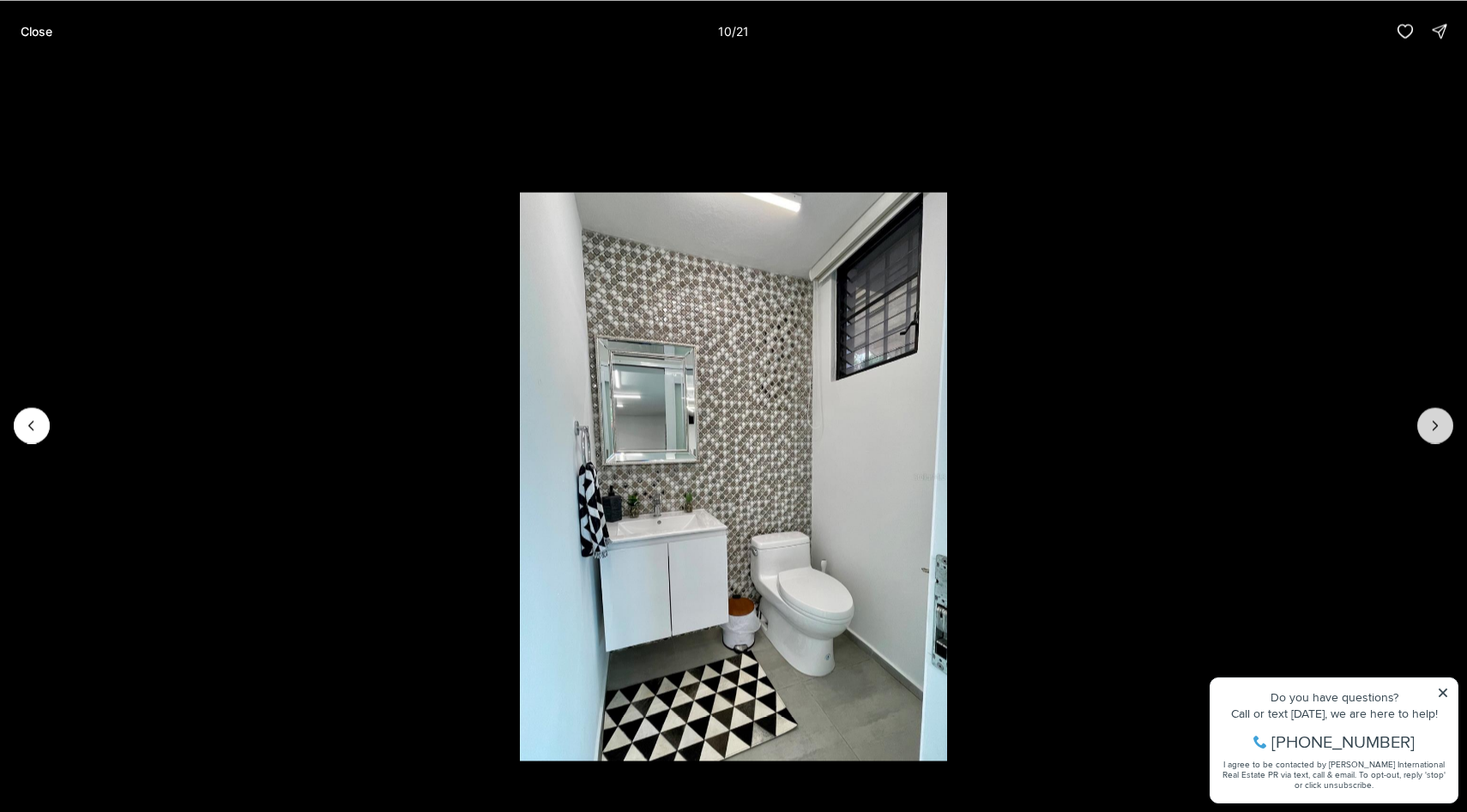
click at [1438, 426] on icon "Next slide" at bounding box center [1435, 426] width 17 height 17
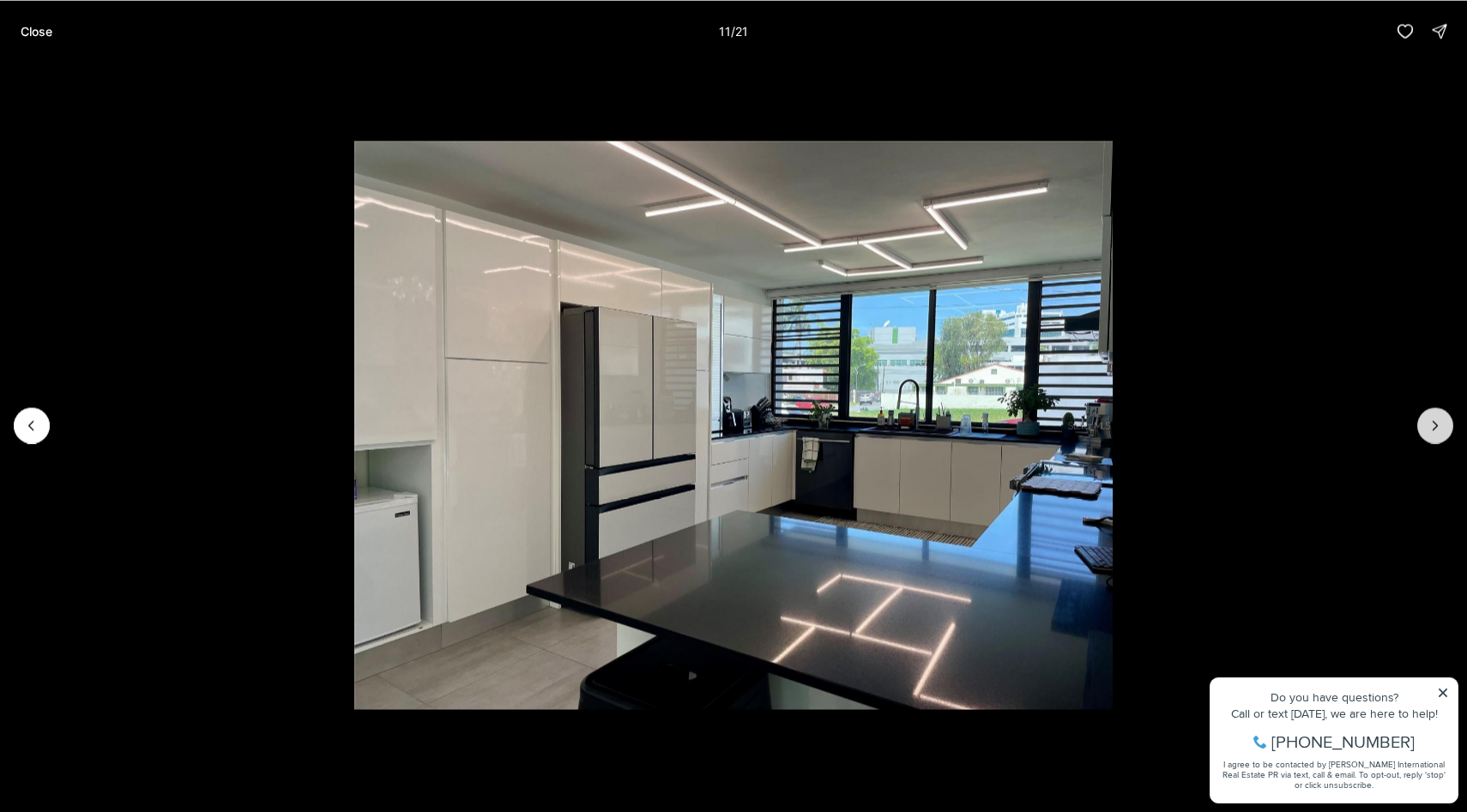
click at [1438, 426] on icon "Next slide" at bounding box center [1435, 426] width 17 height 17
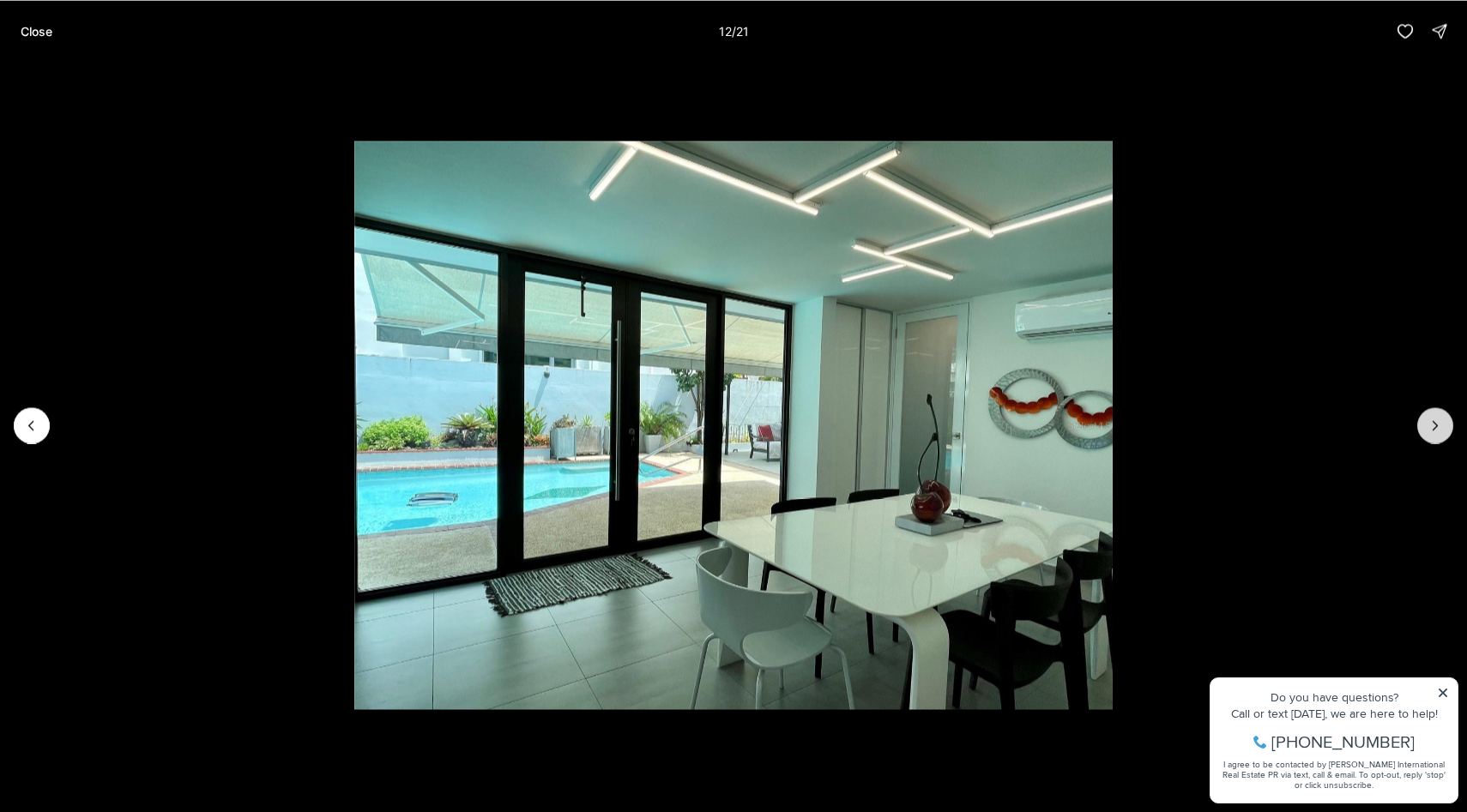
click at [1438, 426] on icon "Next slide" at bounding box center [1435, 426] width 17 height 17
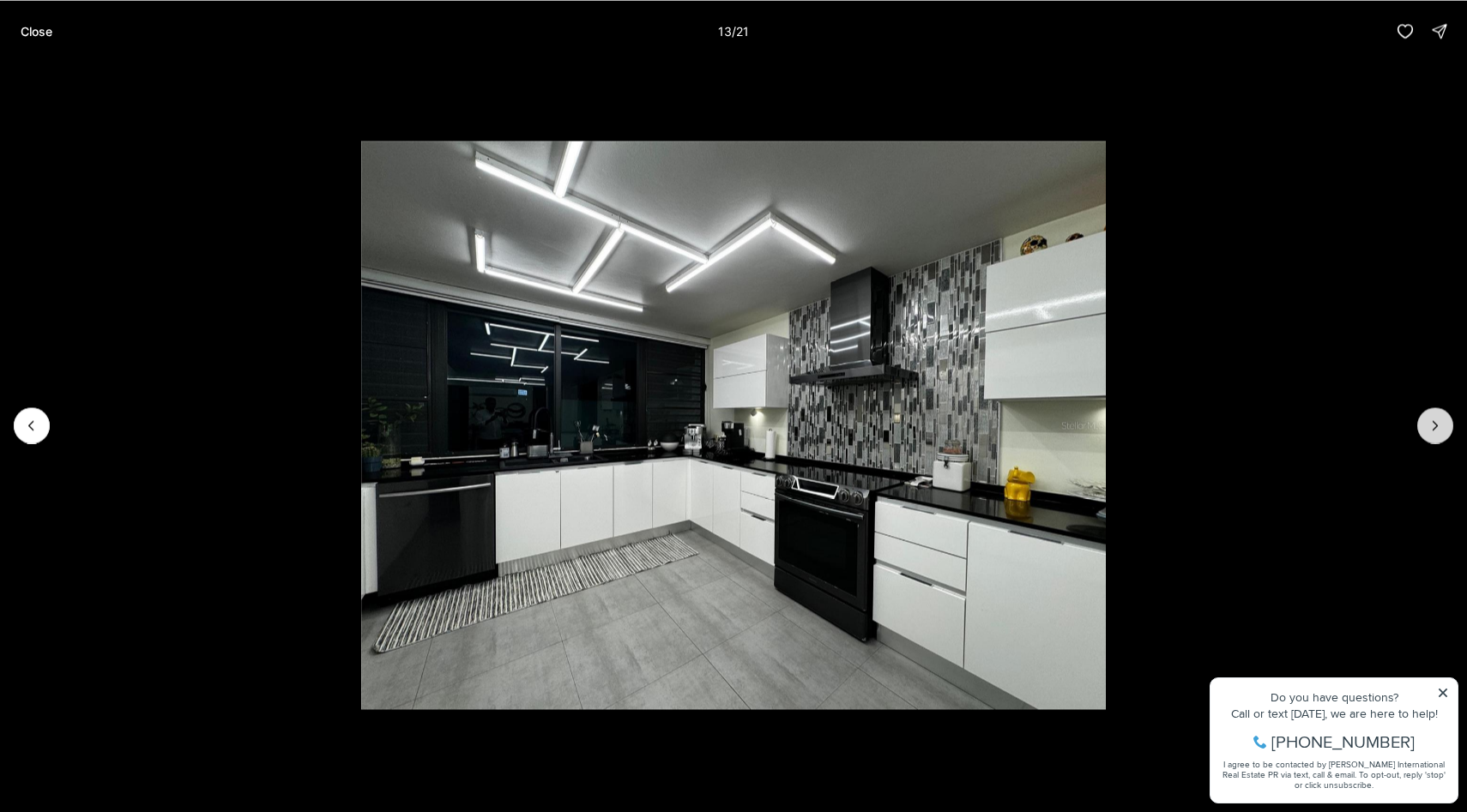
click at [1438, 426] on icon "Next slide" at bounding box center [1435, 426] width 17 height 17
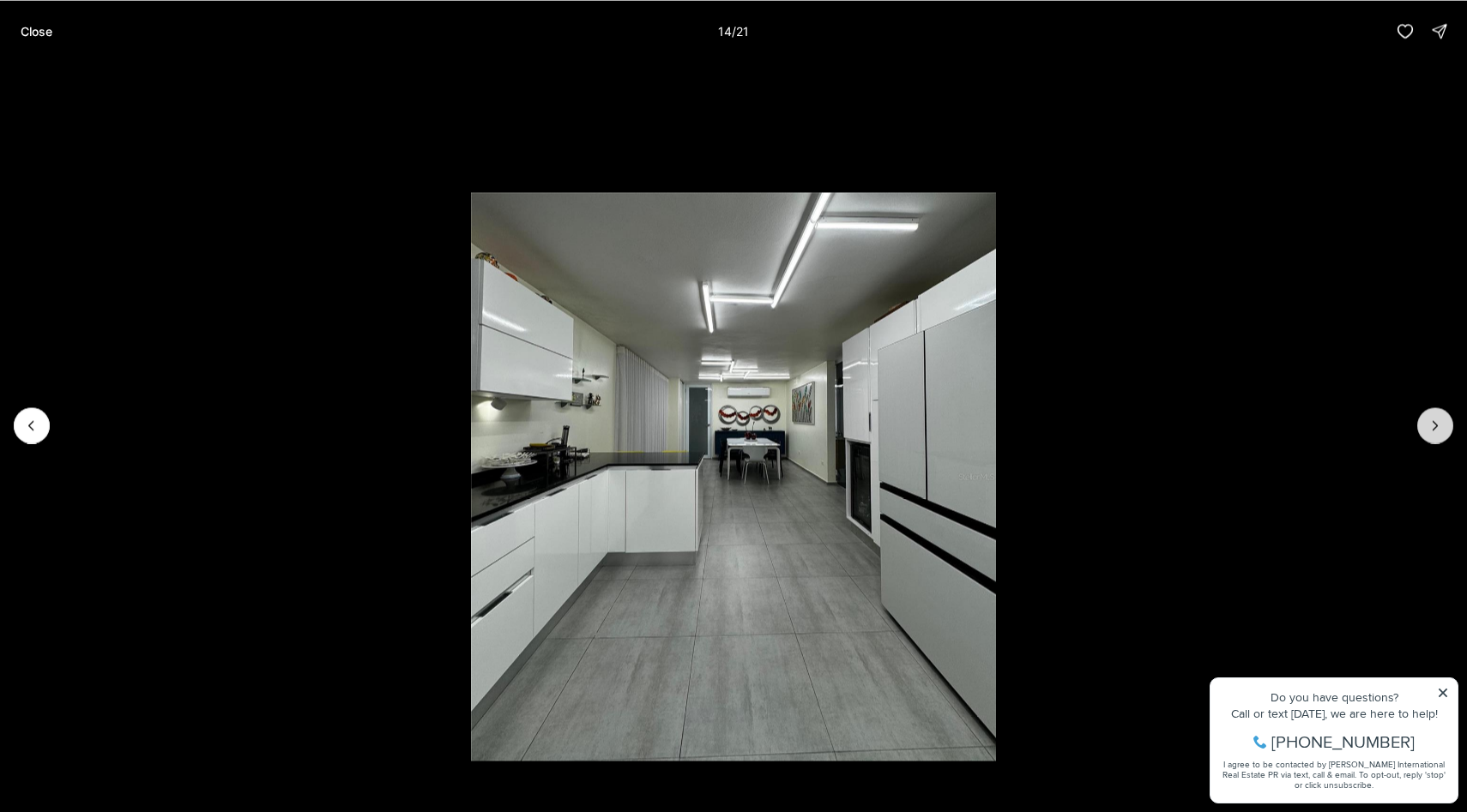
click at [1438, 426] on icon "Next slide" at bounding box center [1435, 426] width 17 height 17
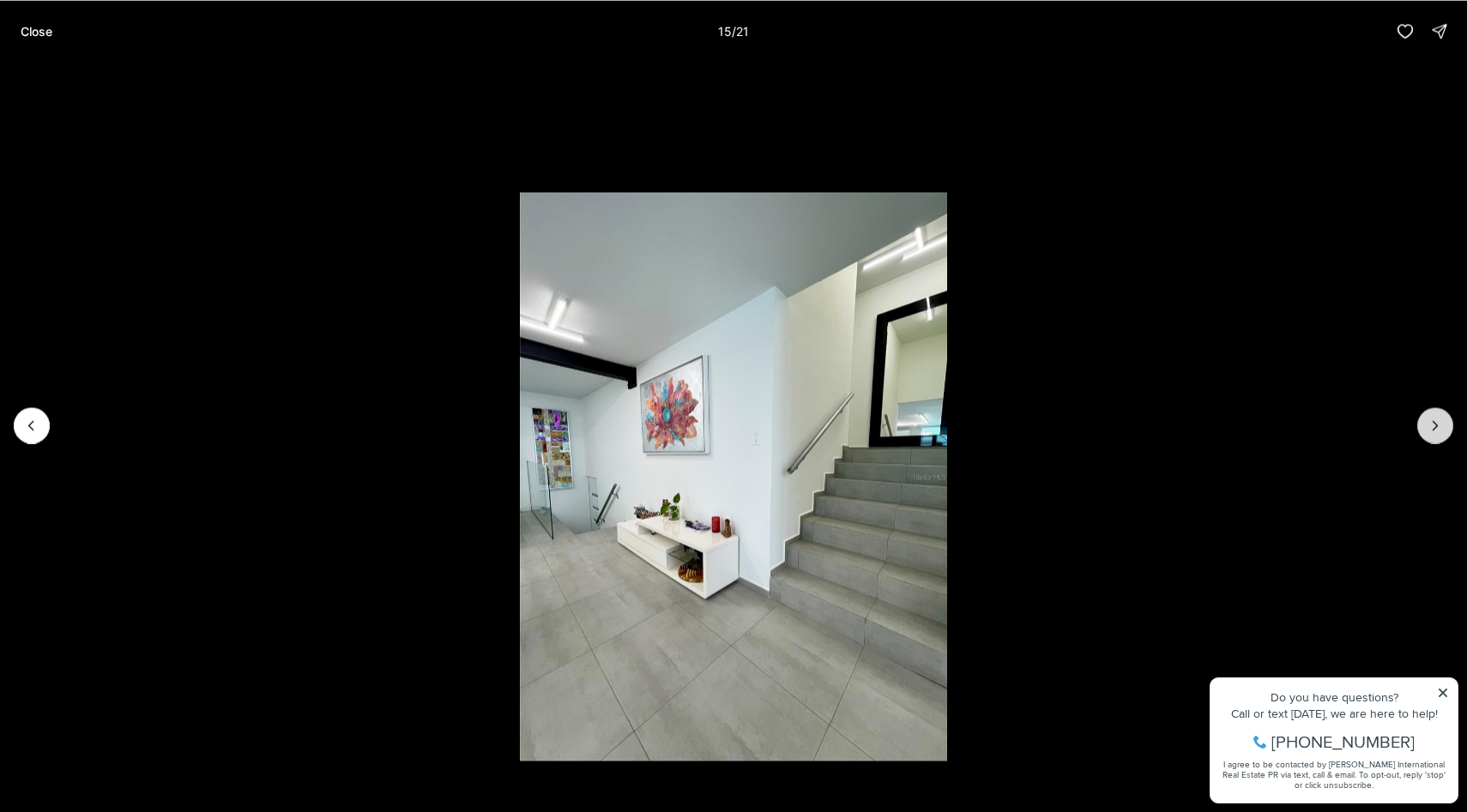
click at [1438, 426] on icon "Next slide" at bounding box center [1435, 426] width 17 height 17
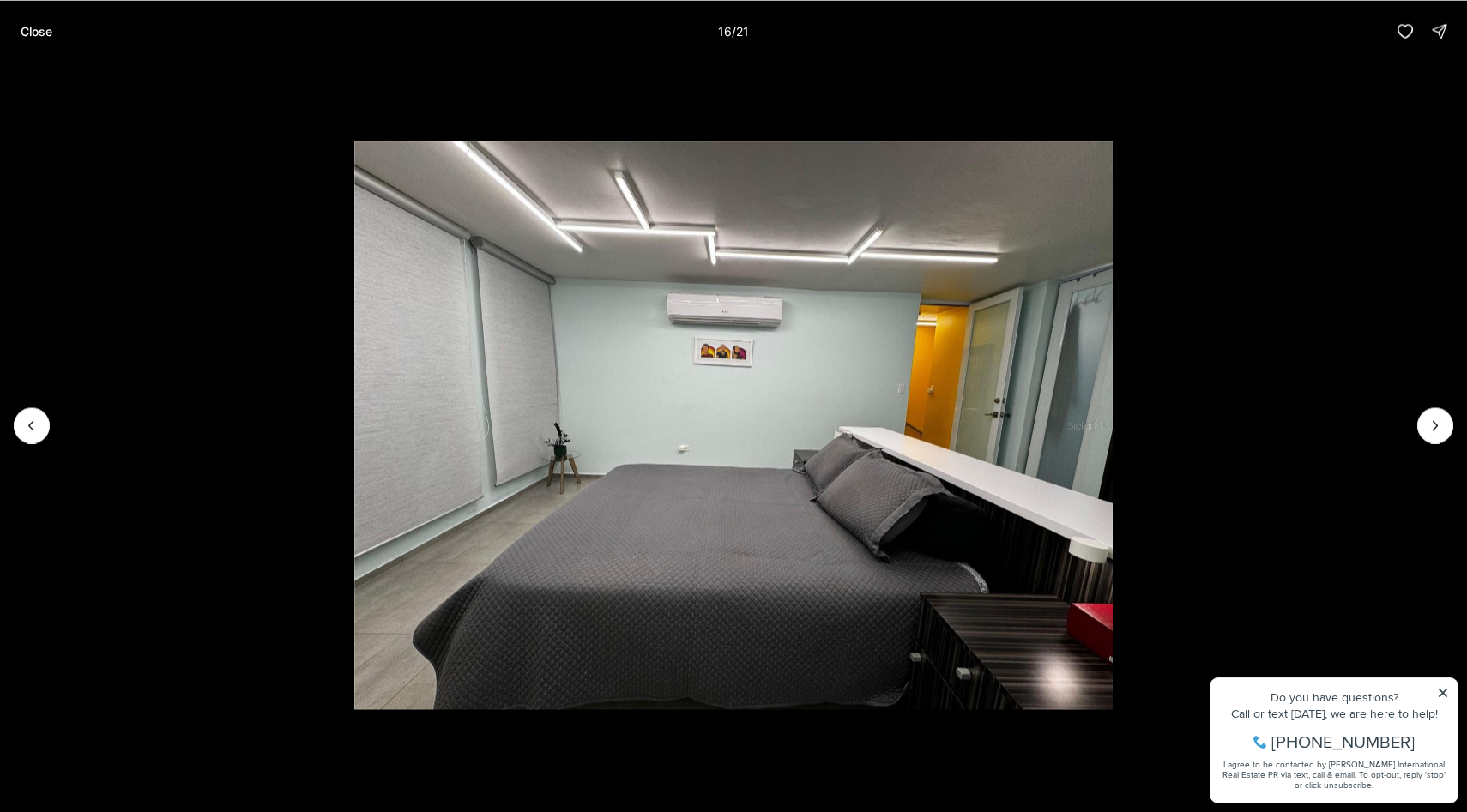
click at [1437, 11] on div "Close 16 / 21" at bounding box center [733, 30] width 1467 height 62
click at [1440, 23] on icon "button" at bounding box center [1439, 30] width 17 height 17
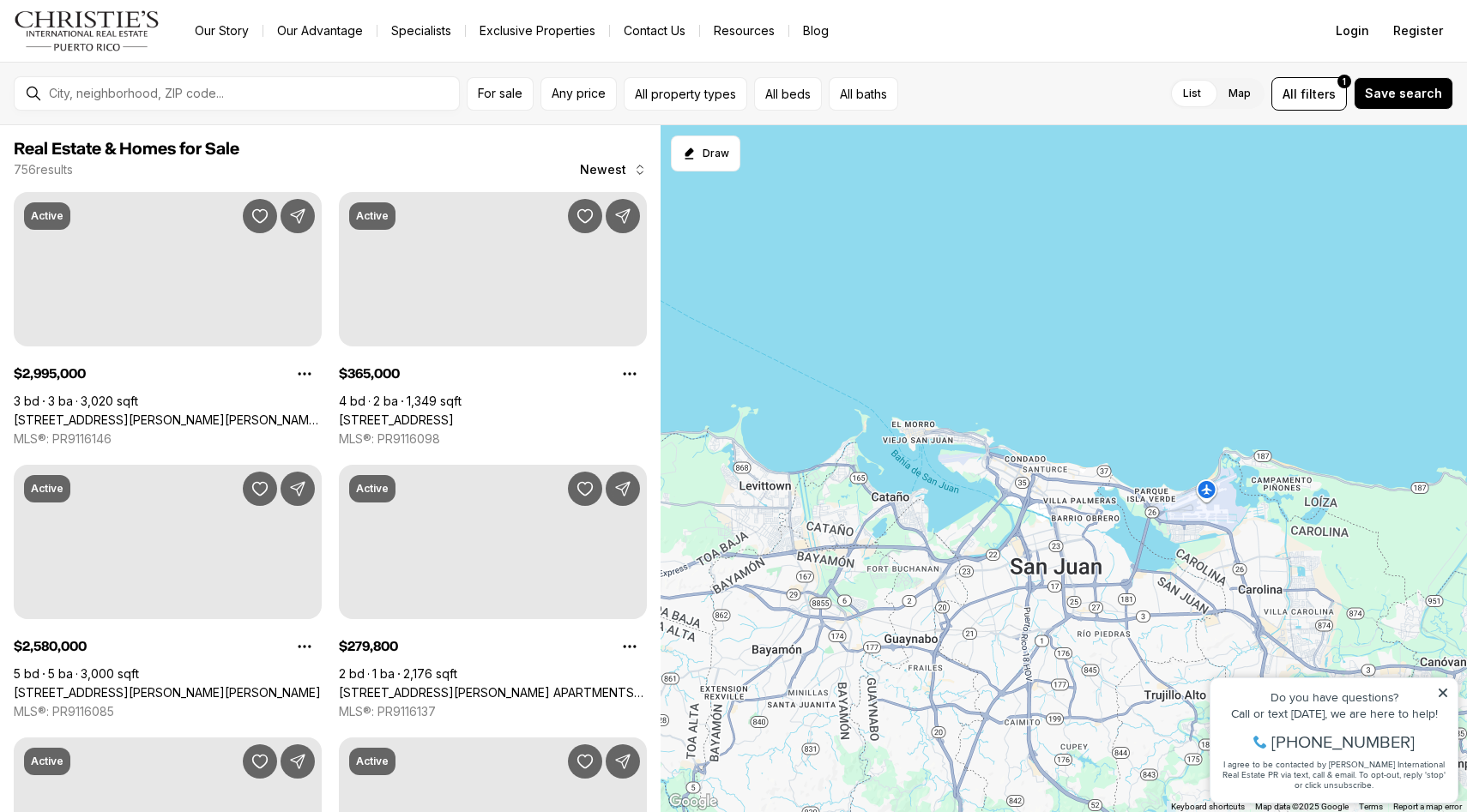
scroll to position [1448, 0]
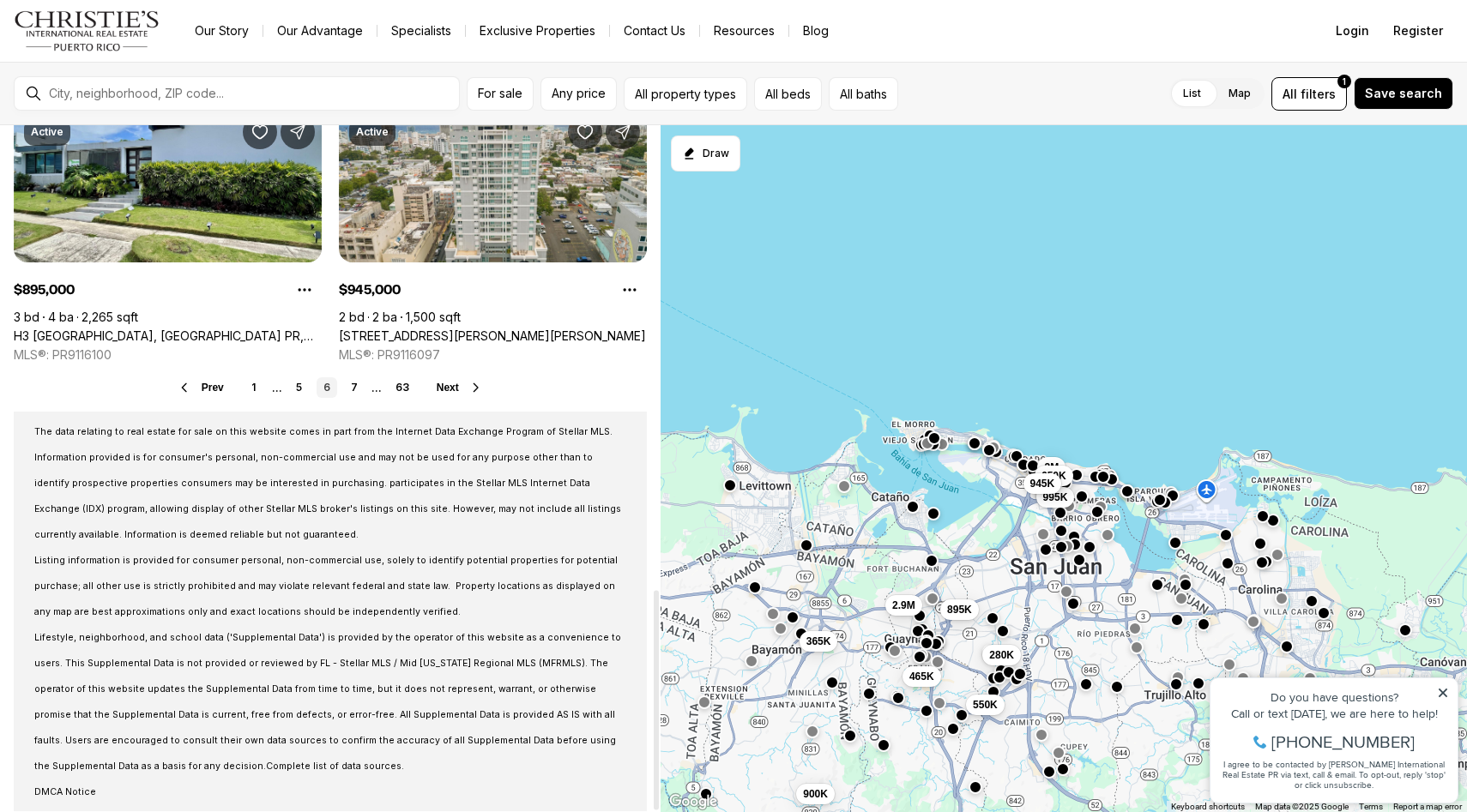
click at [449, 384] on span "Next" at bounding box center [447, 387] width 22 height 12
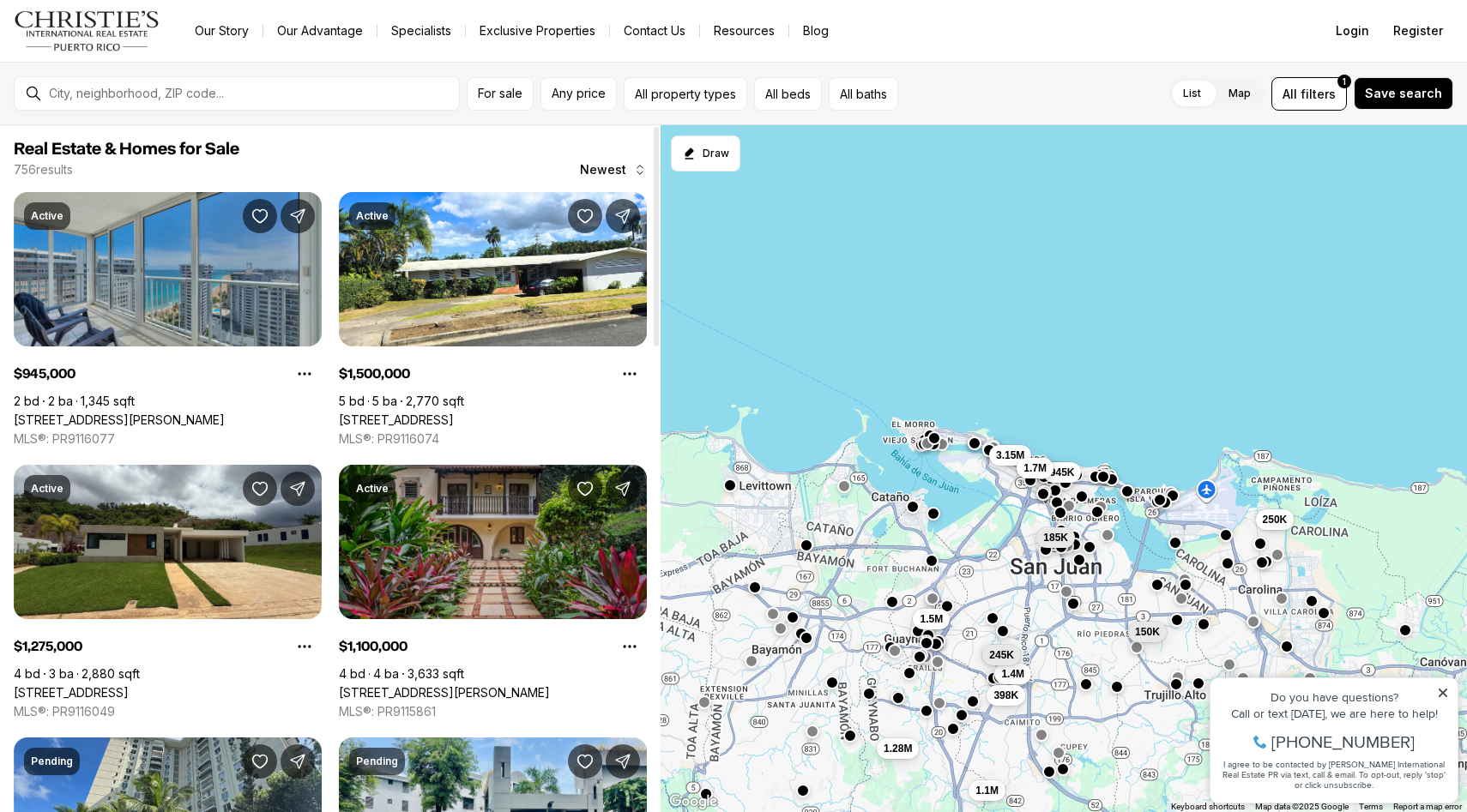
click at [494, 685] on link "[STREET_ADDRESS][PERSON_NAME]" at bounding box center [445, 693] width 211 height 15
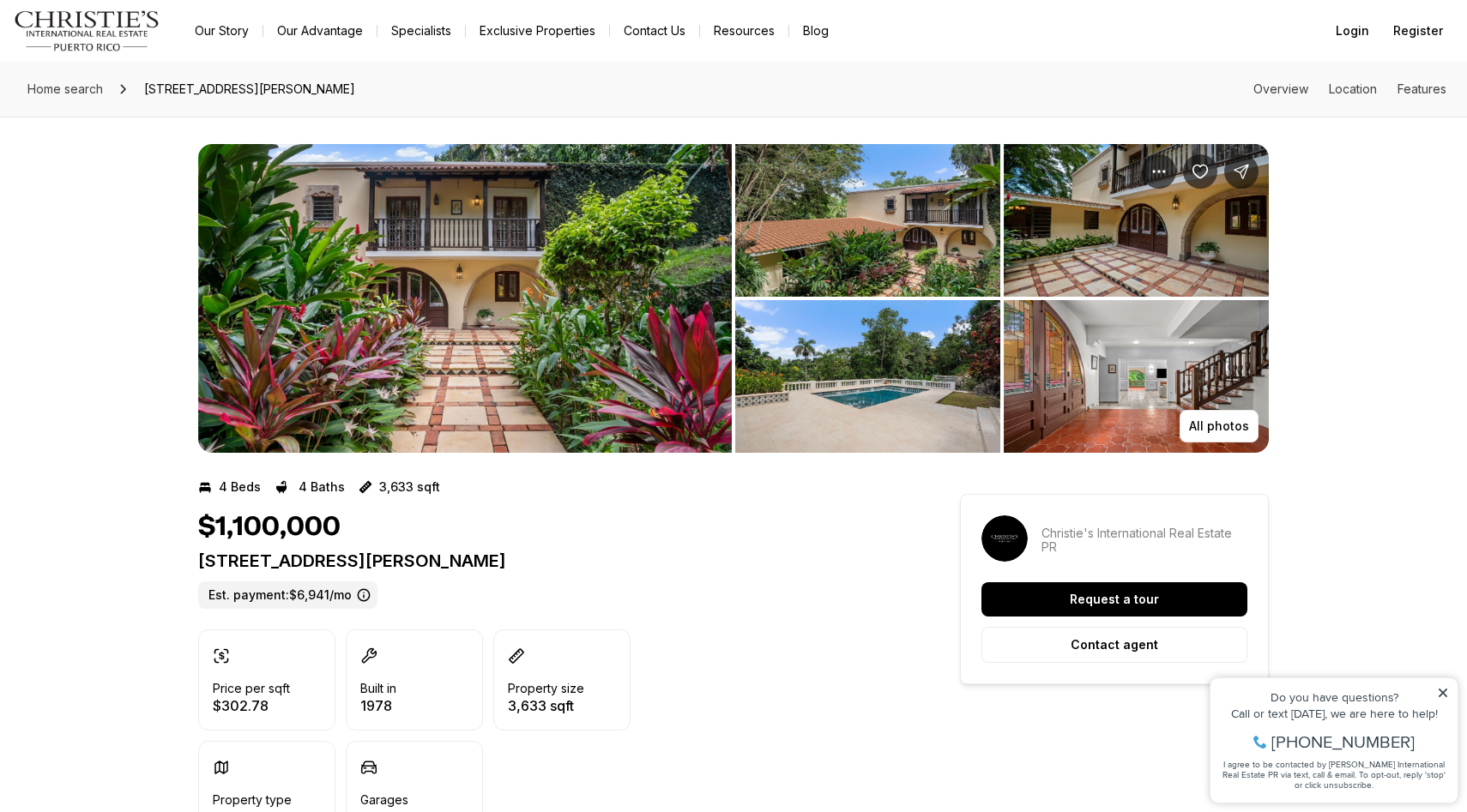
click at [494, 519] on div "$1,100,000" at bounding box center [547, 527] width 700 height 32
click at [559, 266] on img "View image gallery" at bounding box center [465, 298] width 533 height 308
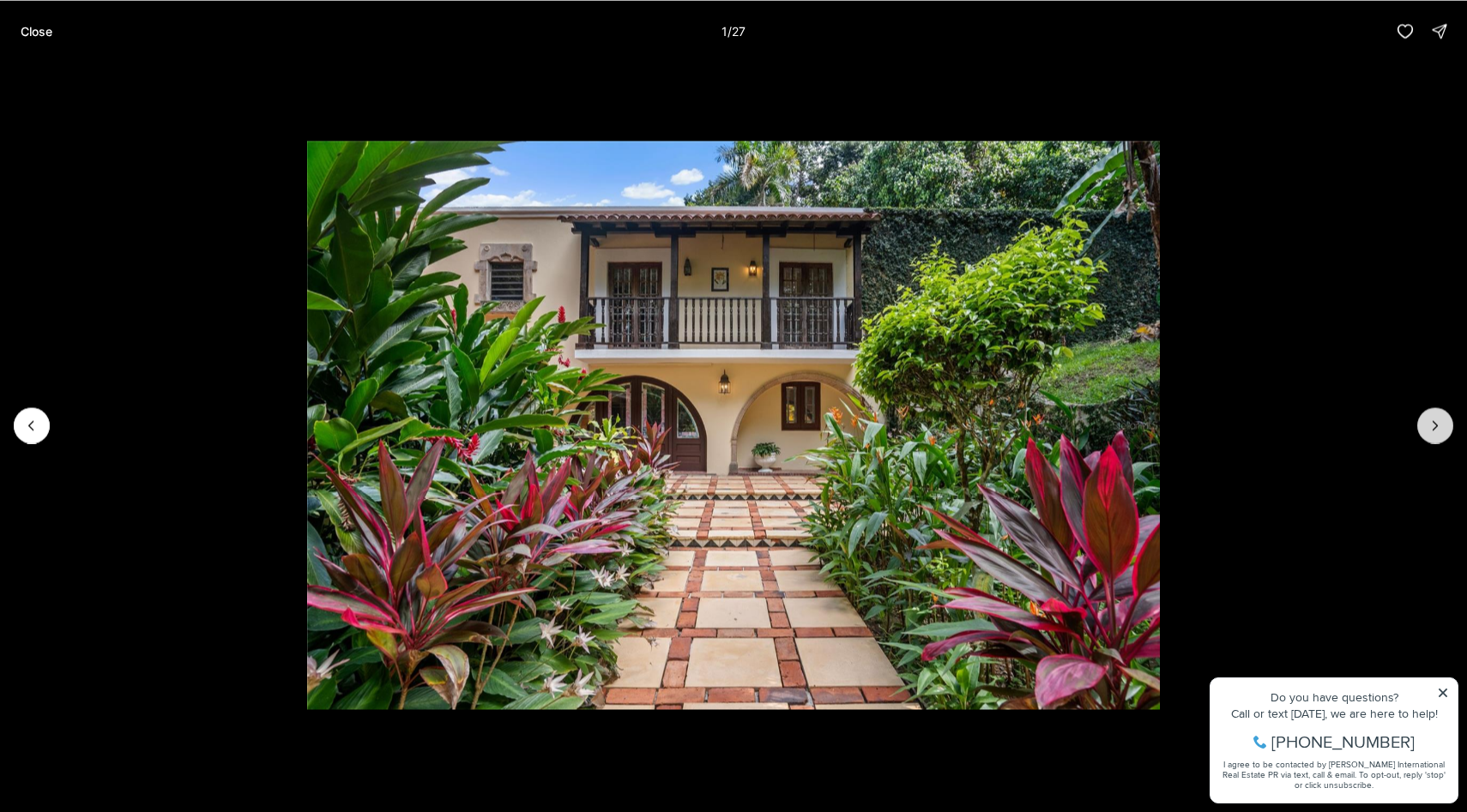
click at [1434, 435] on button "Next slide" at bounding box center [1436, 426] width 36 height 36
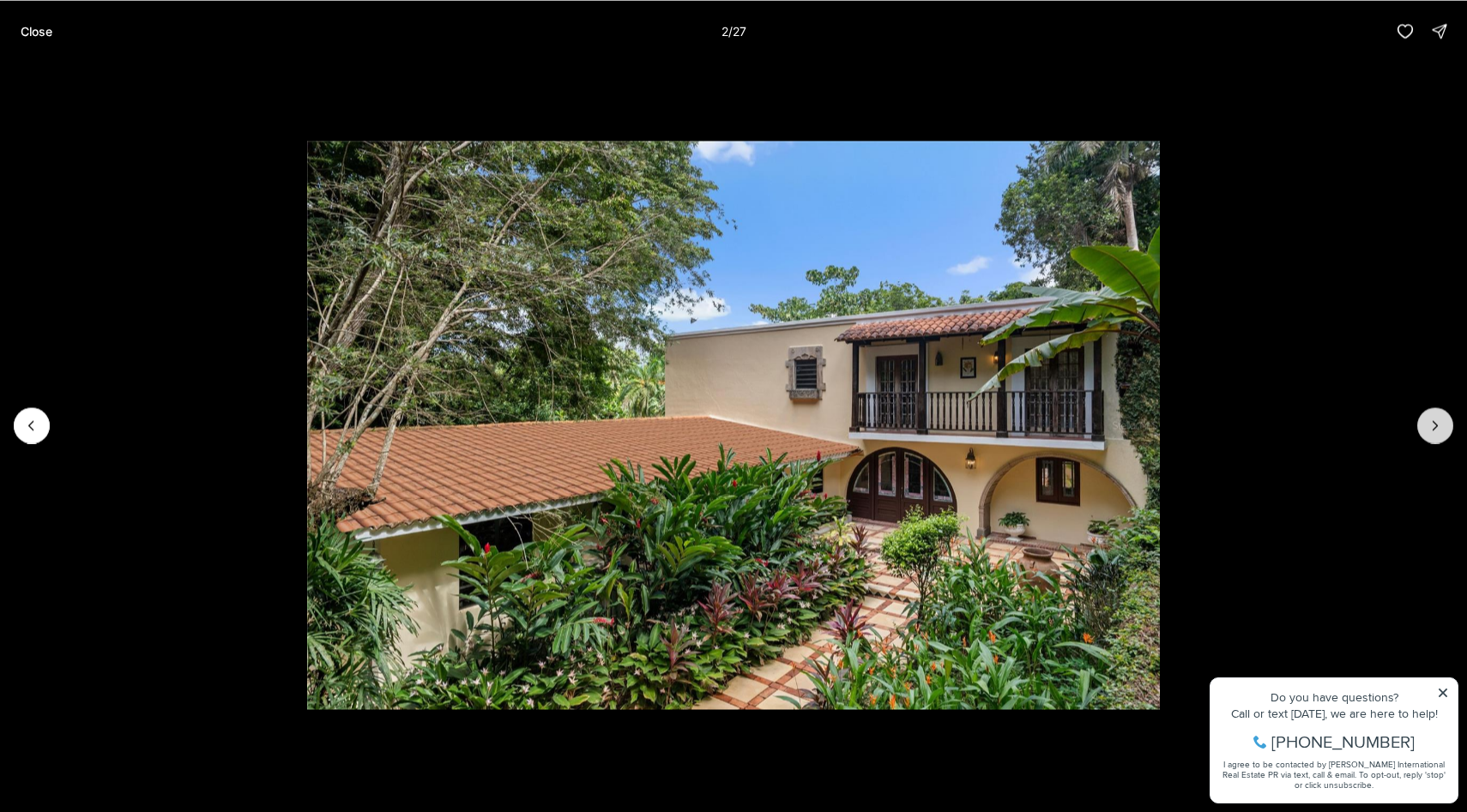
click at [1434, 435] on button "Next slide" at bounding box center [1436, 426] width 36 height 36
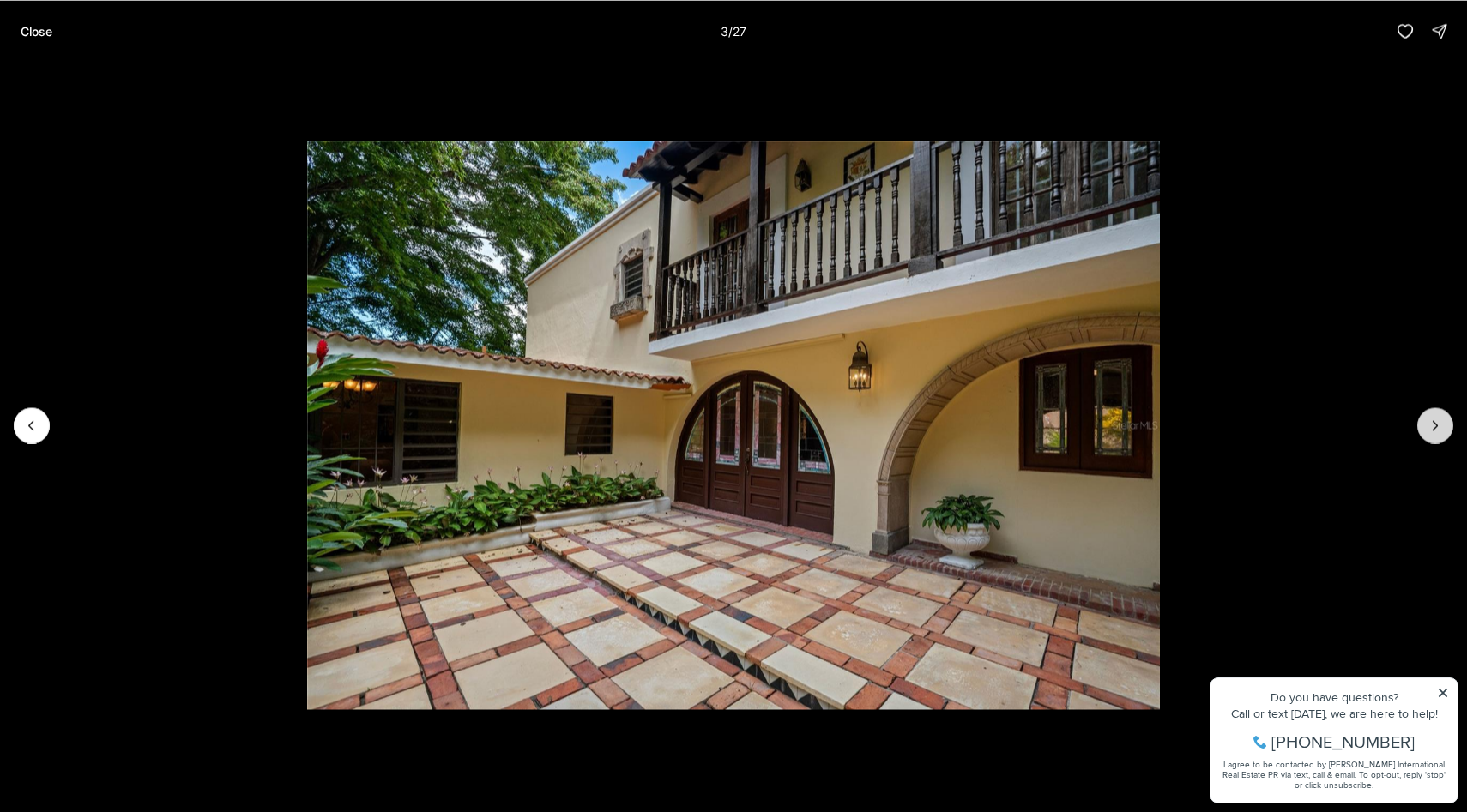
click at [1434, 435] on button "Next slide" at bounding box center [1436, 426] width 36 height 36
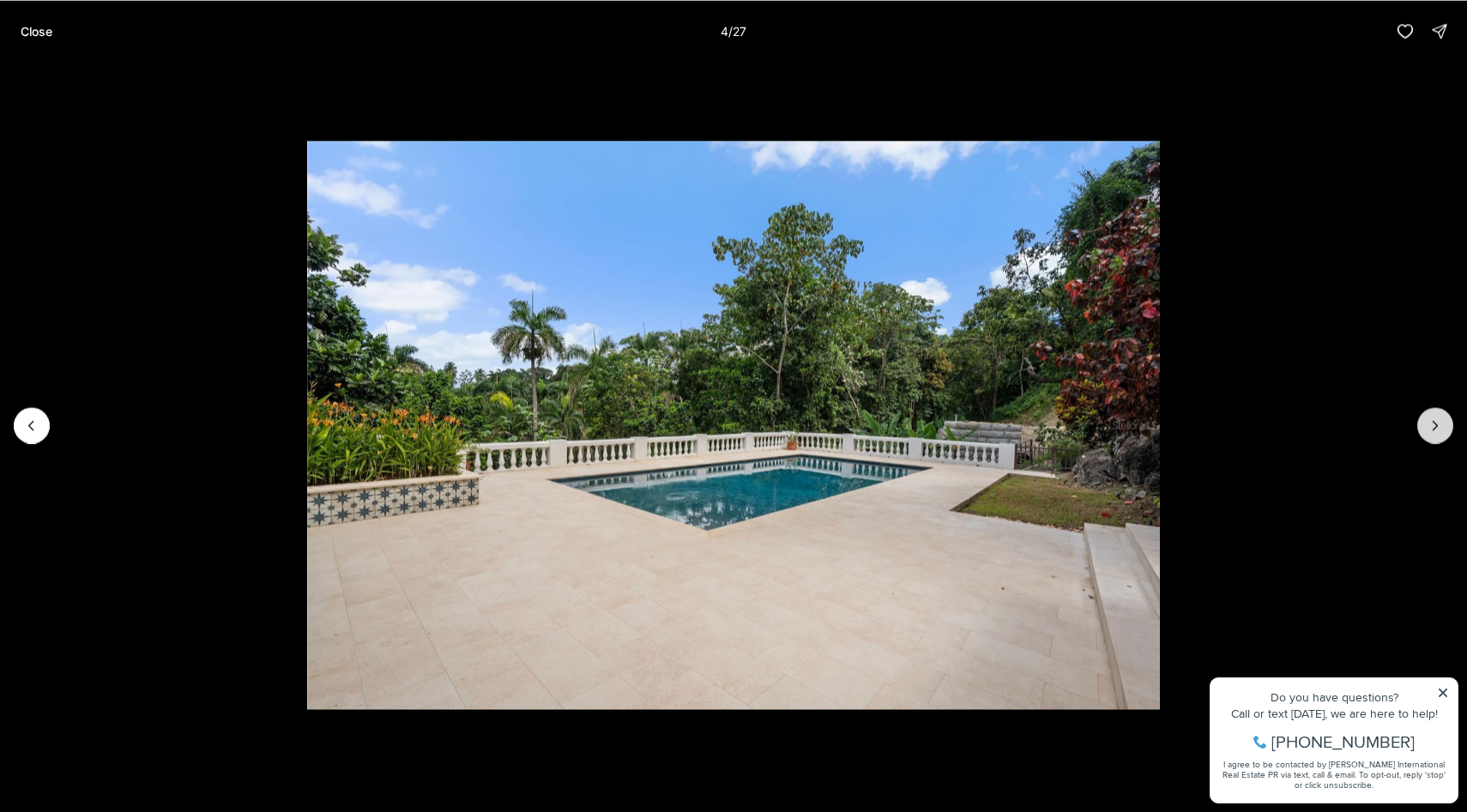
click at [1434, 435] on button "Next slide" at bounding box center [1436, 426] width 36 height 36
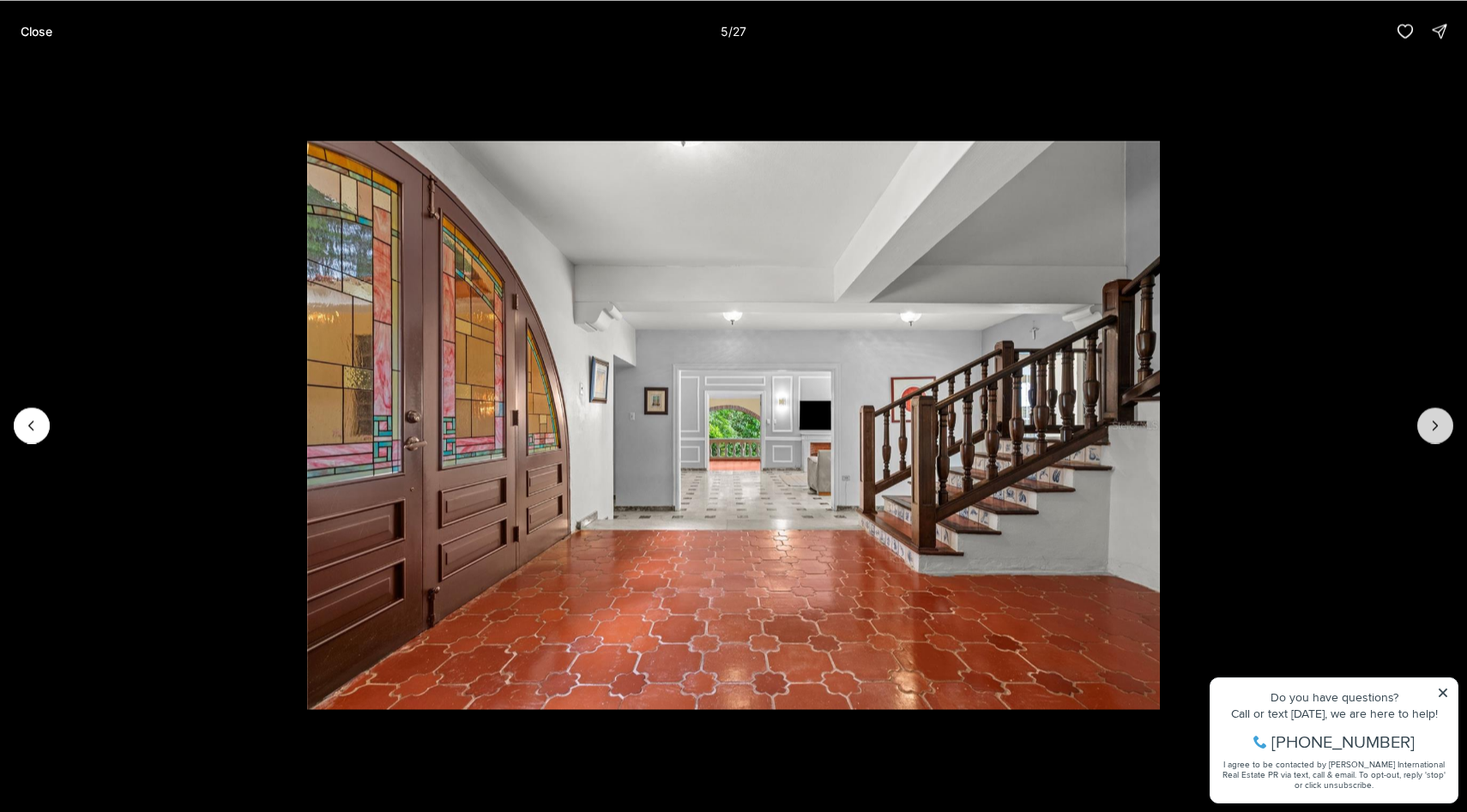
click at [1434, 435] on button "Next slide" at bounding box center [1436, 426] width 36 height 36
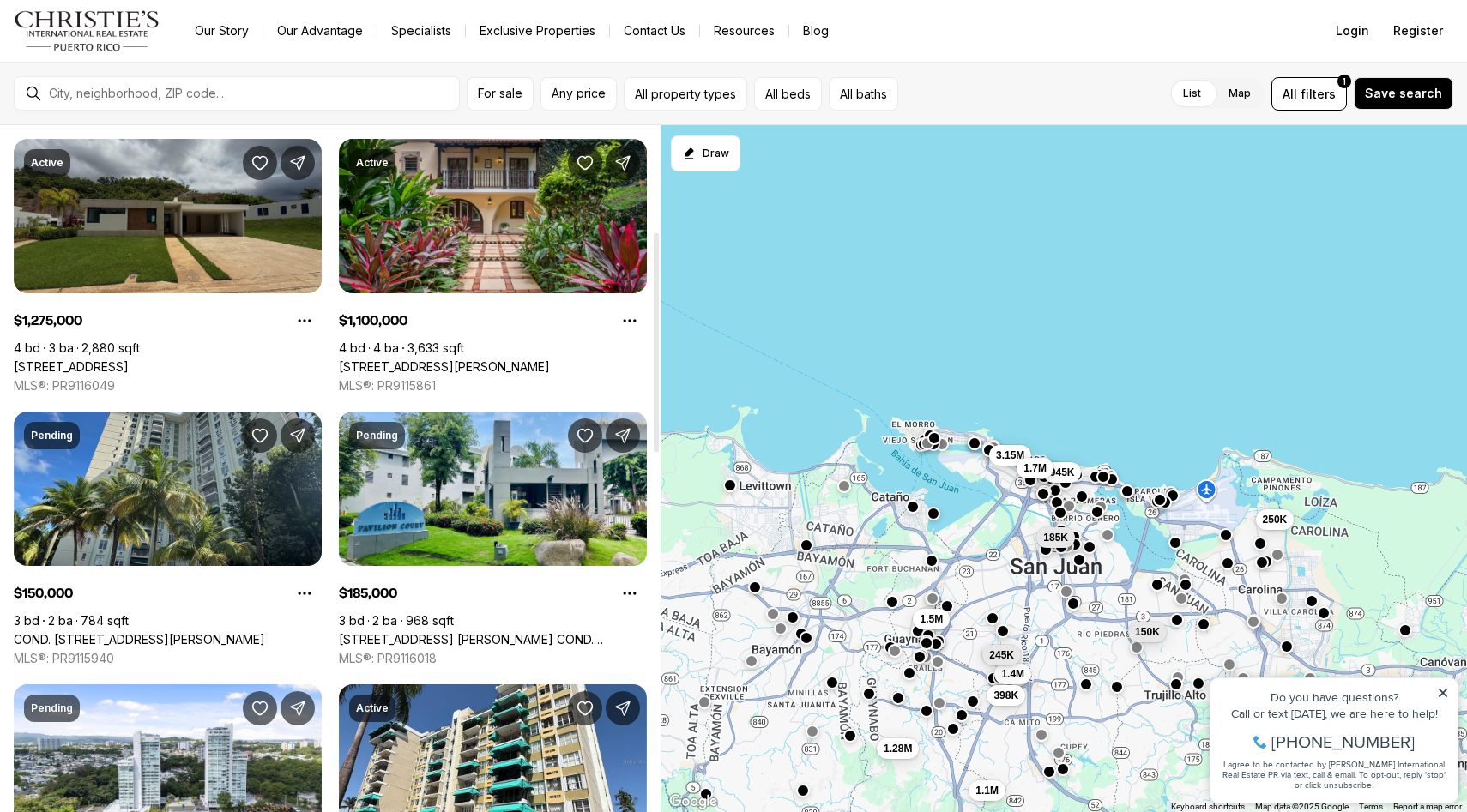
scroll to position [331, 0]
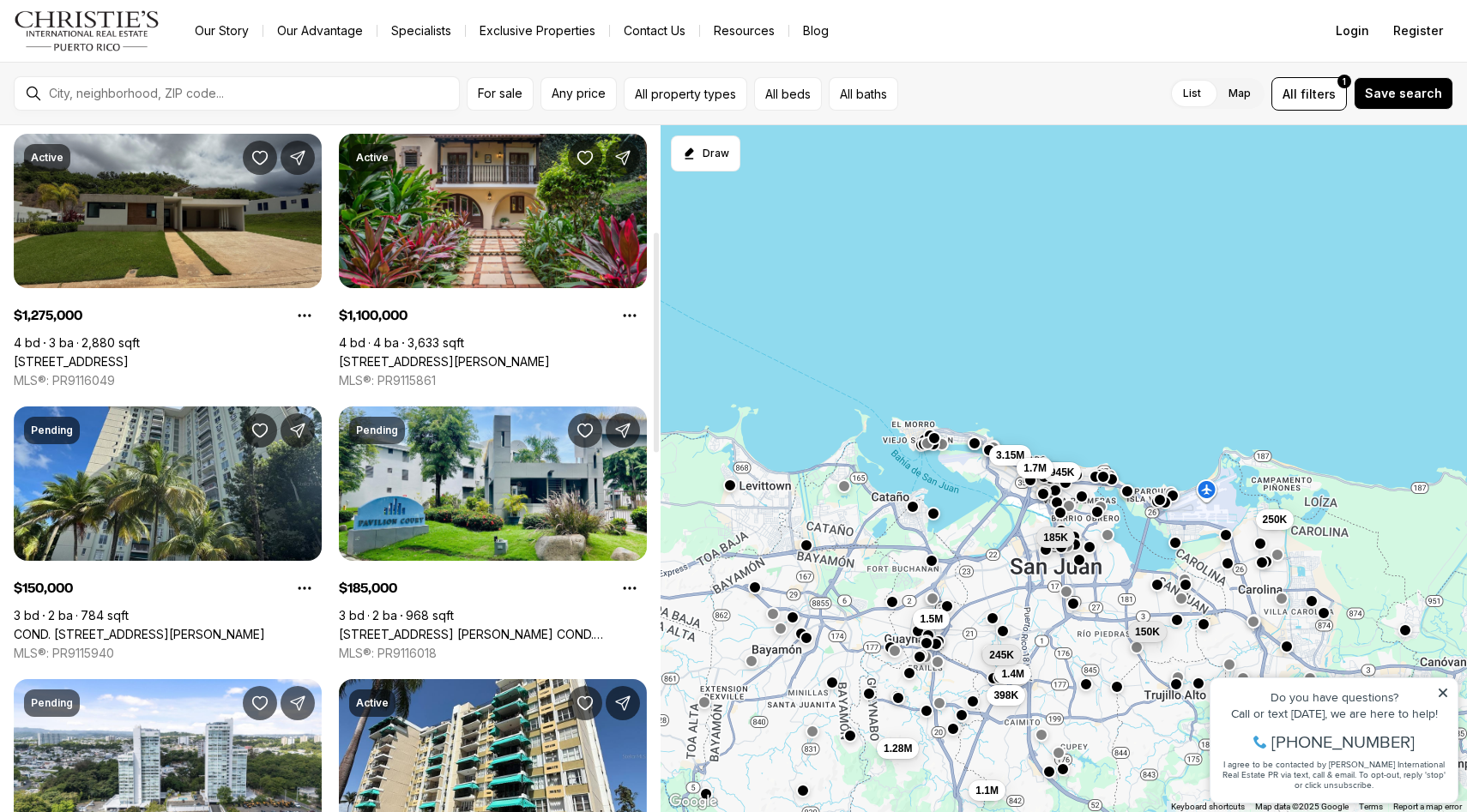
click at [129, 354] on link "162 St. MONTEAZUL #162, GUAYNABO PR, 00969" at bounding box center [70, 362] width 115 height 15
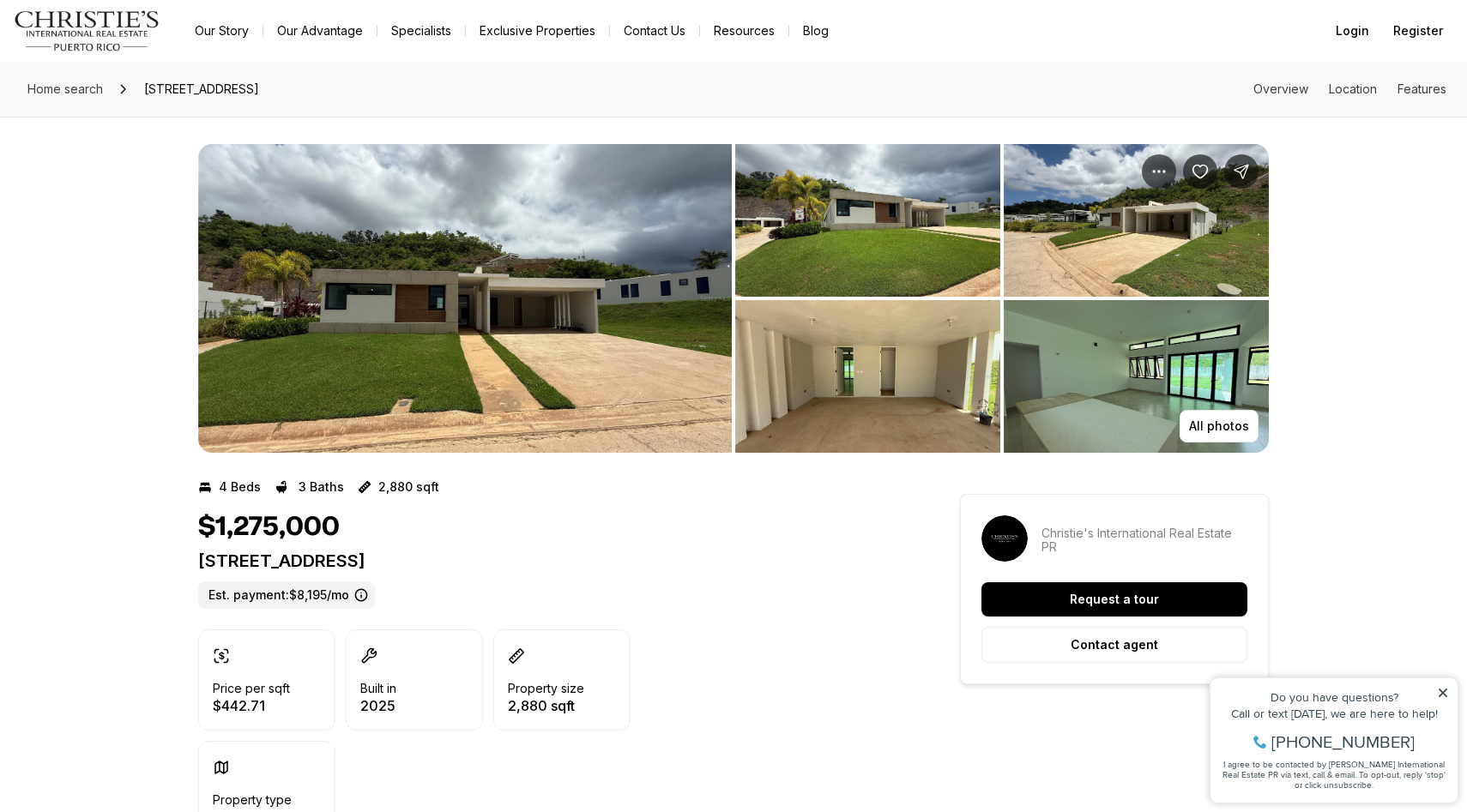
click at [552, 368] on img "View image gallery" at bounding box center [465, 298] width 533 height 308
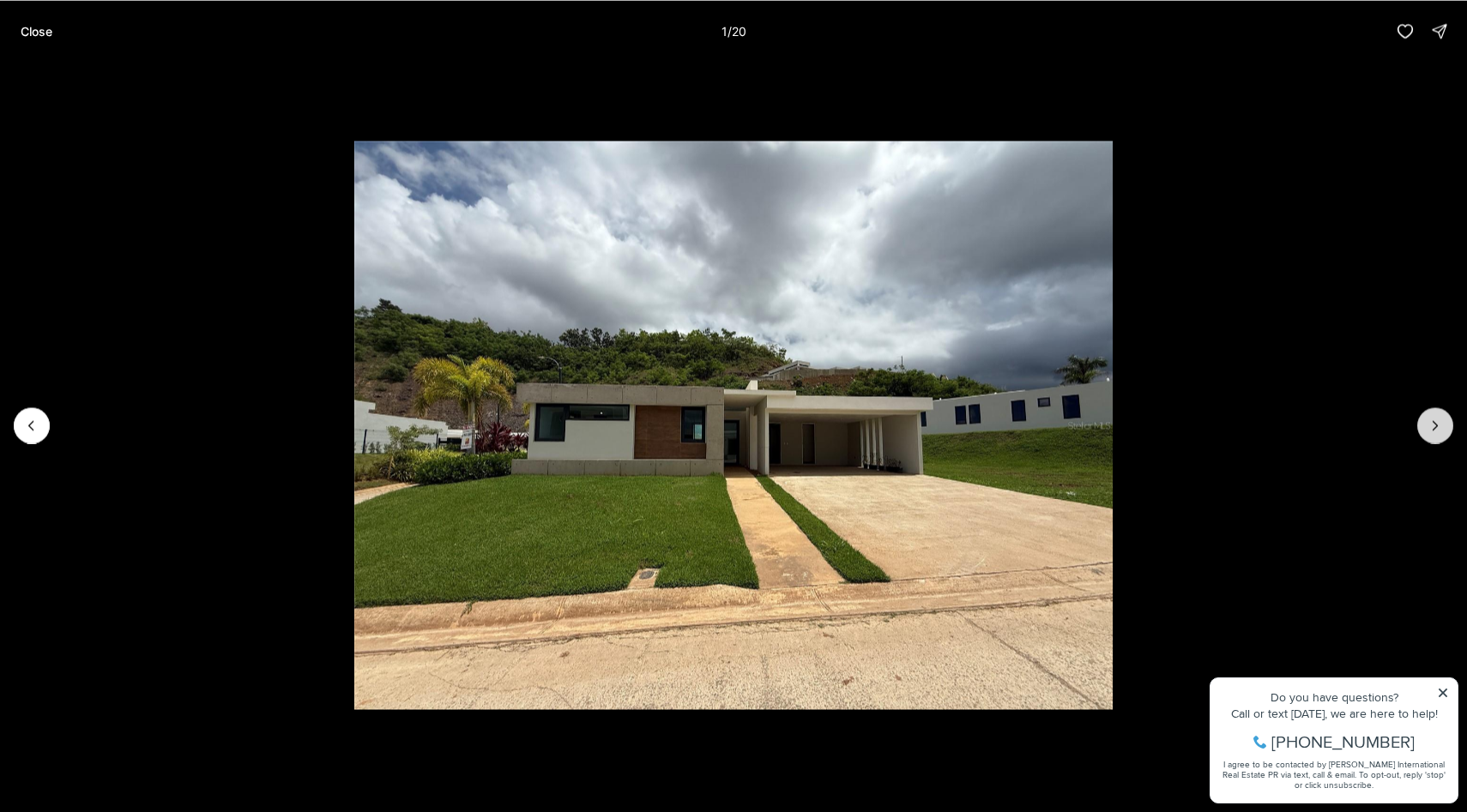
click at [1424, 428] on button "Next slide" at bounding box center [1436, 426] width 36 height 36
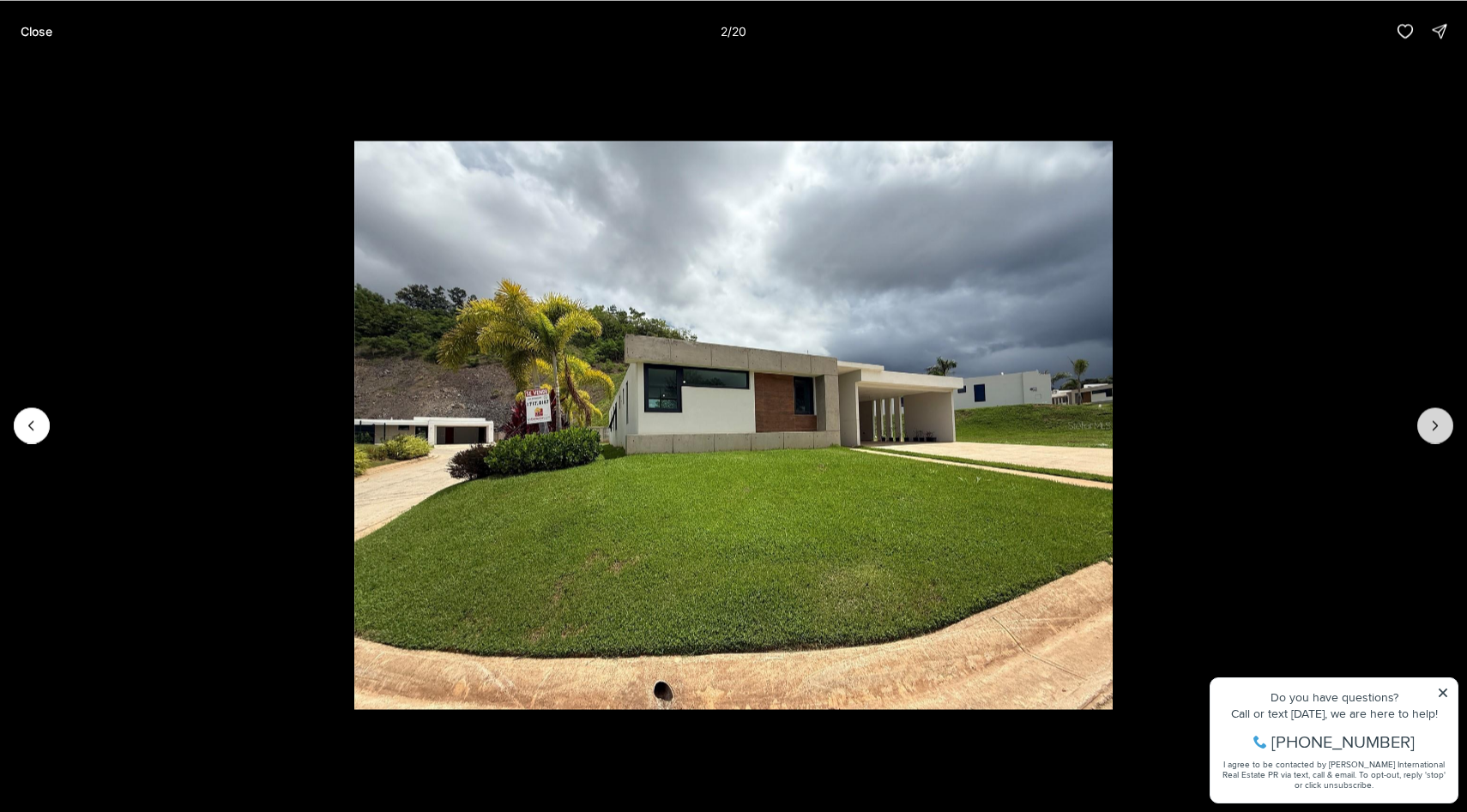
click at [1424, 428] on button "Next slide" at bounding box center [1436, 426] width 36 height 36
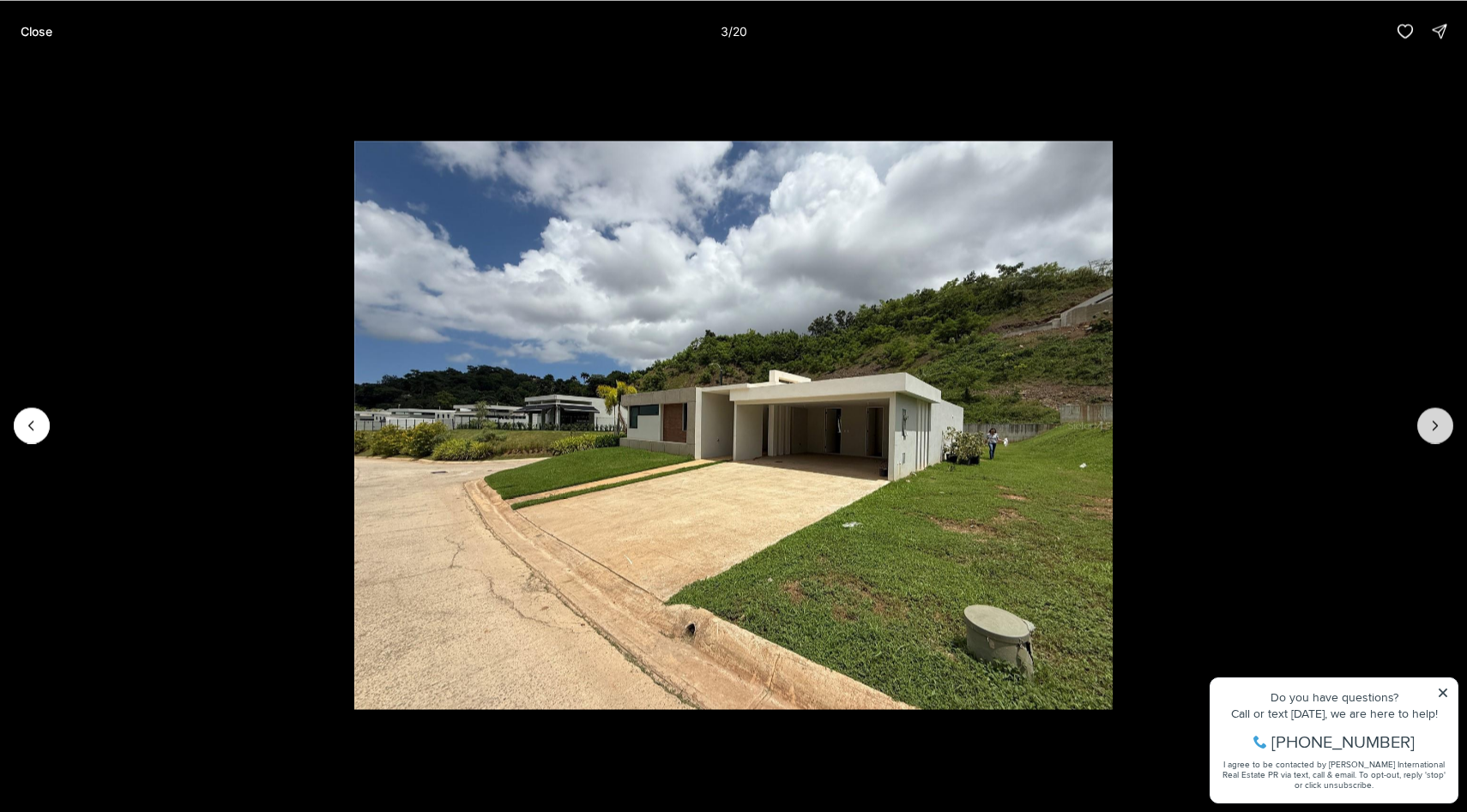
click at [1424, 428] on button "Next slide" at bounding box center [1436, 426] width 36 height 36
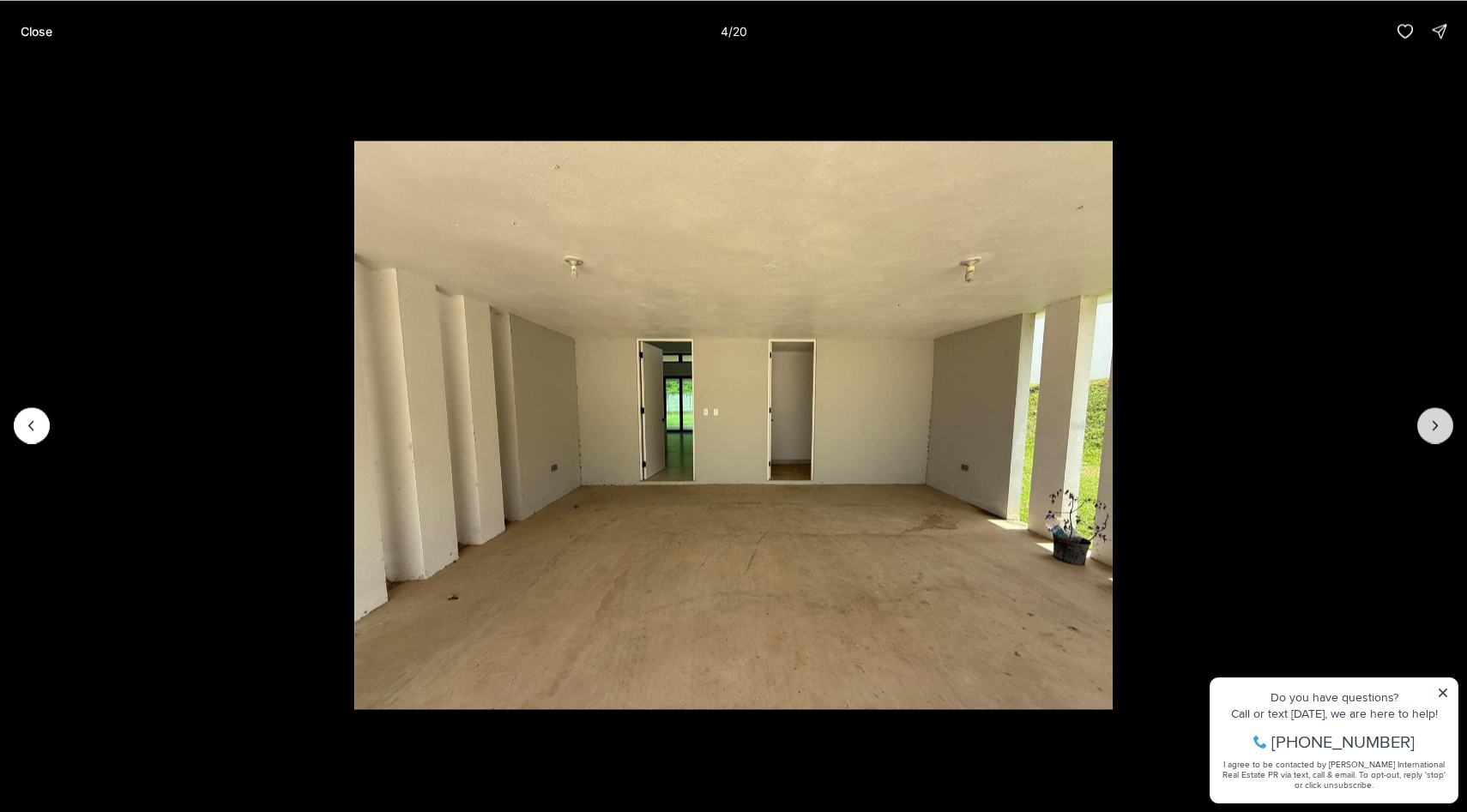
click at [1424, 428] on button "Next slide" at bounding box center [1436, 426] width 36 height 36
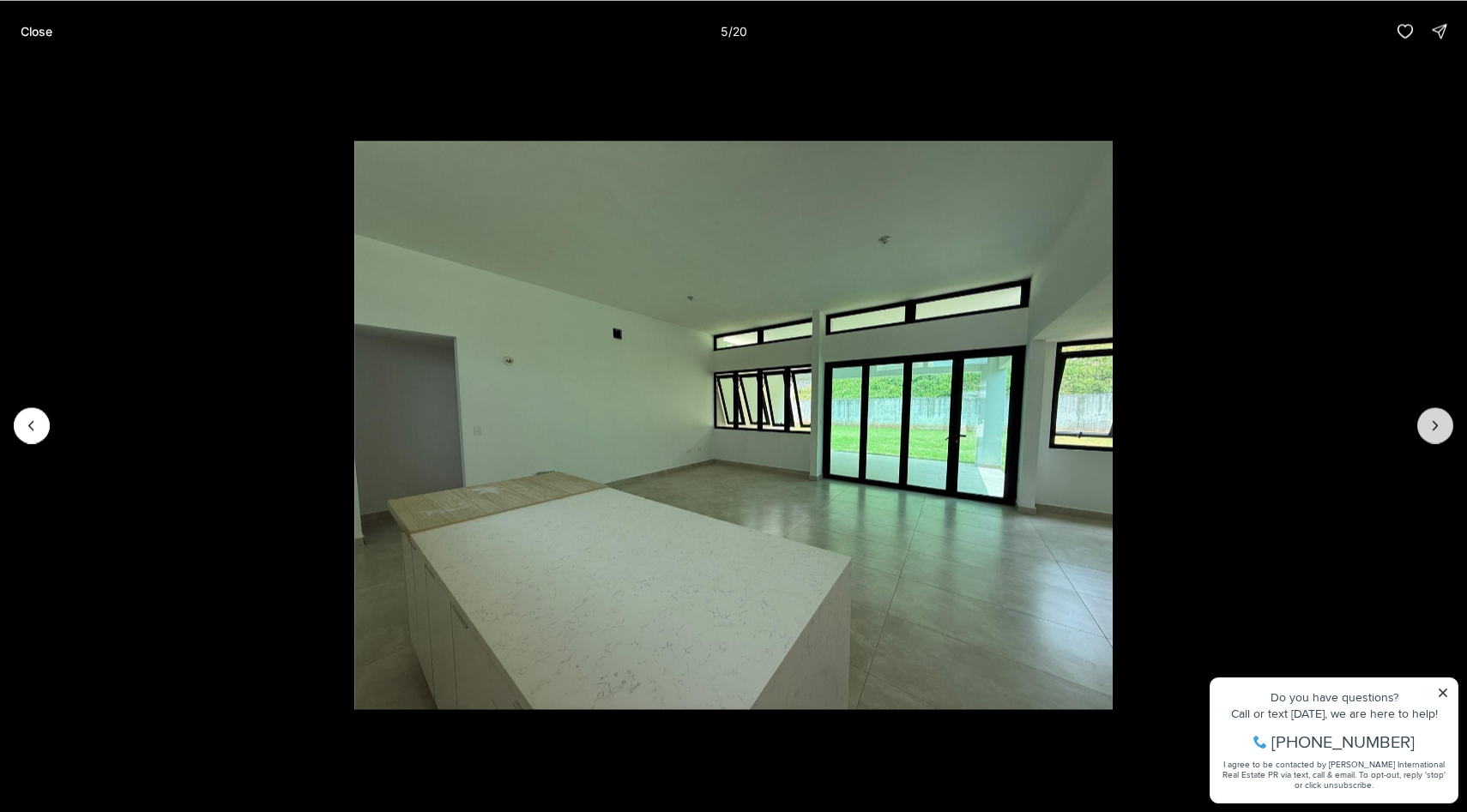
click at [1424, 428] on button "Next slide" at bounding box center [1436, 426] width 36 height 36
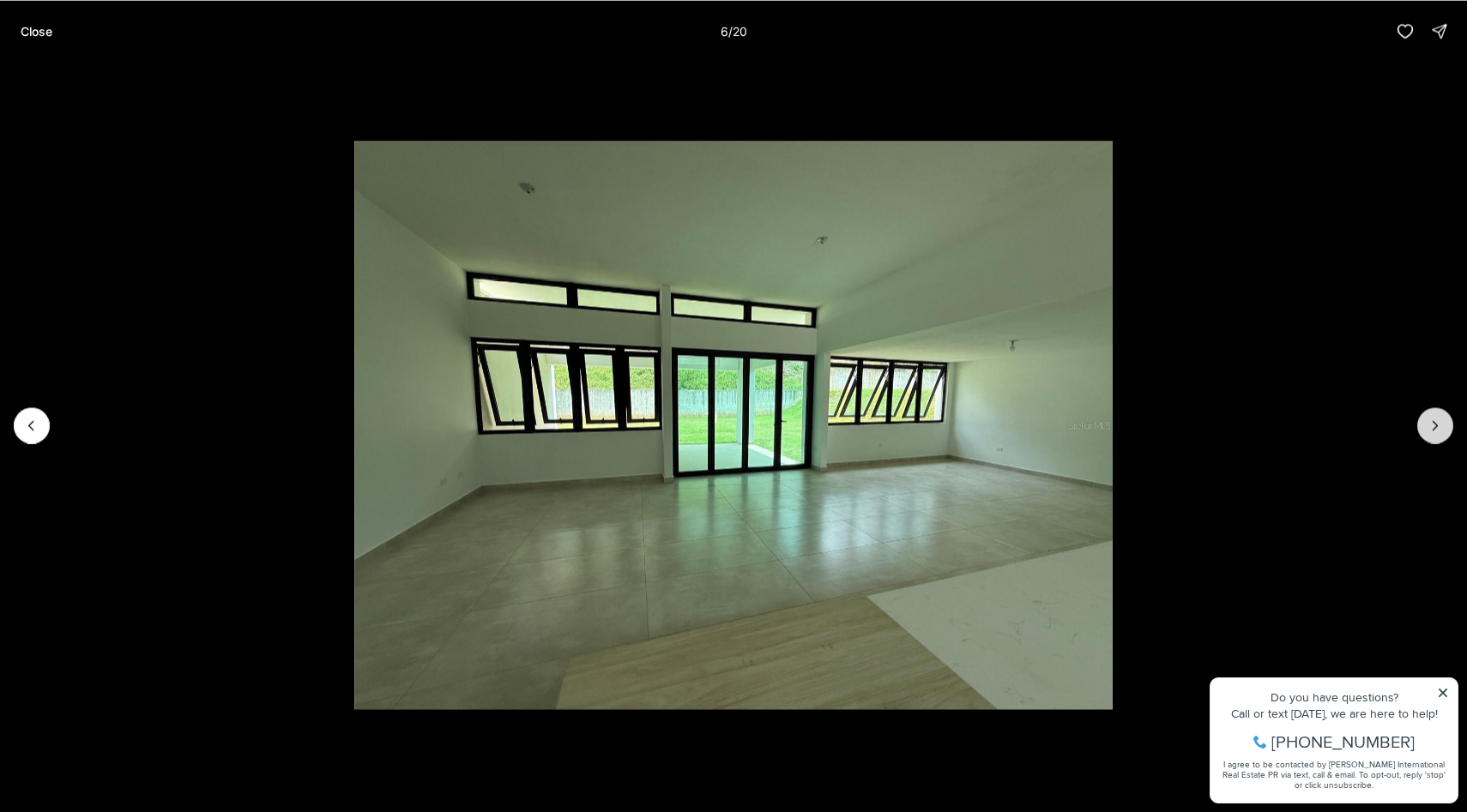
click at [1424, 428] on button "Next slide" at bounding box center [1436, 426] width 36 height 36
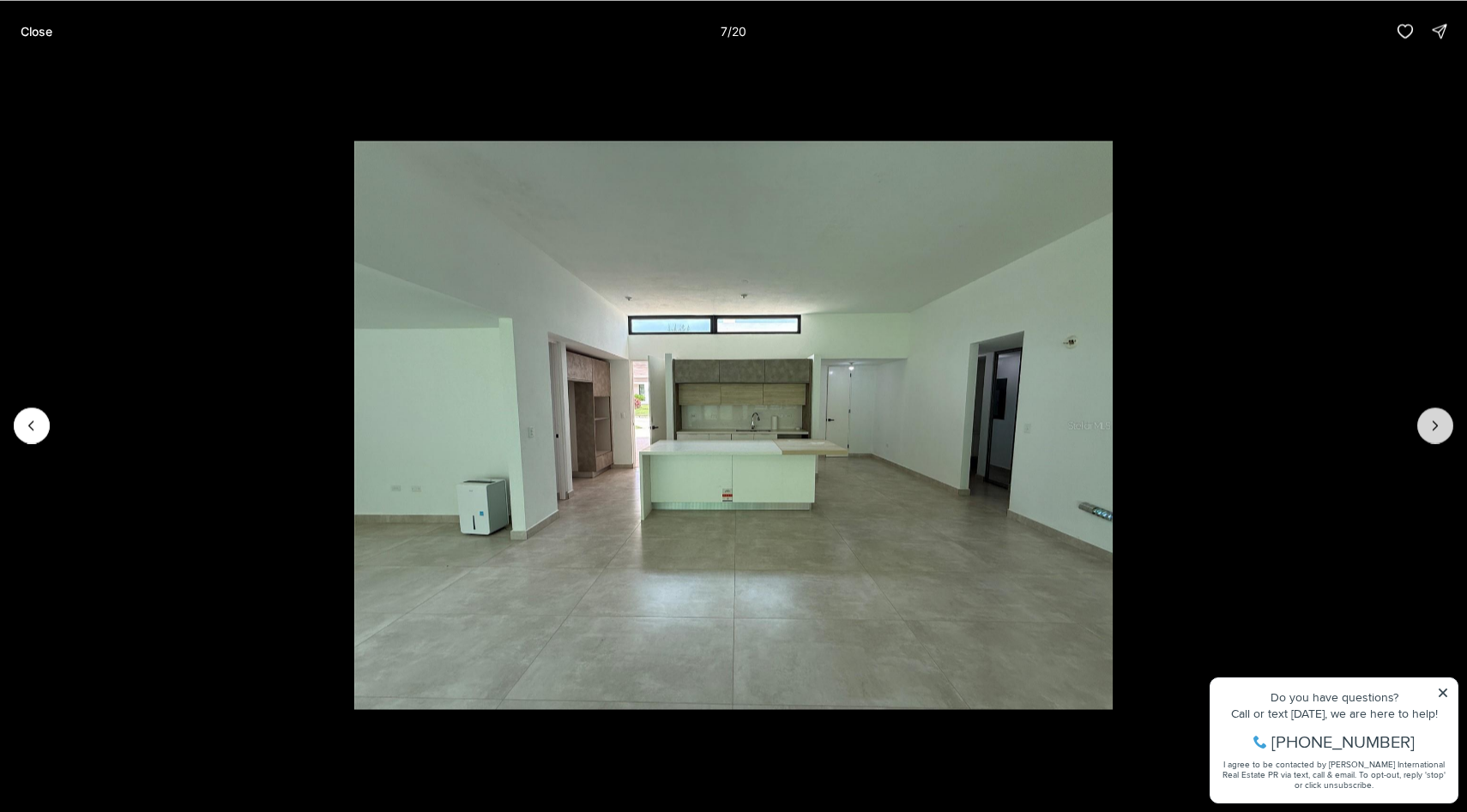
click at [1424, 428] on button "Next slide" at bounding box center [1436, 426] width 36 height 36
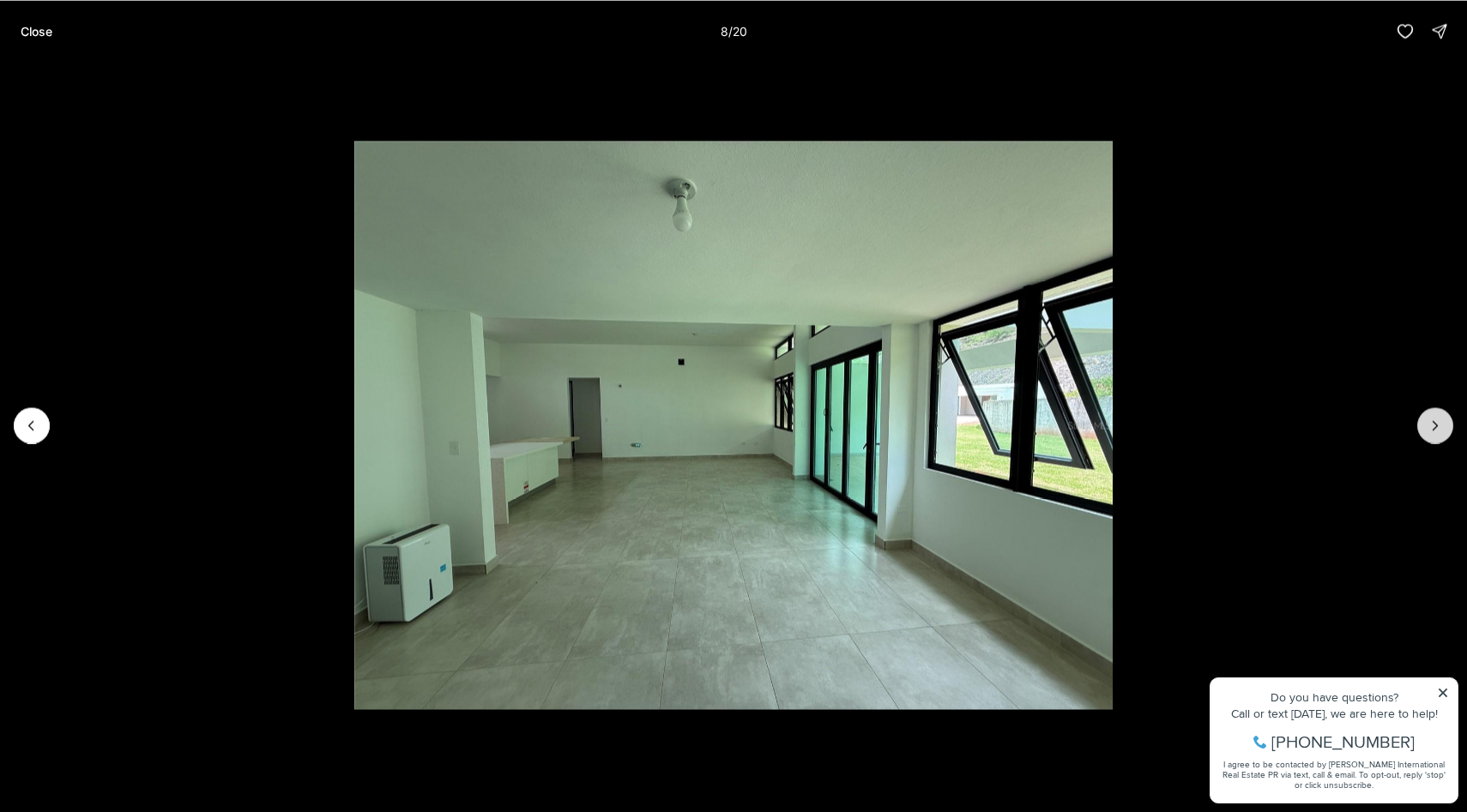
click at [1424, 428] on button "Next slide" at bounding box center [1436, 426] width 36 height 36
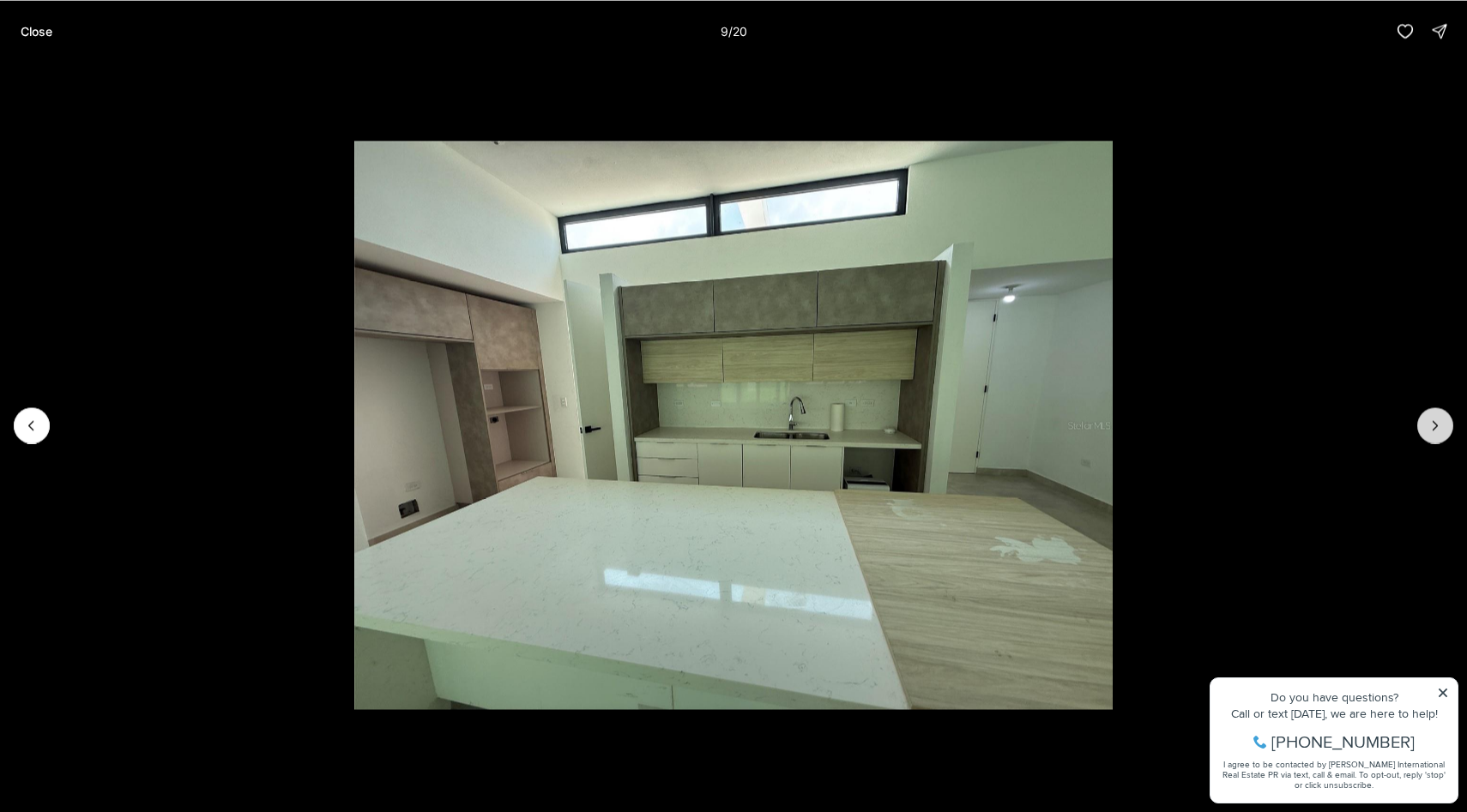
click at [1426, 427] on button "Next slide" at bounding box center [1436, 426] width 36 height 36
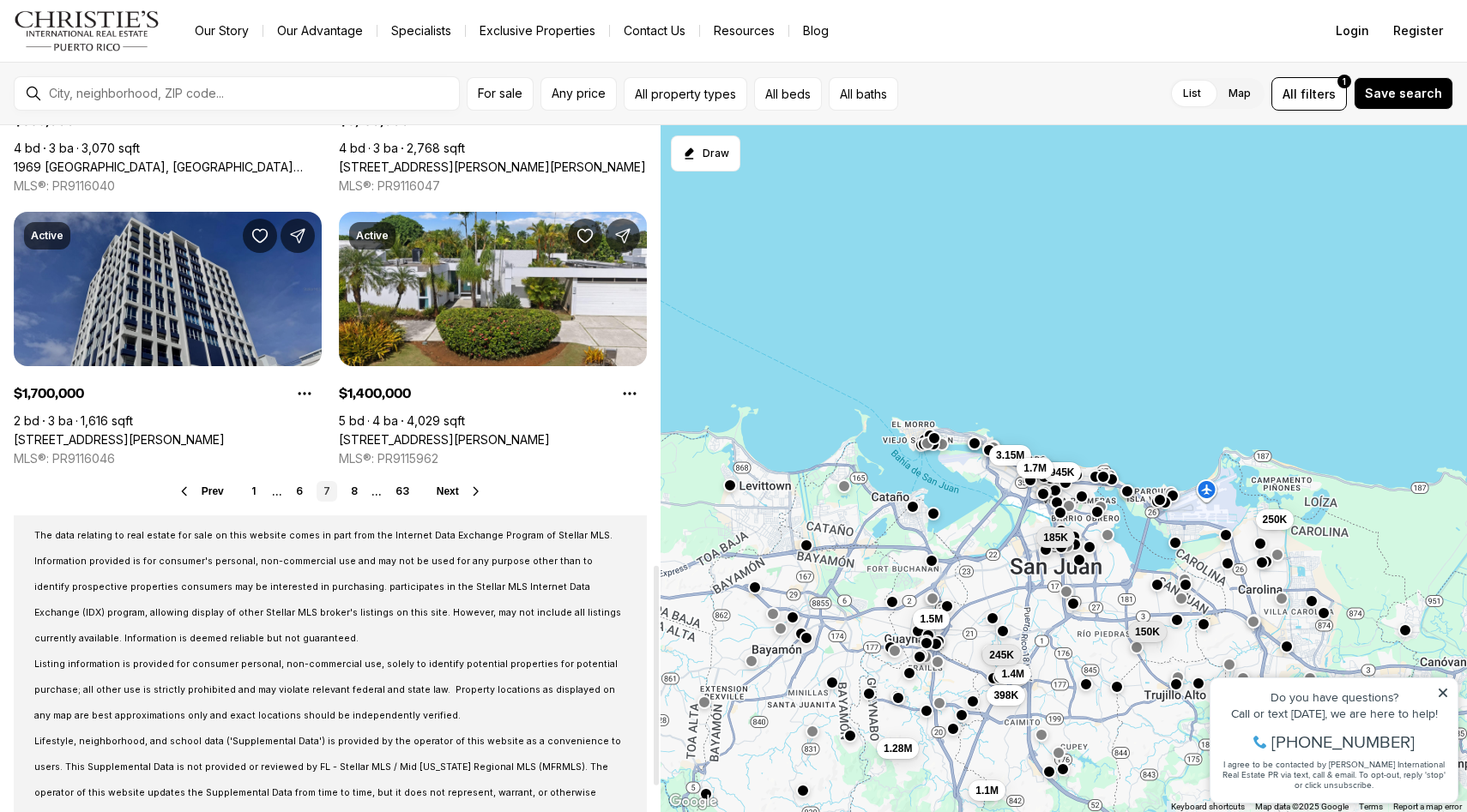
scroll to position [1374, 0]
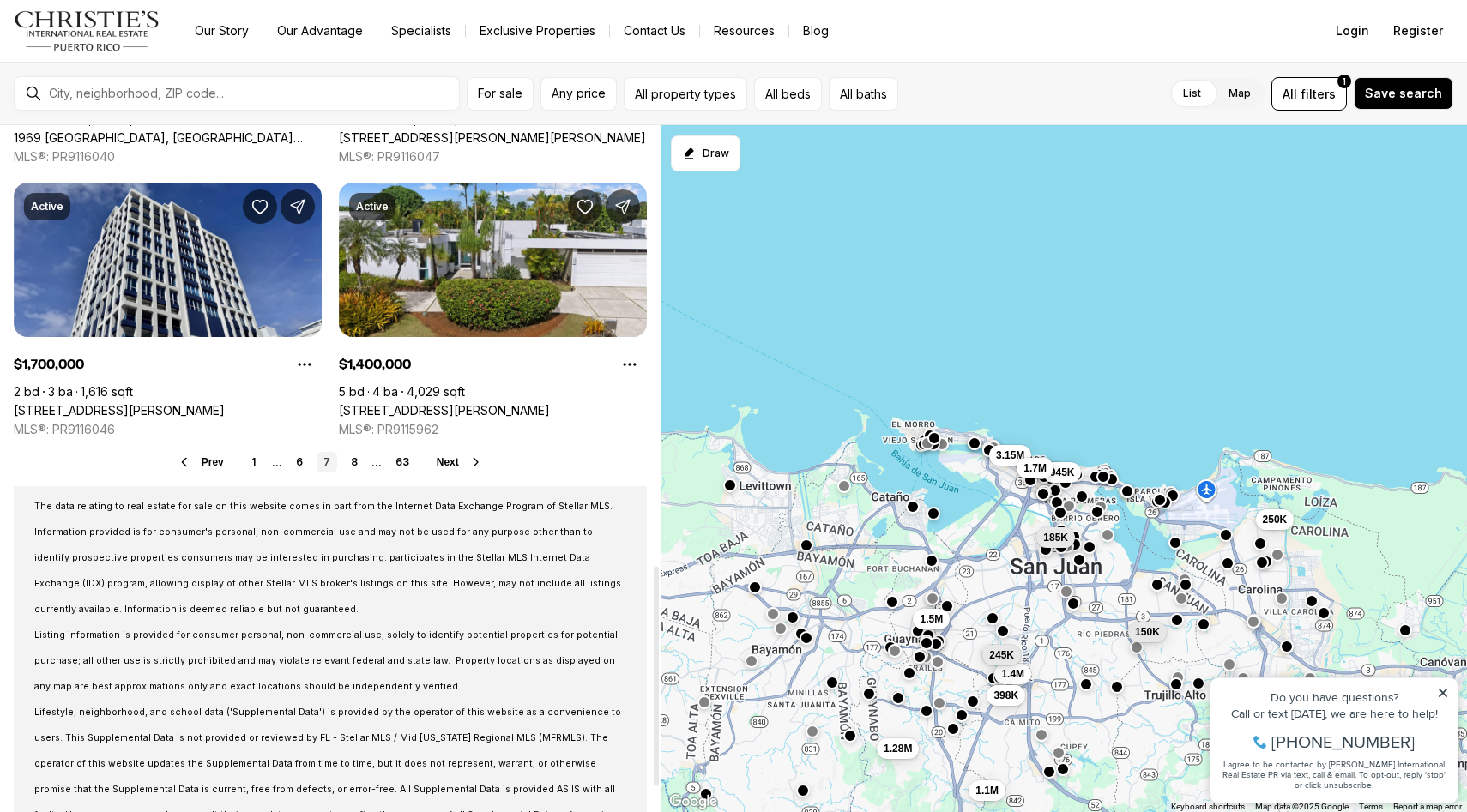
click at [478, 468] on icon at bounding box center [476, 462] width 13 height 13
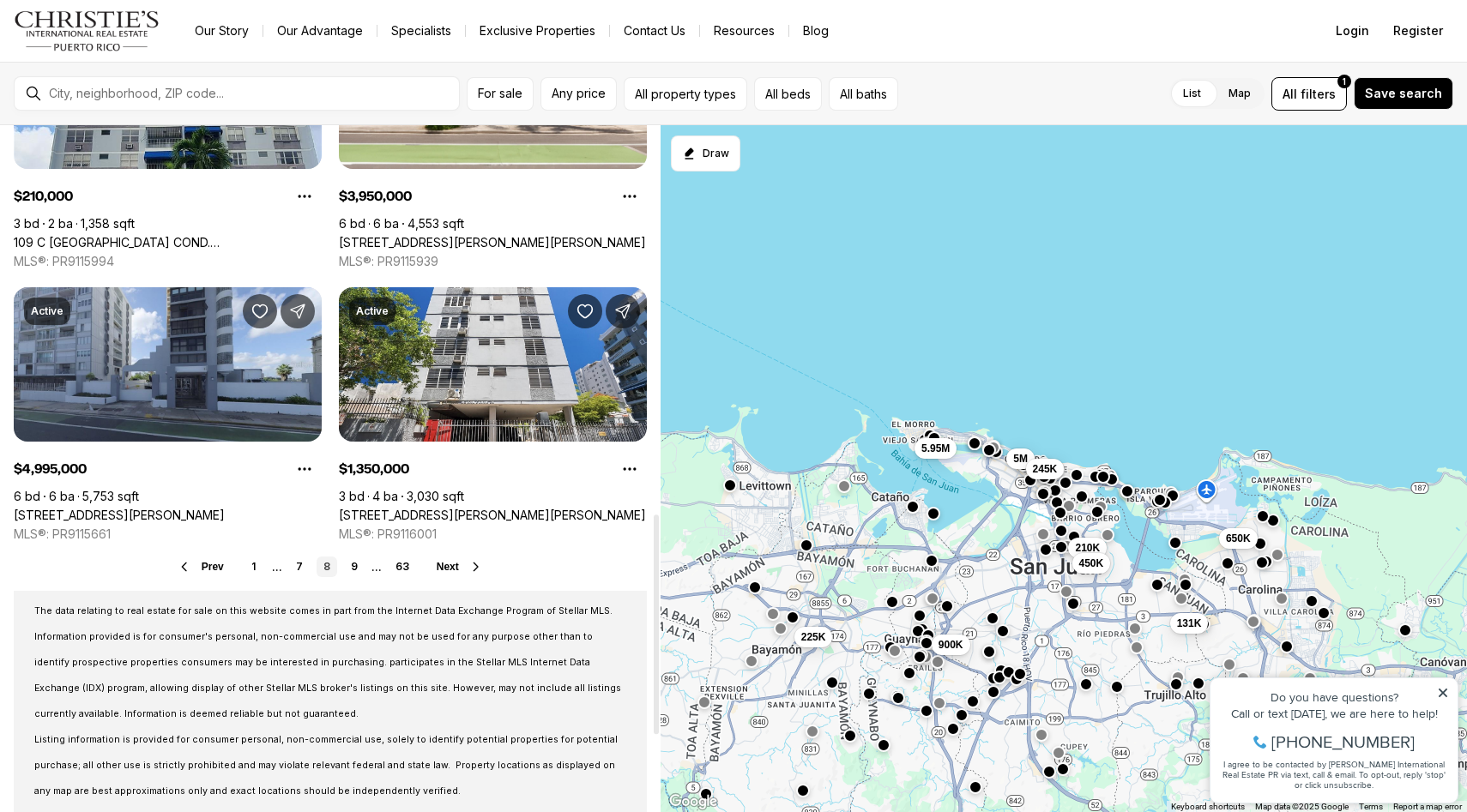
scroll to position [1448, 0]
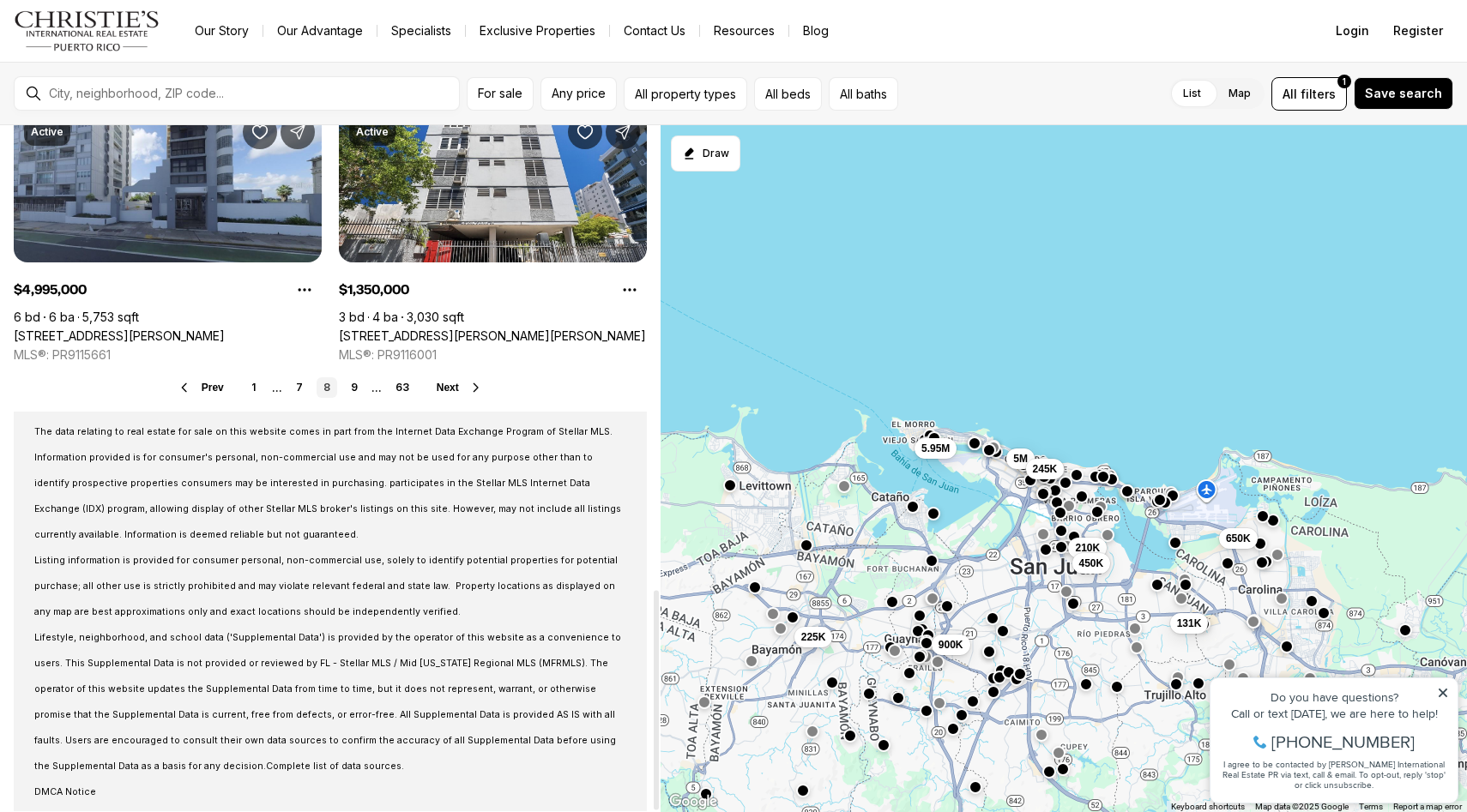
click at [450, 383] on span "Next" at bounding box center [447, 387] width 22 height 12
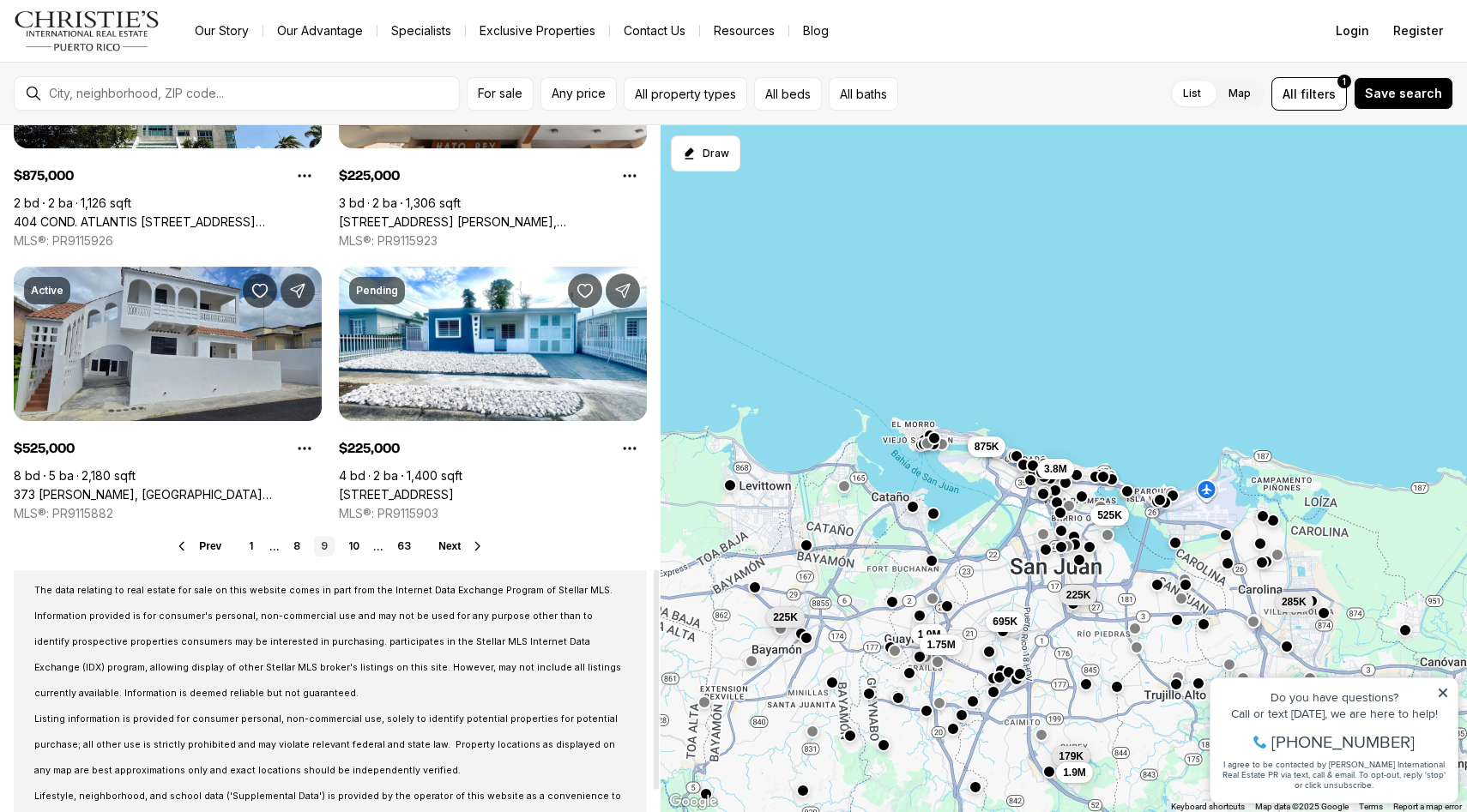
scroll to position [1448, 0]
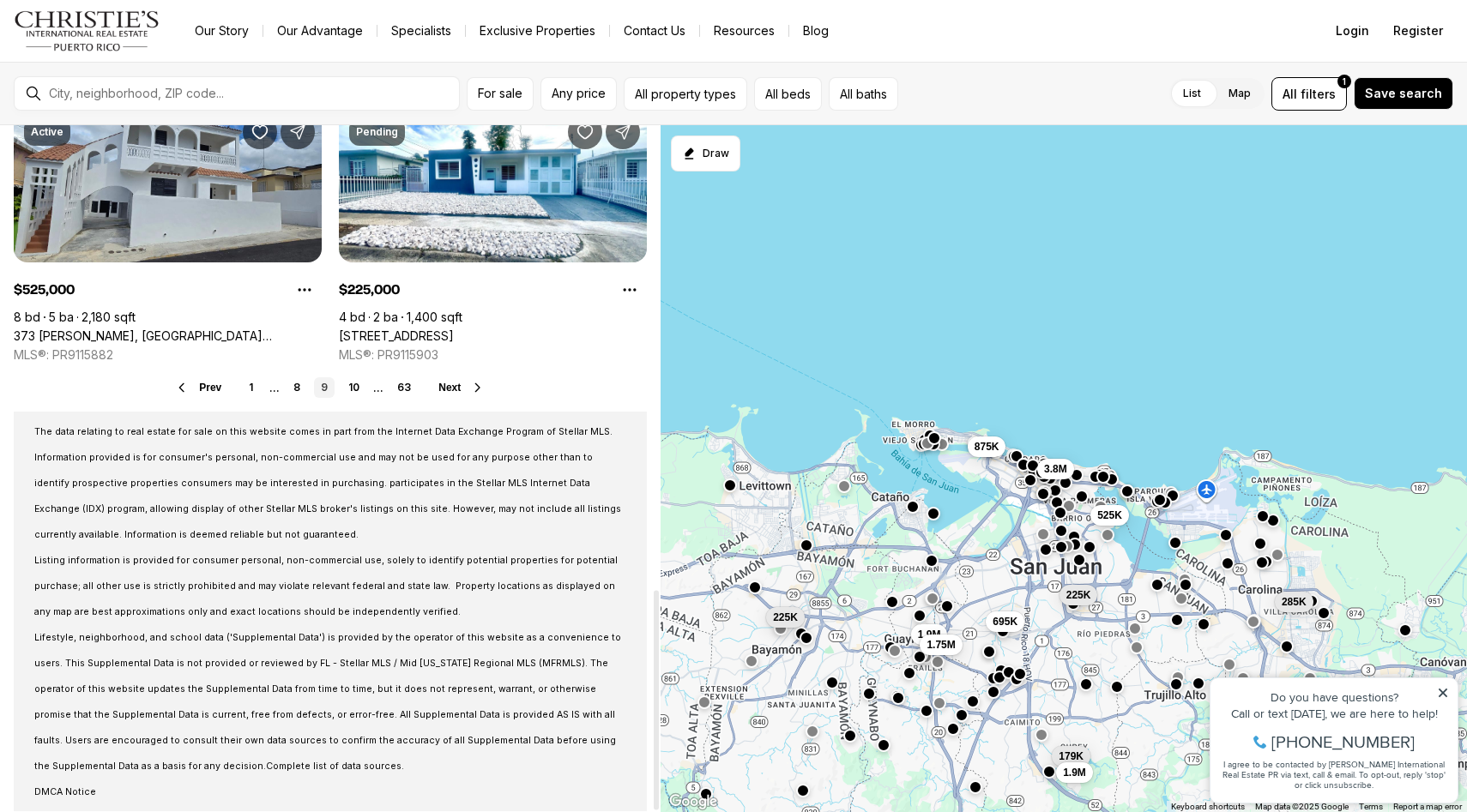
click at [451, 393] on span "Next" at bounding box center [448, 387] width 22 height 12
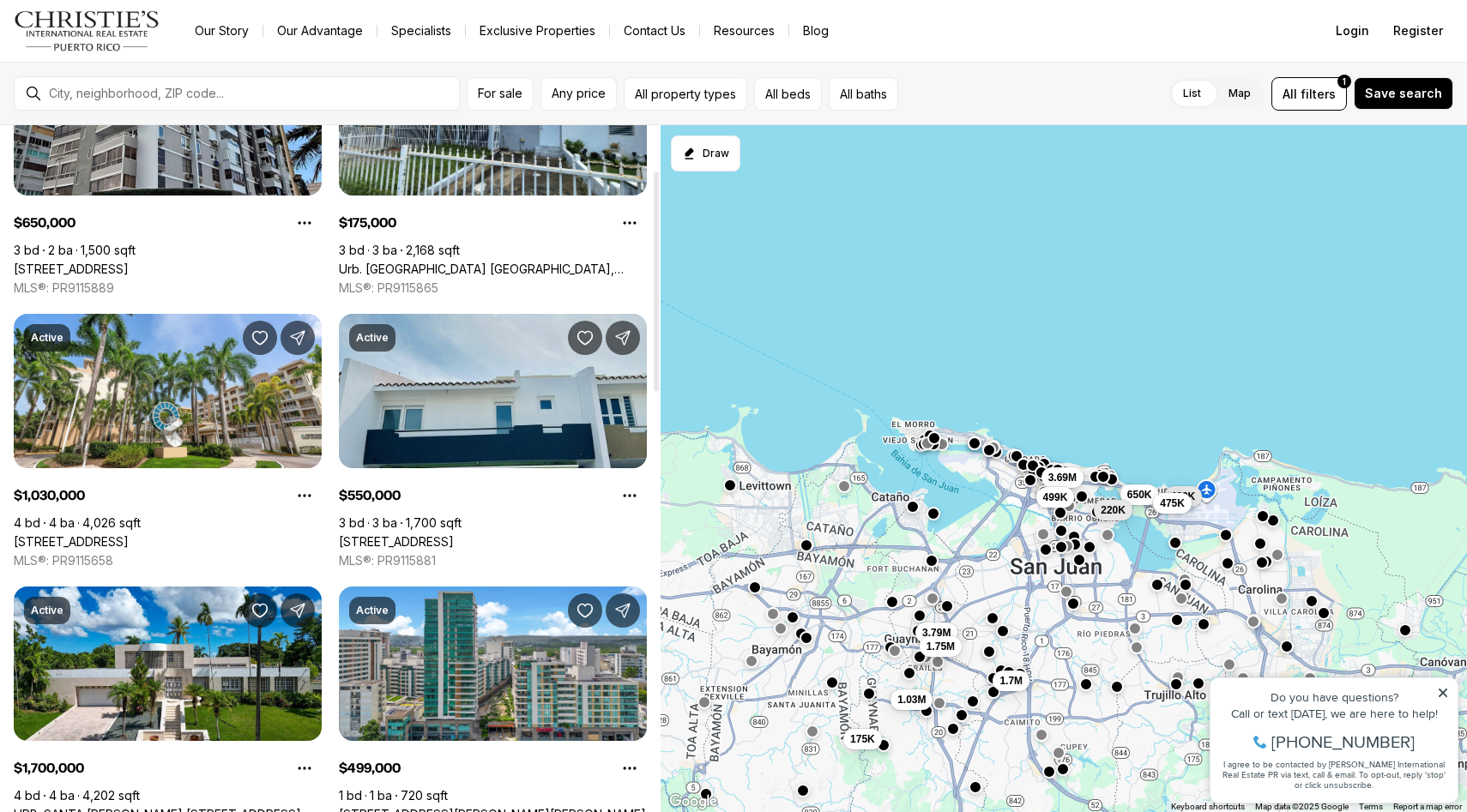
scroll to position [141, 0]
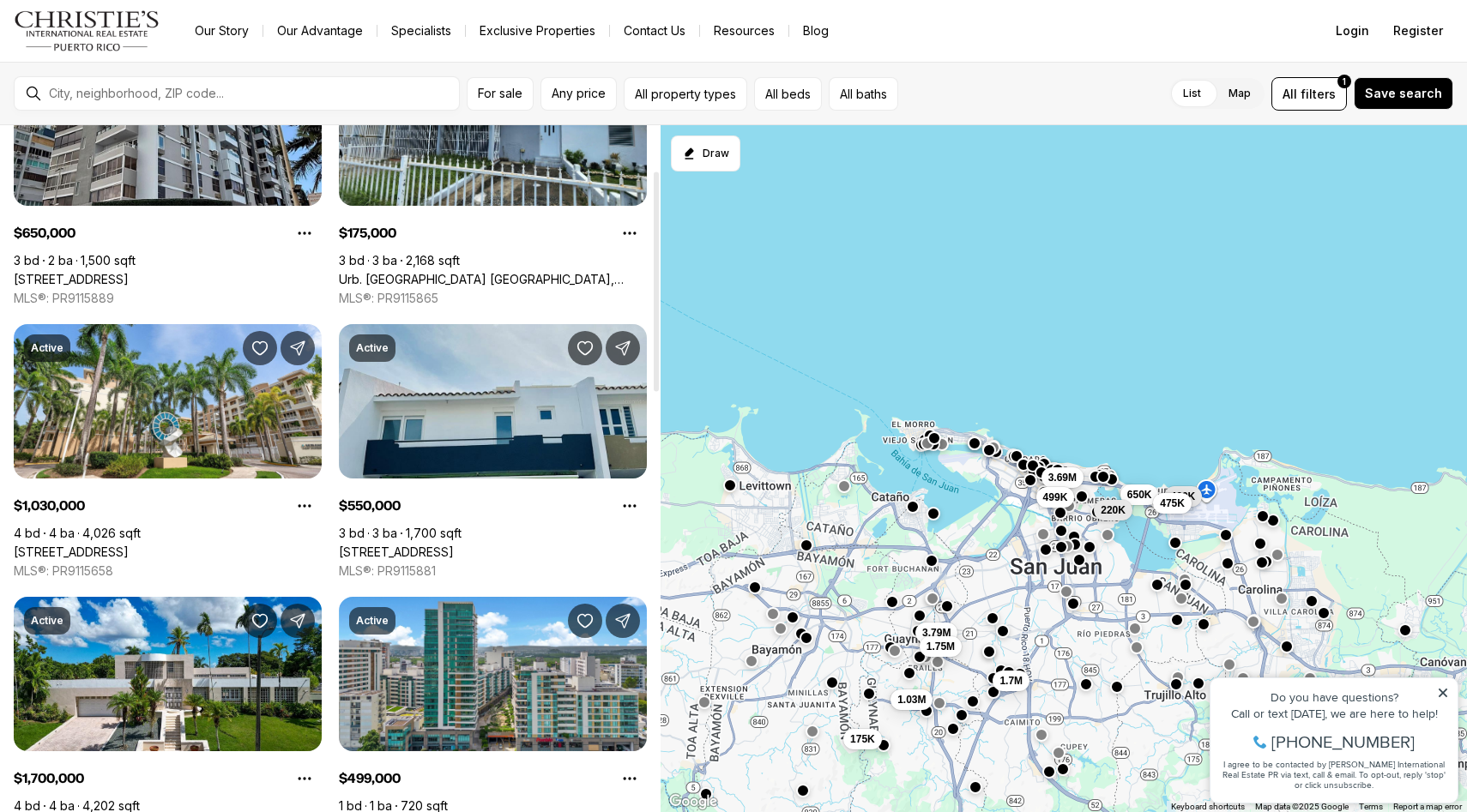
click at [451, 545] on link "1 GARDENIA STREET #F3, CAROLINA PR, 00979" at bounding box center [396, 552] width 115 height 15
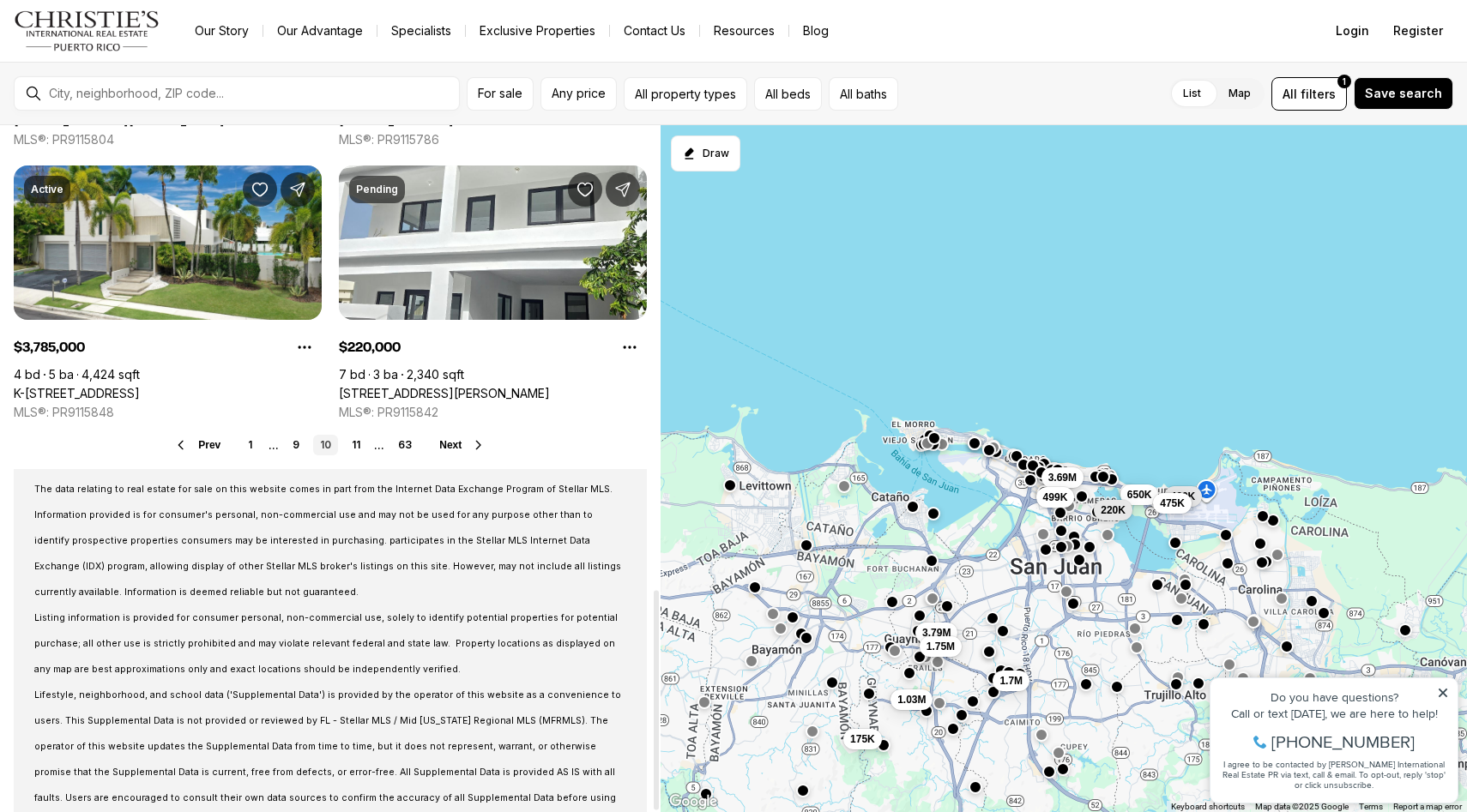
scroll to position [1448, 0]
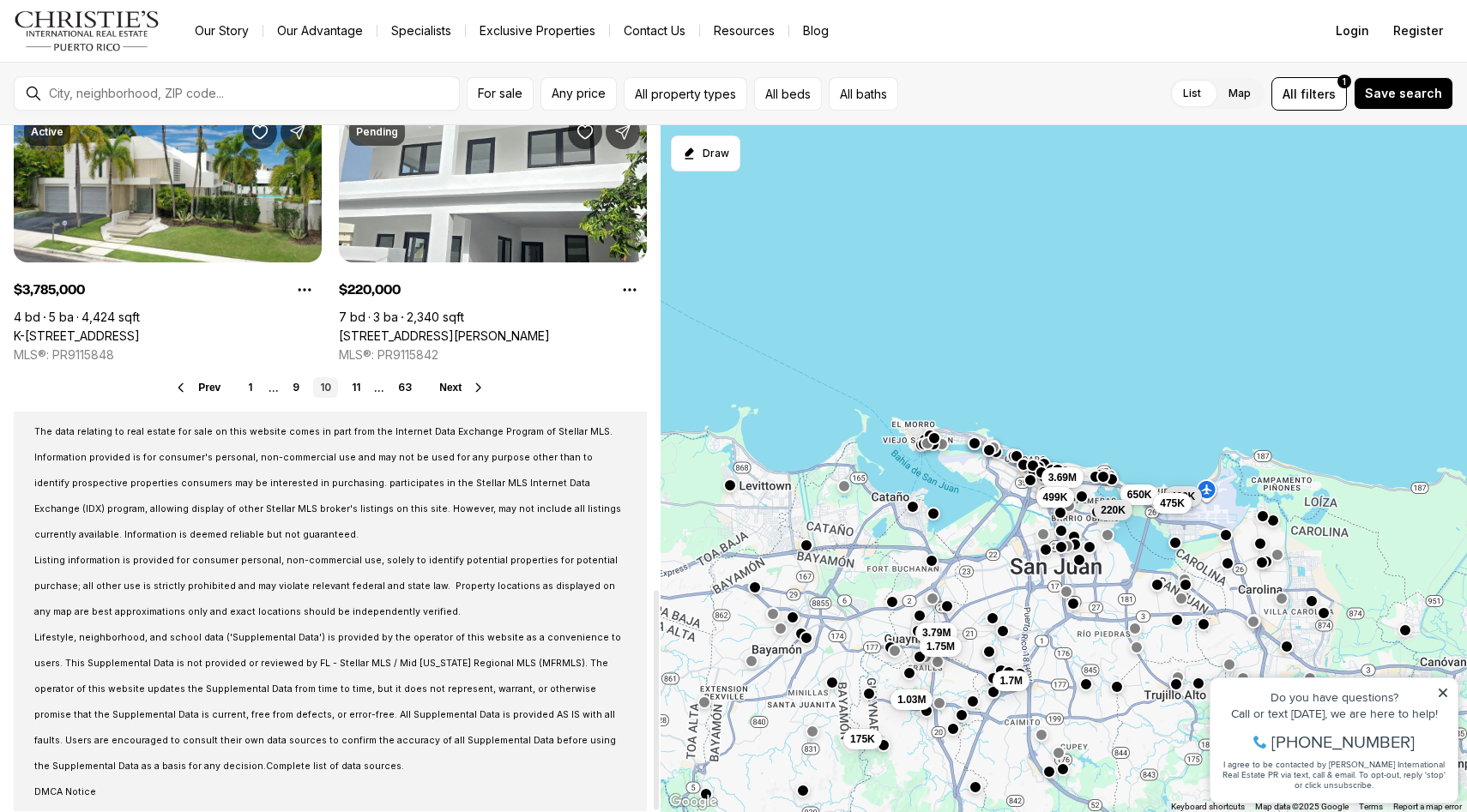
click at [445, 392] on span "Next" at bounding box center [449, 387] width 22 height 12
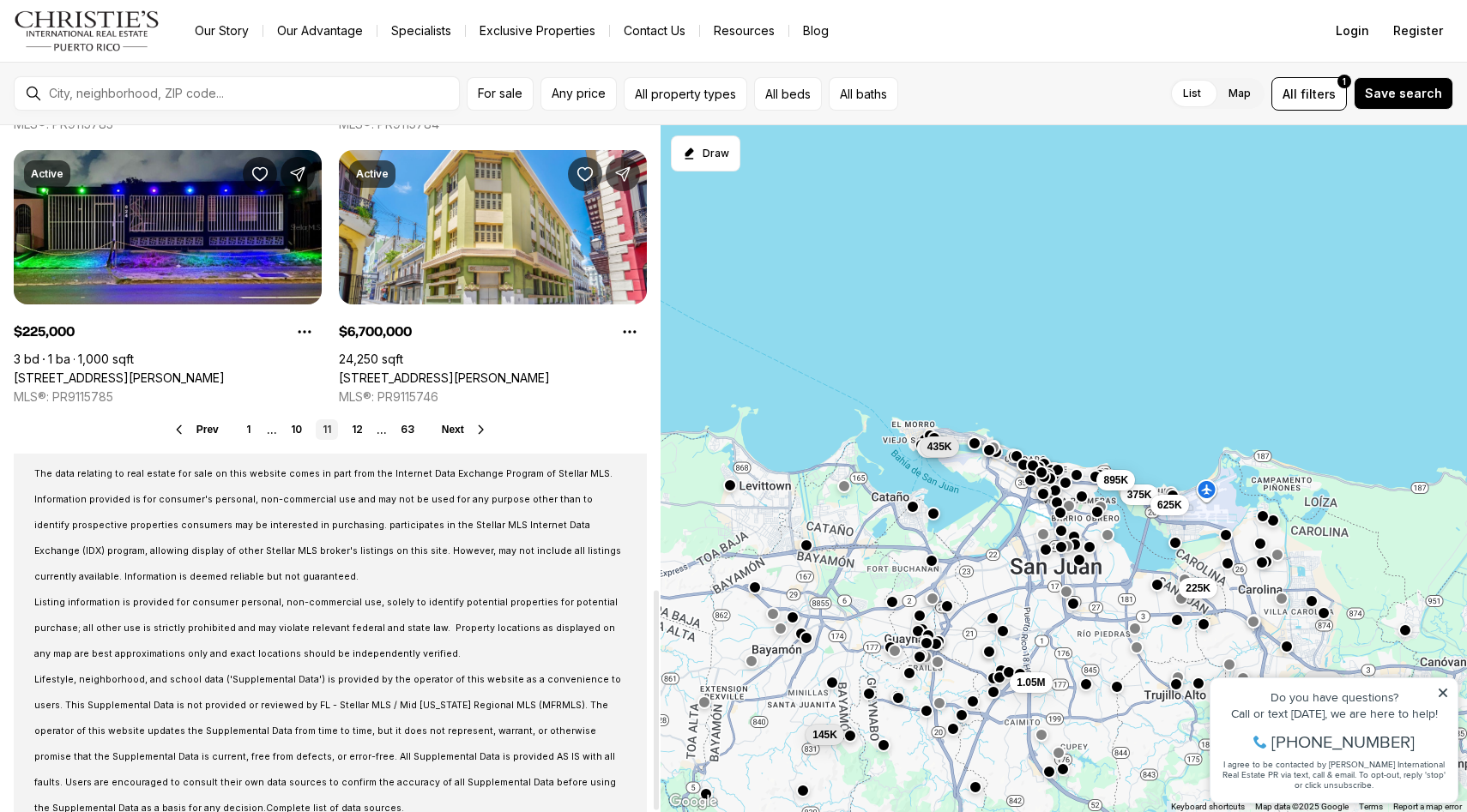
scroll to position [1448, 0]
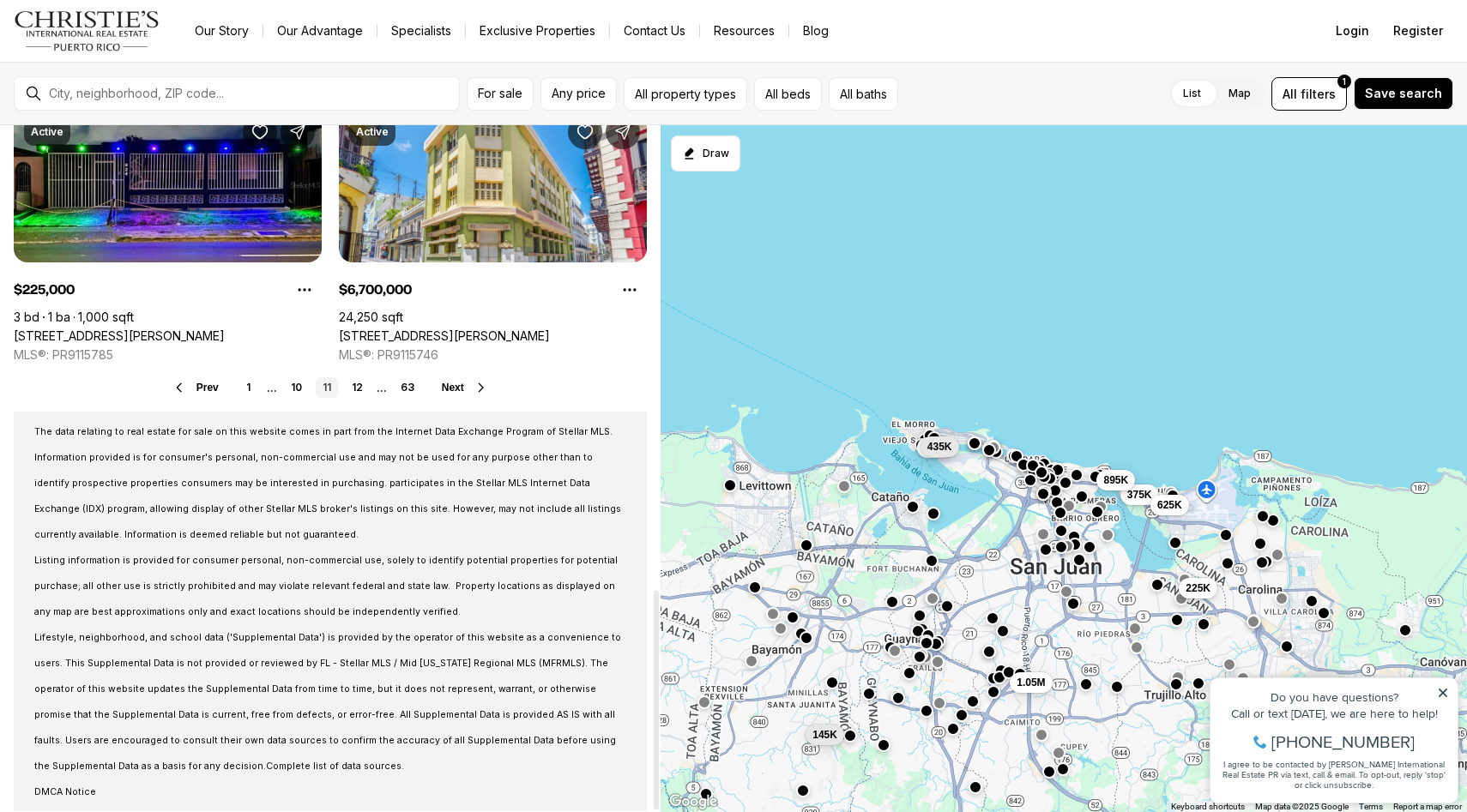
click at [445, 392] on span "Next" at bounding box center [452, 387] width 22 height 12
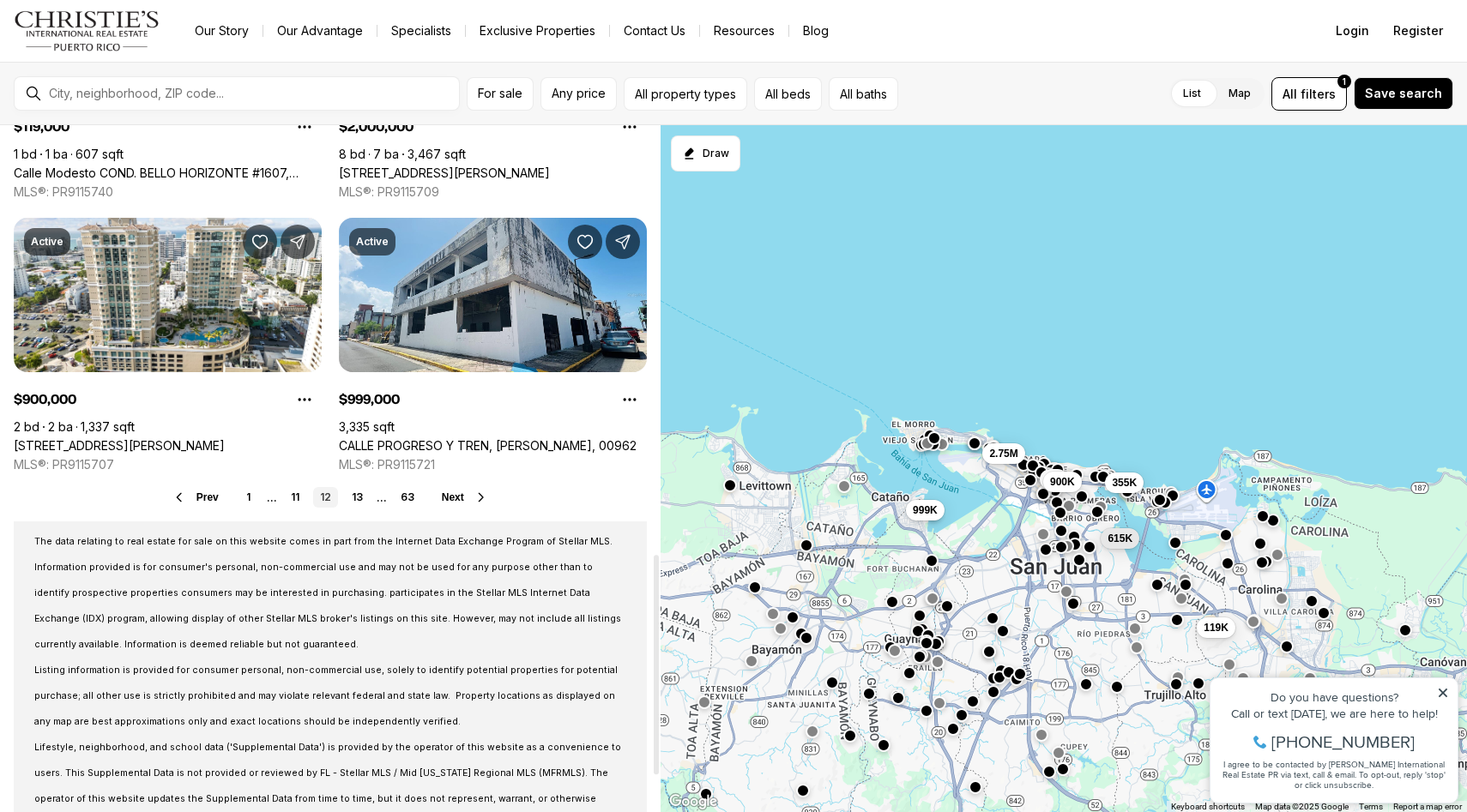
scroll to position [1339, 0]
click at [452, 499] on span "Next" at bounding box center [452, 496] width 22 height 12
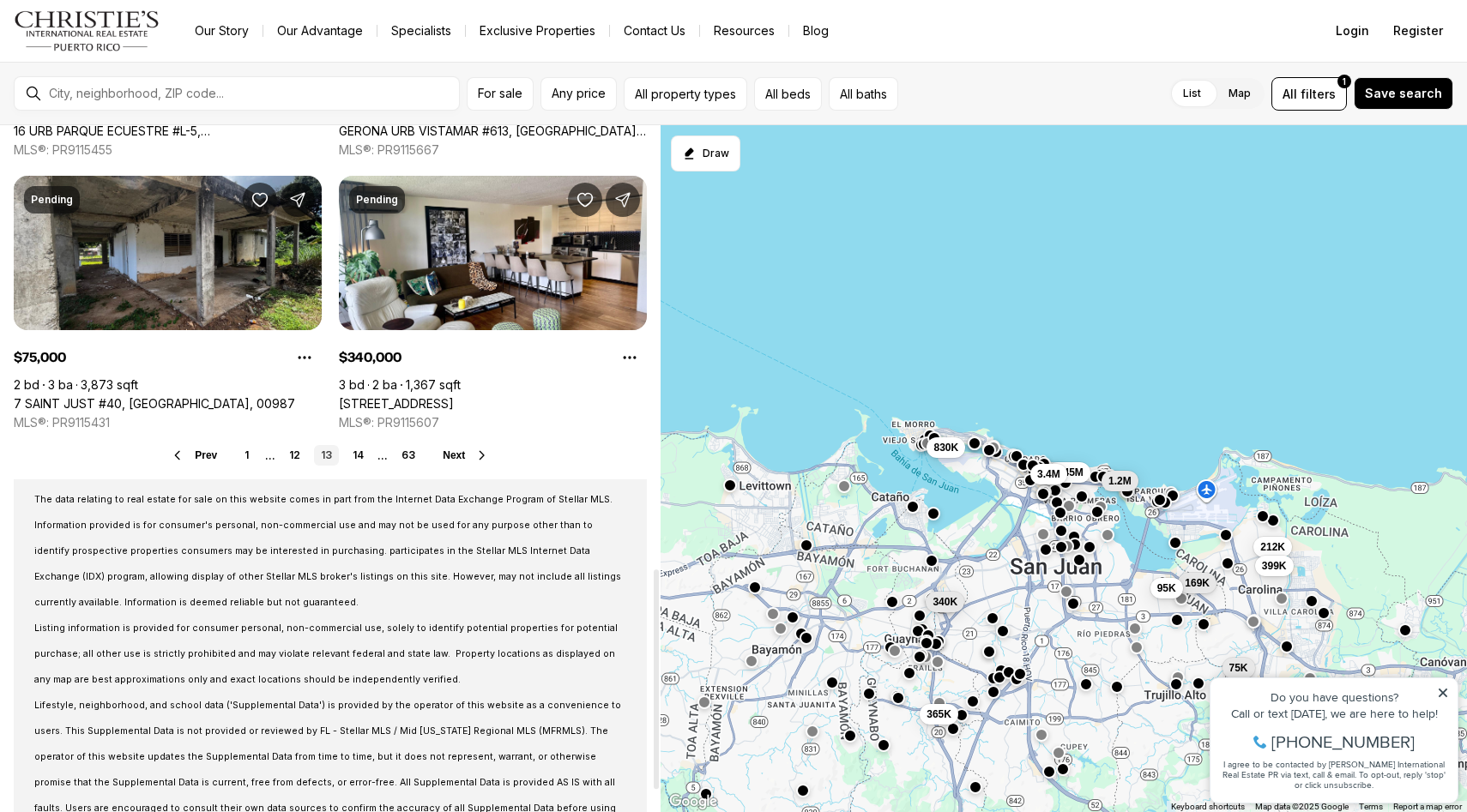
scroll to position [1385, 0]
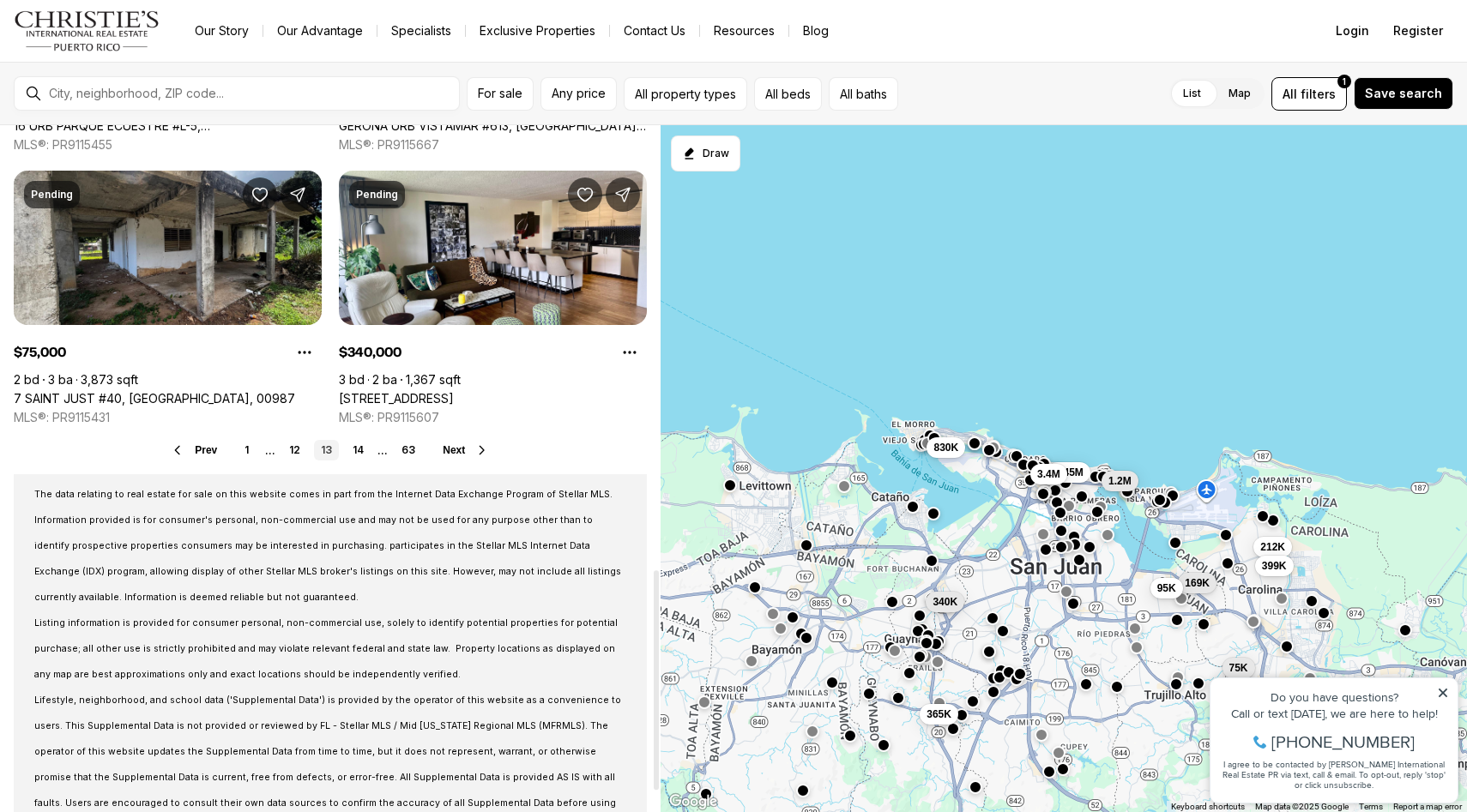
click at [449, 455] on span "Next" at bounding box center [453, 450] width 22 height 12
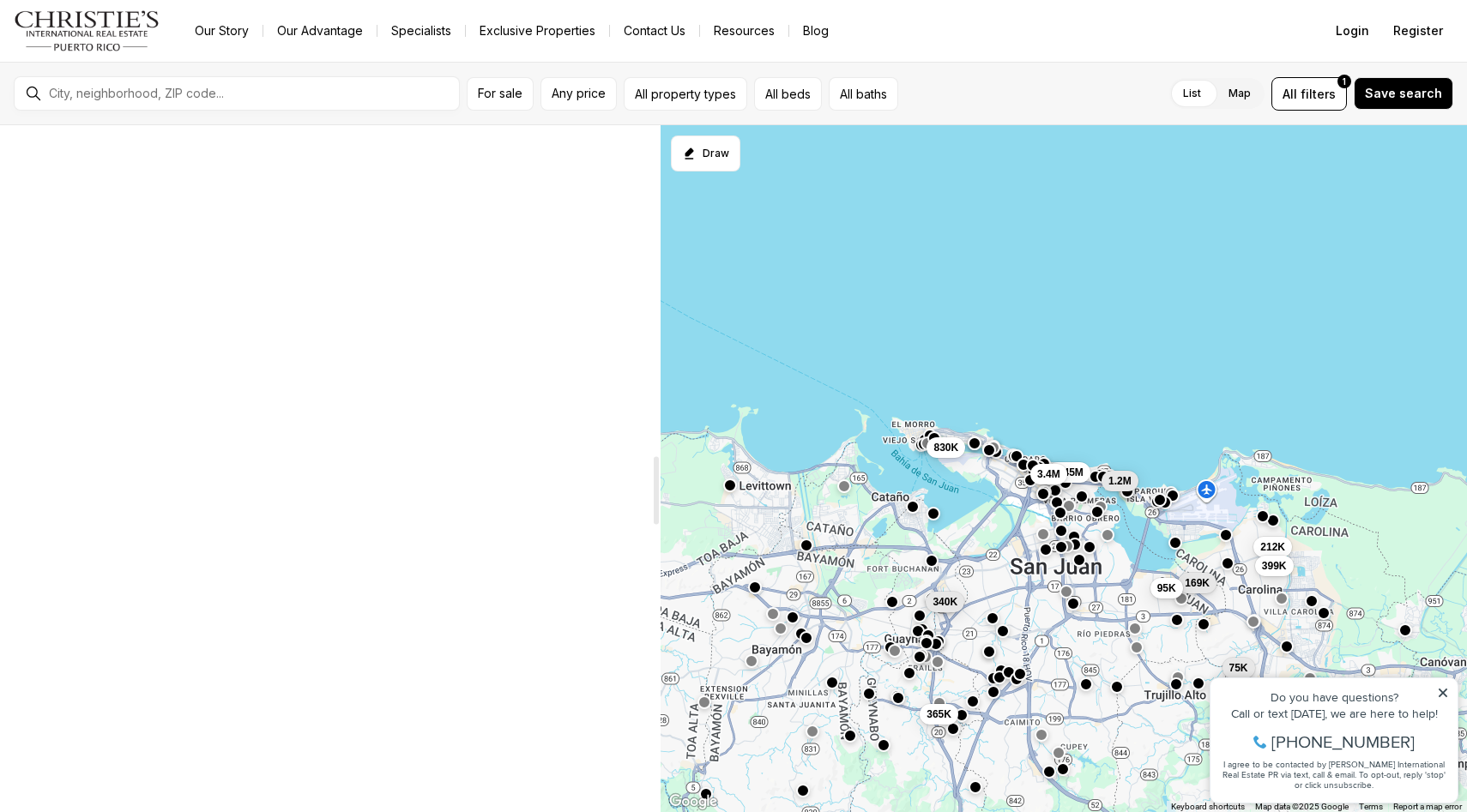
click at [449, 98] on div at bounding box center [492, 21] width 307 height 154
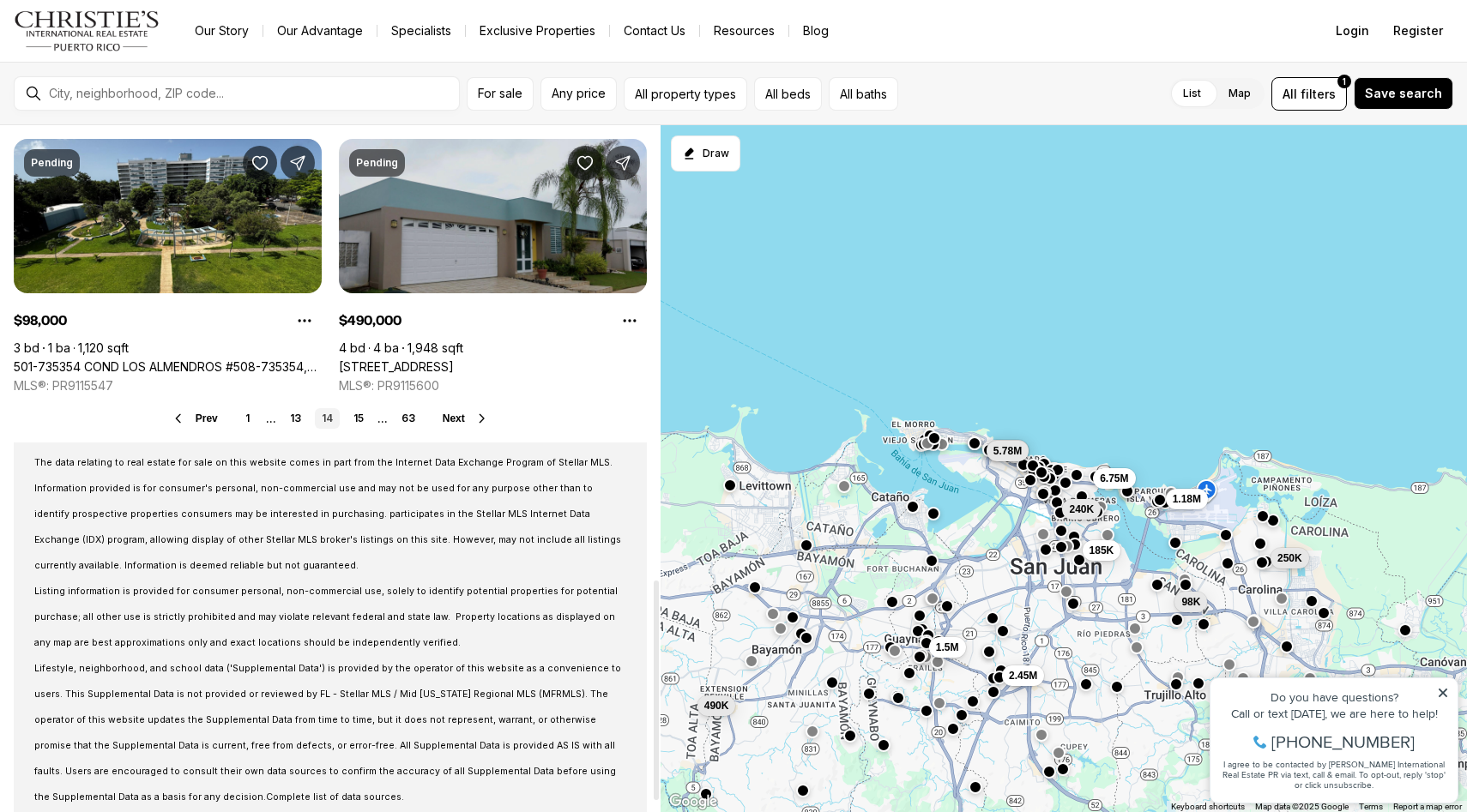
scroll to position [1448, 0]
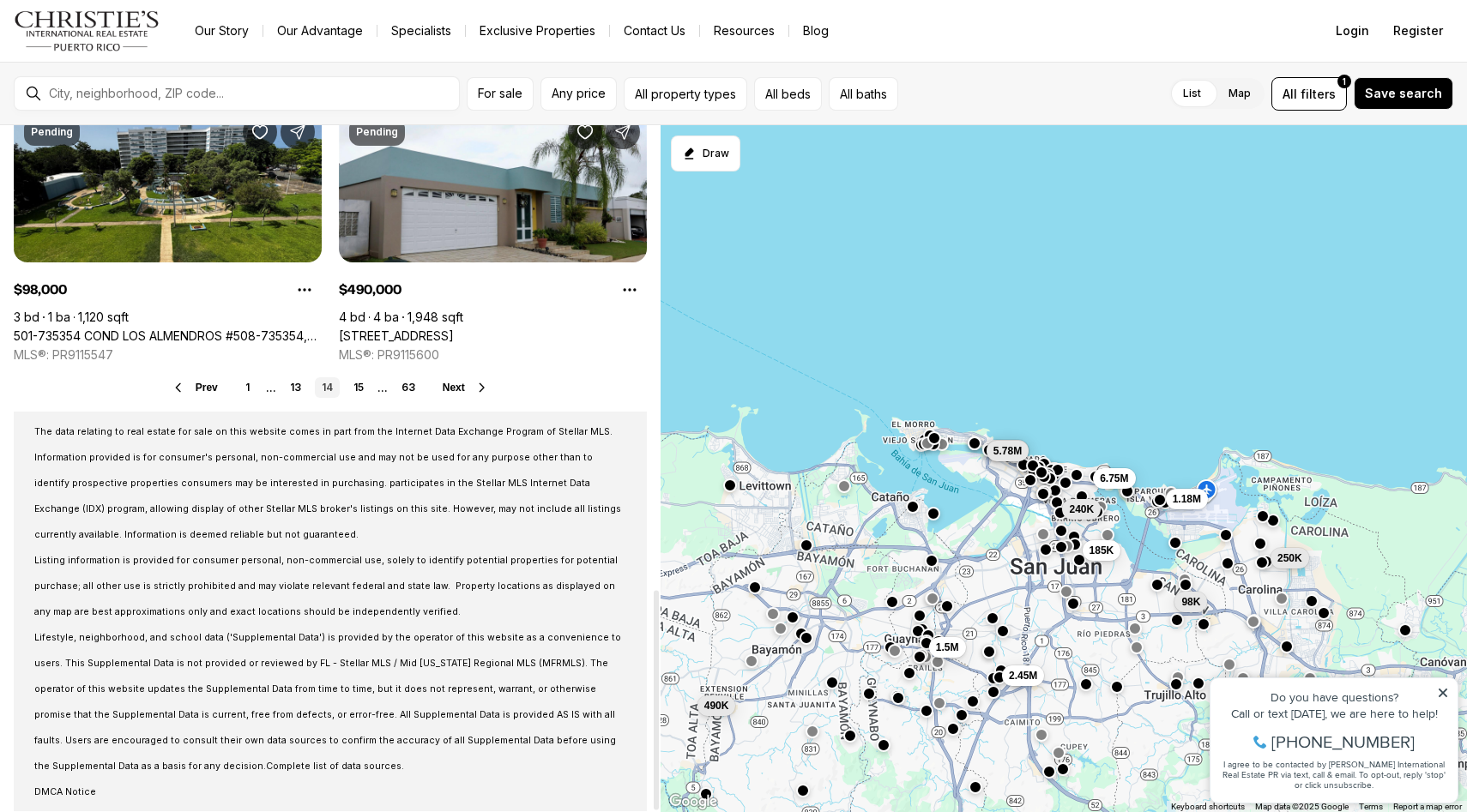
click at [444, 384] on span "Next" at bounding box center [453, 387] width 22 height 12
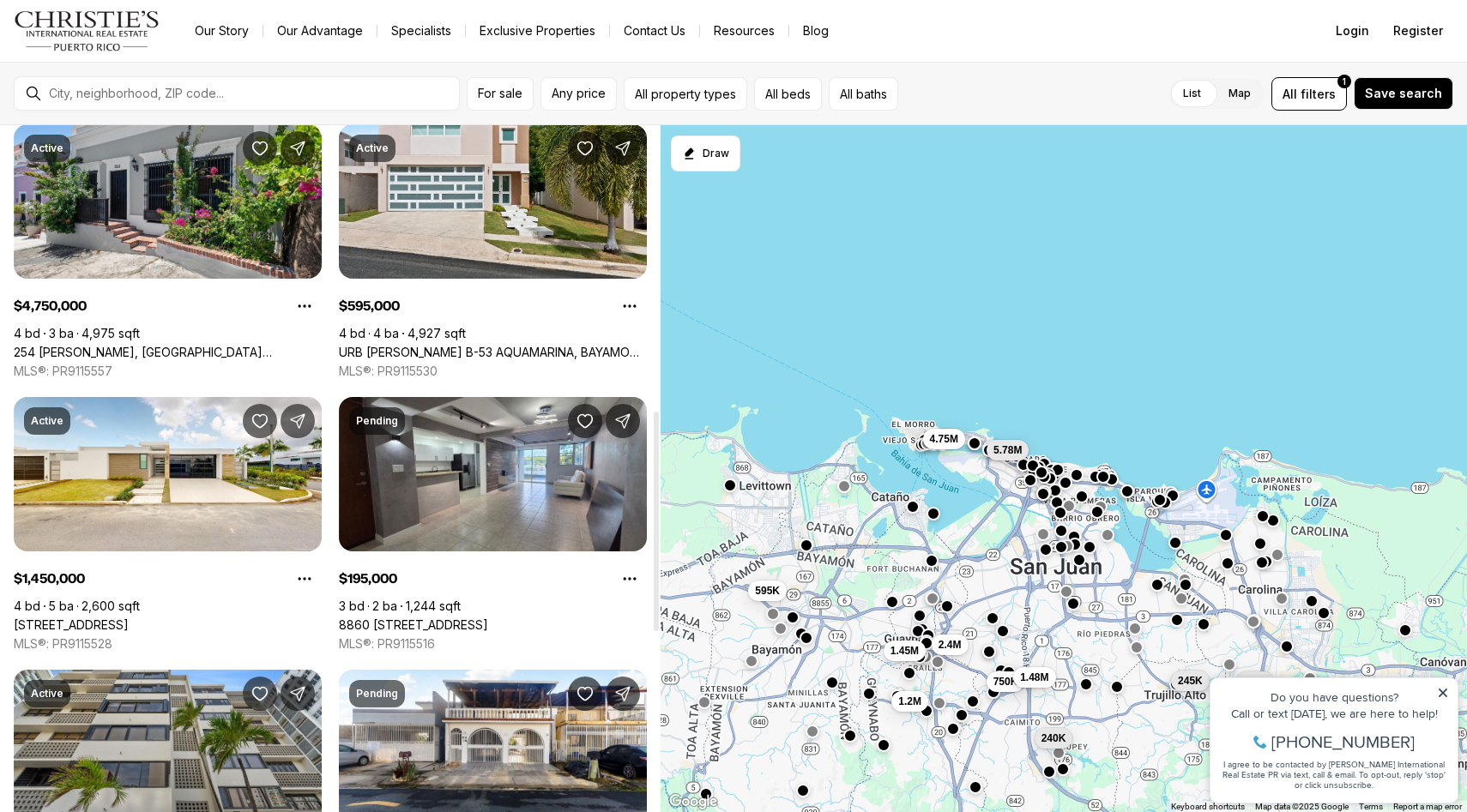
scroll to position [892, 0]
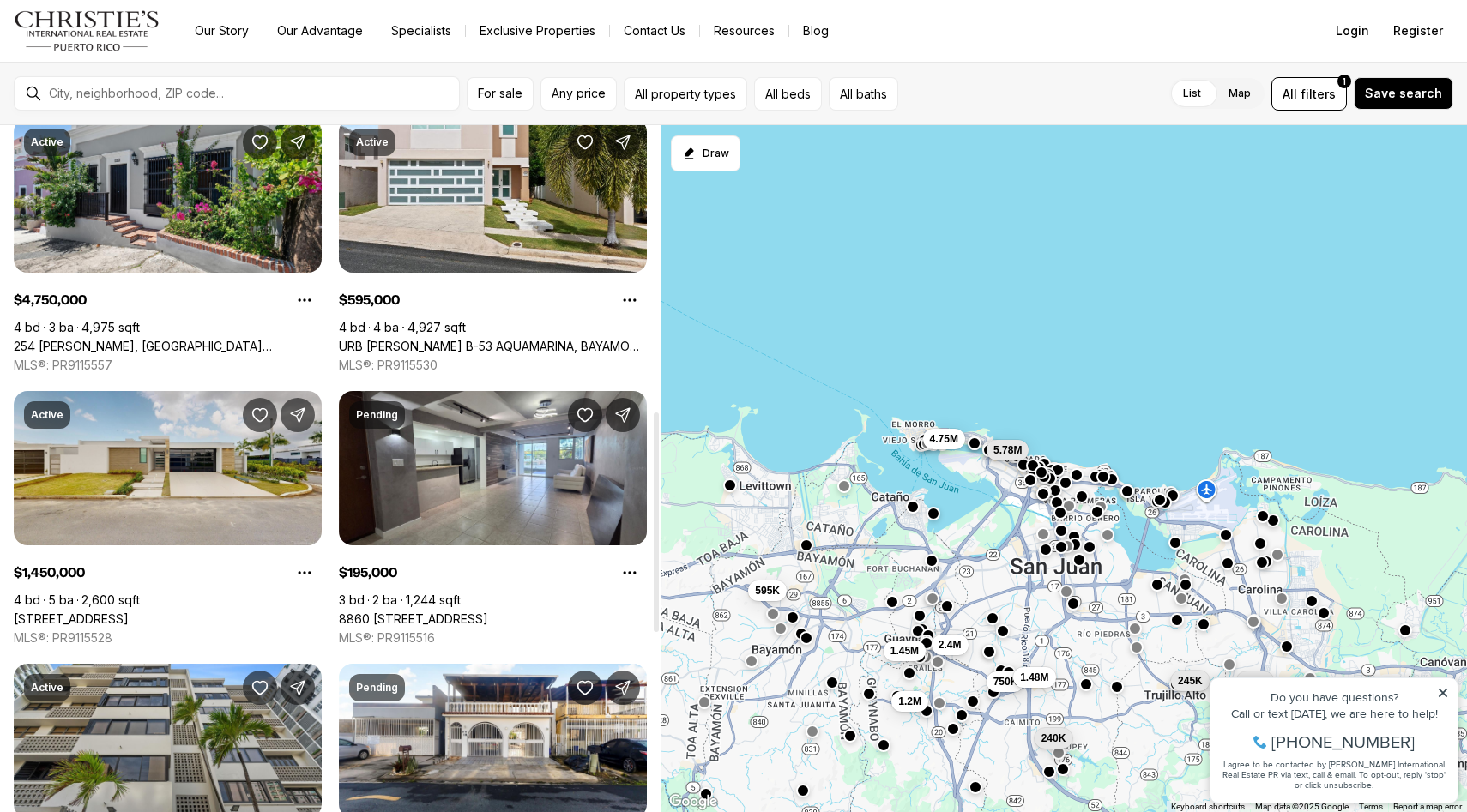
click at [268, 429] on div at bounding box center [282, 411] width 79 height 41
click at [129, 611] on link "54 DANUBIO, BAYAMON PR, 00956" at bounding box center [70, 619] width 115 height 15
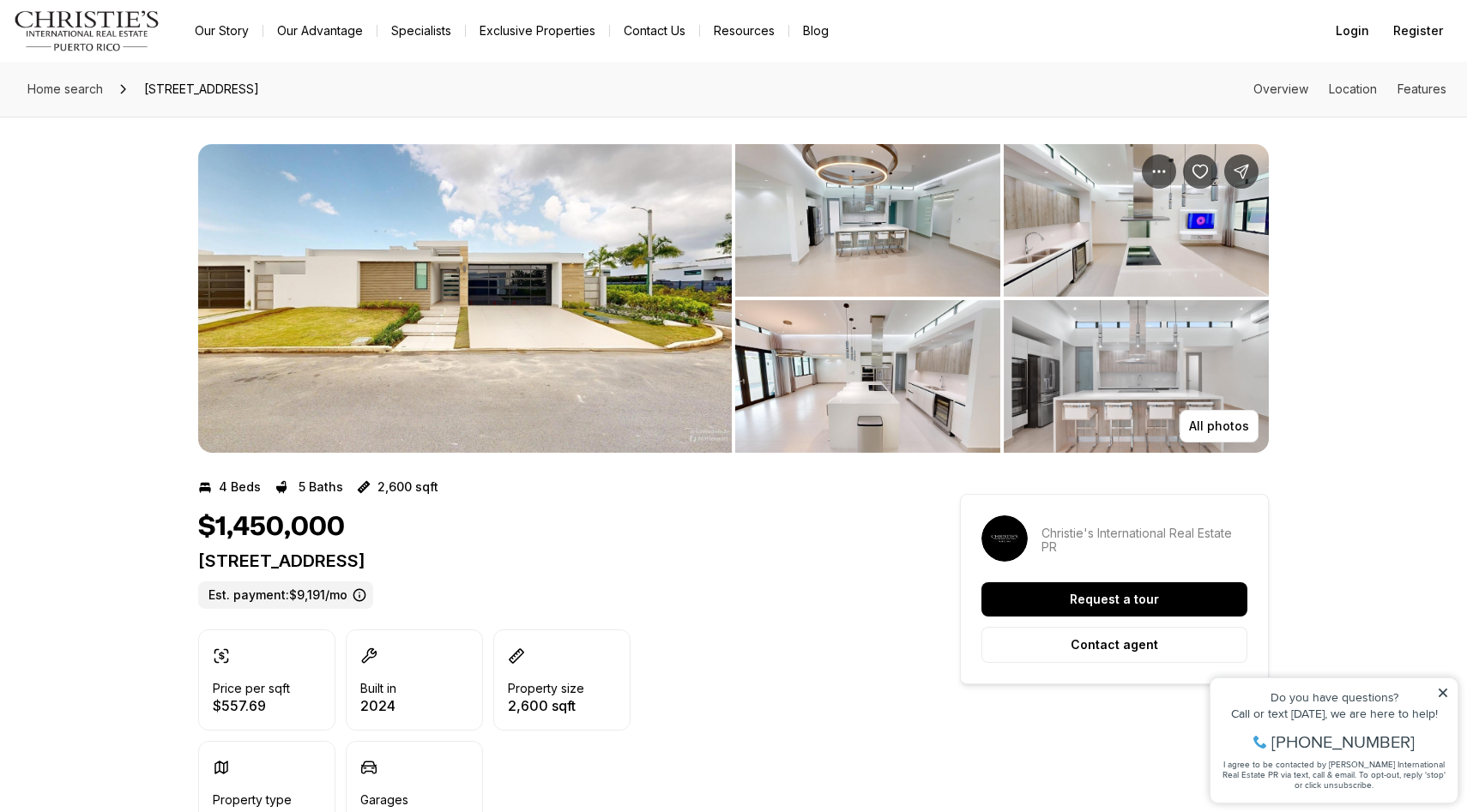
click at [496, 266] on img "View image gallery" at bounding box center [465, 298] width 533 height 308
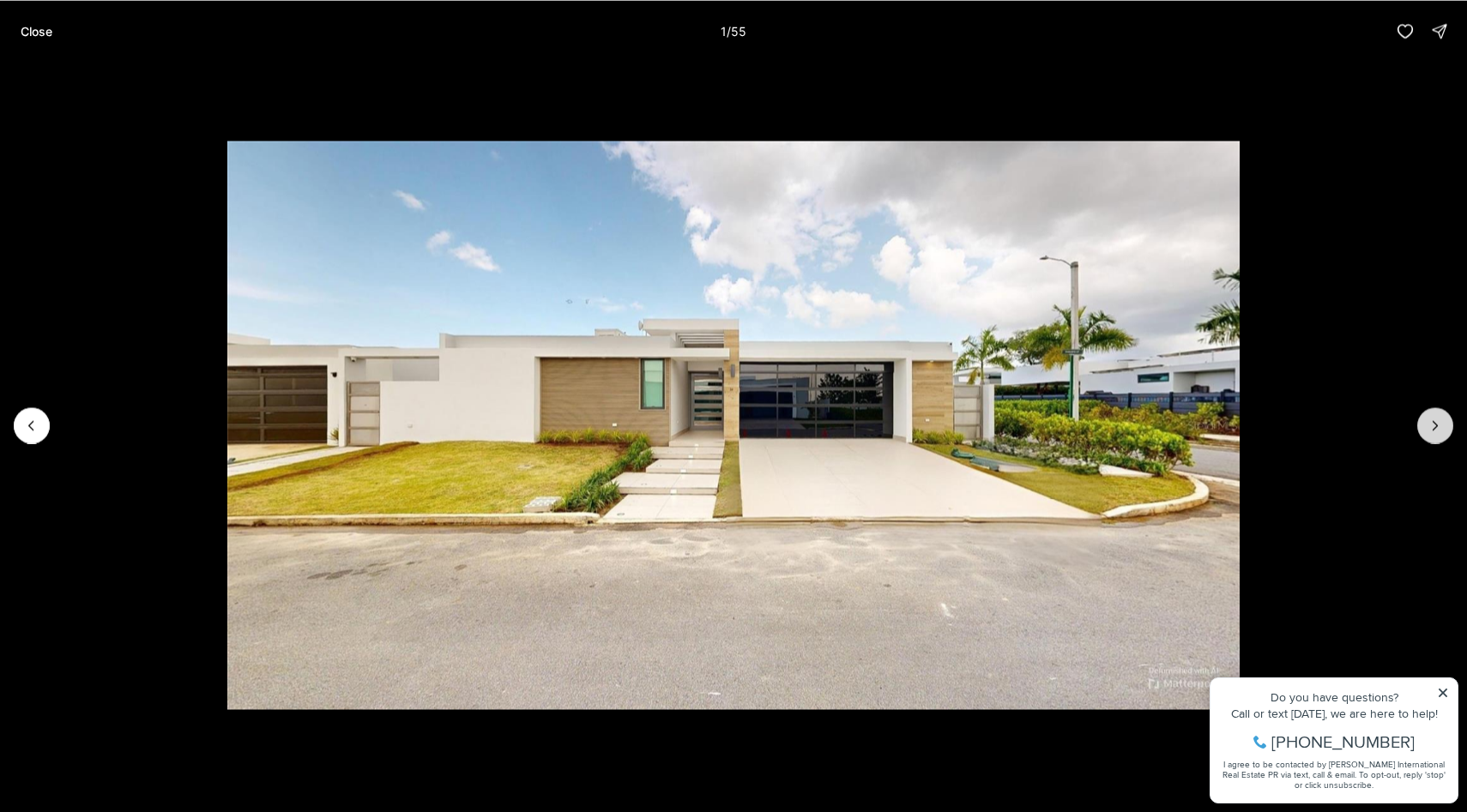
click at [1433, 426] on icon "Next slide" at bounding box center [1435, 426] width 17 height 17
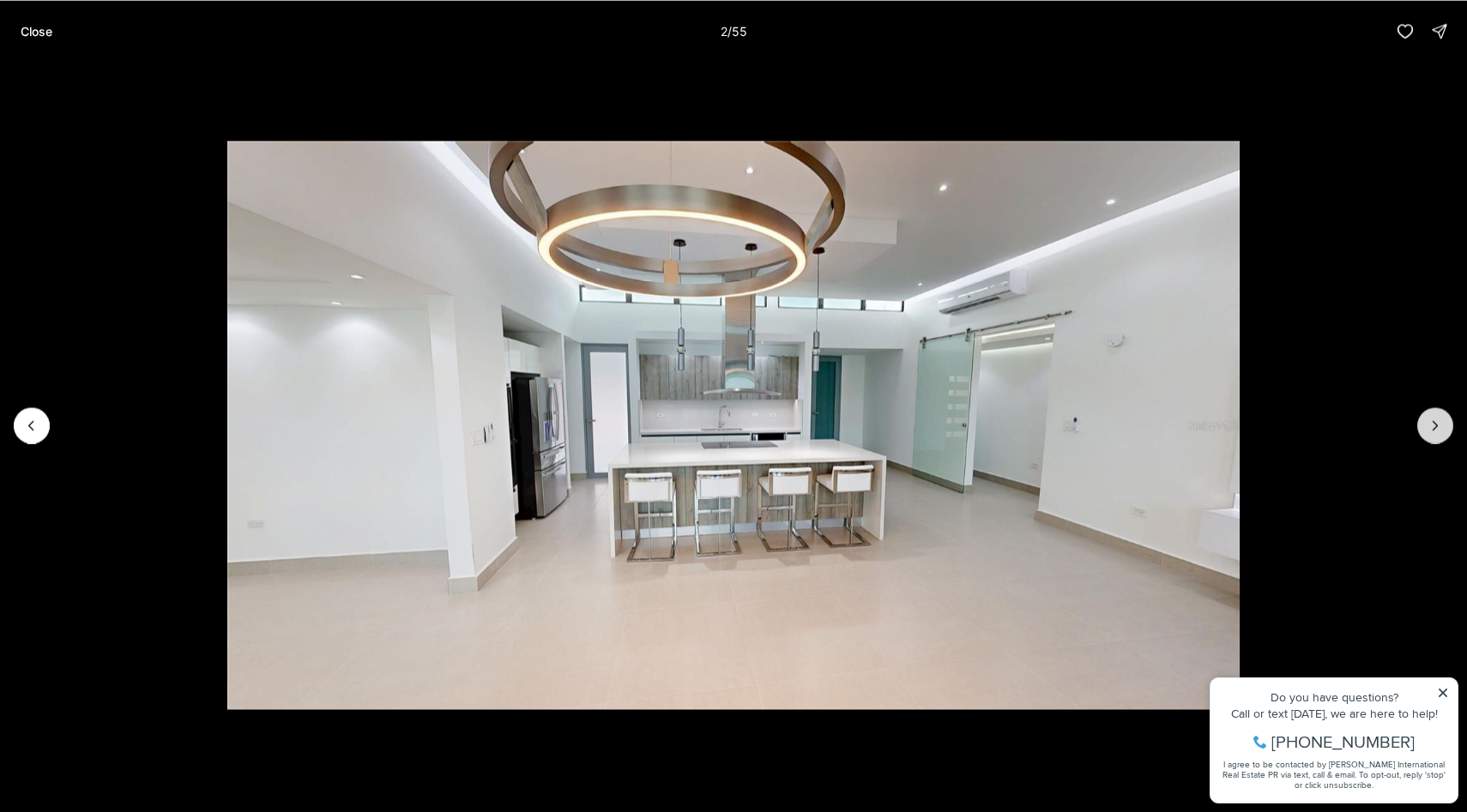
click at [1430, 426] on icon "Next slide" at bounding box center [1435, 426] width 17 height 17
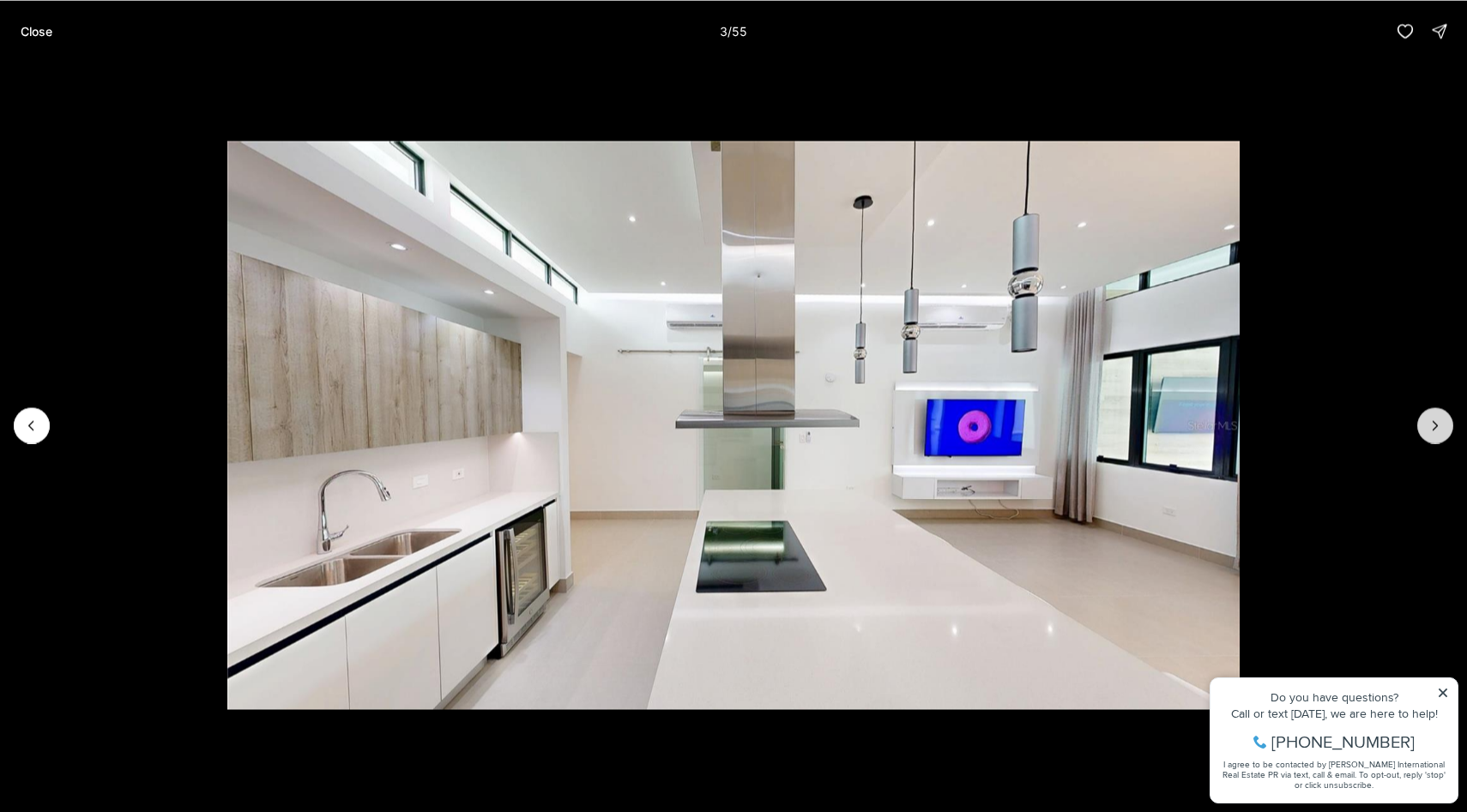
click at [1430, 426] on icon "Next slide" at bounding box center [1435, 426] width 17 height 17
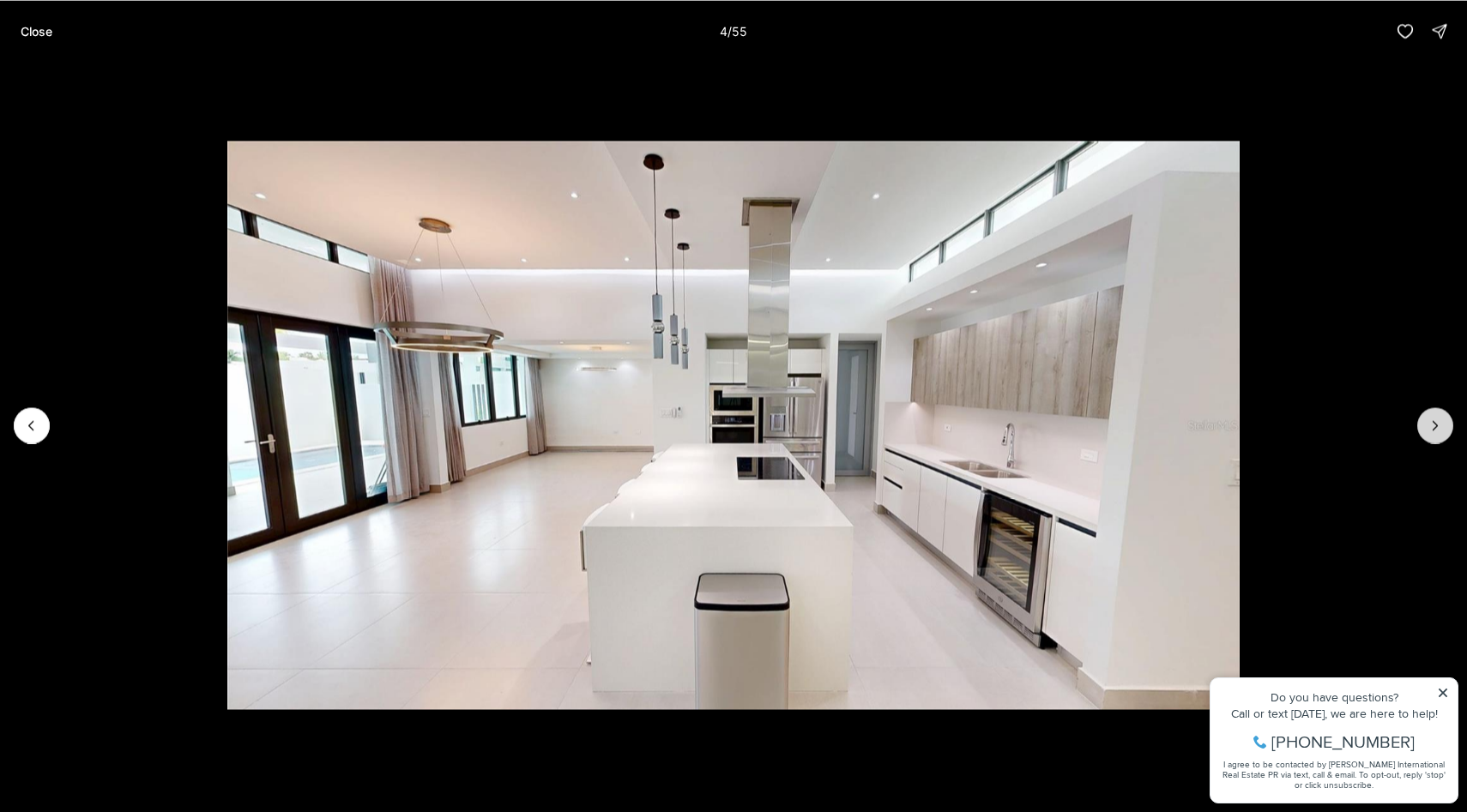
click at [1430, 426] on icon "Next slide" at bounding box center [1435, 426] width 17 height 17
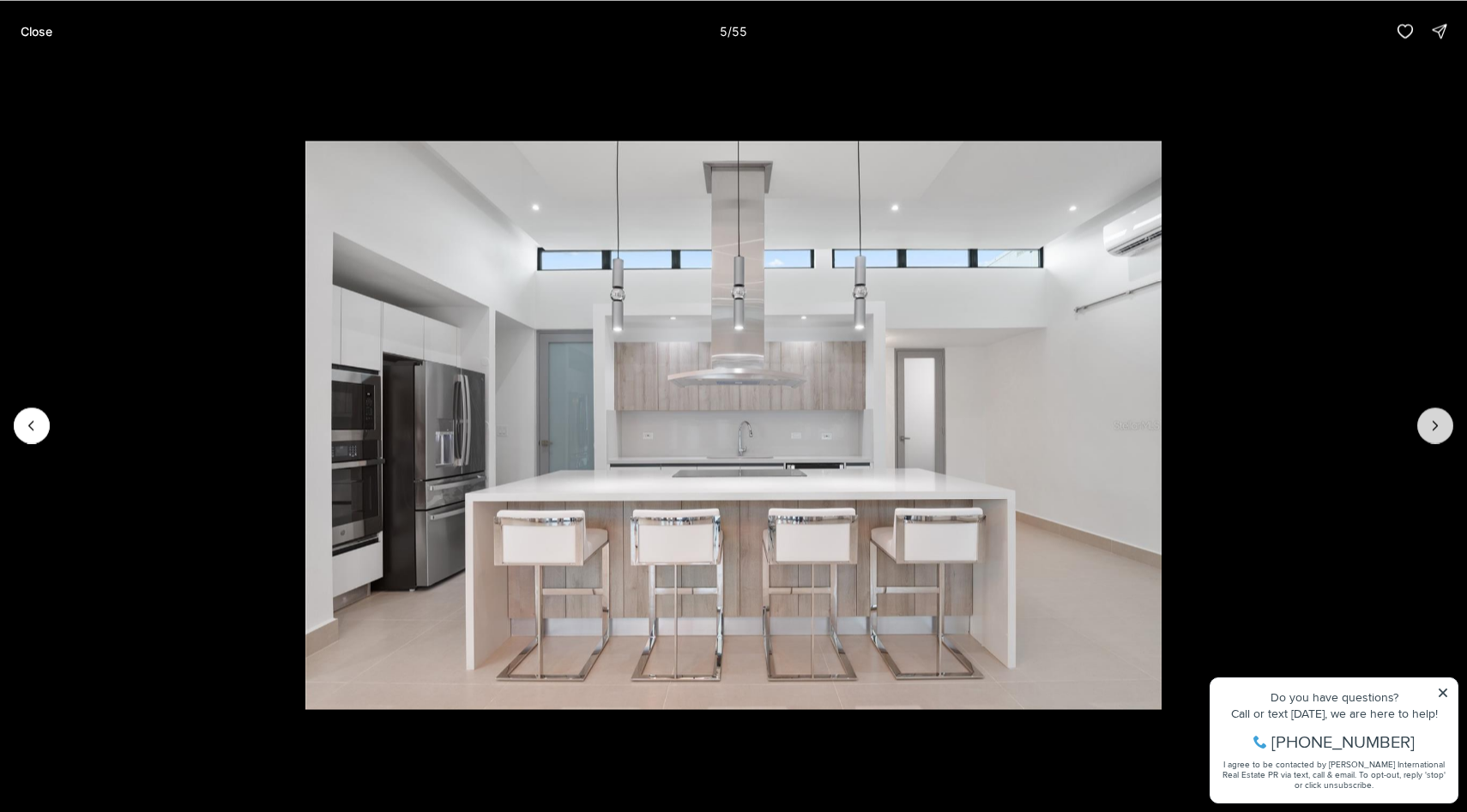
click at [1430, 426] on icon "Next slide" at bounding box center [1435, 426] width 17 height 17
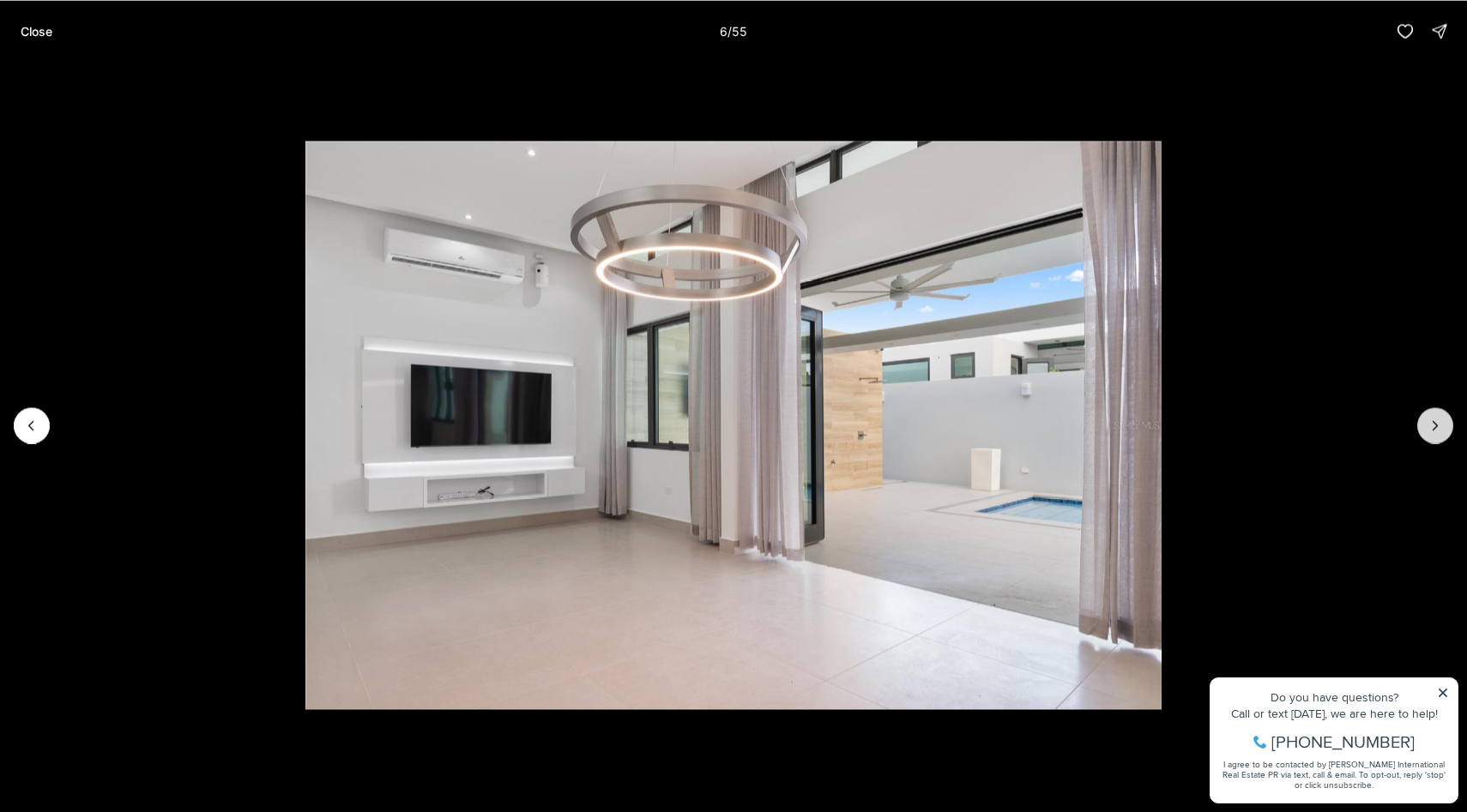
click at [1431, 425] on icon "Next slide" at bounding box center [1435, 426] width 17 height 17
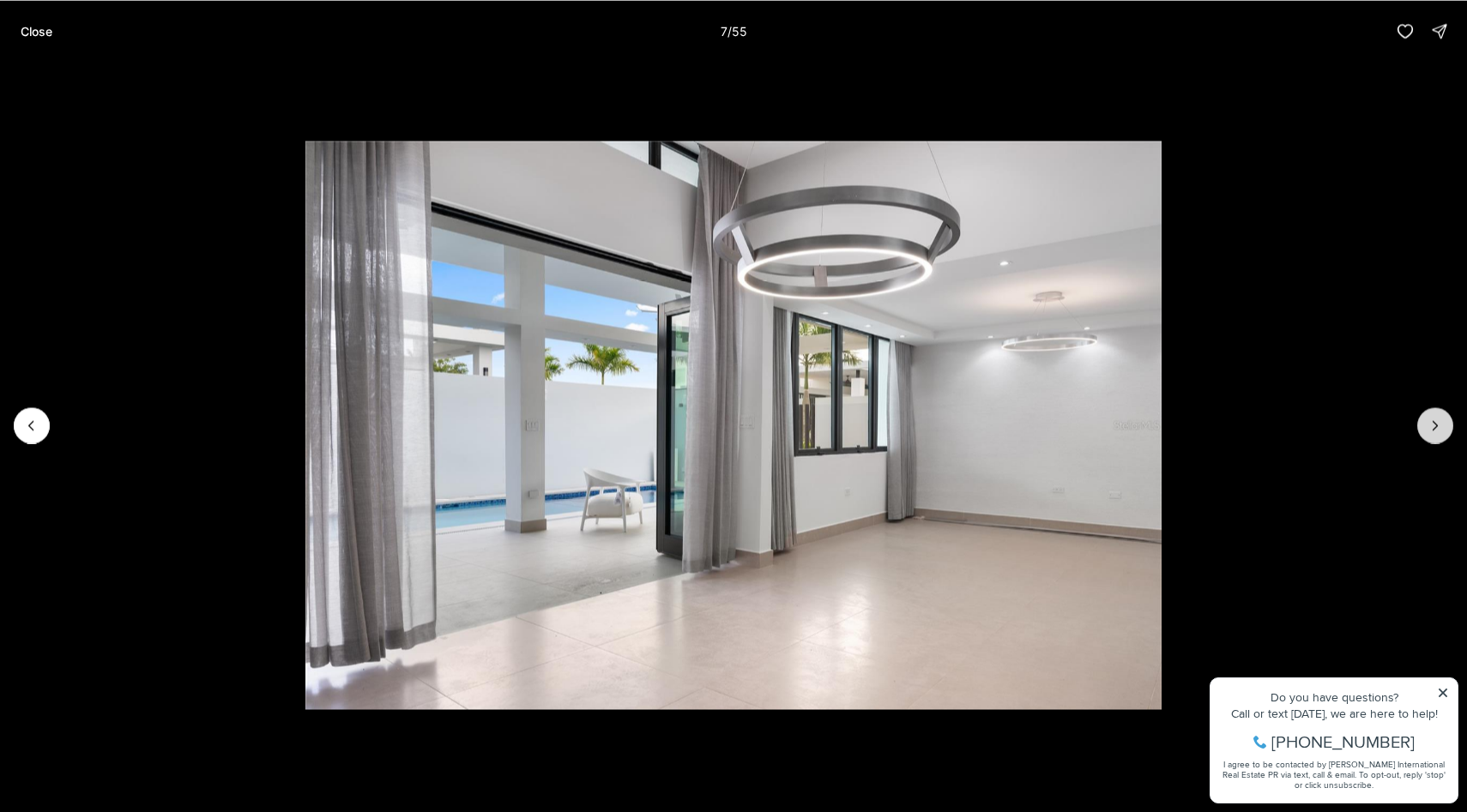
click at [1431, 425] on icon "Next slide" at bounding box center [1435, 426] width 17 height 17
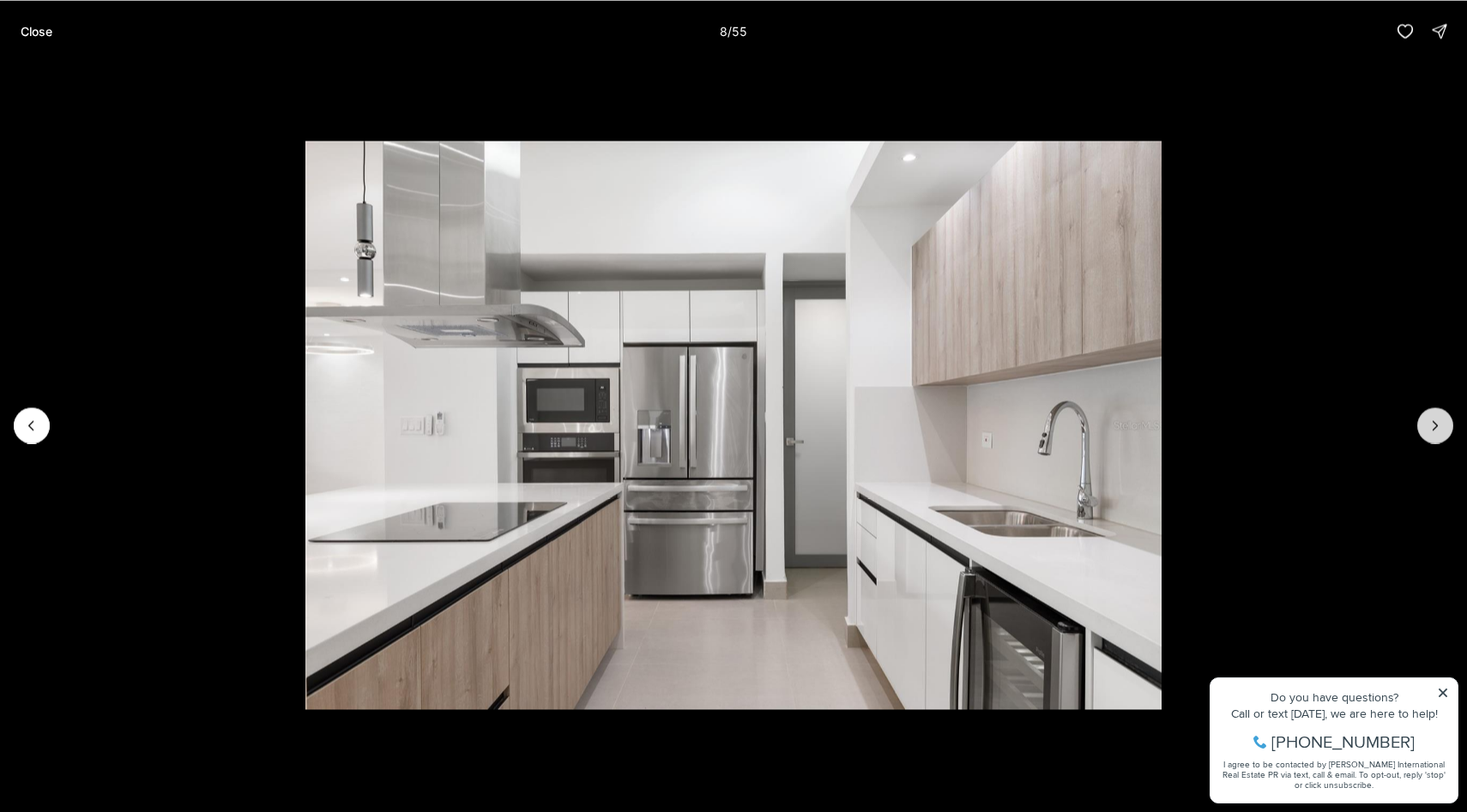
click at [1432, 425] on icon "Next slide" at bounding box center [1435, 426] width 17 height 17
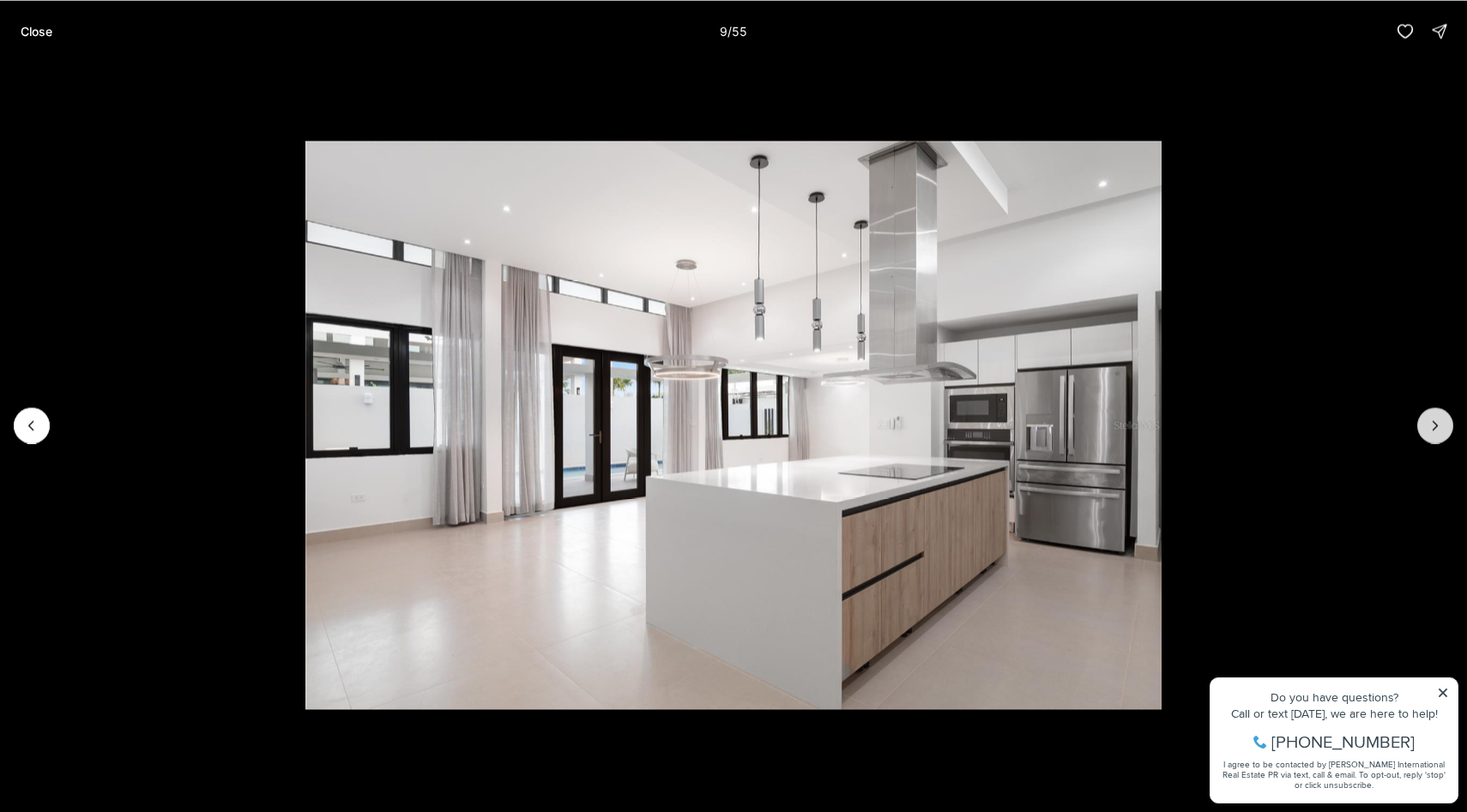
click at [1432, 425] on icon "Next slide" at bounding box center [1435, 426] width 17 height 17
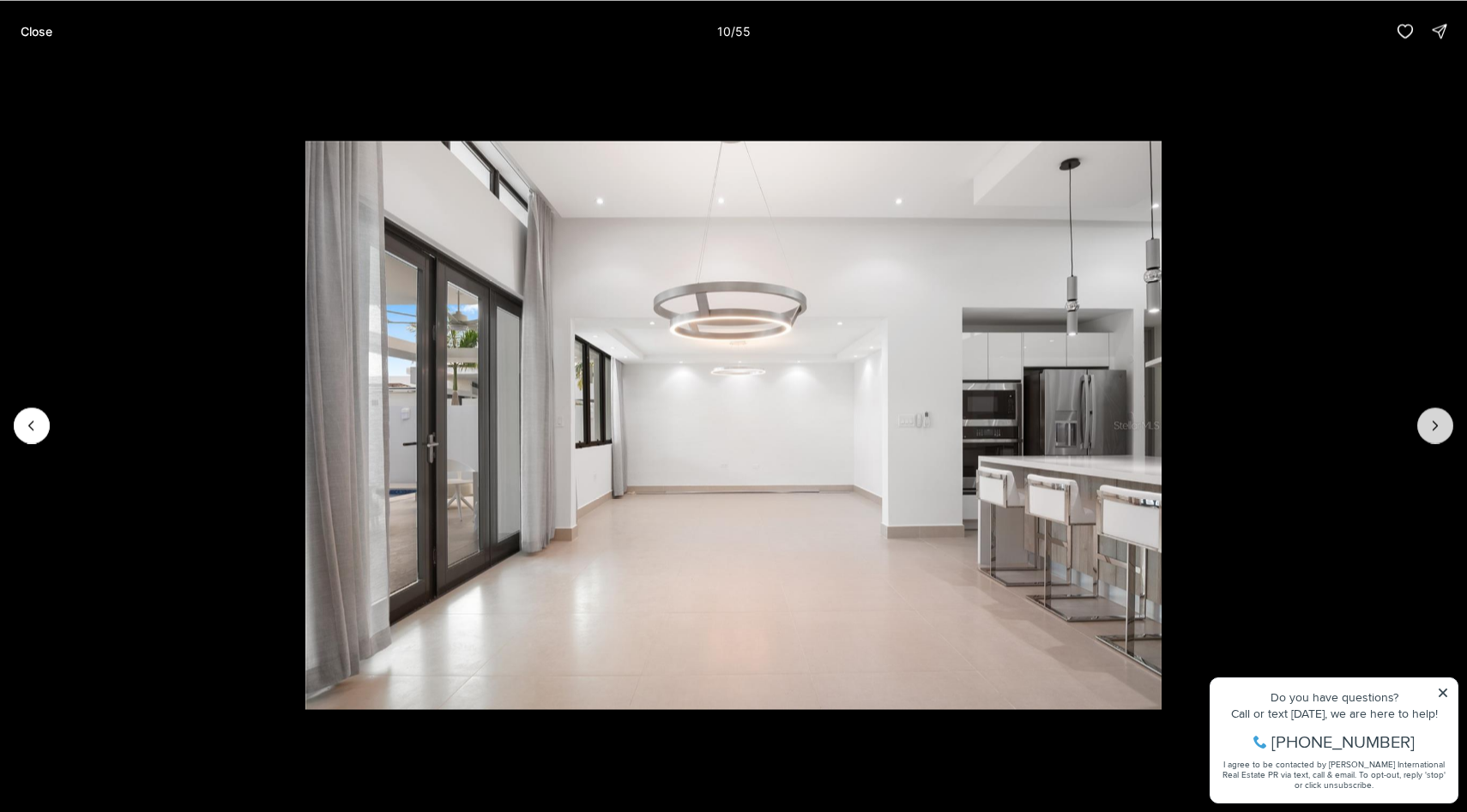
click at [1432, 425] on icon "Next slide" at bounding box center [1435, 426] width 17 height 17
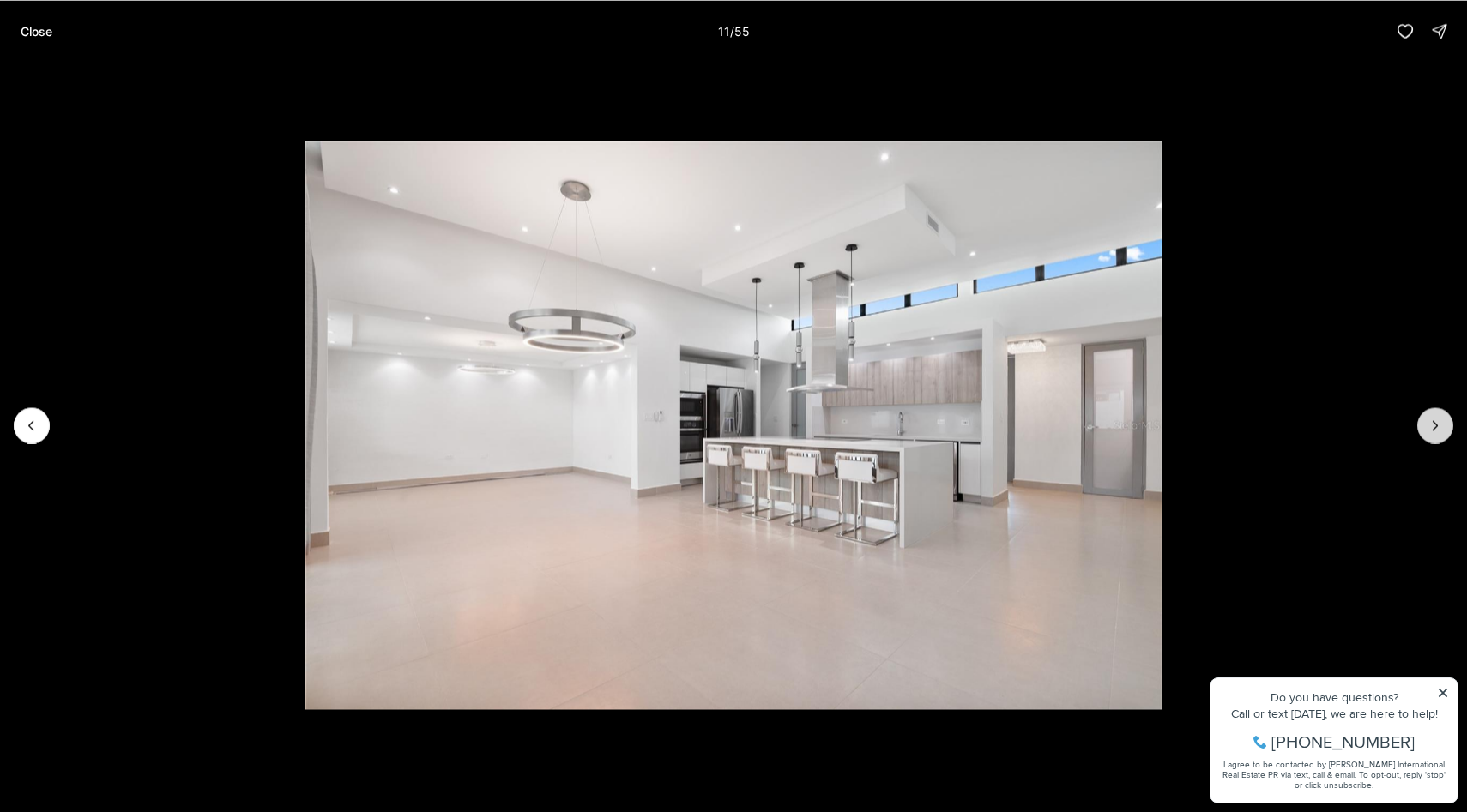
click at [1432, 425] on icon "Next slide" at bounding box center [1435, 426] width 17 height 17
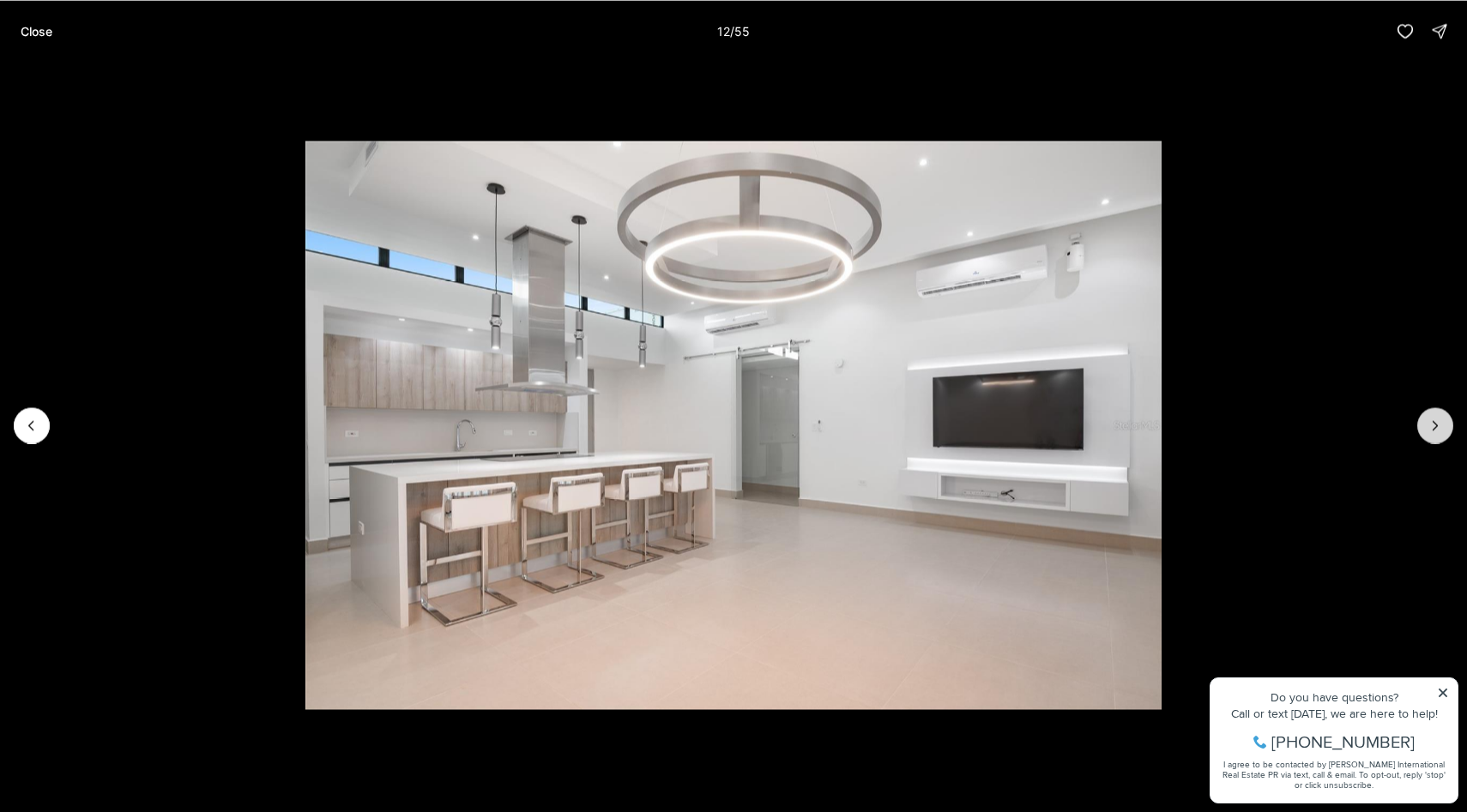
click at [1432, 425] on icon "Next slide" at bounding box center [1435, 426] width 17 height 17
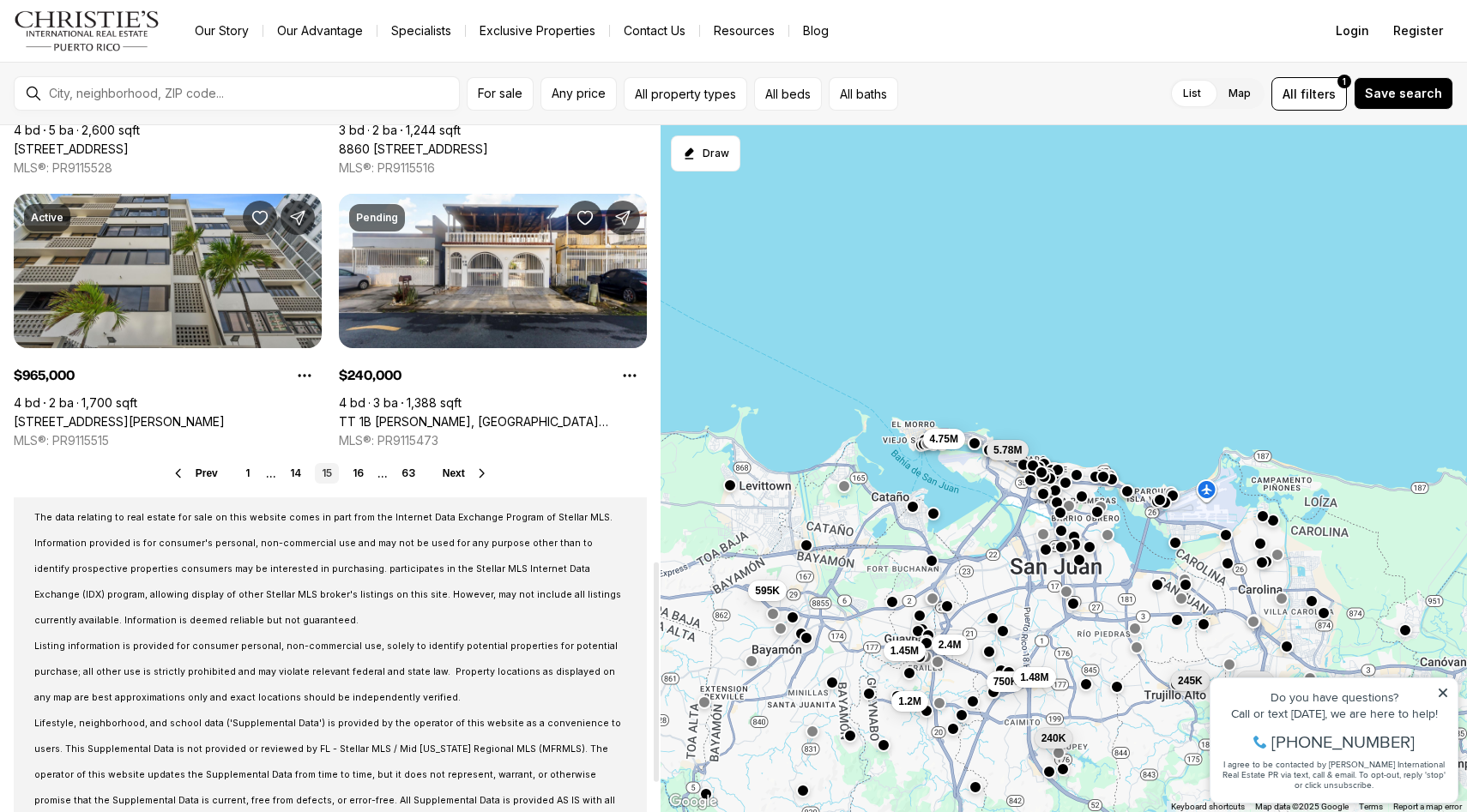
scroll to position [1367, 0]
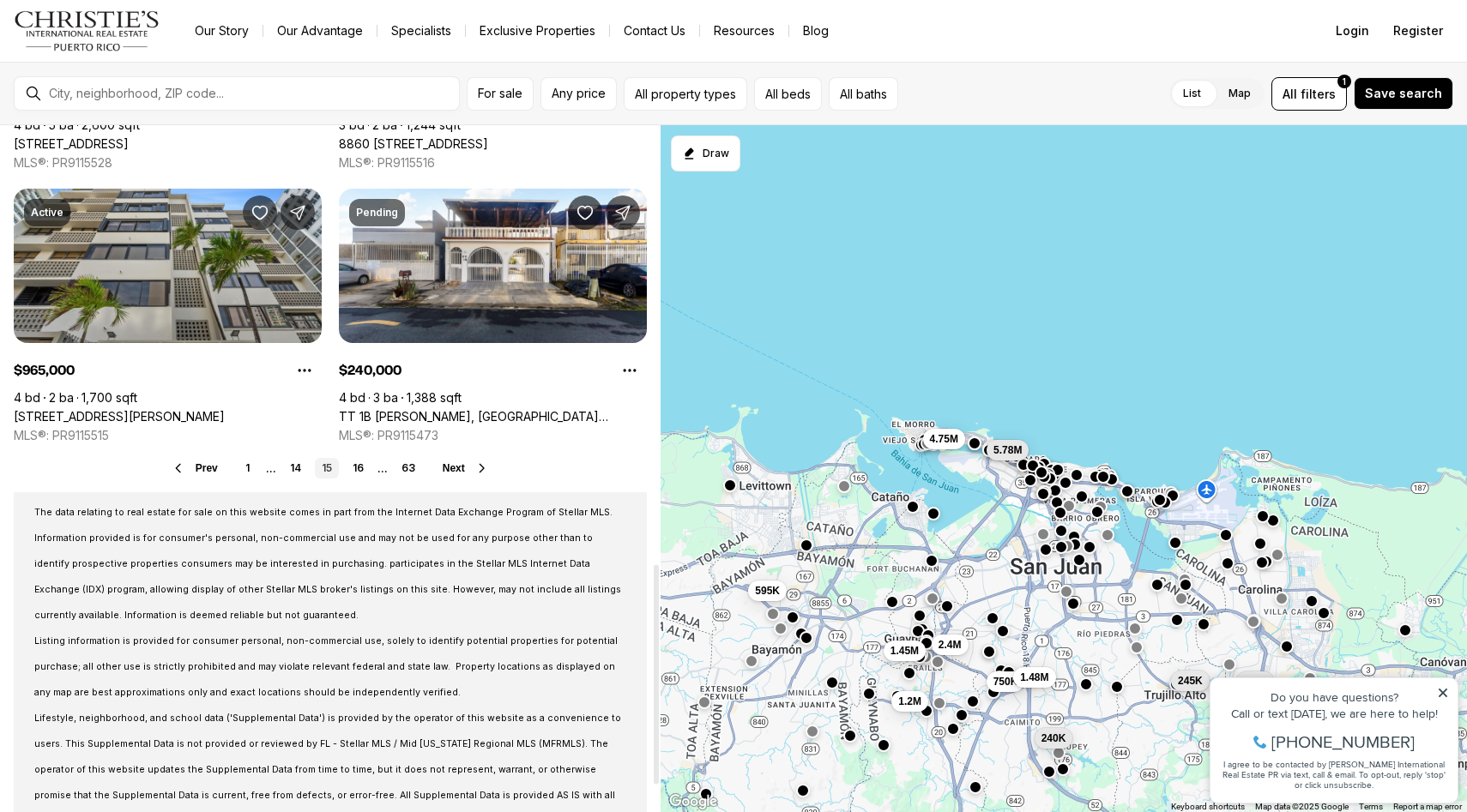
click at [459, 470] on span "Next" at bounding box center [453, 468] width 22 height 12
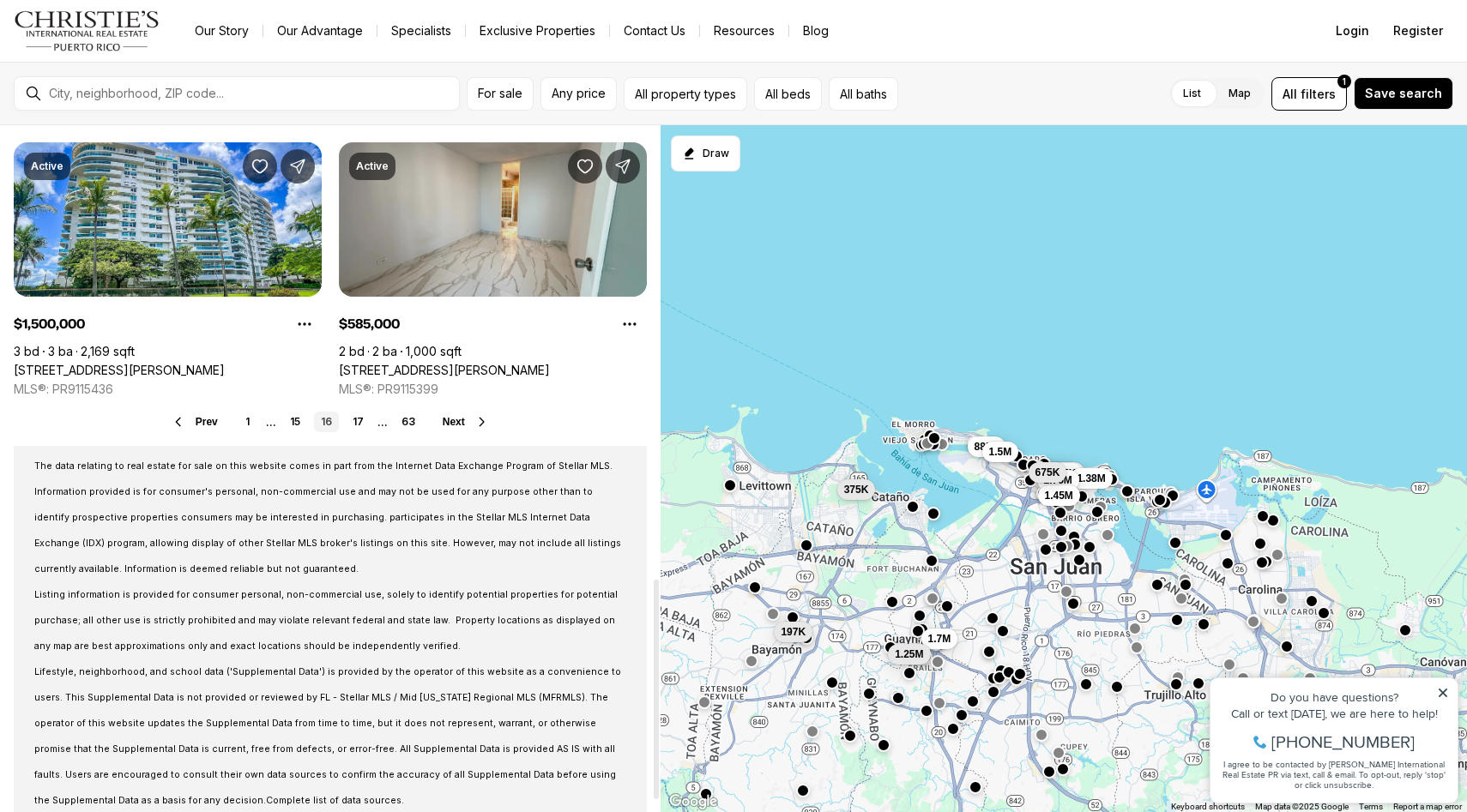
scroll to position [1448, 0]
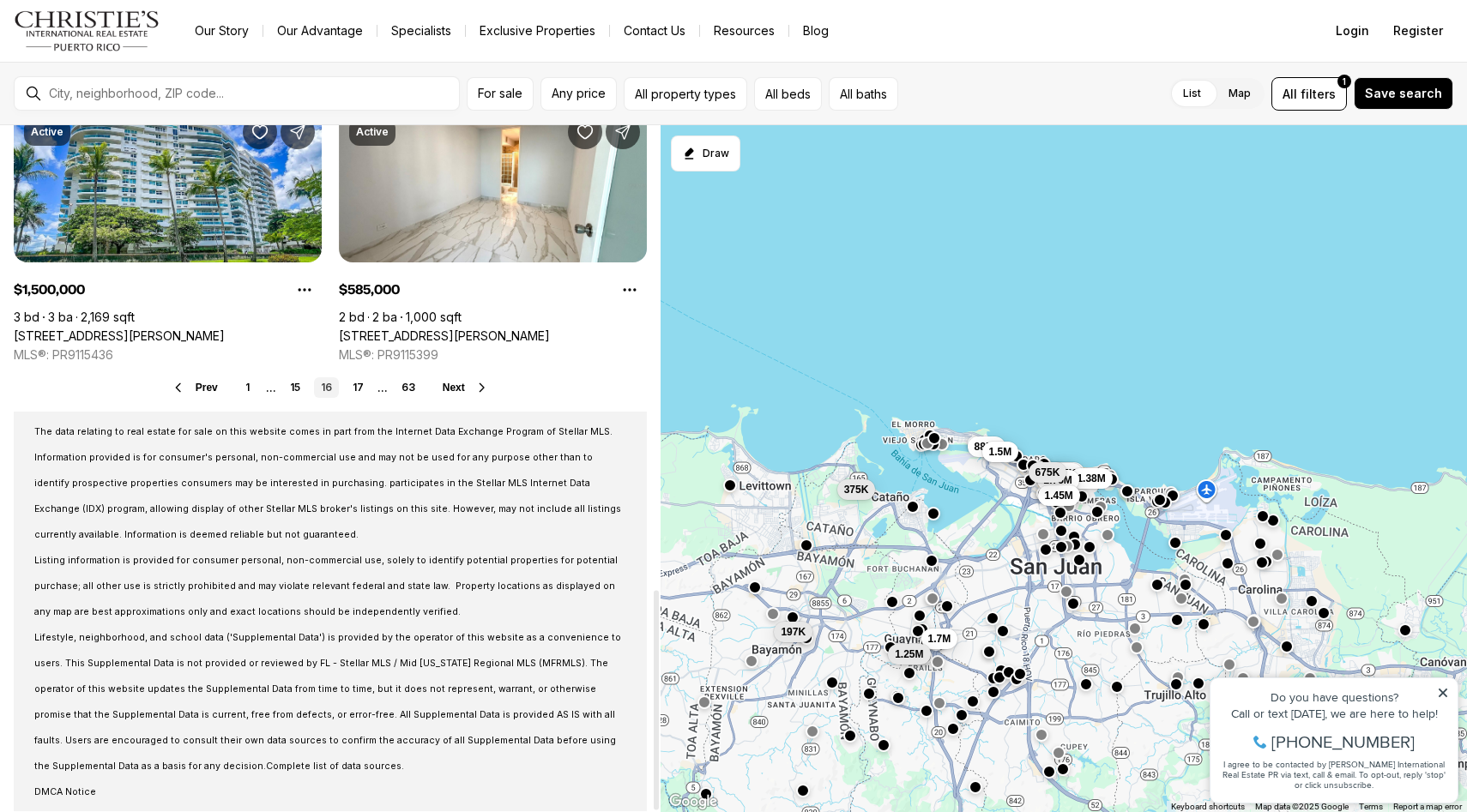
click at [461, 377] on div "Prev 1 ... 15 16 17 ... 63 Next" at bounding box center [329, 387] width 633 height 21
click at [458, 387] on span "Next" at bounding box center [453, 387] width 22 height 12
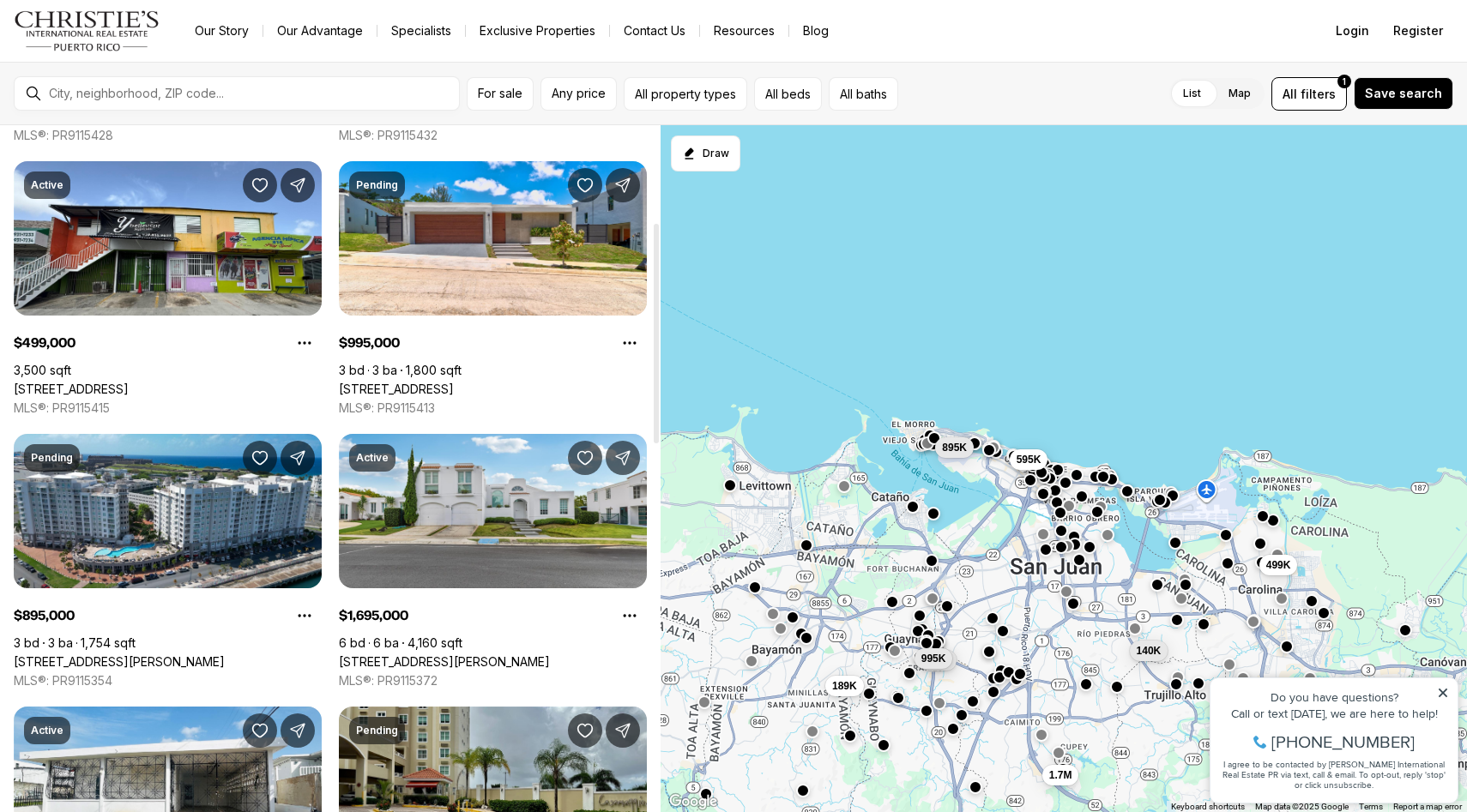
scroll to position [303, 0]
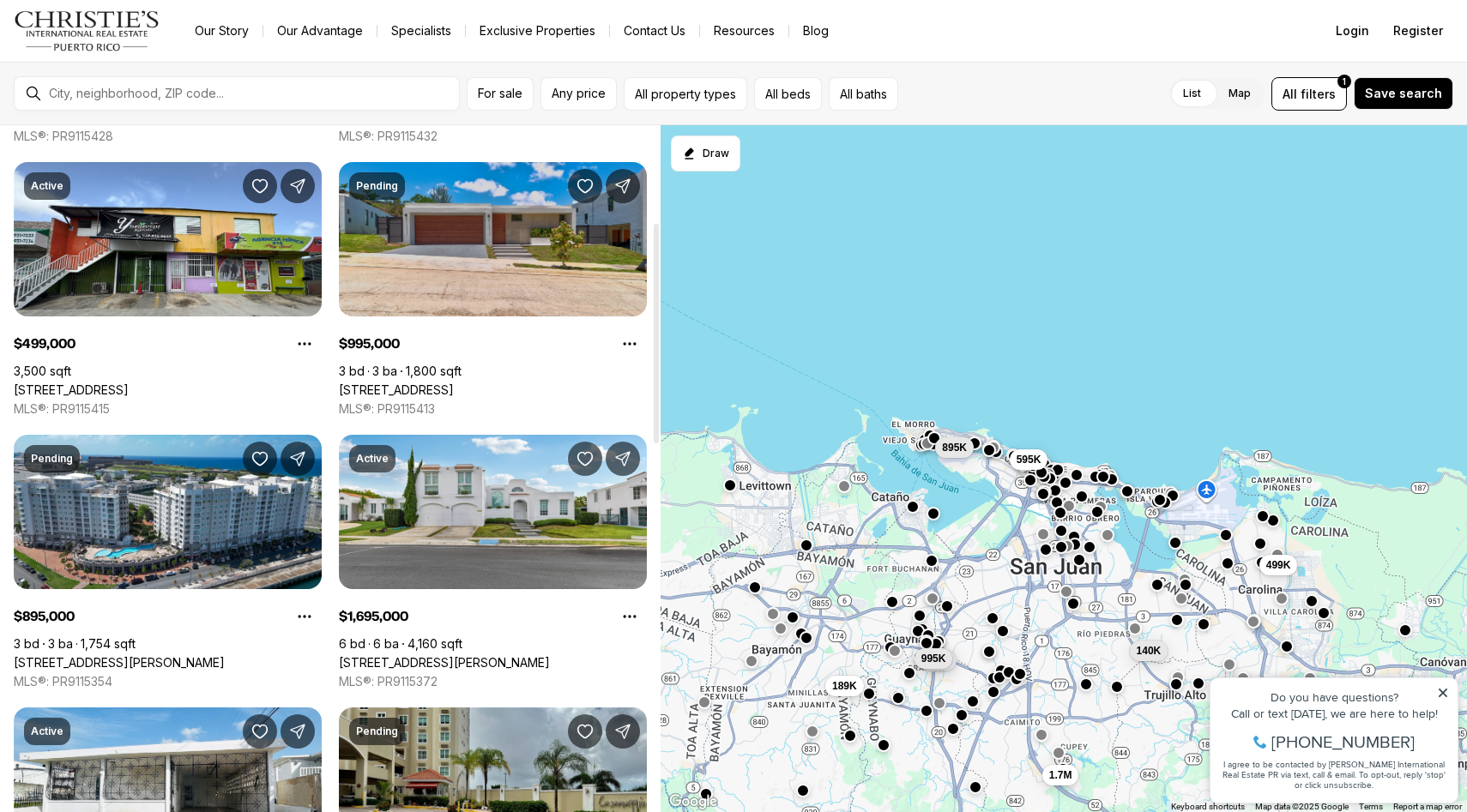
click at [454, 383] on link "240 St. MONTEAZUL #240, GUAYNABO PR, 00969" at bounding box center [396, 390] width 115 height 15
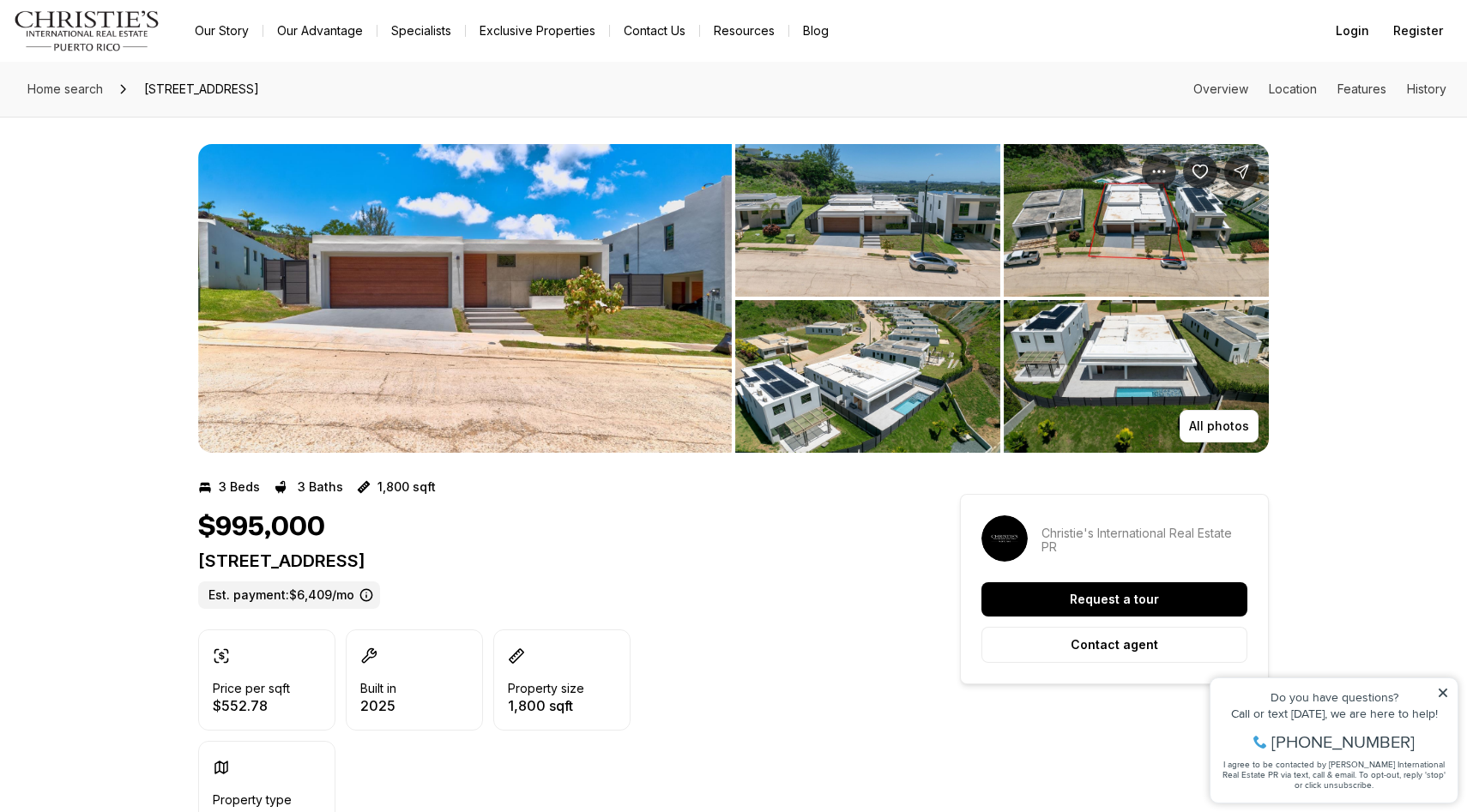
click at [475, 259] on img "View image gallery" at bounding box center [465, 298] width 533 height 308
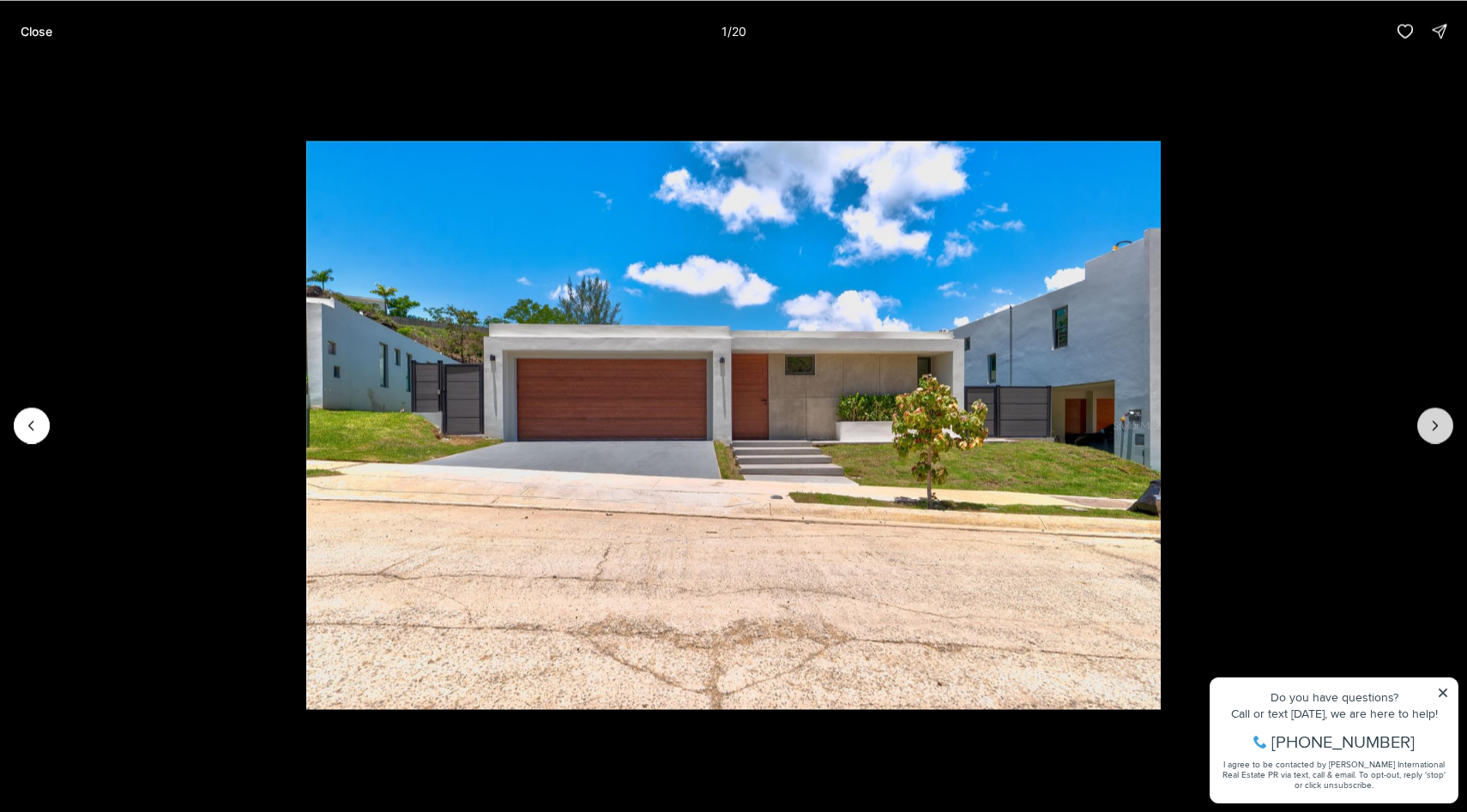
click at [1429, 419] on icon "Next slide" at bounding box center [1435, 426] width 17 height 17
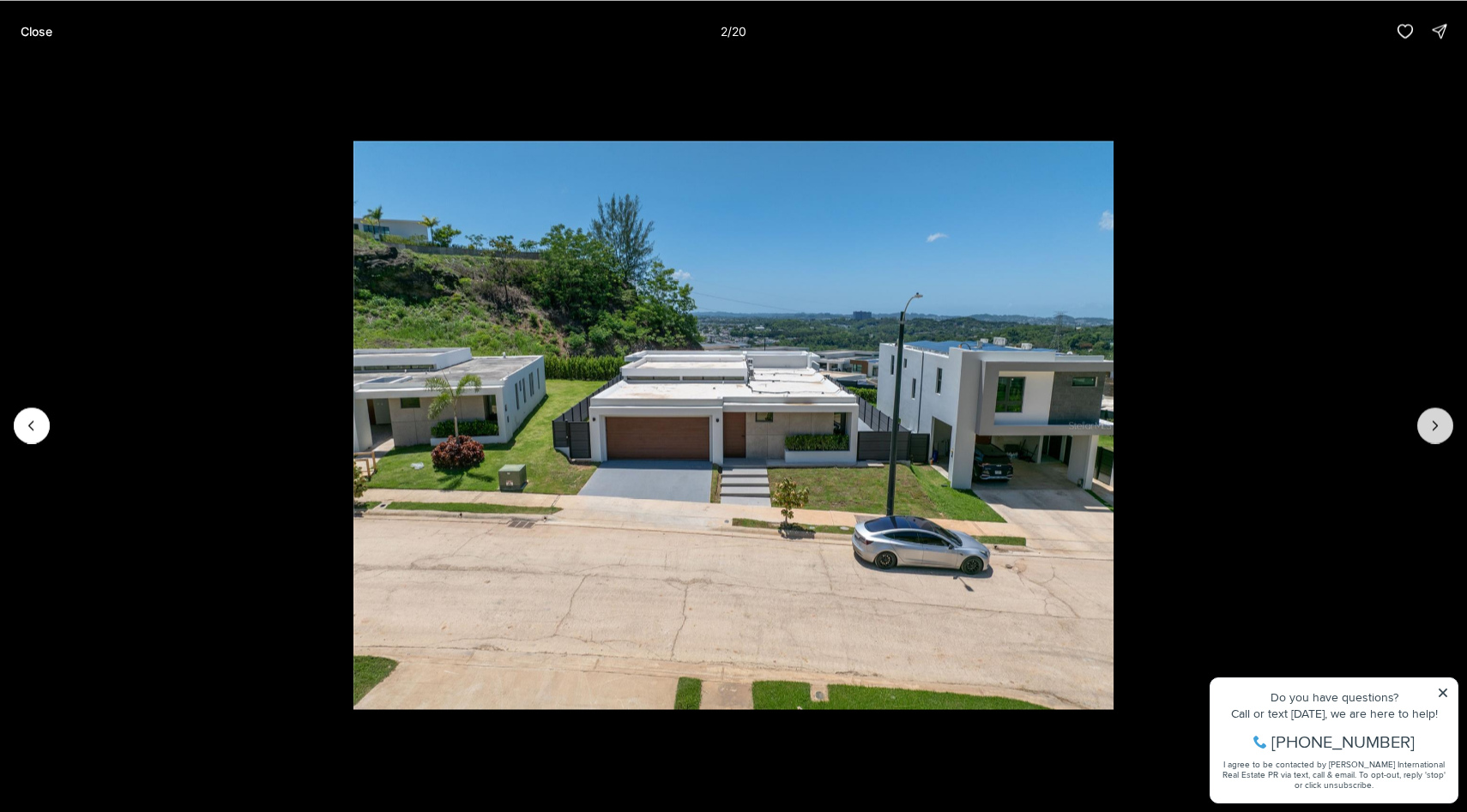
click at [1430, 419] on icon "Next slide" at bounding box center [1435, 426] width 17 height 17
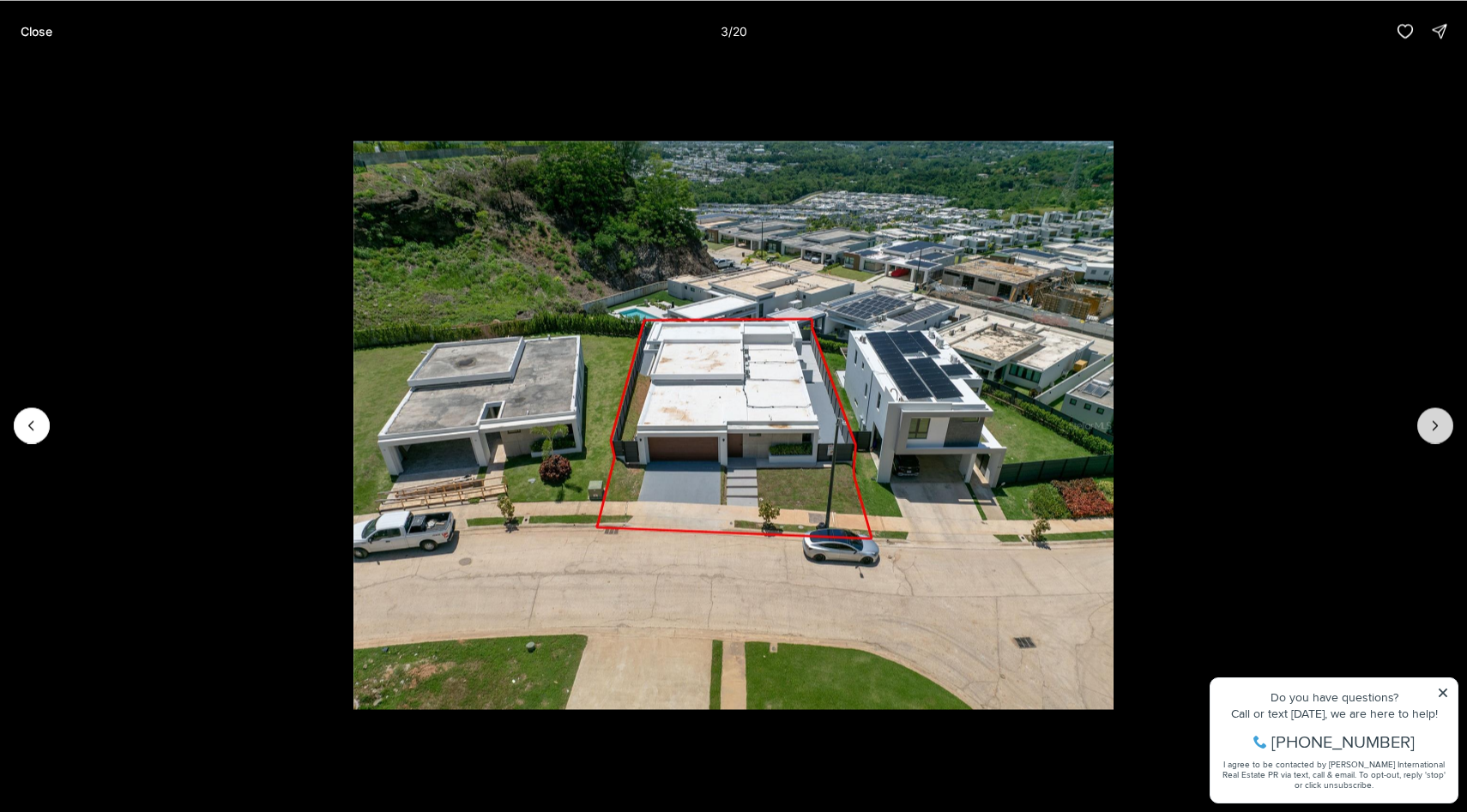
click at [1425, 421] on button "Next slide" at bounding box center [1436, 426] width 36 height 36
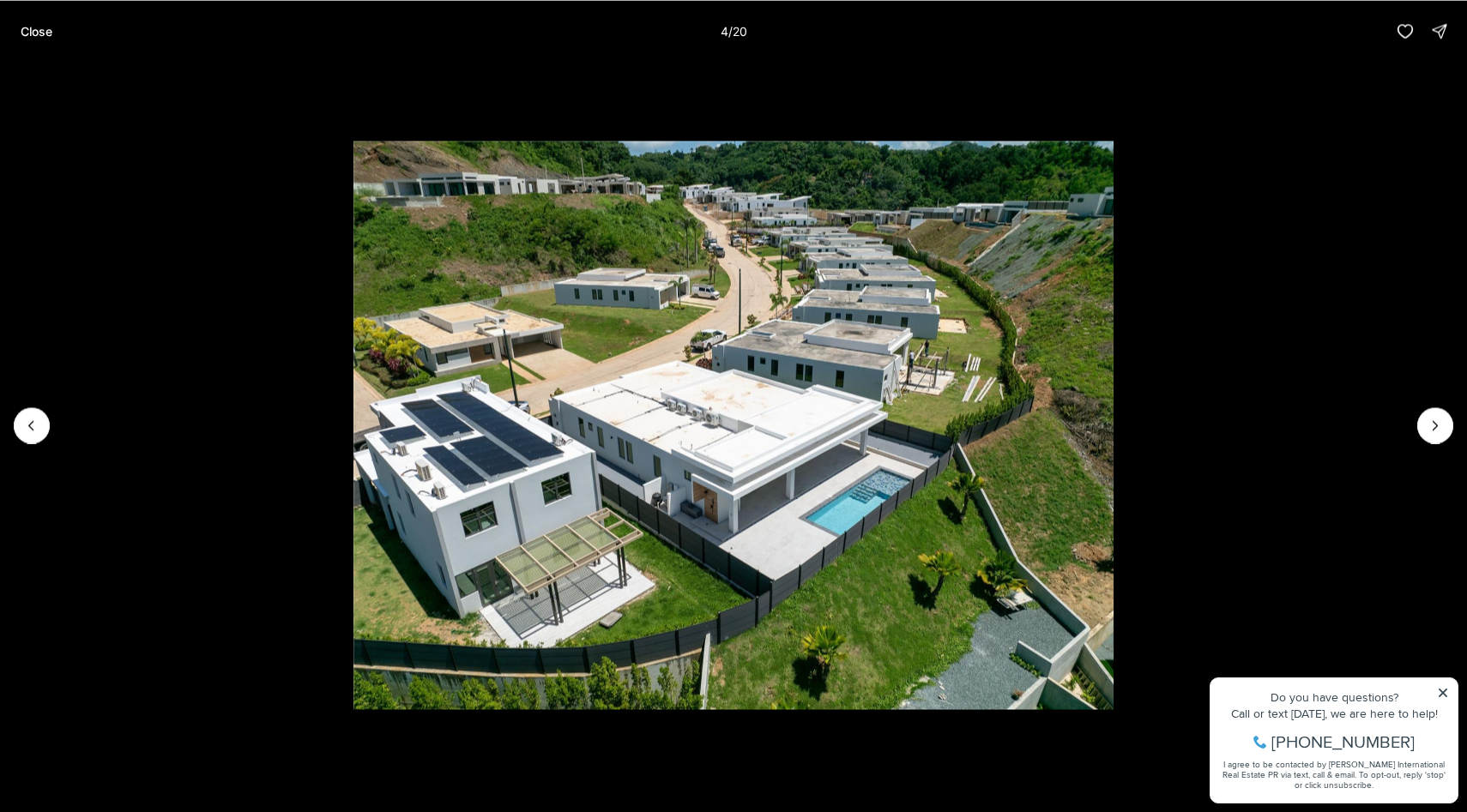
click at [1410, 418] on li "4 of 20" at bounding box center [733, 425] width 1467 height 726
click at [1410, 417] on li "4 of 20" at bounding box center [733, 425] width 1467 height 726
click at [1420, 413] on button "Next slide" at bounding box center [1436, 426] width 36 height 36
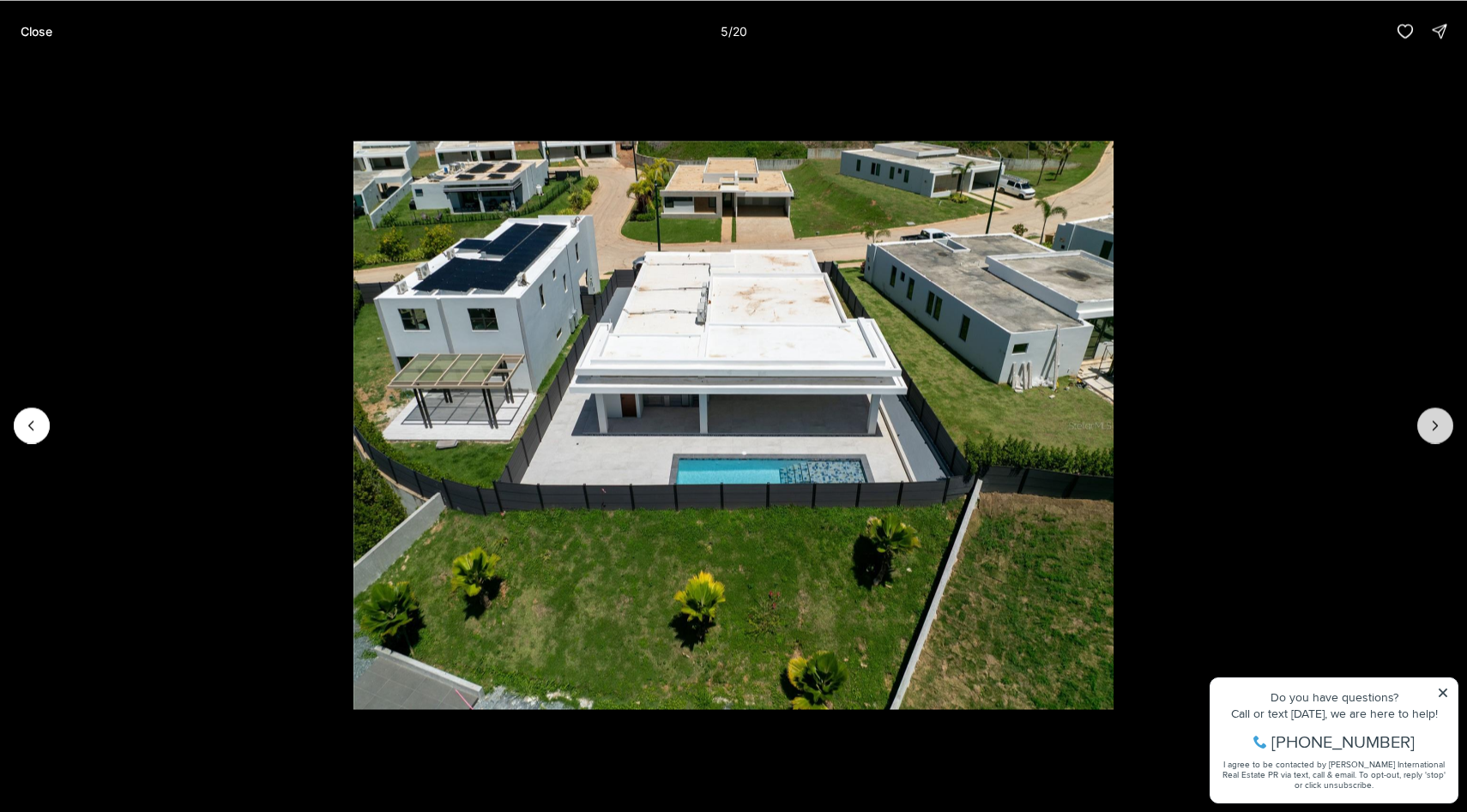
click at [1417, 417] on button "Next slide" at bounding box center [1436, 426] width 36 height 36
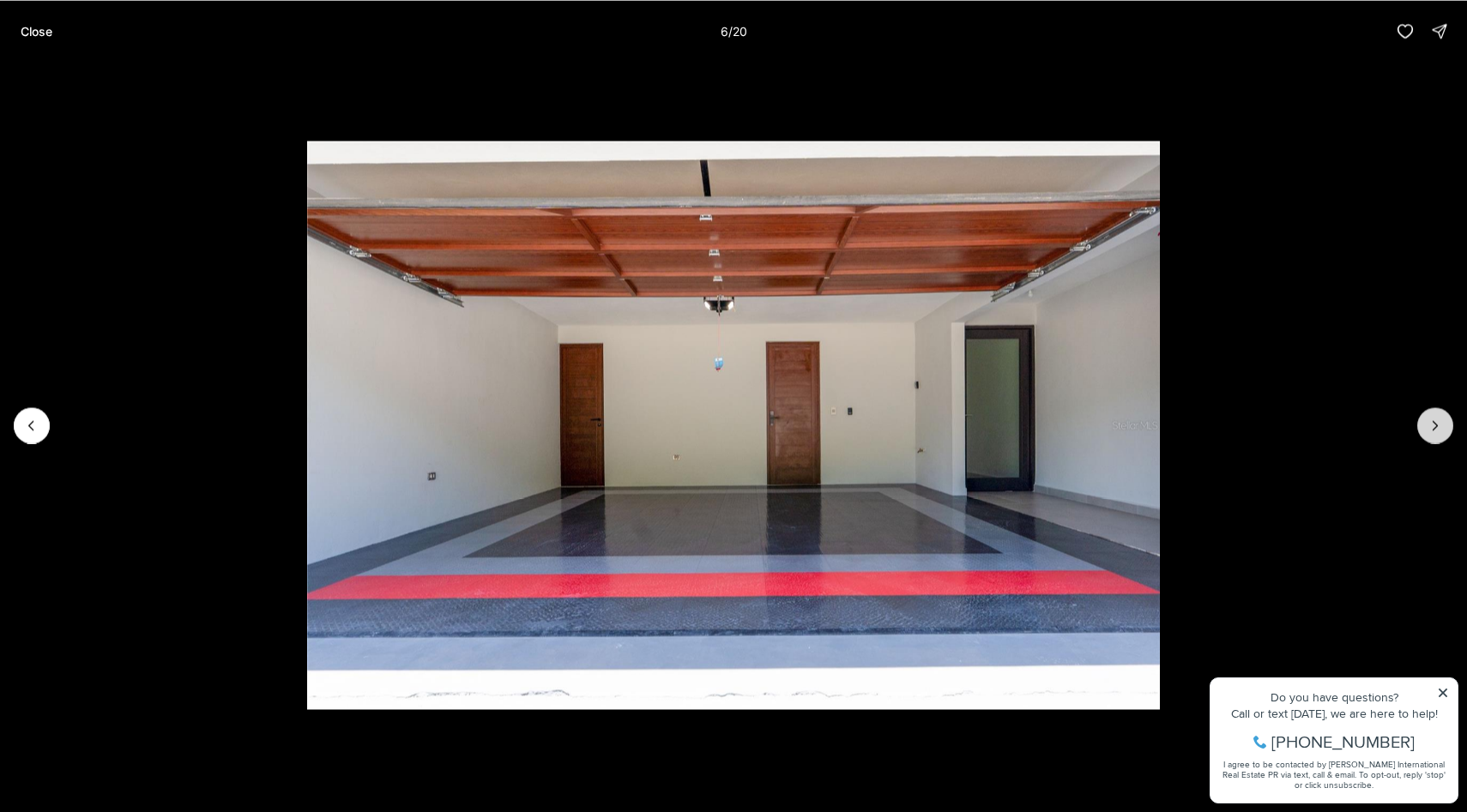
click at [1417, 417] on button "Next slide" at bounding box center [1436, 426] width 36 height 36
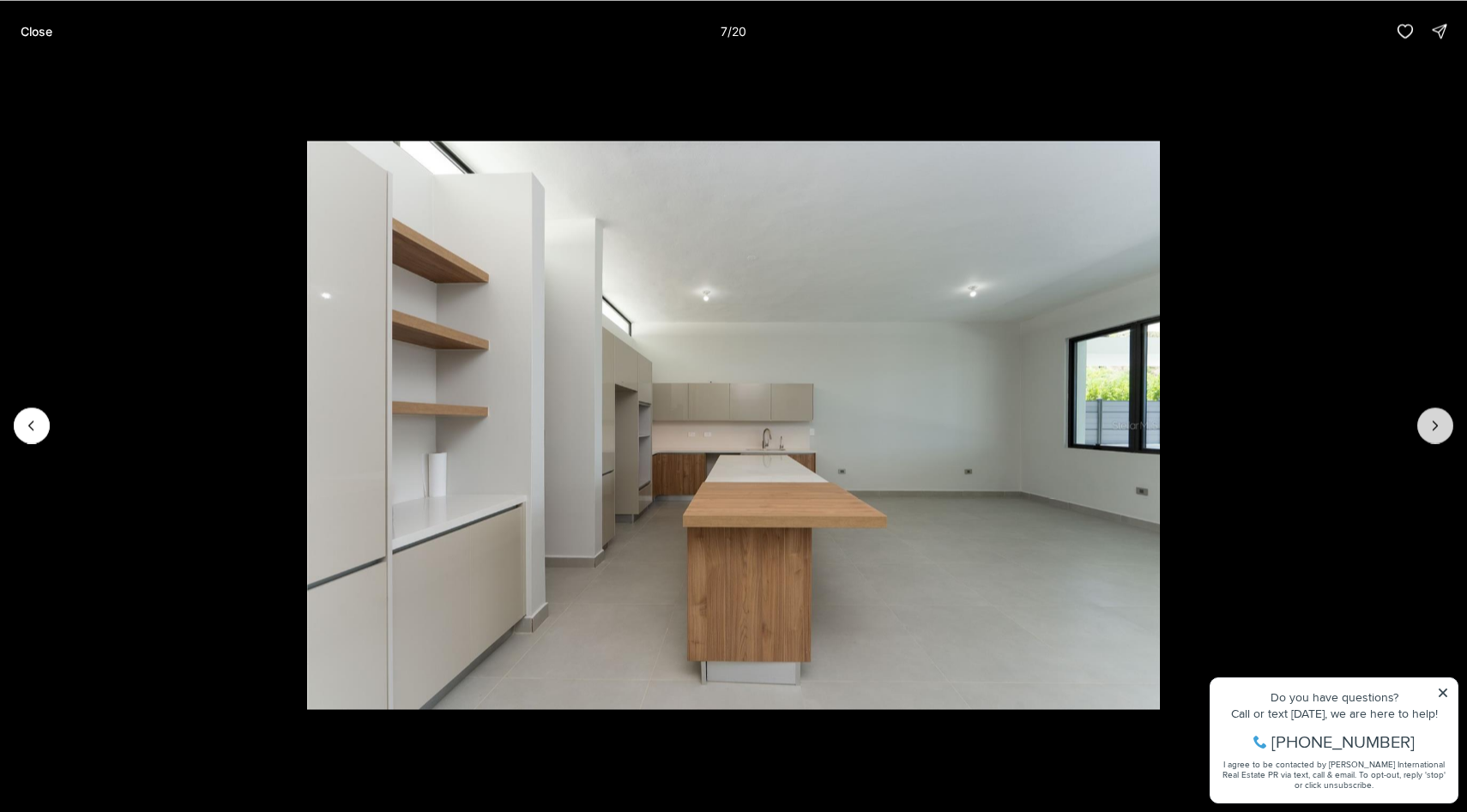
click at [1418, 417] on button "Next slide" at bounding box center [1436, 426] width 36 height 36
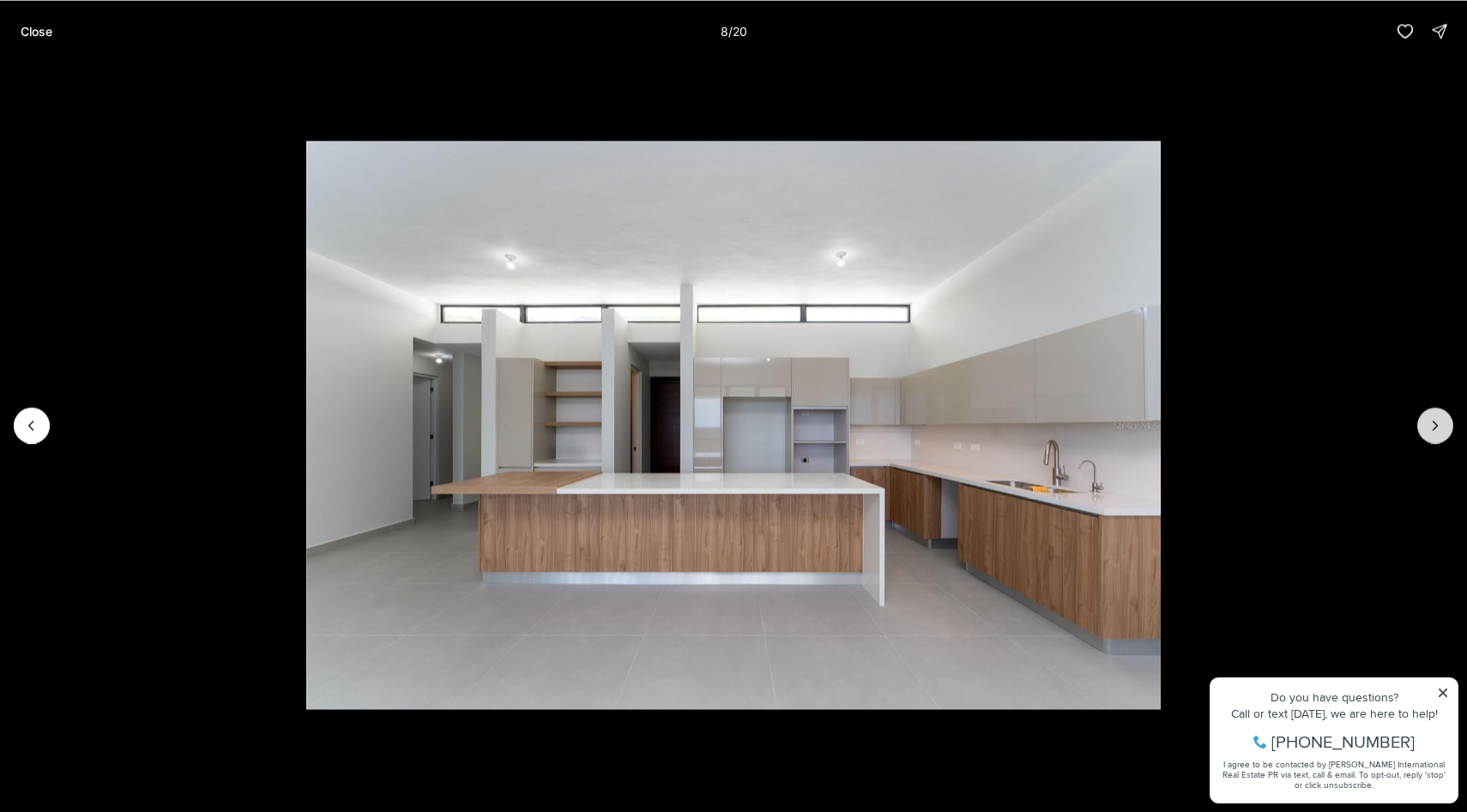
click at [1419, 416] on button "Next slide" at bounding box center [1436, 426] width 36 height 36
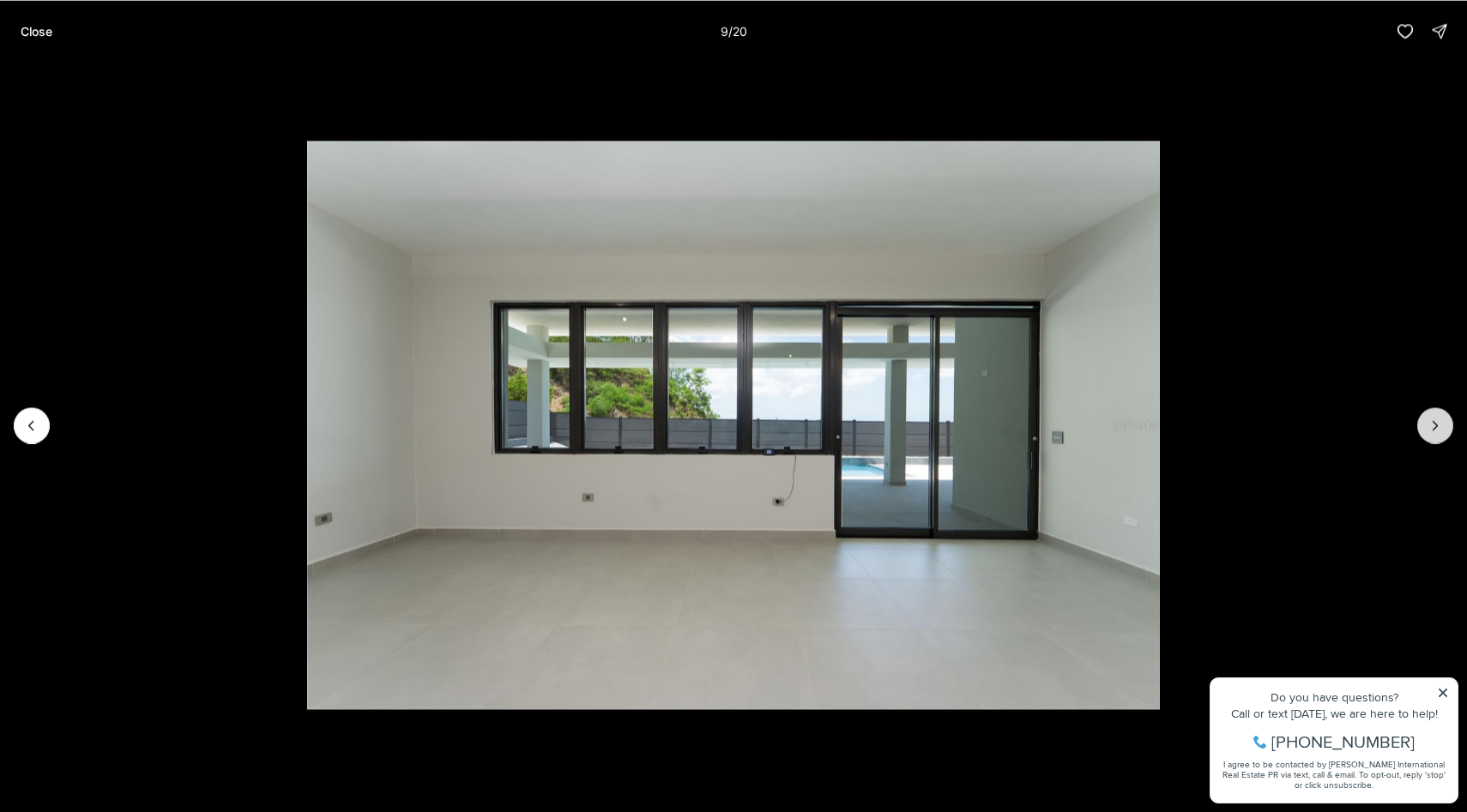
click at [1419, 416] on button "Next slide" at bounding box center [1436, 426] width 36 height 36
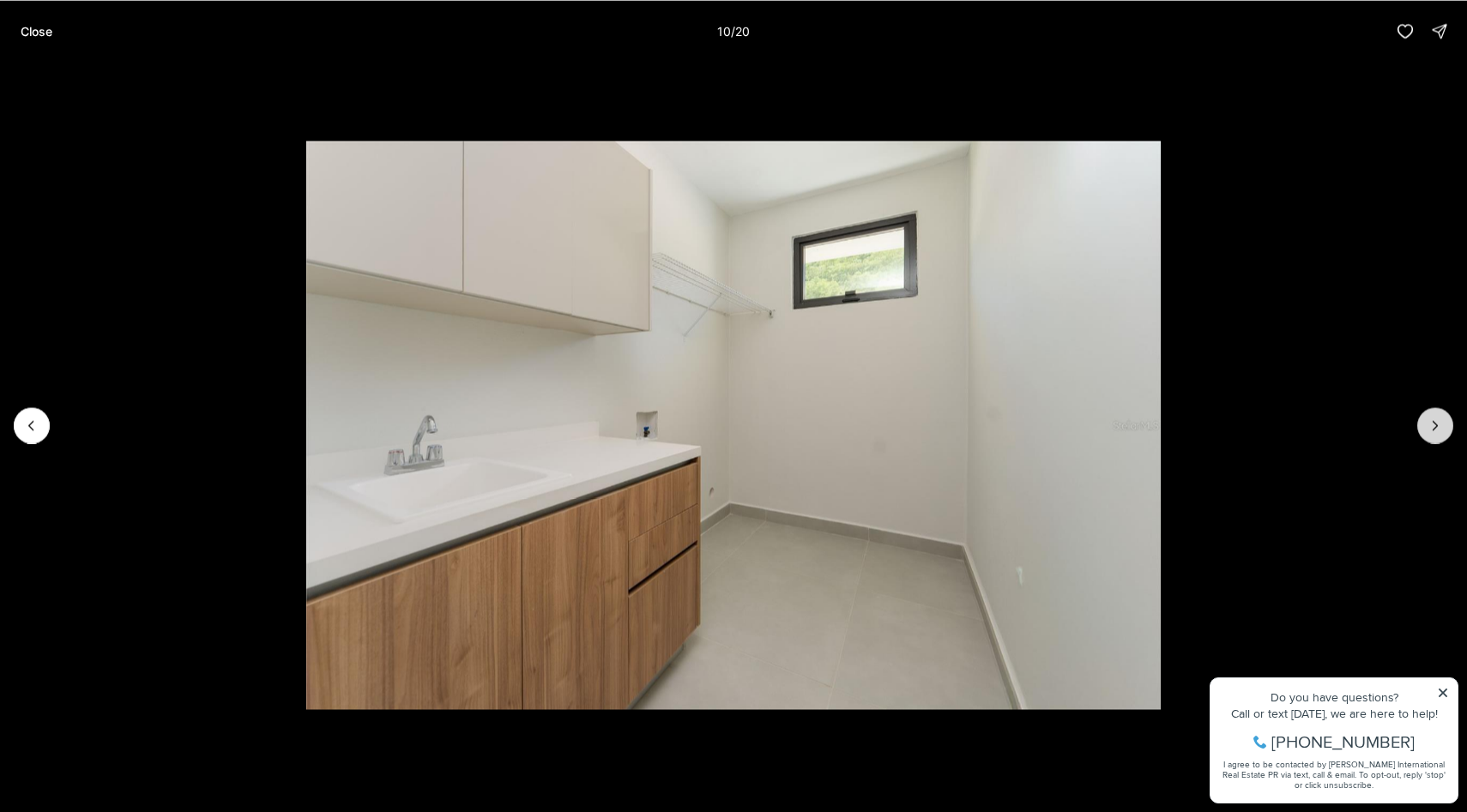
click at [1420, 415] on button "Next slide" at bounding box center [1436, 426] width 36 height 36
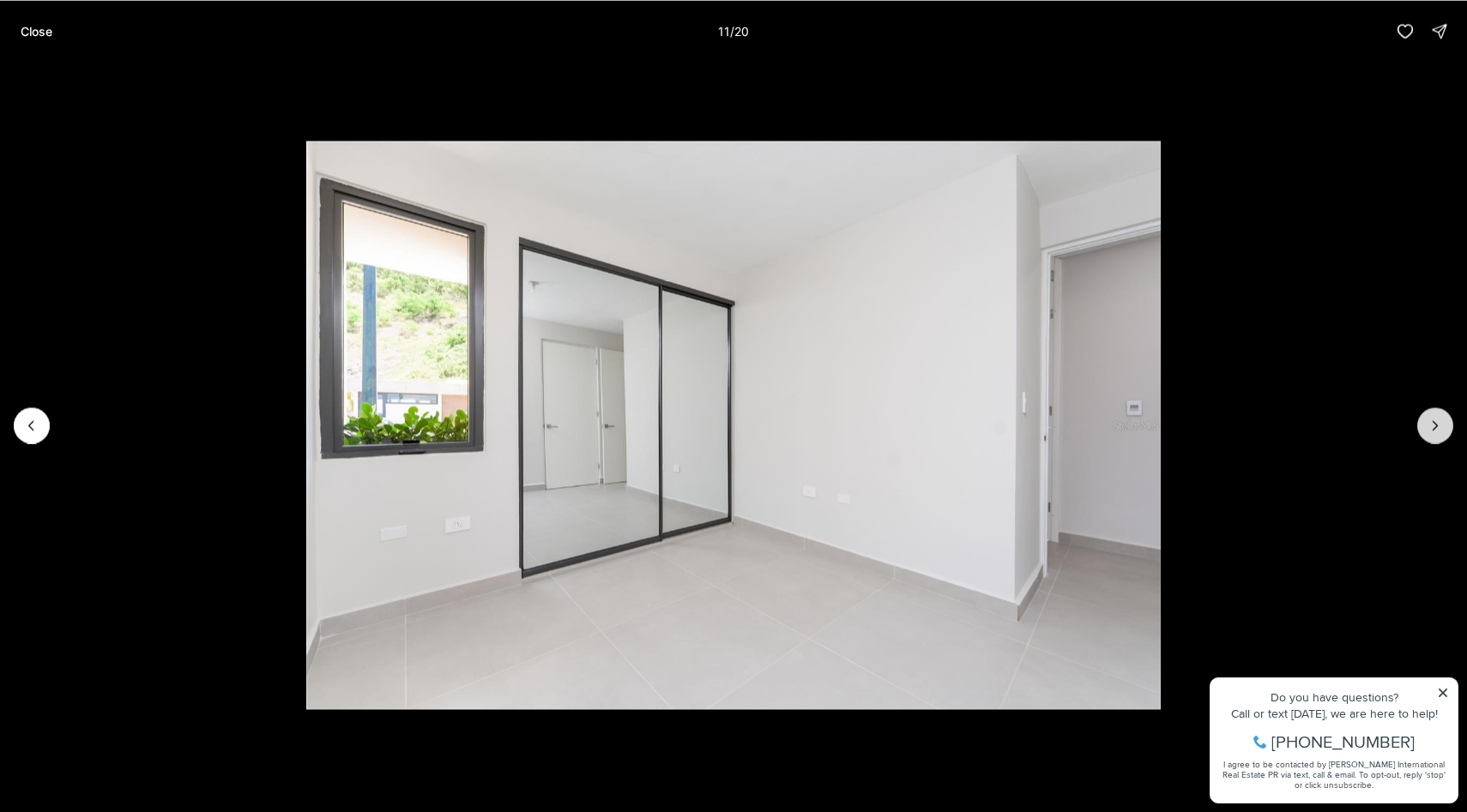
click at [1420, 415] on button "Next slide" at bounding box center [1436, 426] width 36 height 36
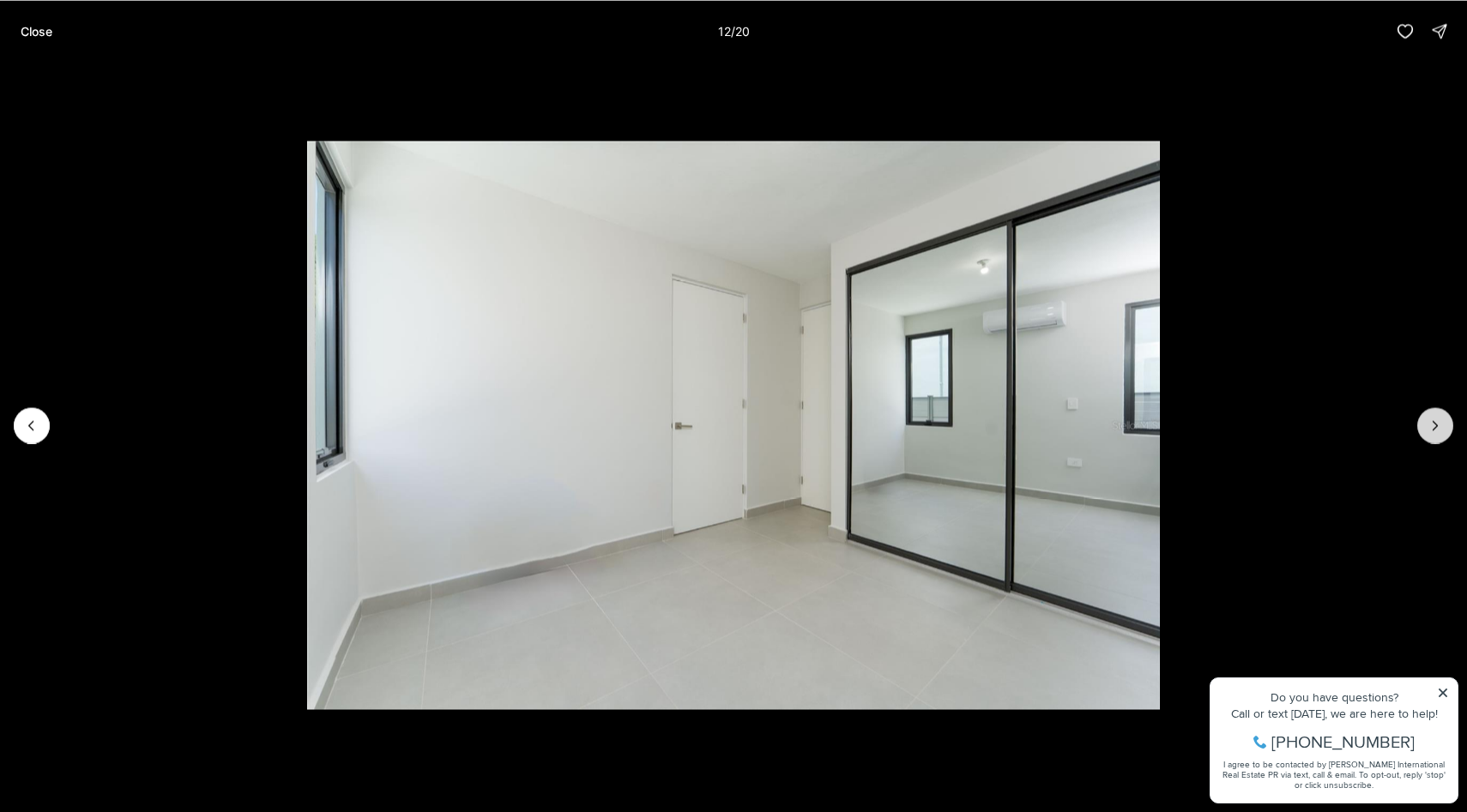
click at [1421, 414] on button "Next slide" at bounding box center [1436, 426] width 36 height 36
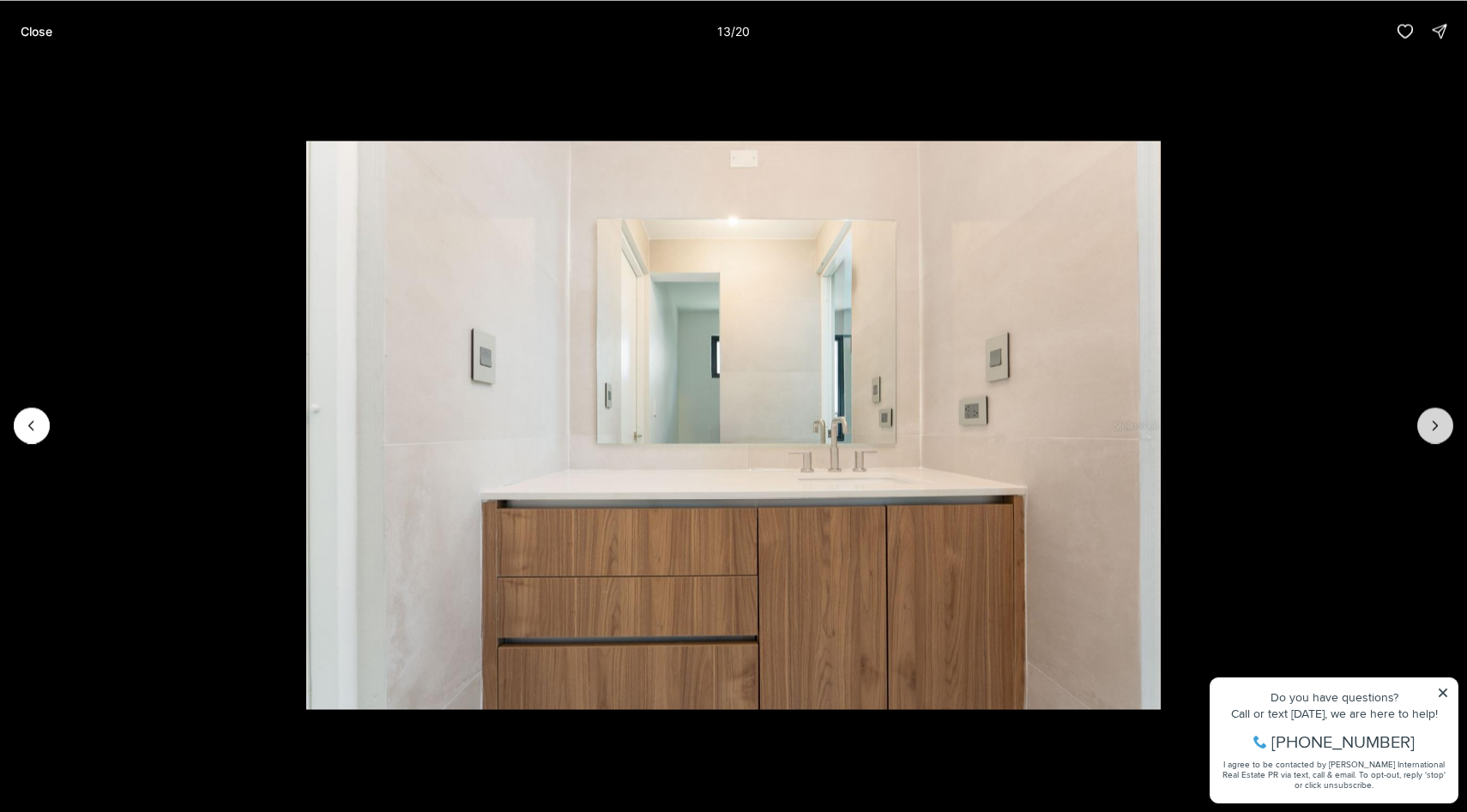
click at [1421, 414] on button "Next slide" at bounding box center [1436, 426] width 36 height 36
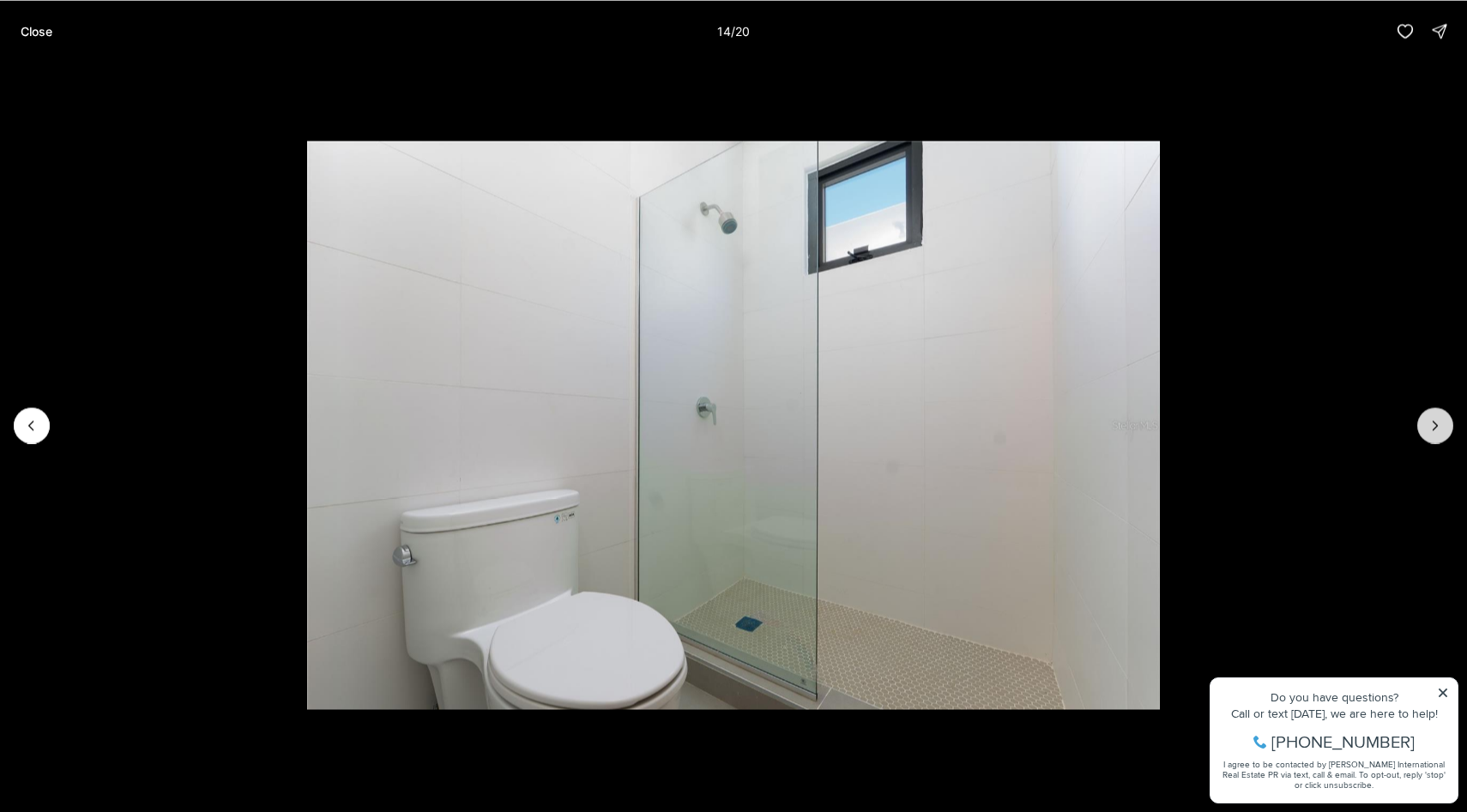
click at [1421, 414] on button "Next slide" at bounding box center [1436, 426] width 36 height 36
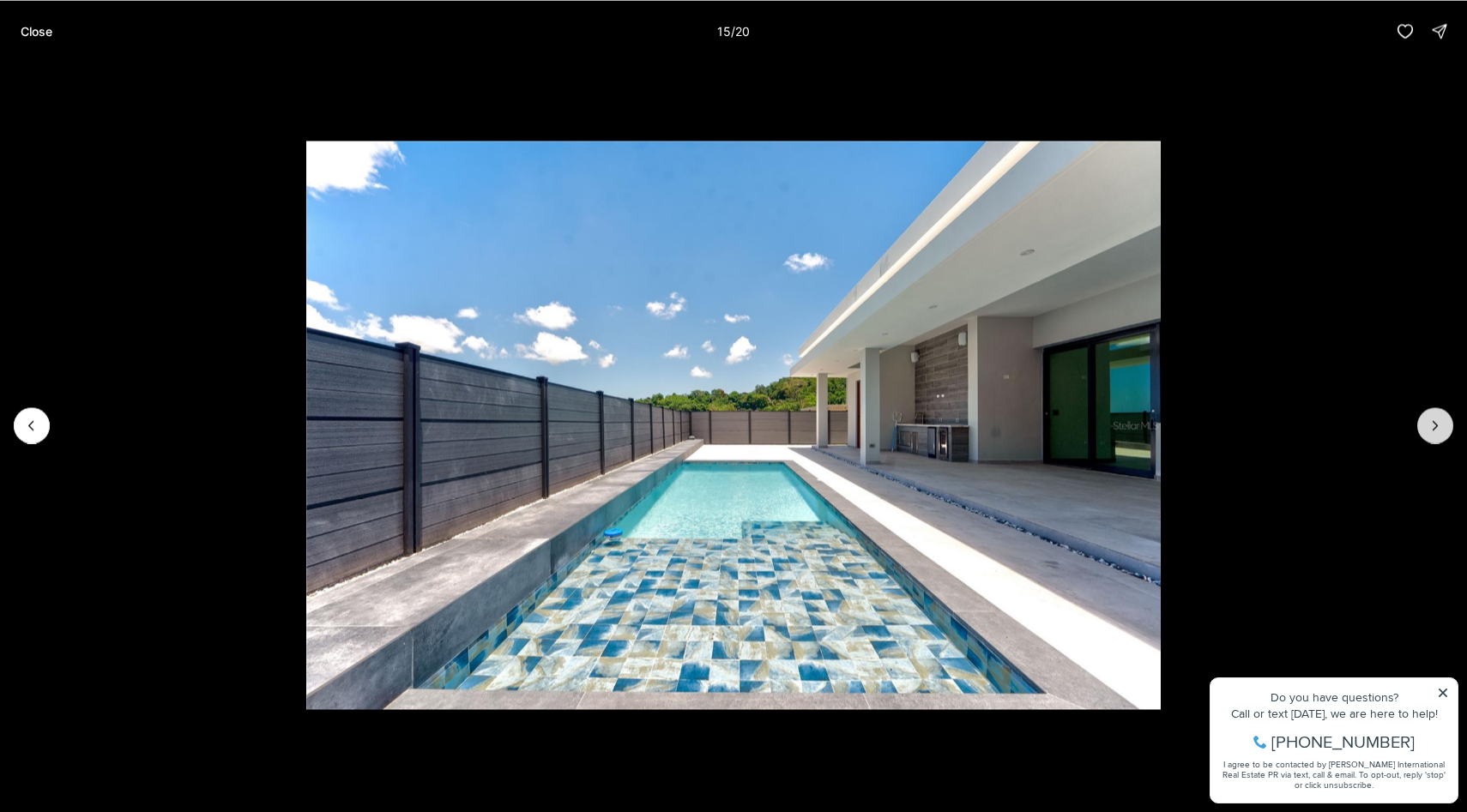
click at [1422, 414] on button "Next slide" at bounding box center [1436, 426] width 36 height 36
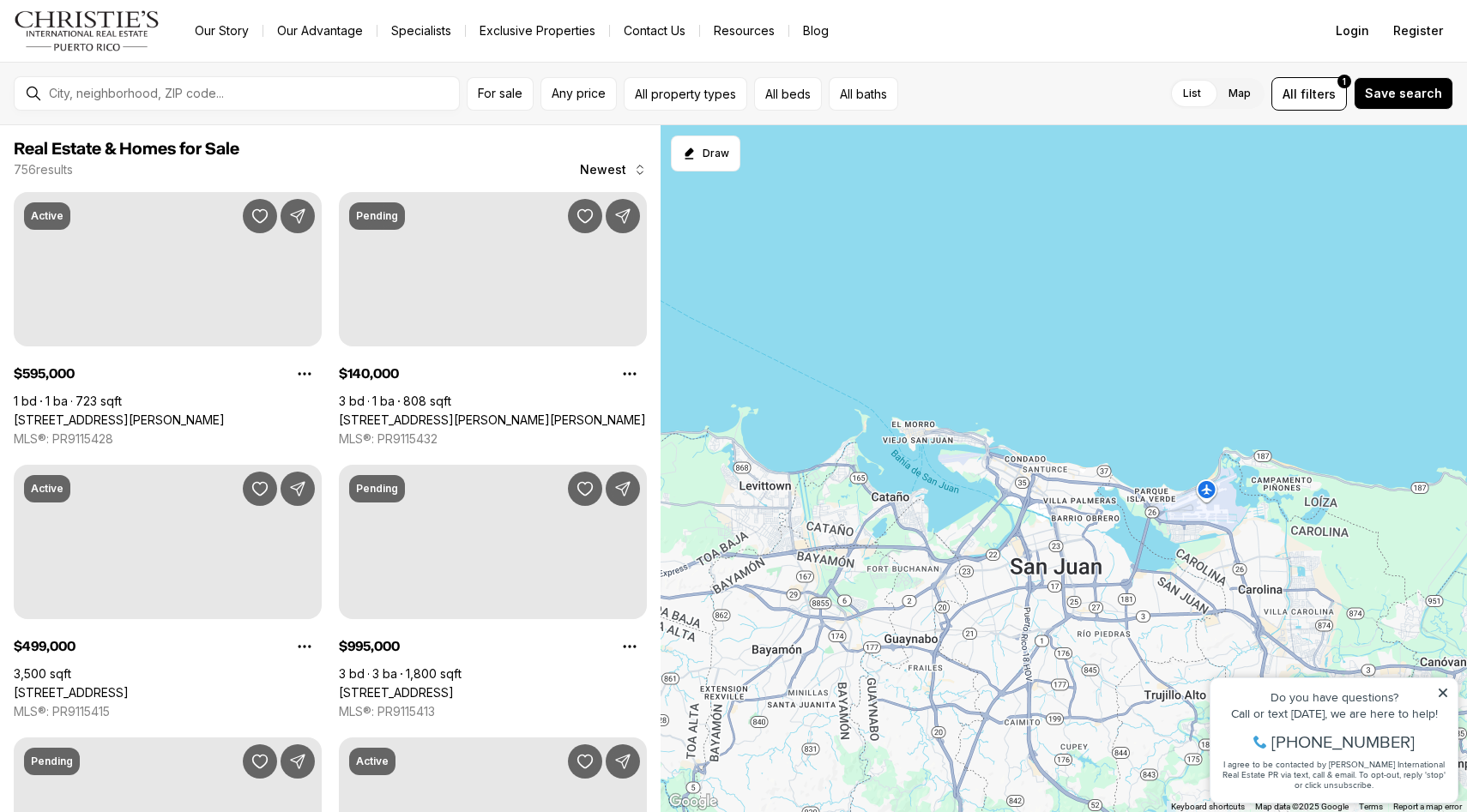
scroll to position [303, 0]
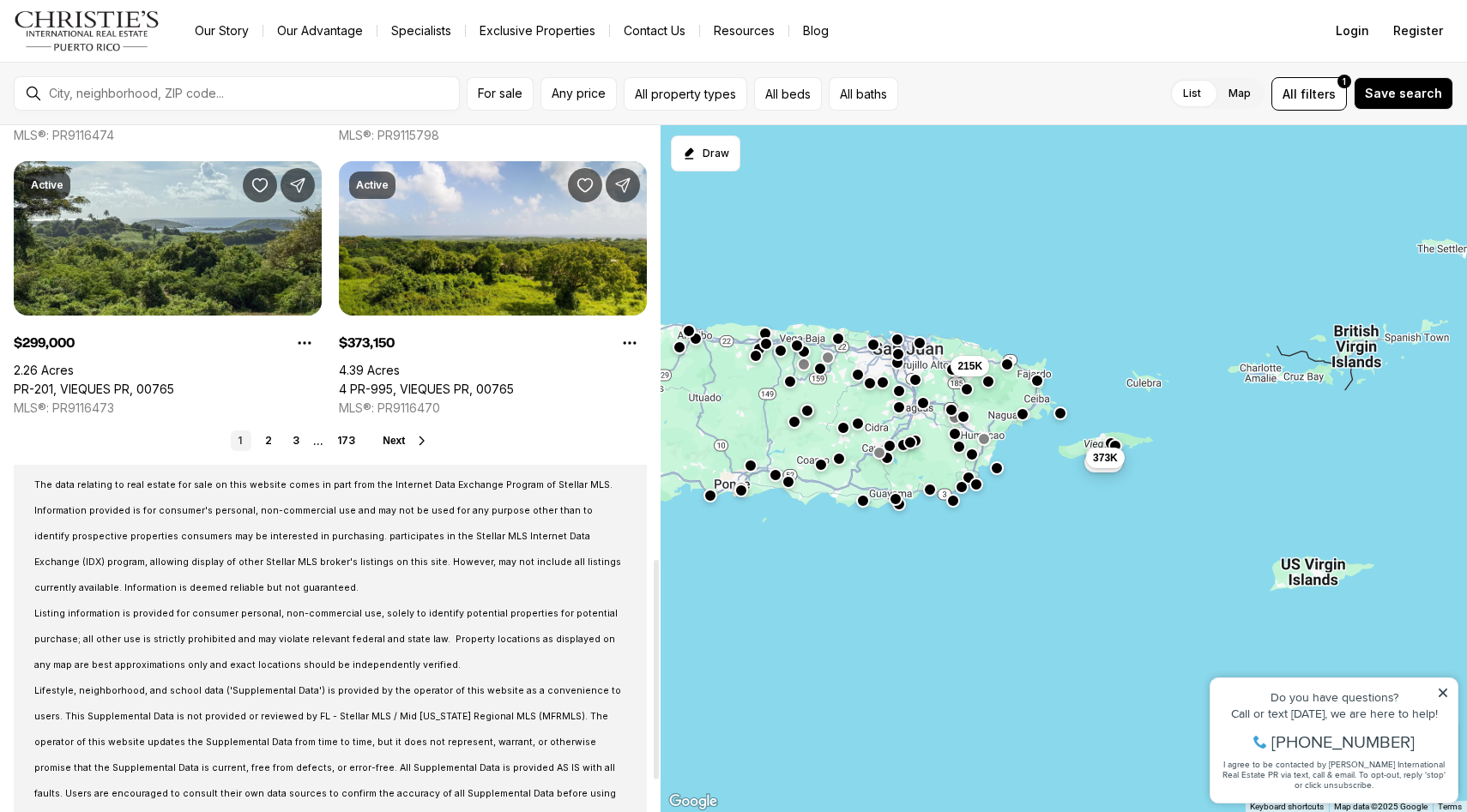
scroll to position [1448, 0]
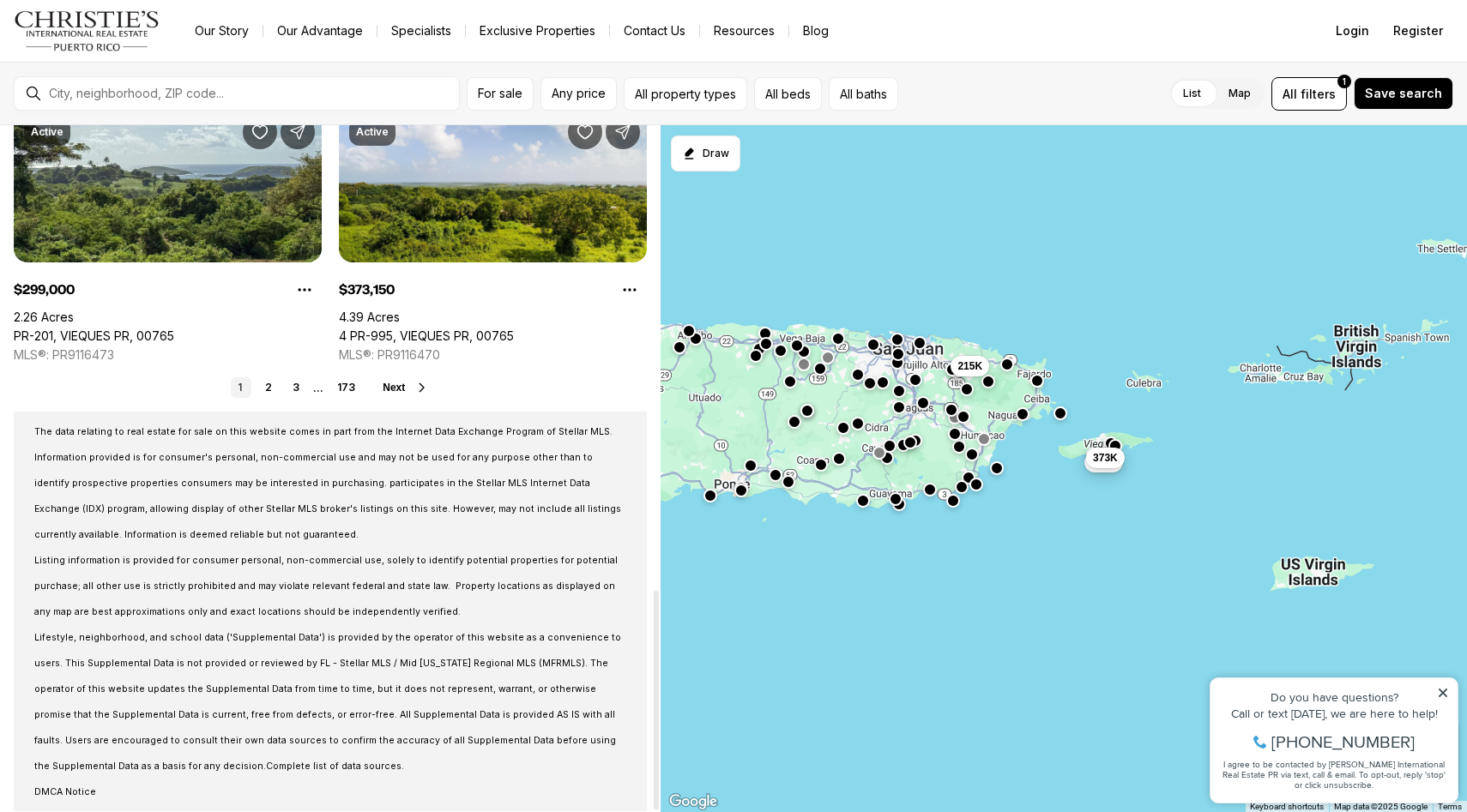
click at [411, 384] on button "Next" at bounding box center [406, 387] width 47 height 13
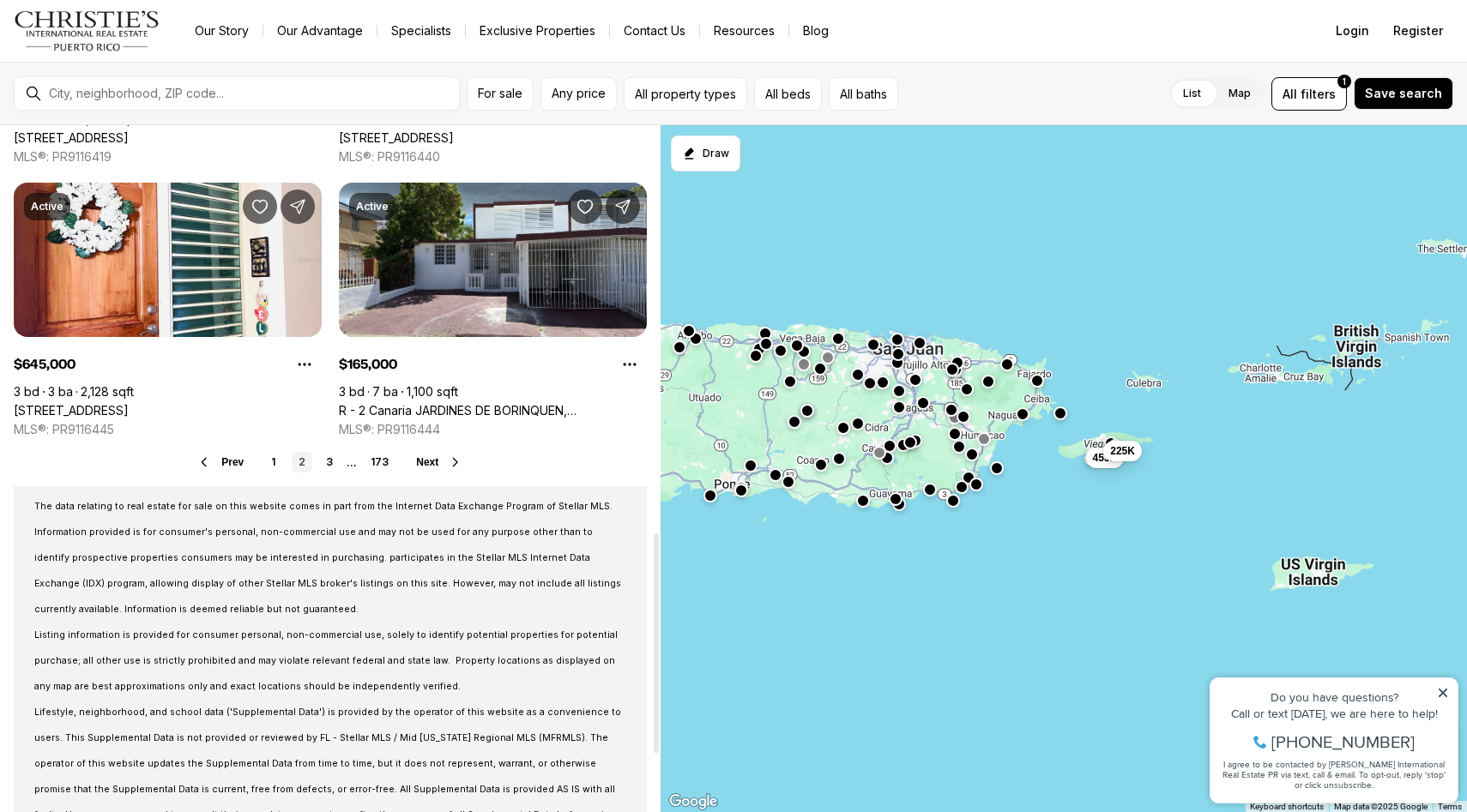
scroll to position [1448, 0]
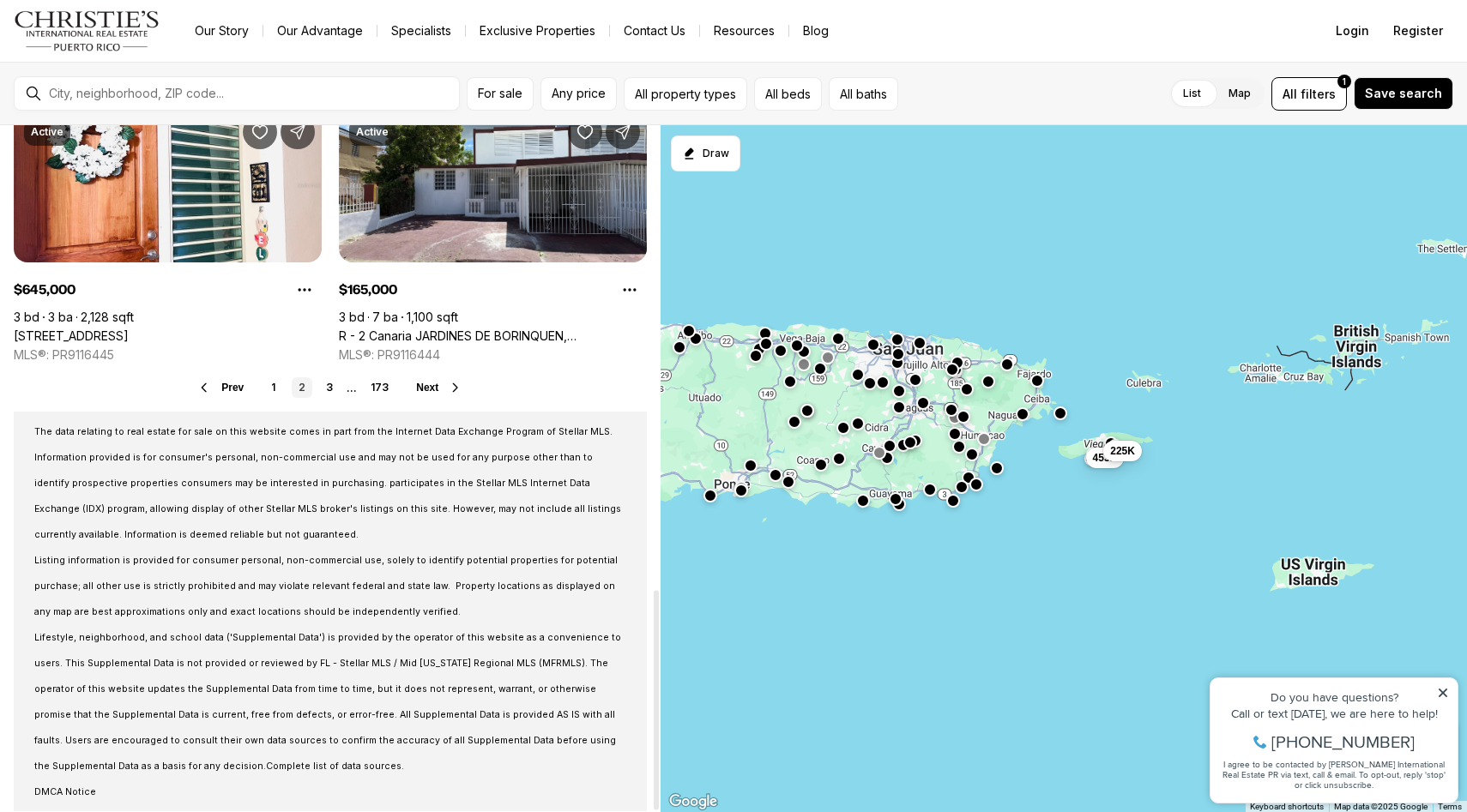
click at [424, 381] on button "Next" at bounding box center [439, 387] width 47 height 13
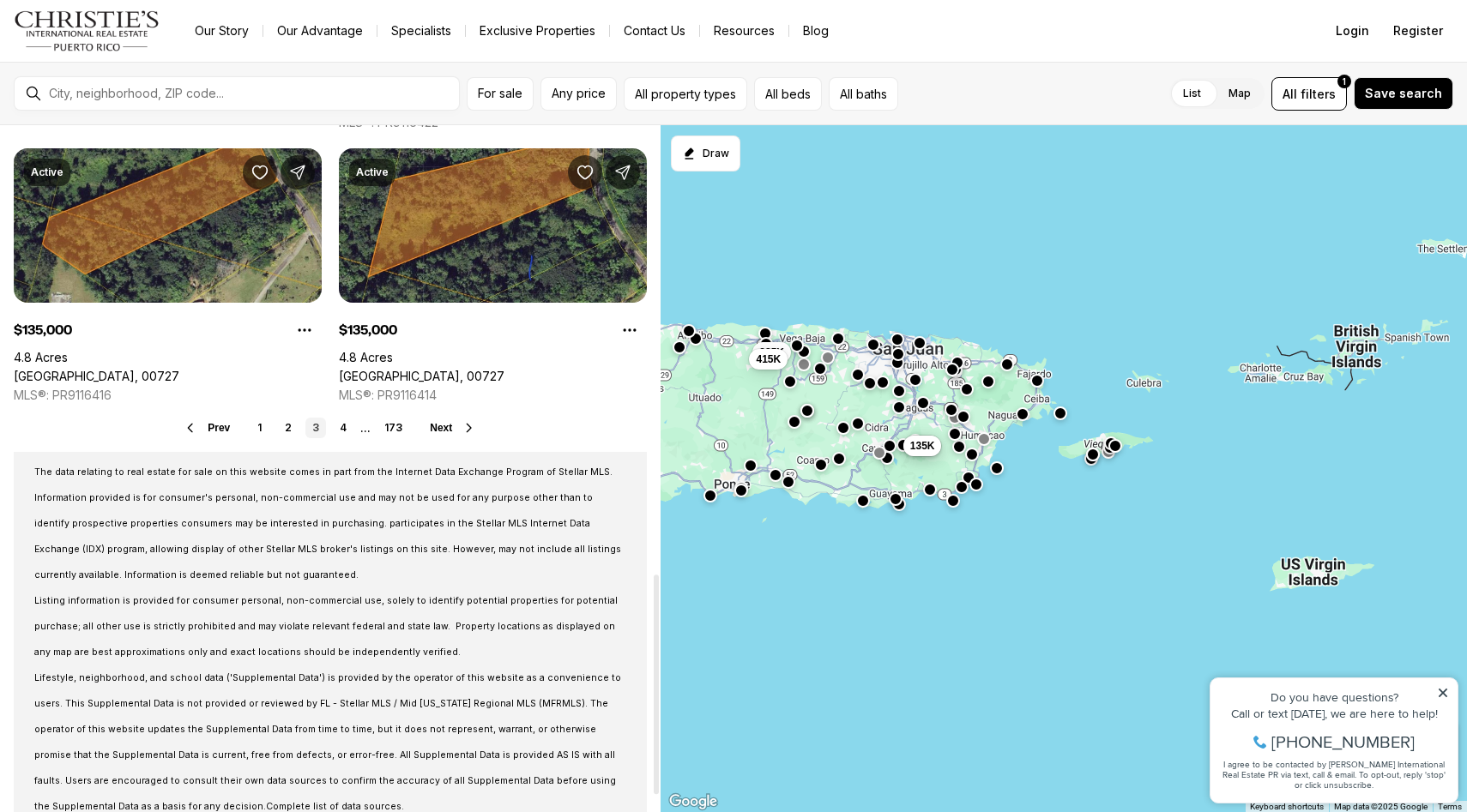
scroll to position [1413, 0]
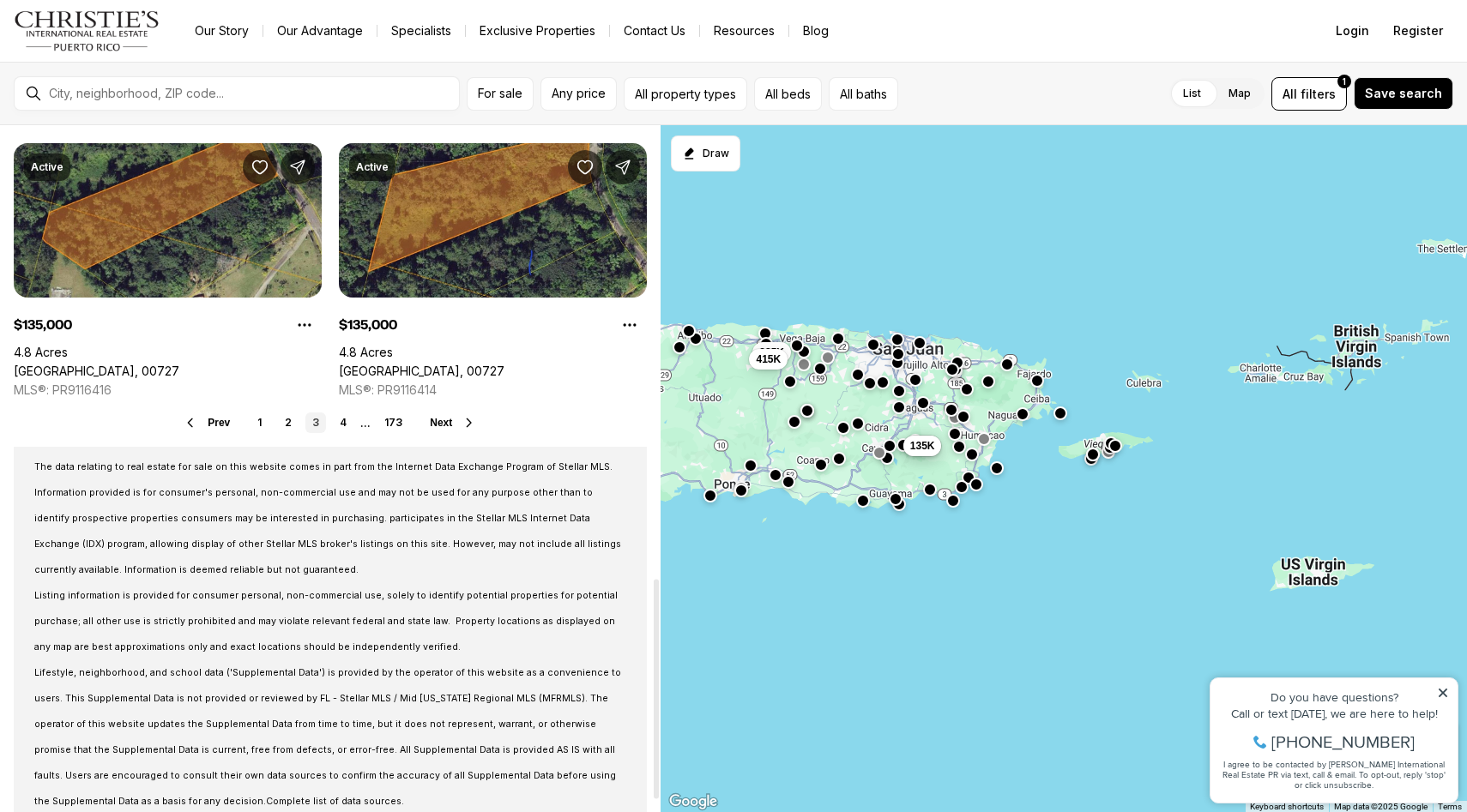
click at [429, 418] on span "Next" at bounding box center [440, 423] width 22 height 12
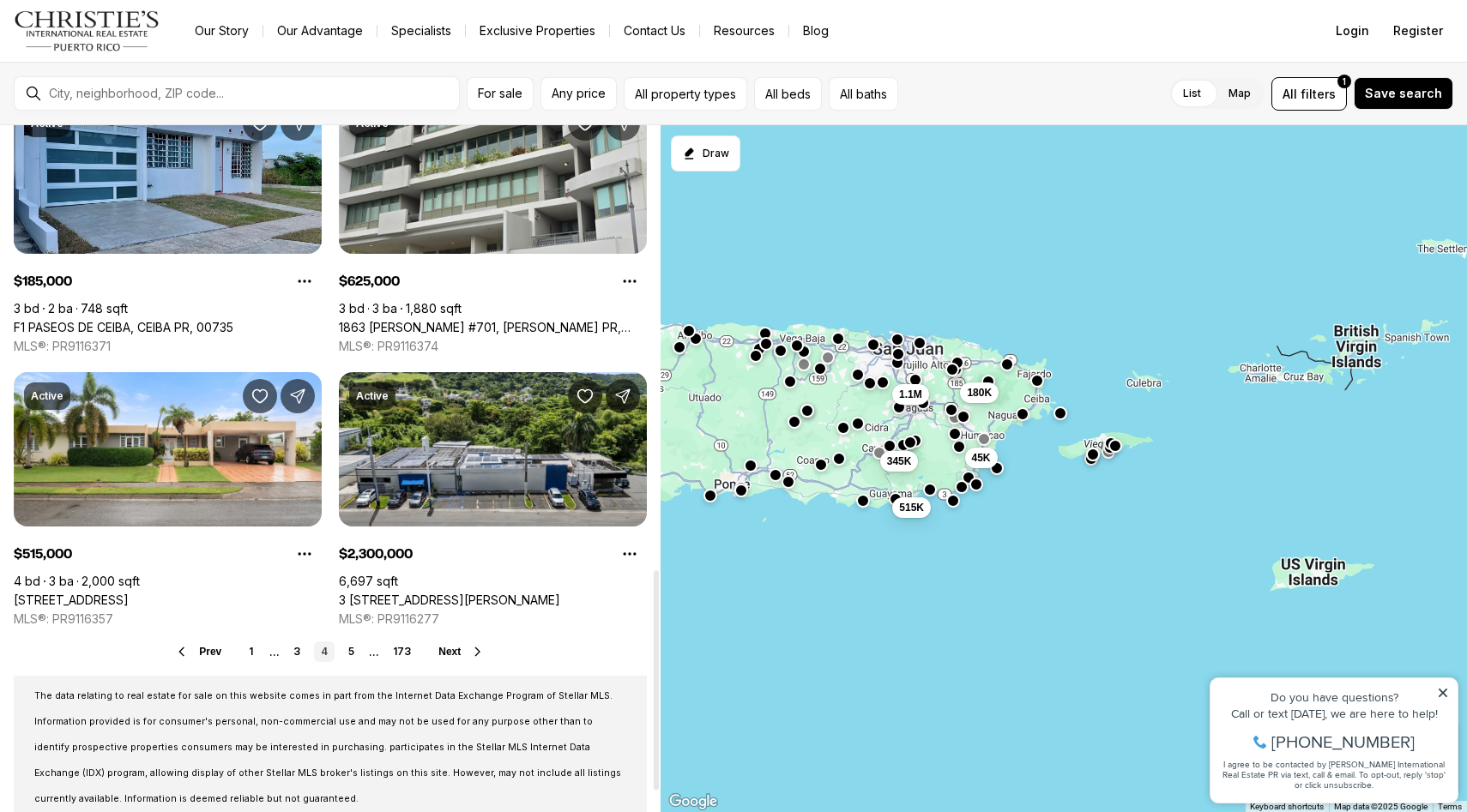
scroll to position [1448, 0]
